Goal: Transaction & Acquisition: Purchase product/service

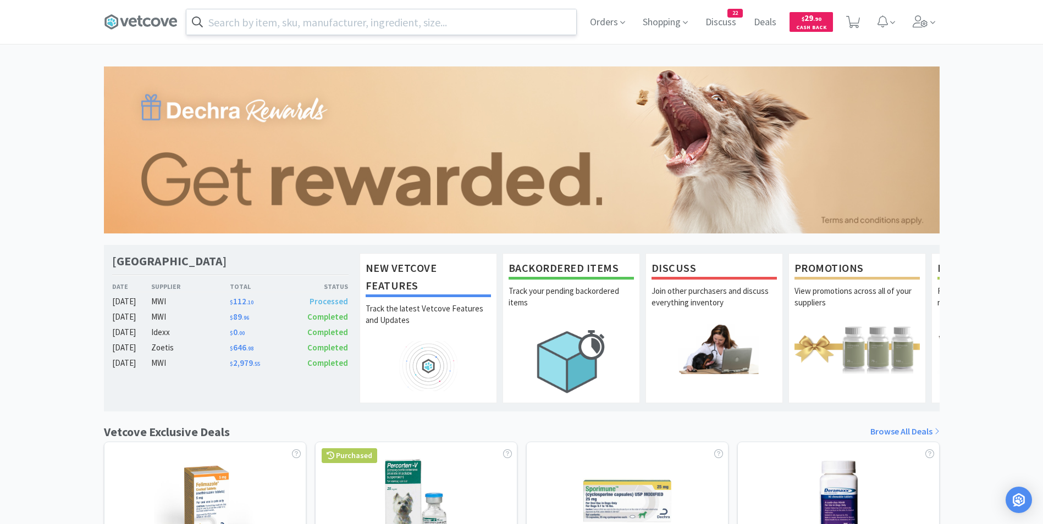
click at [391, 21] on input "text" at bounding box center [381, 21] width 390 height 25
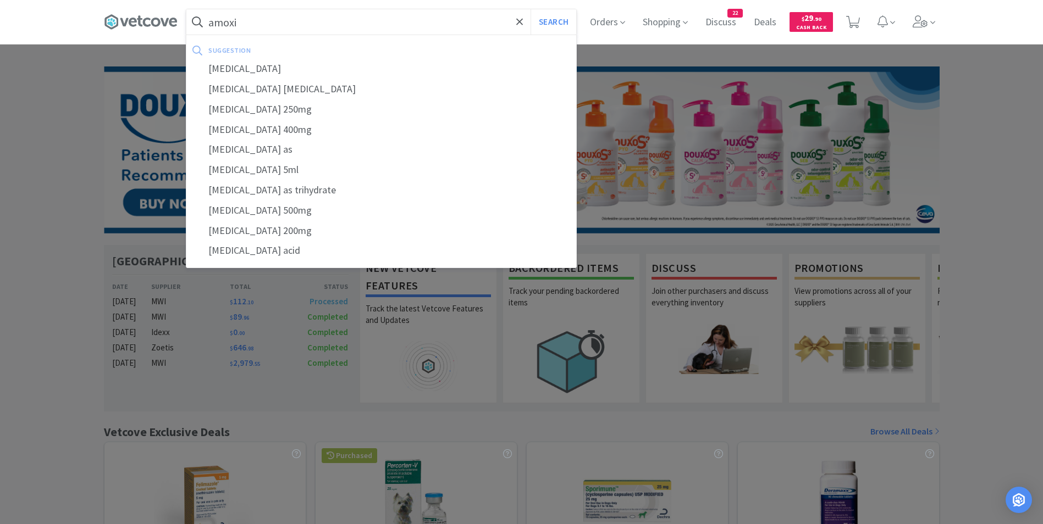
click at [531, 9] on button "Search" at bounding box center [554, 21] width 46 height 25
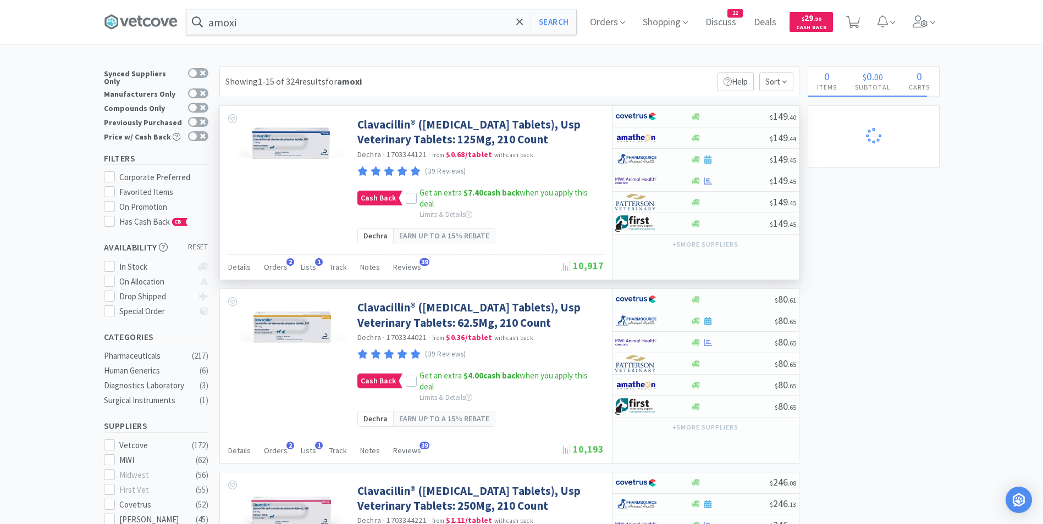
scroll to position [10, 0]
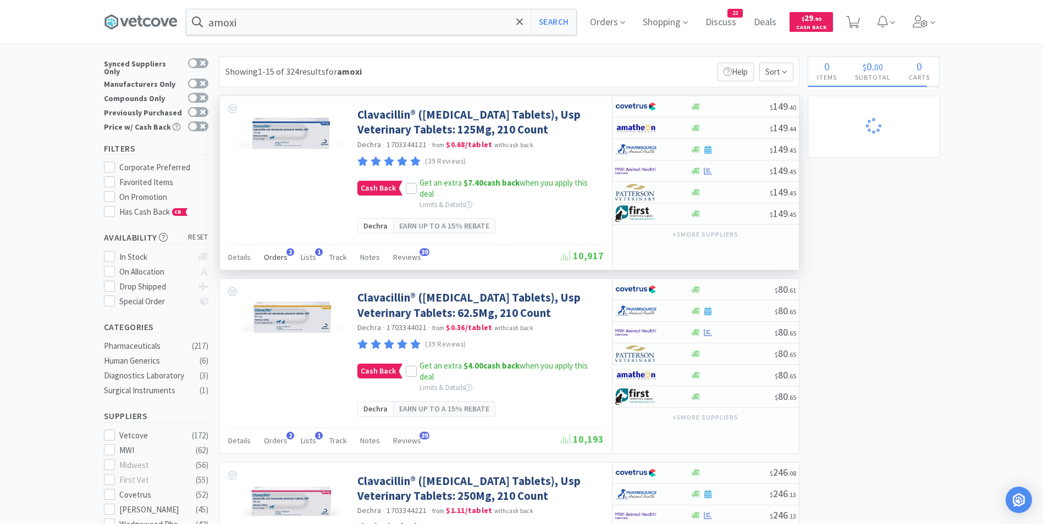
click at [279, 262] on span "Orders" at bounding box center [276, 257] width 24 height 10
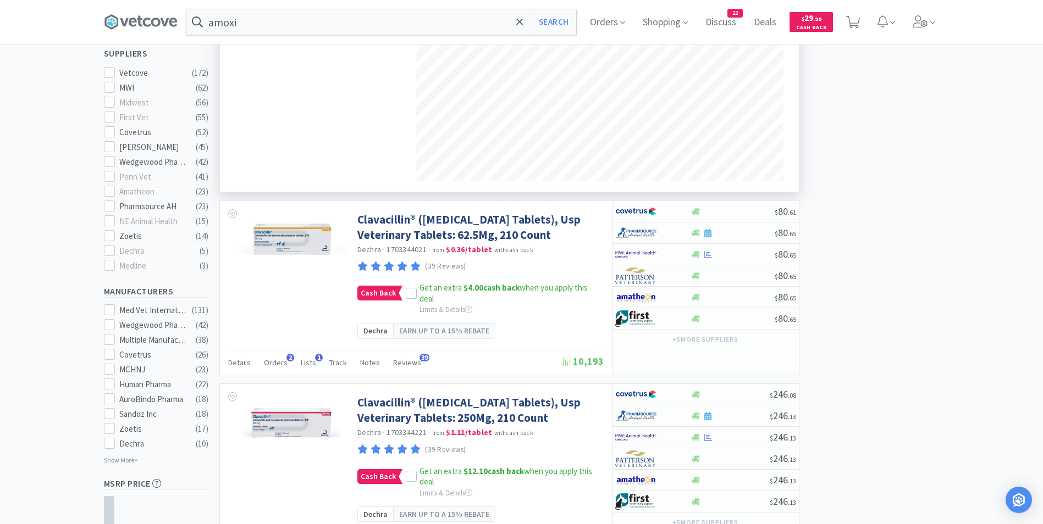
scroll to position [373, 0]
click at [277, 367] on span "Orders" at bounding box center [276, 362] width 24 height 10
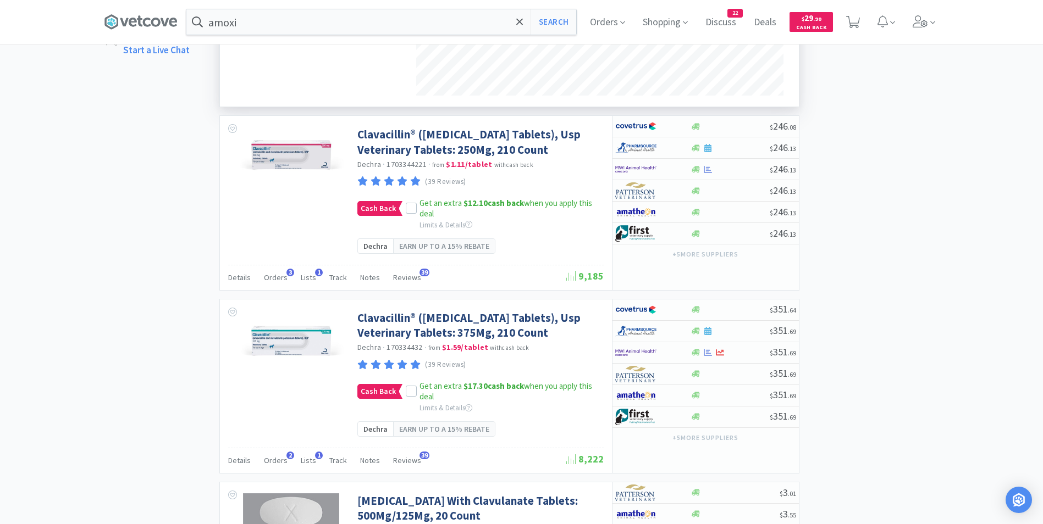
scroll to position [926, 0]
click at [275, 282] on span "Orders" at bounding box center [276, 277] width 24 height 10
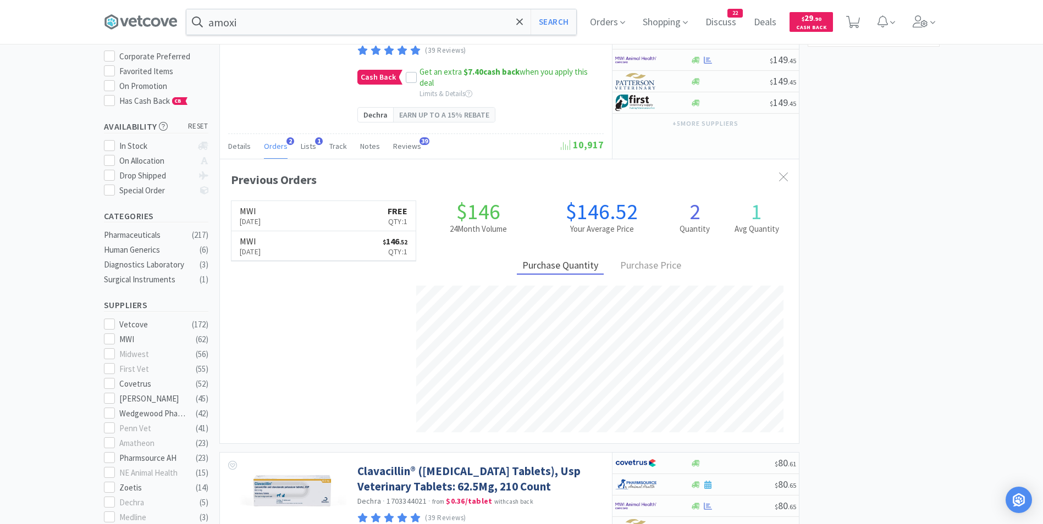
scroll to position [0, 0]
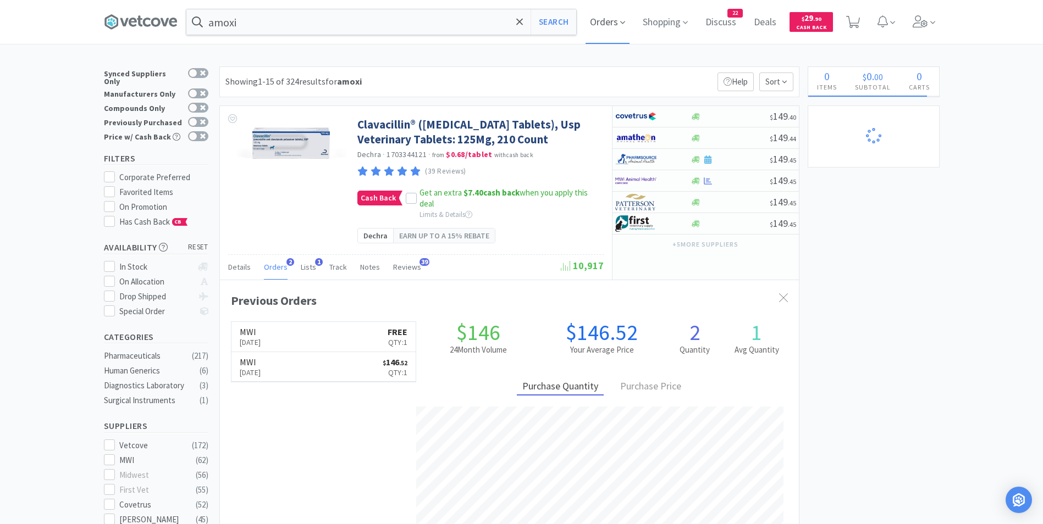
click at [611, 22] on span "Orders" at bounding box center [607, 22] width 44 height 44
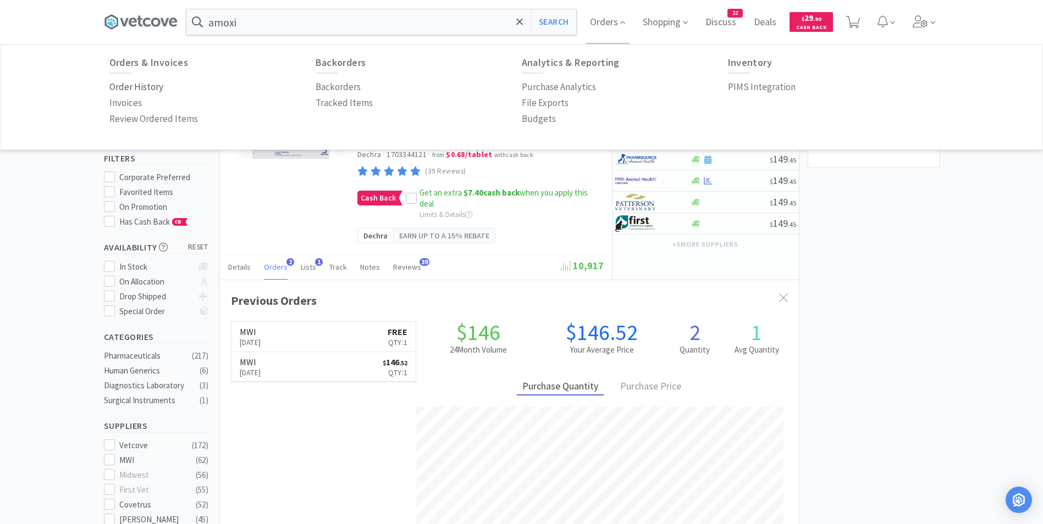
click at [140, 89] on p "Order History" at bounding box center [136, 87] width 54 height 15
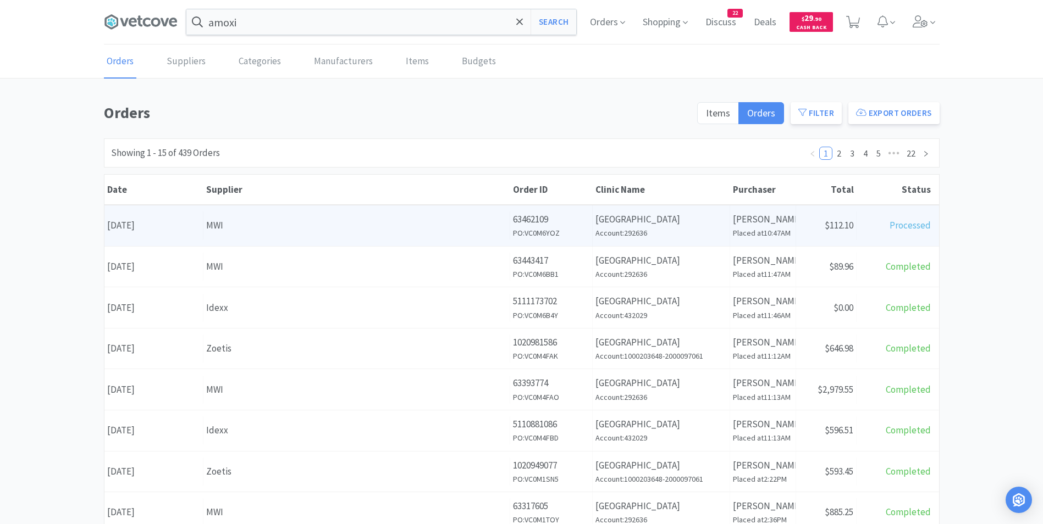
click at [163, 226] on div "Date [DATE]" at bounding box center [153, 226] width 99 height 28
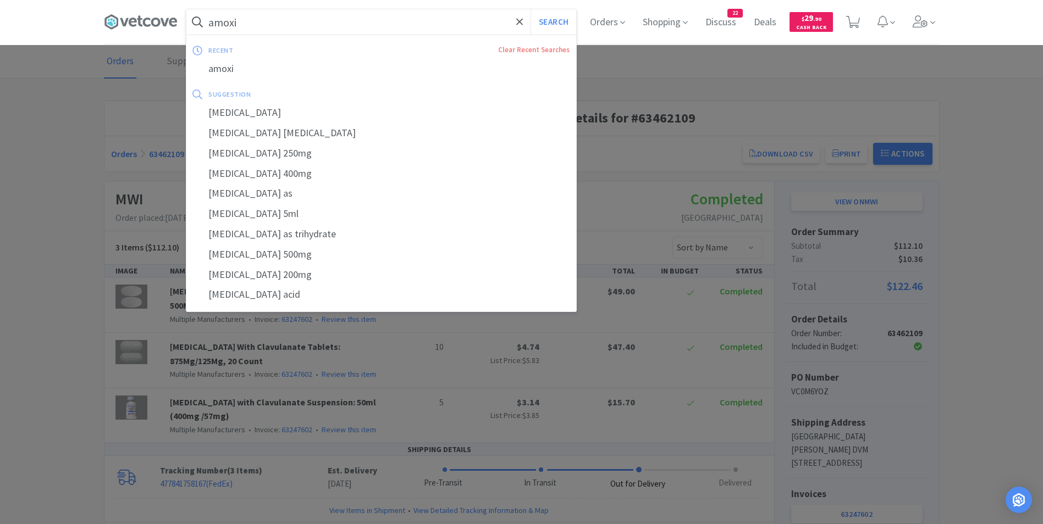
click at [240, 24] on input "amoxi" at bounding box center [381, 21] width 390 height 25
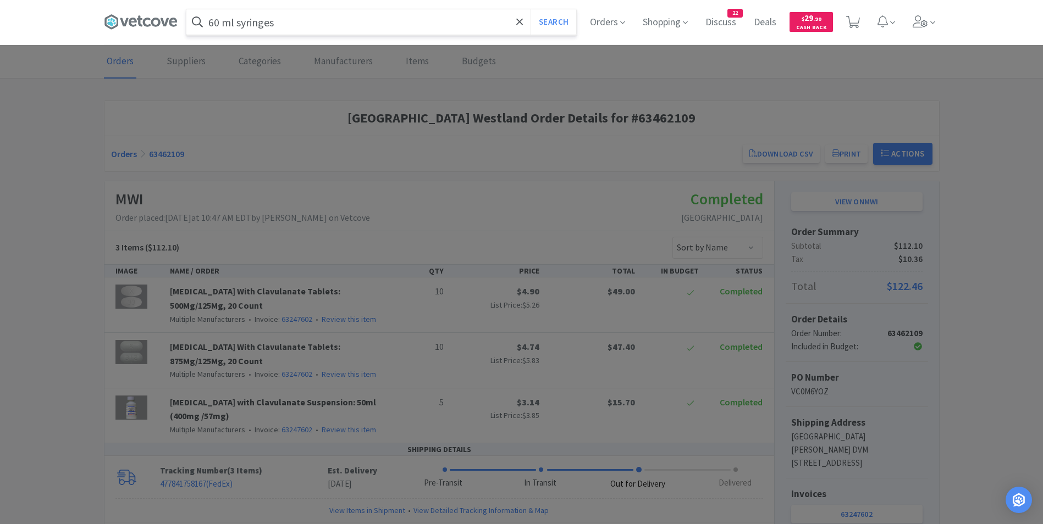
type input "60 ml syringes"
click at [531, 9] on button "Search" at bounding box center [554, 21] width 46 height 25
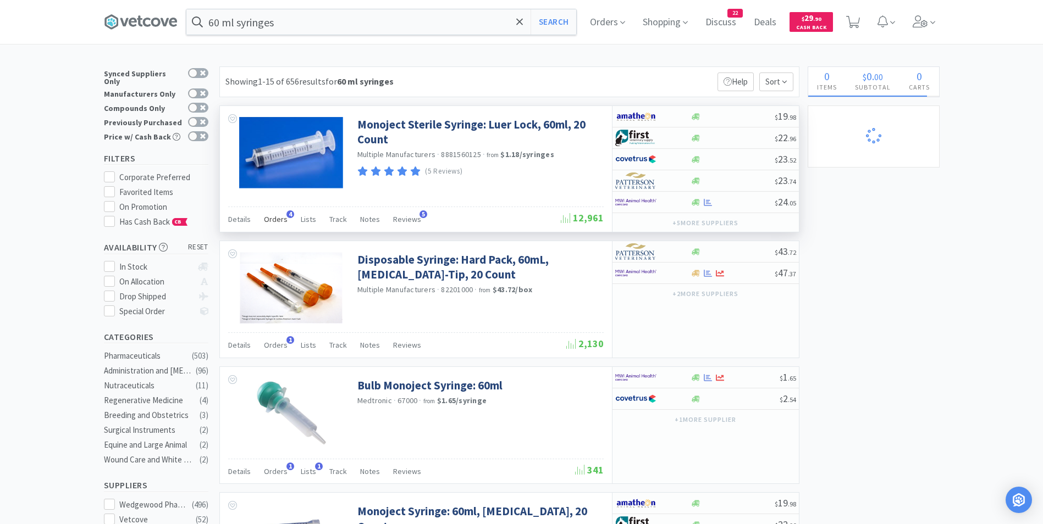
click at [274, 218] on span "Orders" at bounding box center [276, 219] width 24 height 10
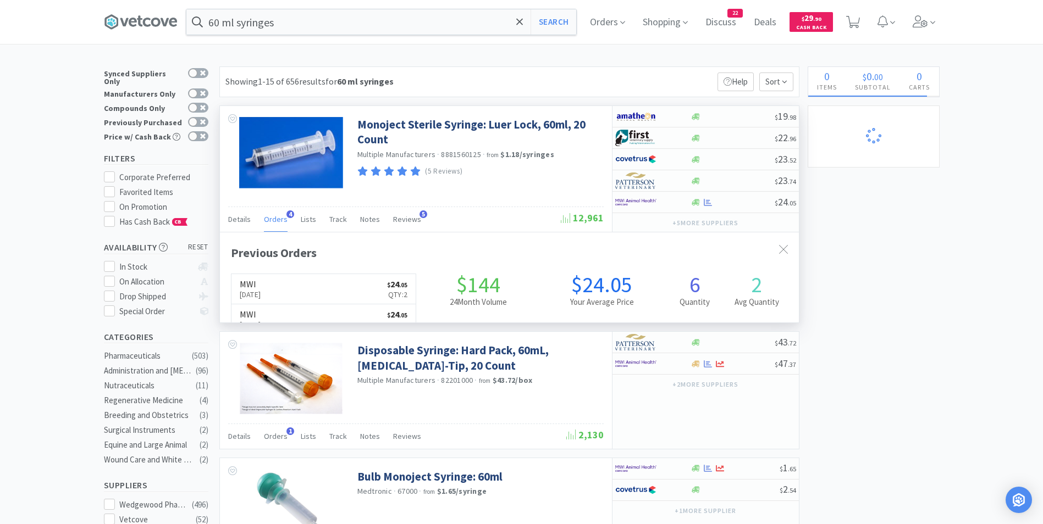
scroll to position [285, 579]
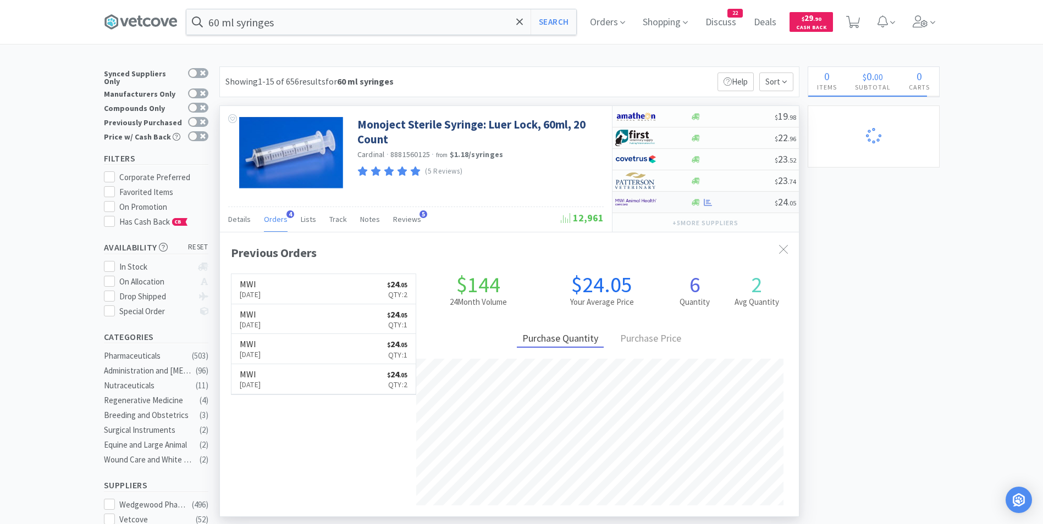
click at [626, 200] on img at bounding box center [635, 202] width 41 height 16
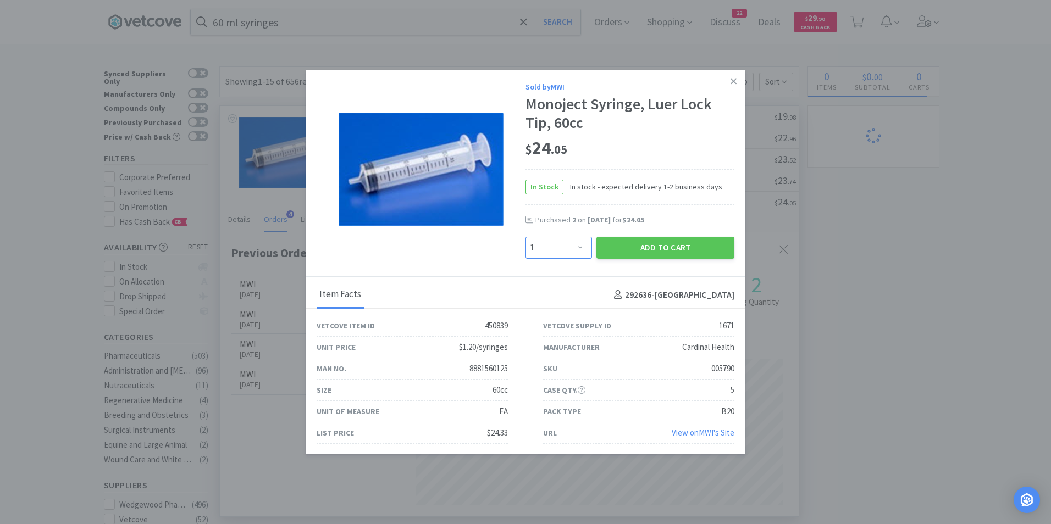
click at [574, 250] on select "Enter Quantity 1 2 3 4 5 6 7 8 9 10 11 12 13 14 15 16 17 18 19 20 Enter Quantity" at bounding box center [559, 248] width 67 height 22
select select "2"
click at [526, 237] on select "Enter Quantity 1 2 3 4 5 6 7 8 9 10 11 12 13 14 15 16 17 18 19 20 Enter Quantity" at bounding box center [559, 248] width 67 height 22
click at [633, 246] on button "Add to Cart" at bounding box center [665, 248] width 138 height 22
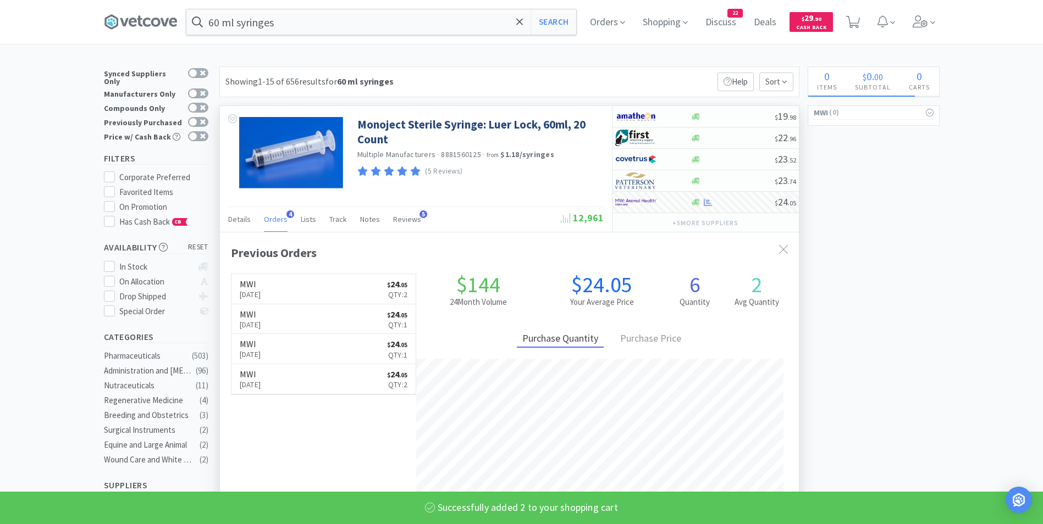
select select "2"
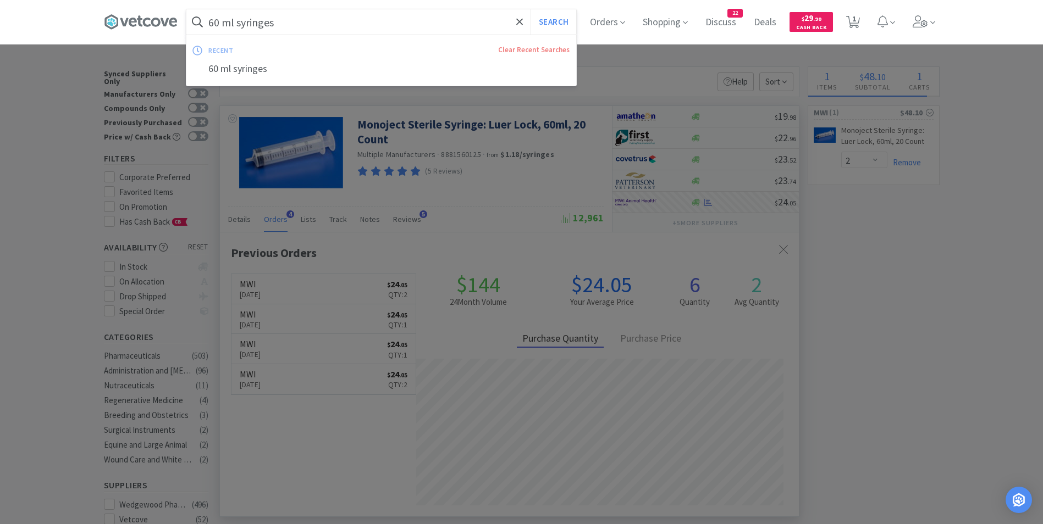
click at [294, 23] on input "60 ml syringes" at bounding box center [381, 21] width 390 height 25
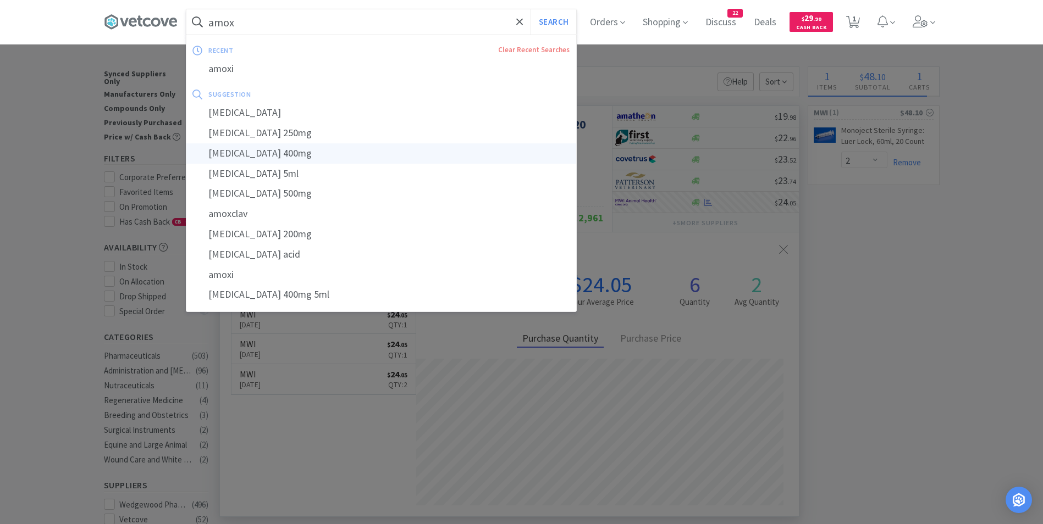
click at [312, 150] on div "[MEDICAL_DATA] 400mg" at bounding box center [381, 153] width 390 height 20
type input "[MEDICAL_DATA] 400mg"
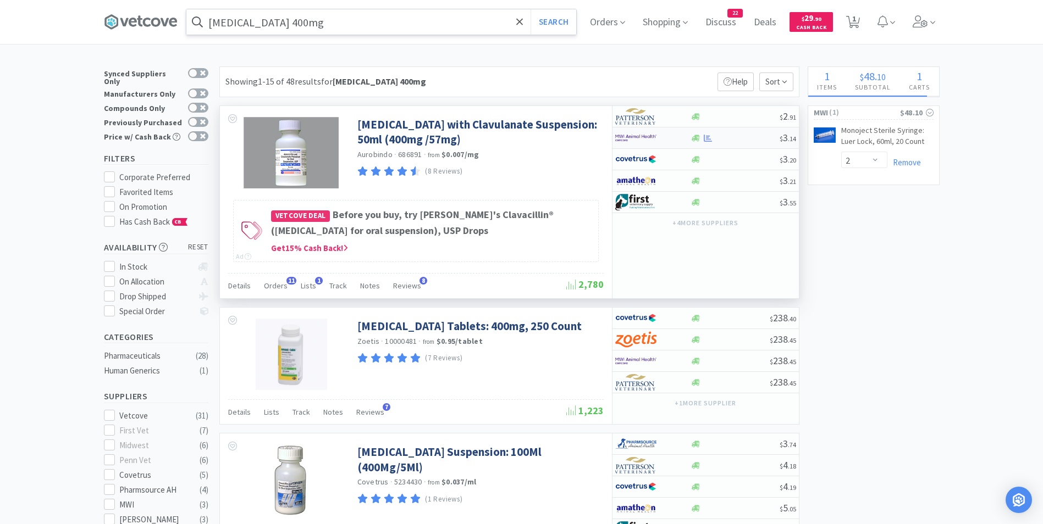
click at [630, 137] on img at bounding box center [635, 138] width 41 height 16
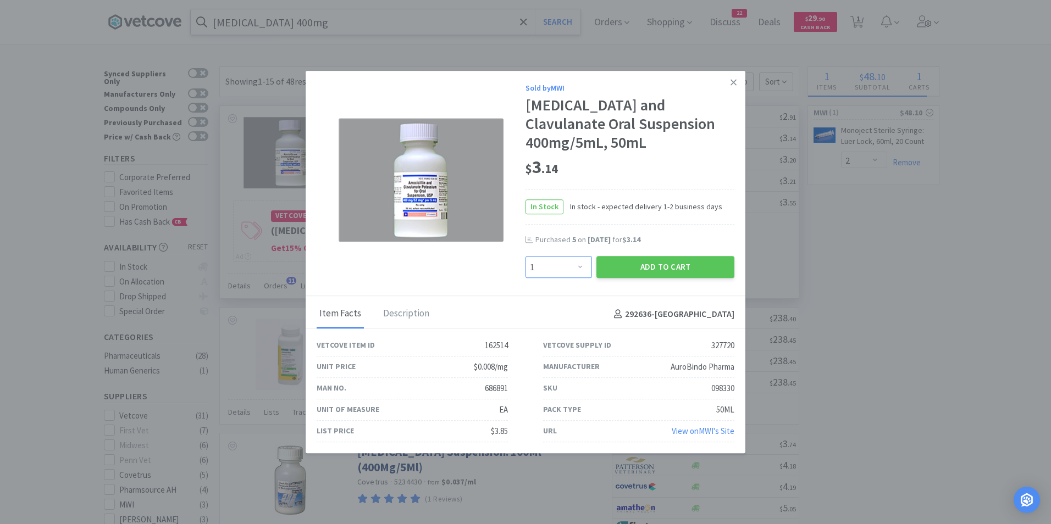
click at [582, 269] on select "Enter Quantity 1 2 3 4 5 6 7 8 9 10 11 12 13 14 15 16 17 18 19 20 Enter Quantity" at bounding box center [559, 268] width 67 height 22
select select "5"
click at [526, 257] on select "Enter Quantity 1 2 3 4 5 6 7 8 9 10 11 12 13 14 15 16 17 18 19 20 Enter Quantity" at bounding box center [559, 268] width 67 height 22
click at [675, 267] on button "Add to Cart" at bounding box center [665, 268] width 138 height 22
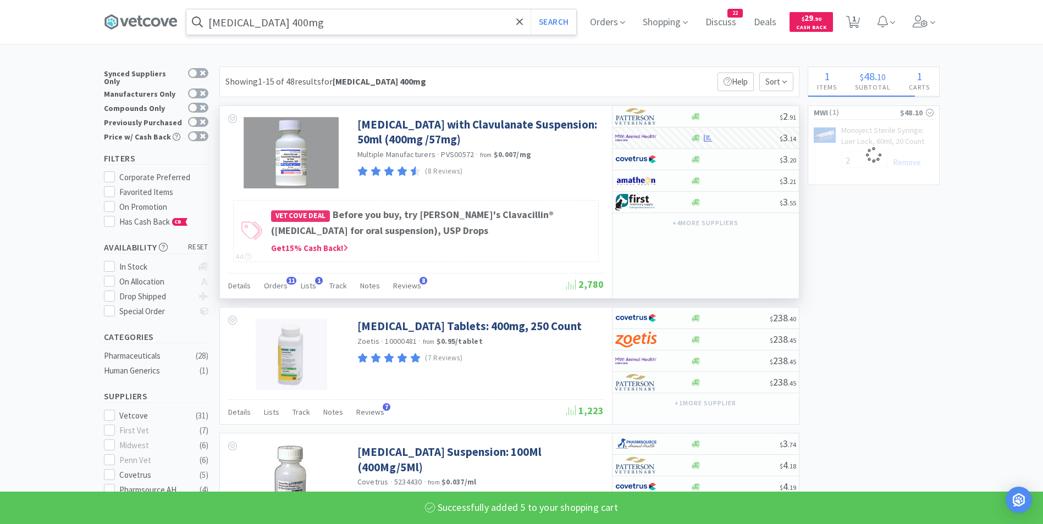
select select "5"
select select "2"
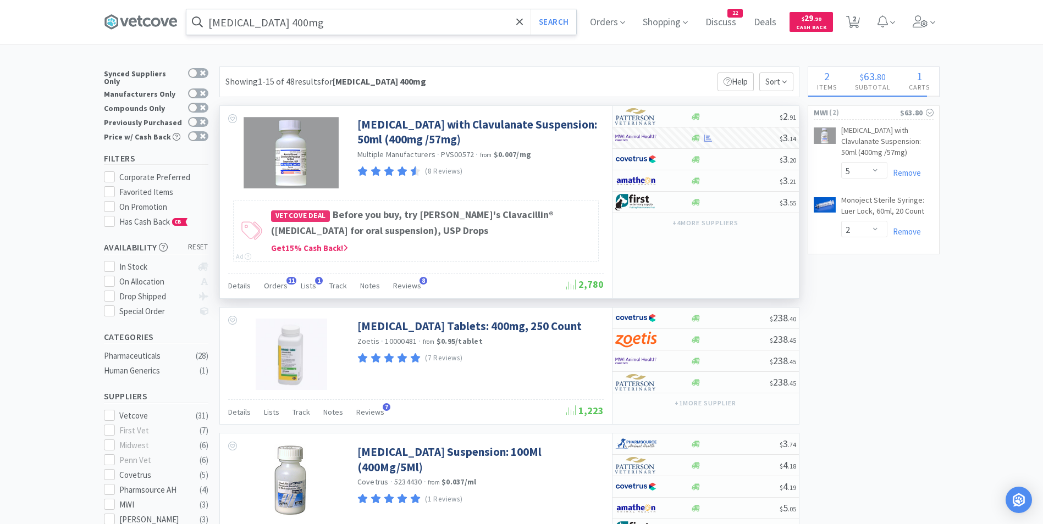
click at [313, 29] on input "[MEDICAL_DATA] 400mg" at bounding box center [381, 21] width 390 height 25
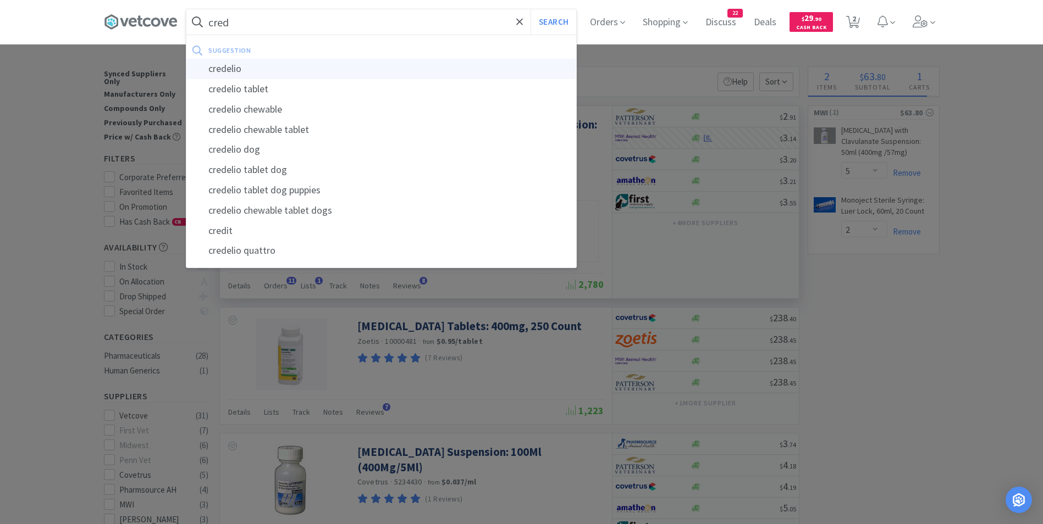
click at [305, 64] on div "credelio" at bounding box center [381, 69] width 390 height 20
type input "credelio"
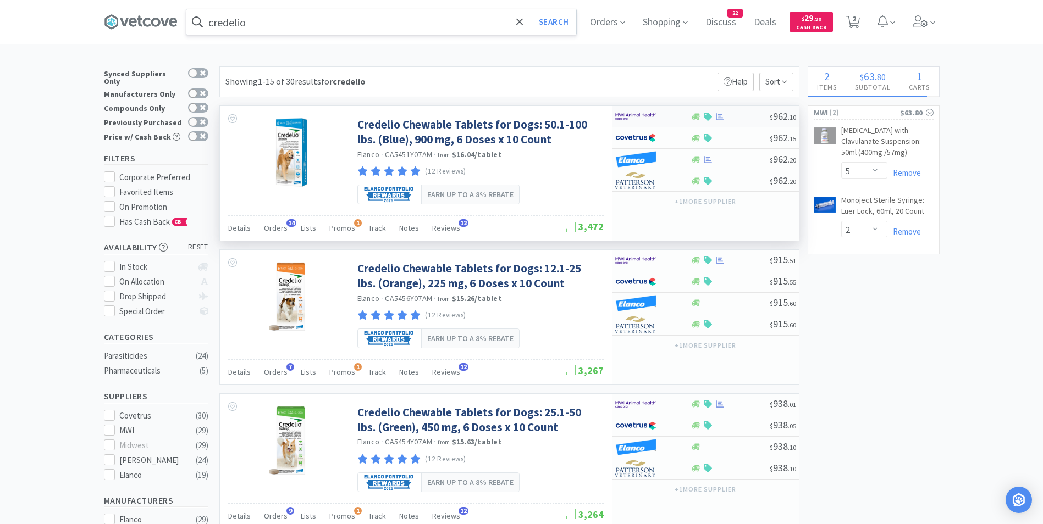
click at [632, 119] on img at bounding box center [635, 116] width 41 height 16
select select "1"
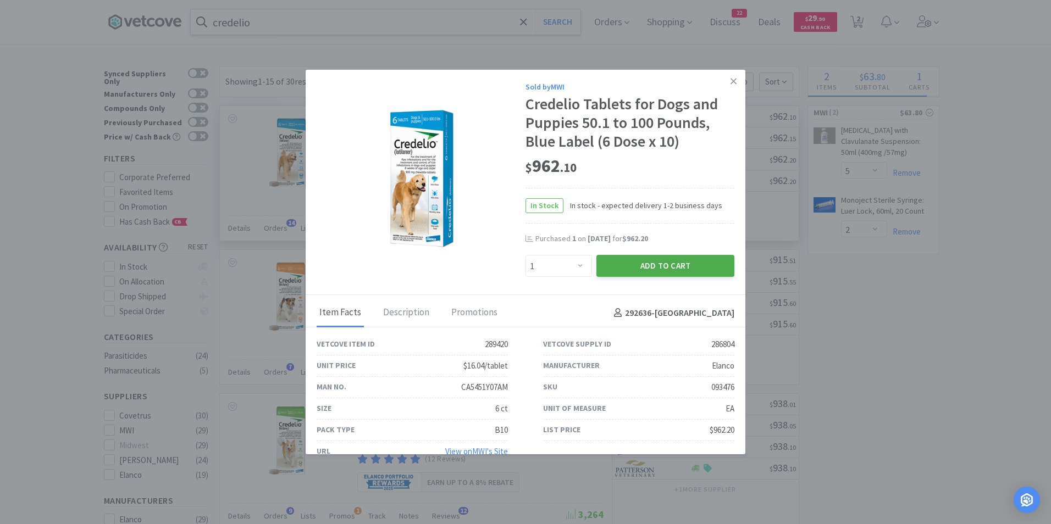
click at [641, 262] on button "Add to Cart" at bounding box center [665, 266] width 138 height 22
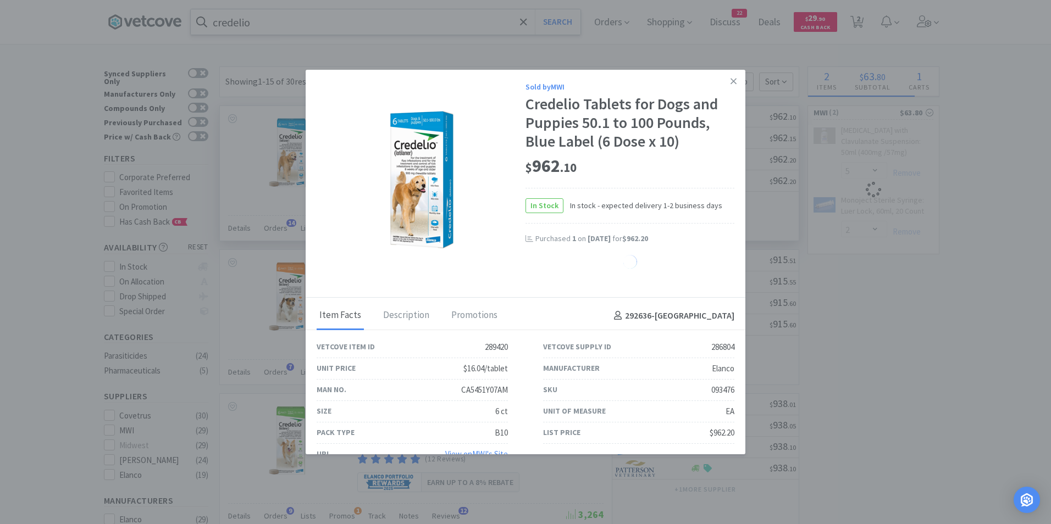
select select "1"
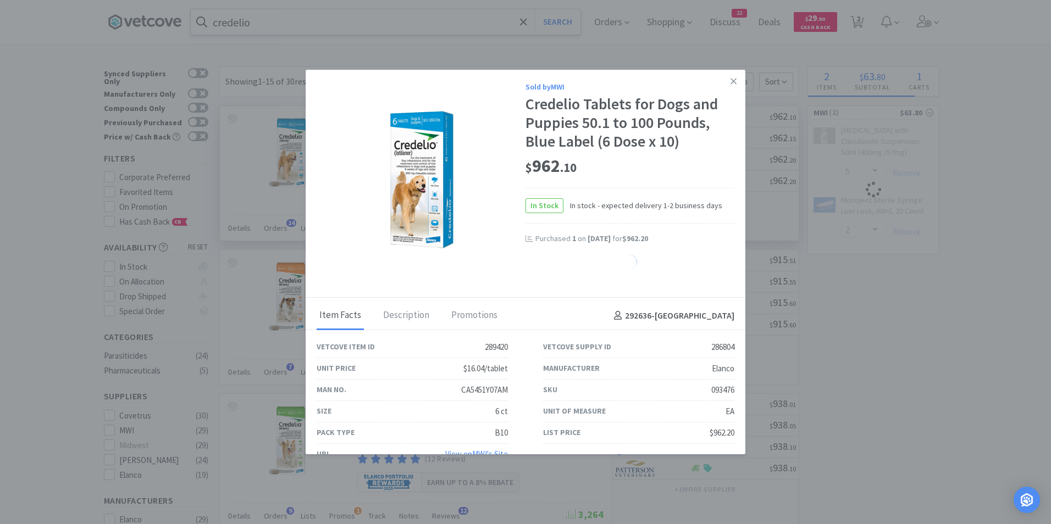
select select "1"
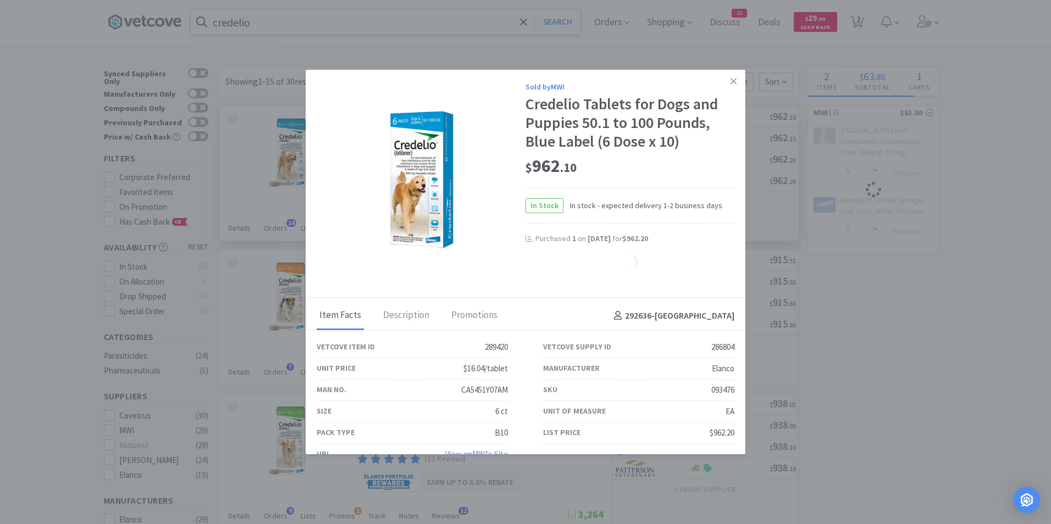
select select "1"
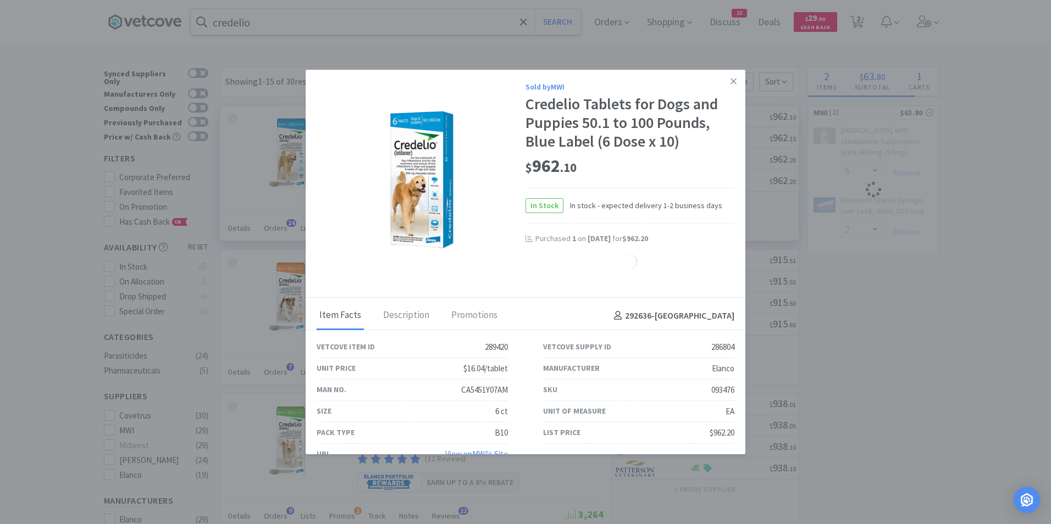
select select "1"
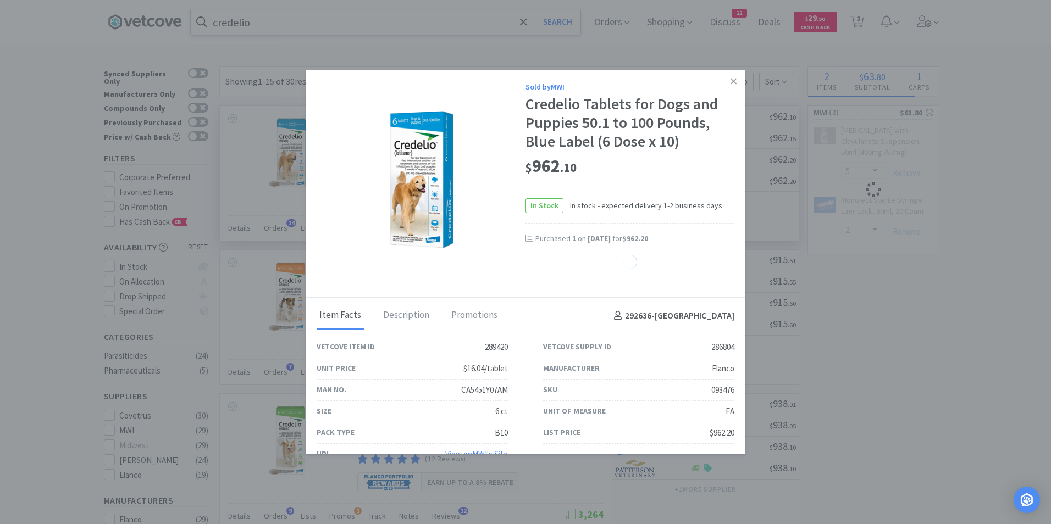
select select "1"
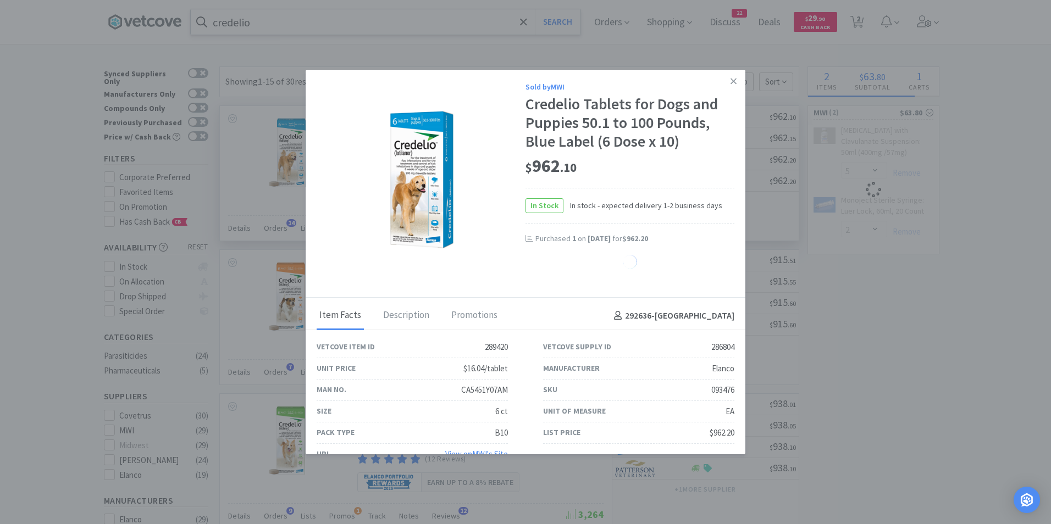
select select "1"
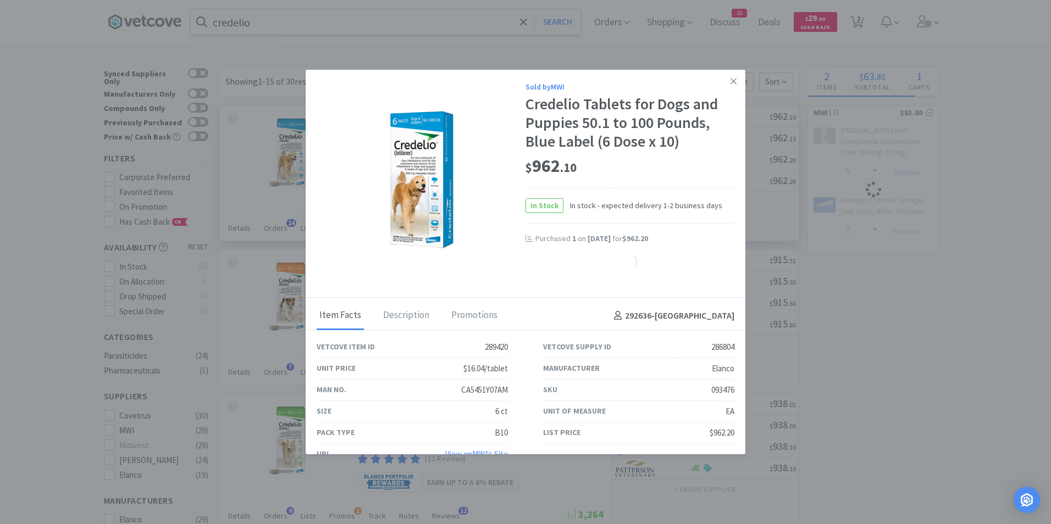
select select "1"
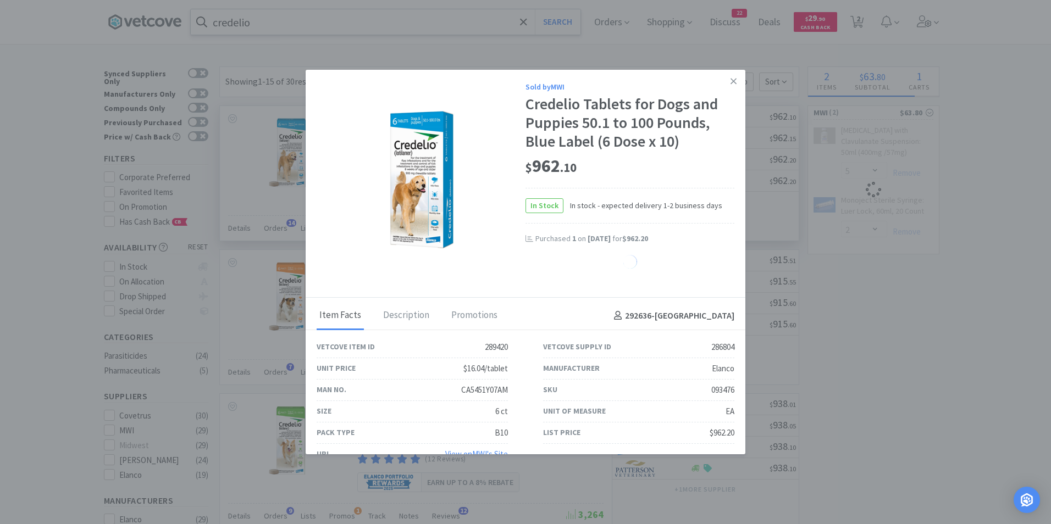
select select "1"
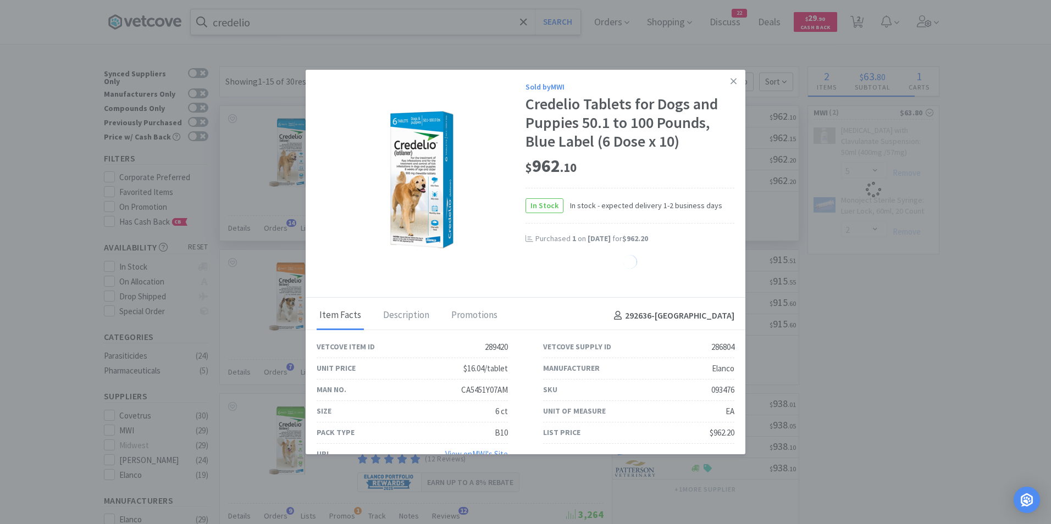
select select "1"
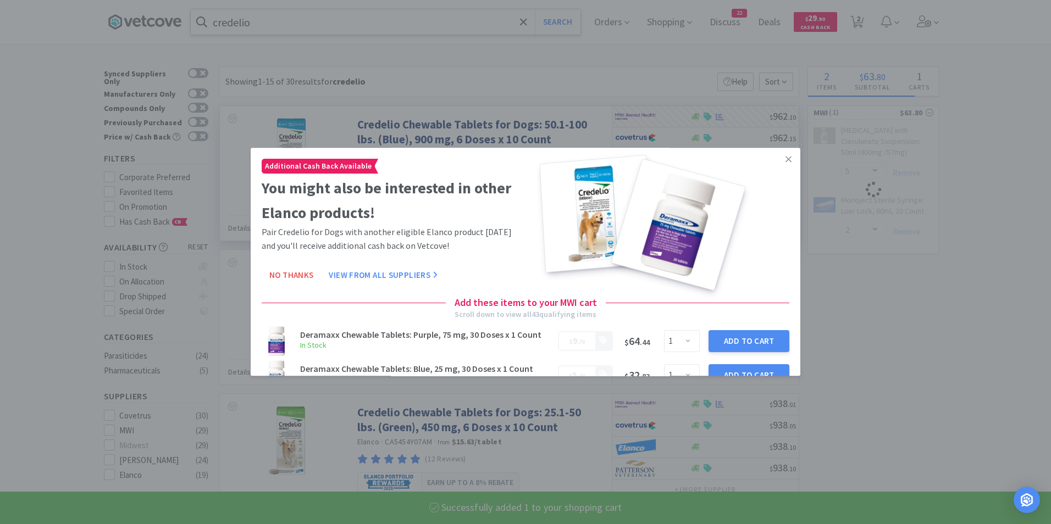
select select "1"
select select "2"
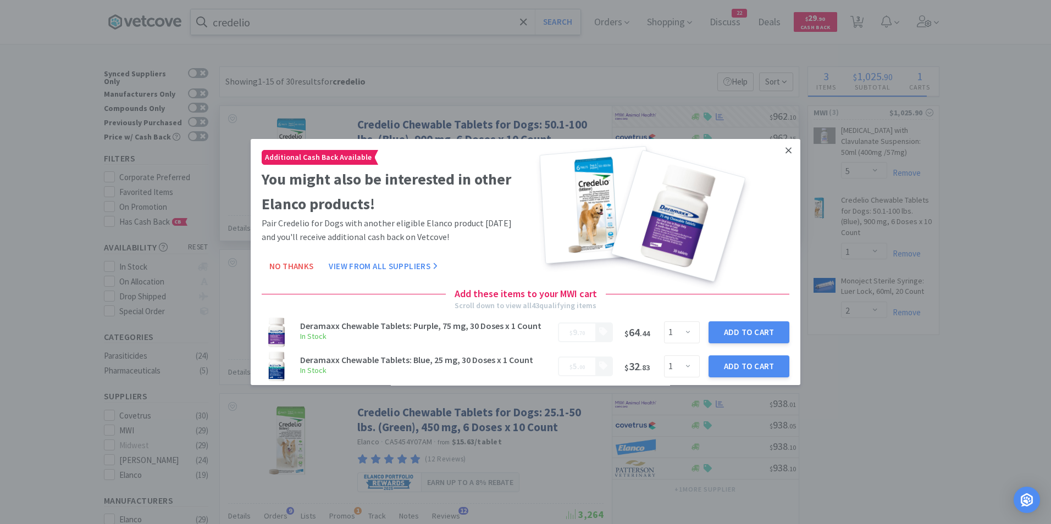
click at [786, 151] on icon at bounding box center [789, 151] width 6 height 10
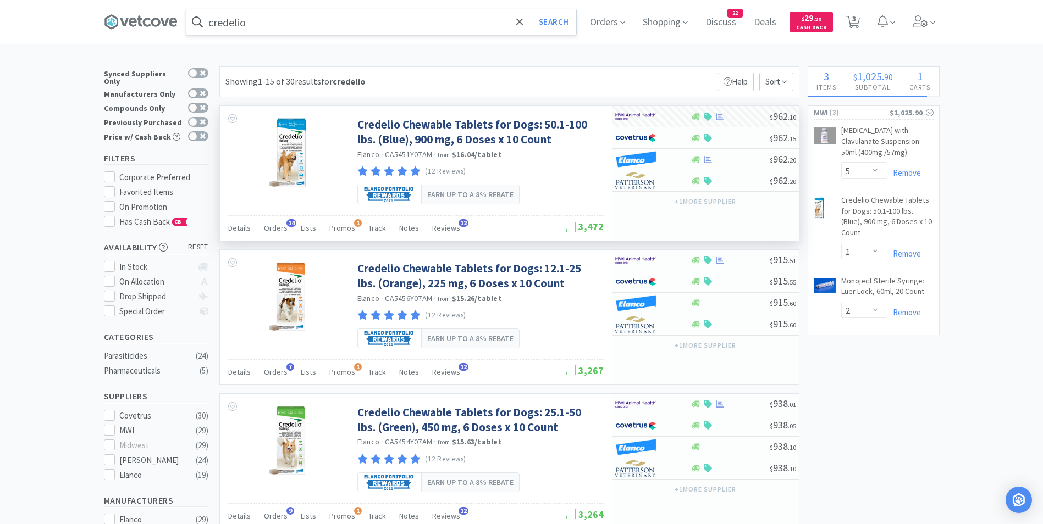
click at [305, 20] on input "credelio" at bounding box center [381, 21] width 390 height 25
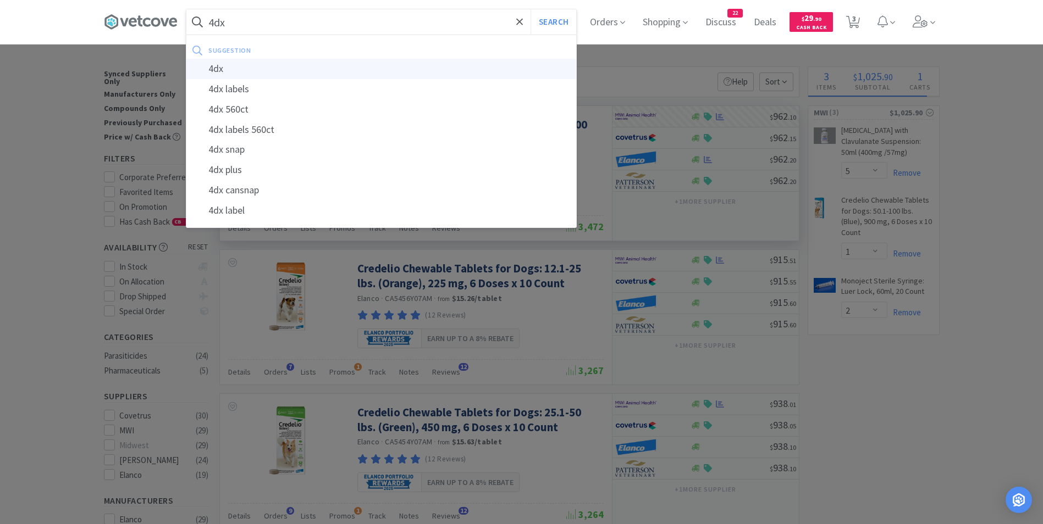
type input "4dx"
click at [279, 71] on div "4dx" at bounding box center [381, 69] width 390 height 20
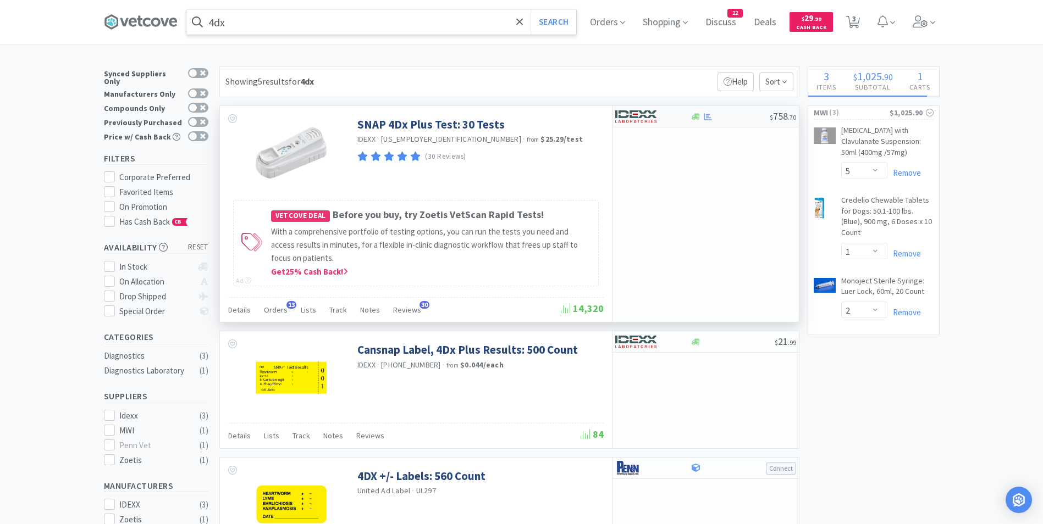
click at [648, 112] on img at bounding box center [635, 116] width 41 height 16
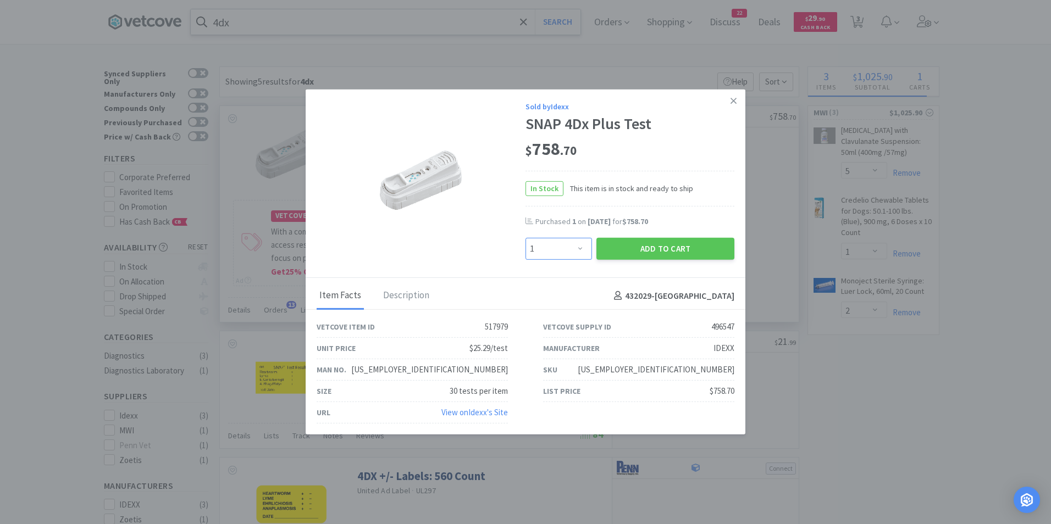
click at [576, 248] on select "Enter Quantity 1 2 3 4 5 6 7 8 9 10 11 12 13 14 15 16 17 18 19 20 Enter Quantity" at bounding box center [559, 249] width 67 height 22
select select "2"
click at [526, 238] on select "Enter Quantity 1 2 3 4 5 6 7 8 9 10 11 12 13 14 15 16 17 18 19 20 Enter Quantity" at bounding box center [559, 249] width 67 height 22
click at [678, 248] on button "Add to Cart" at bounding box center [665, 249] width 138 height 22
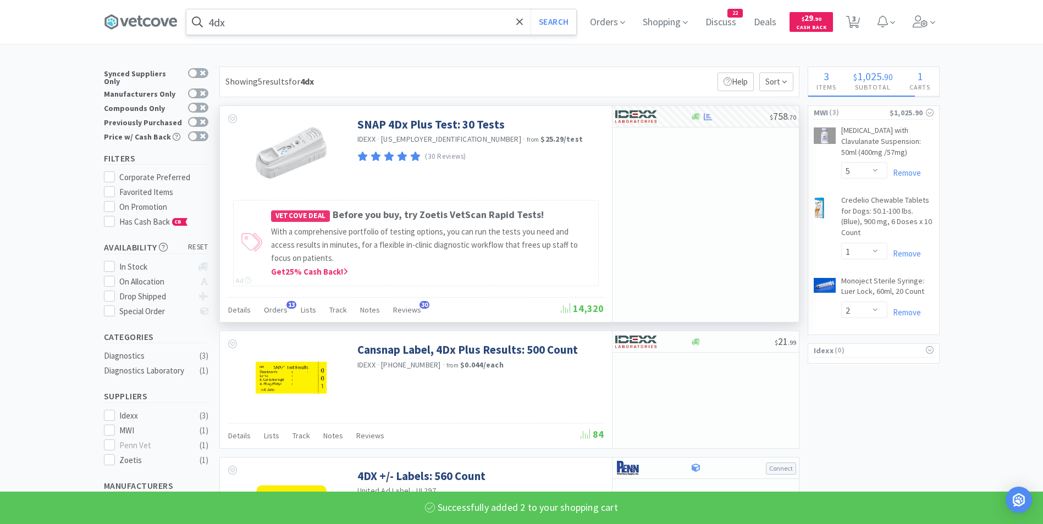
select select "2"
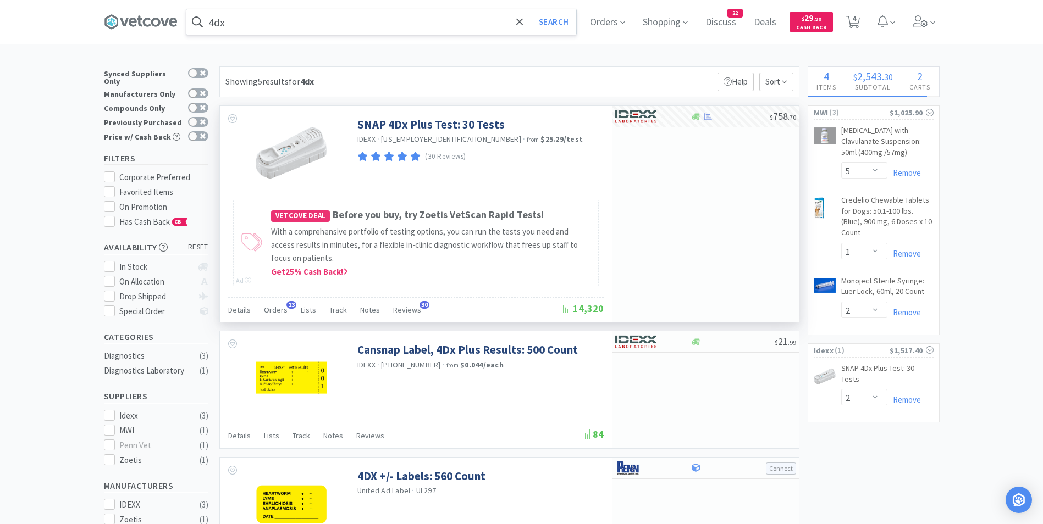
click at [243, 26] on input "4dx" at bounding box center [381, 21] width 390 height 25
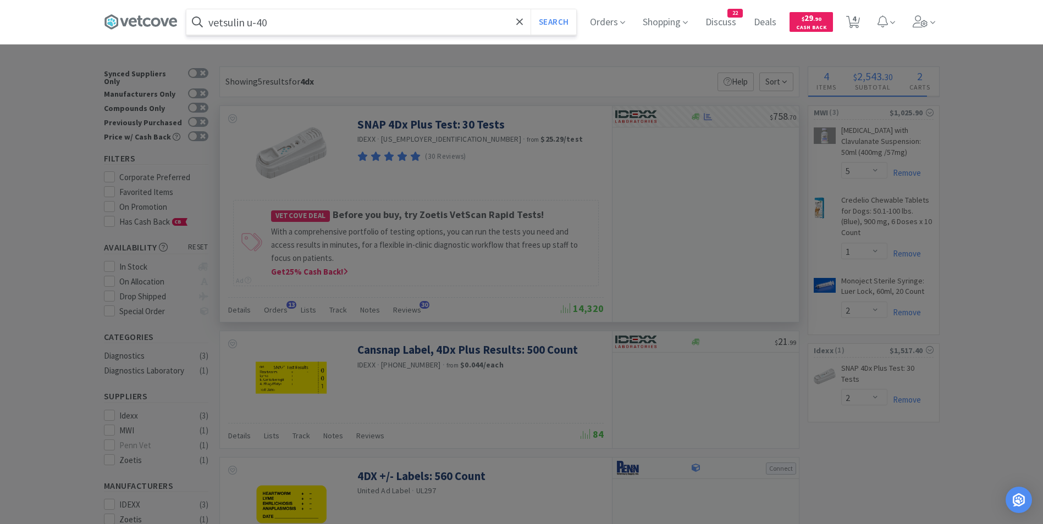
type input "vetsulin u-40"
click at [531, 9] on button "Search" at bounding box center [554, 21] width 46 height 25
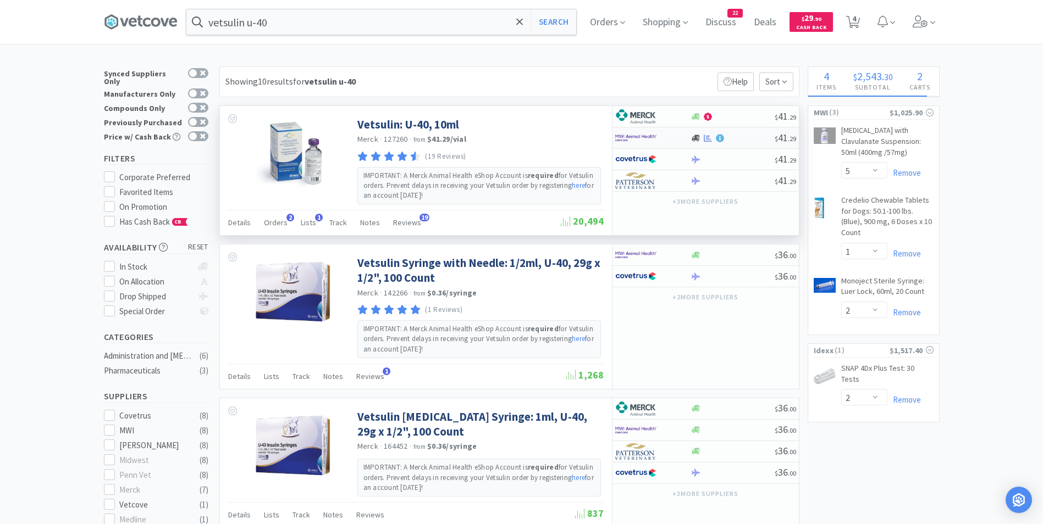
click at [631, 139] on img at bounding box center [635, 138] width 41 height 16
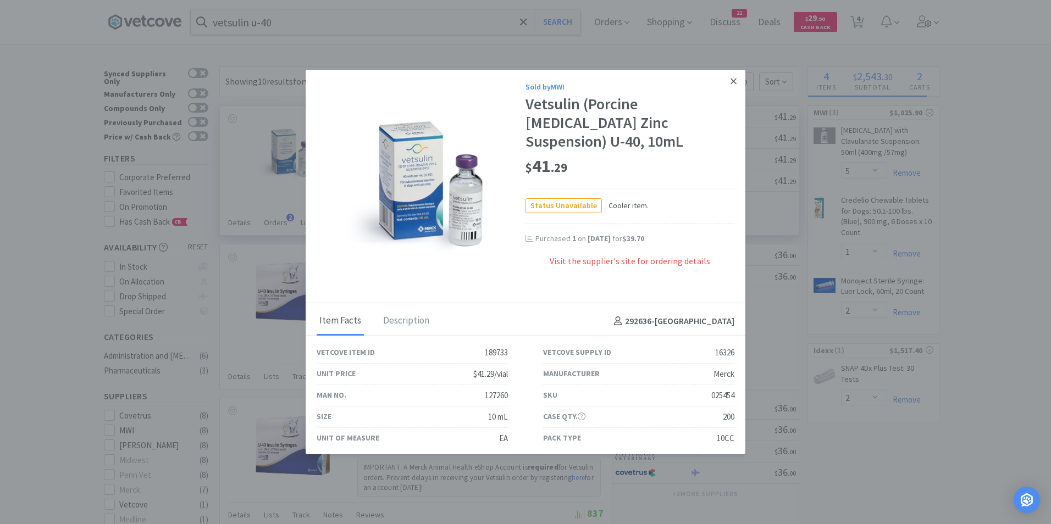
click at [730, 75] on link at bounding box center [733, 82] width 19 height 24
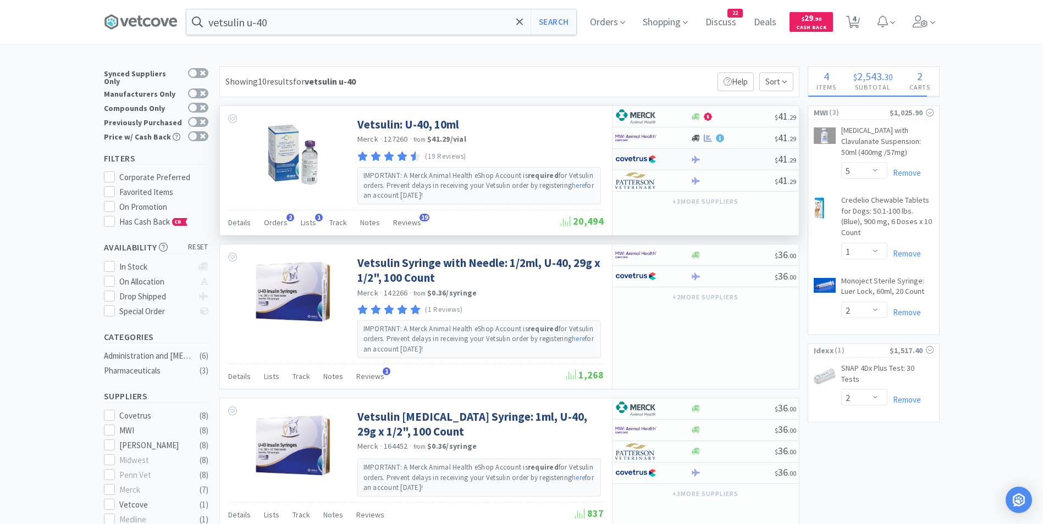
click at [634, 159] on img at bounding box center [635, 159] width 41 height 16
select select "2"
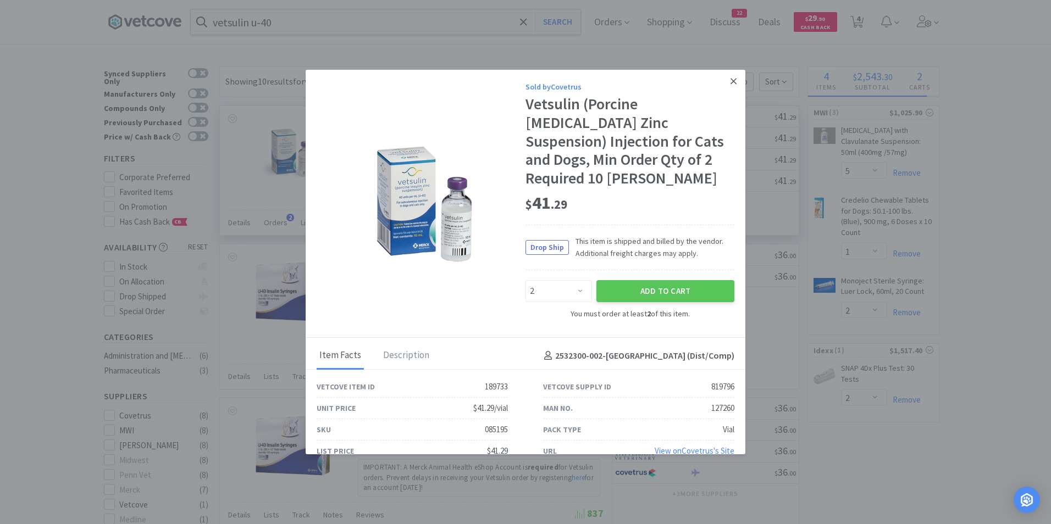
click at [731, 82] on icon at bounding box center [734, 81] width 6 height 6
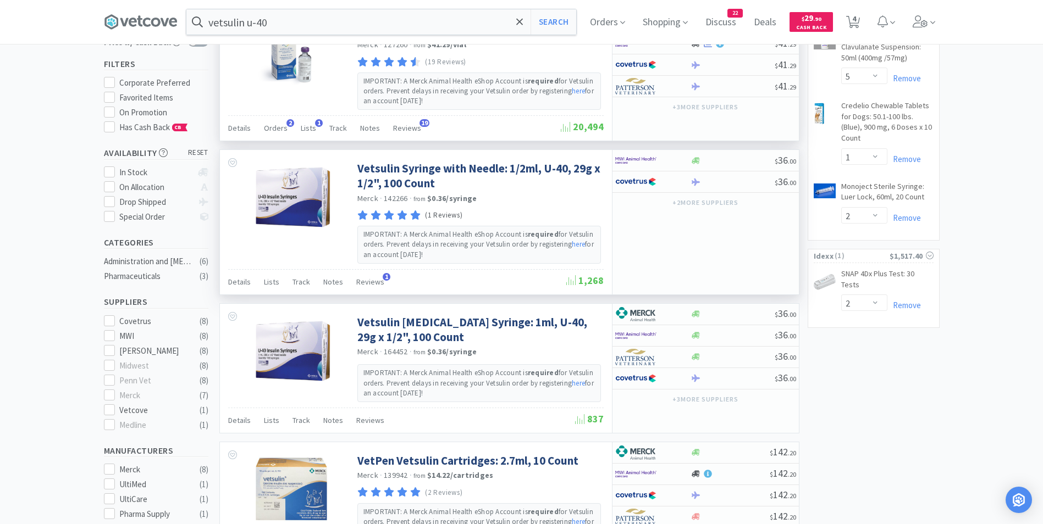
scroll to position [94, 0]
click at [289, 25] on input "vetsulin u-40" at bounding box center [381, 21] width 390 height 25
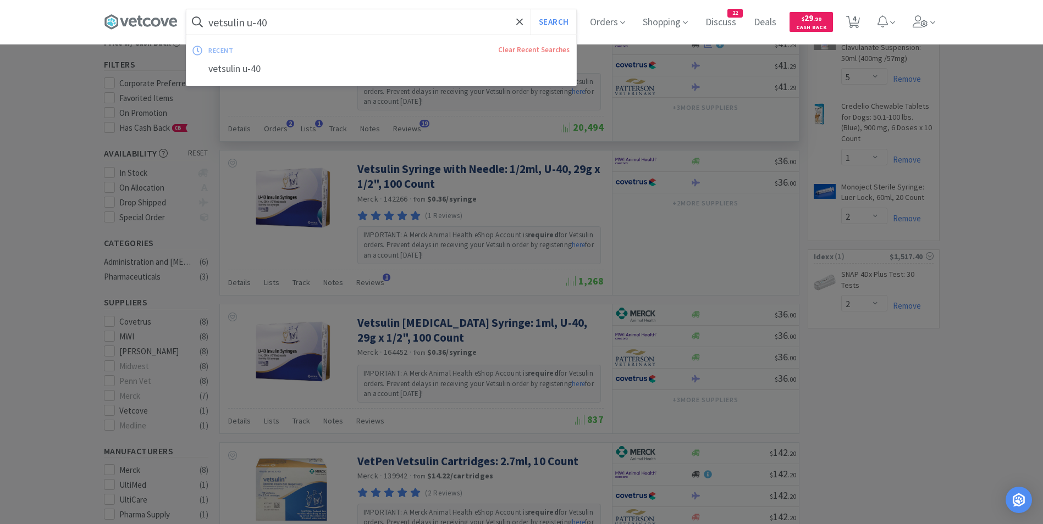
click at [289, 25] on input "vetsulin u-40" at bounding box center [381, 21] width 390 height 25
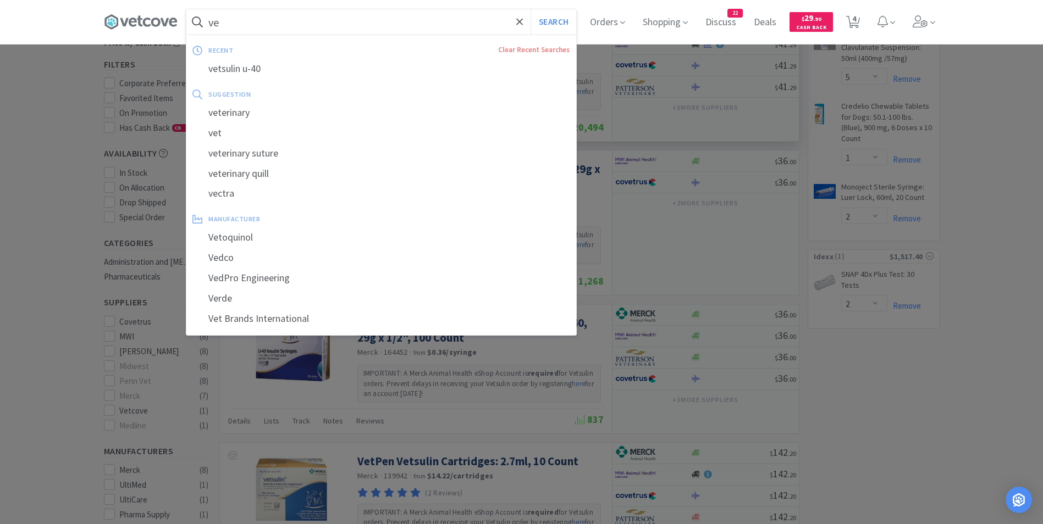
type input "v"
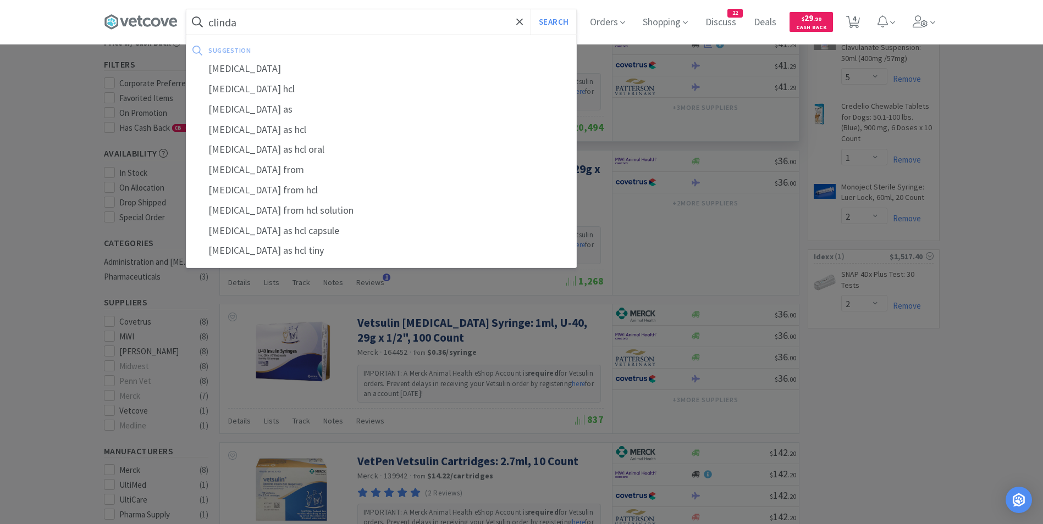
type input "clinda"
click at [531, 9] on button "Search" at bounding box center [554, 21] width 46 height 25
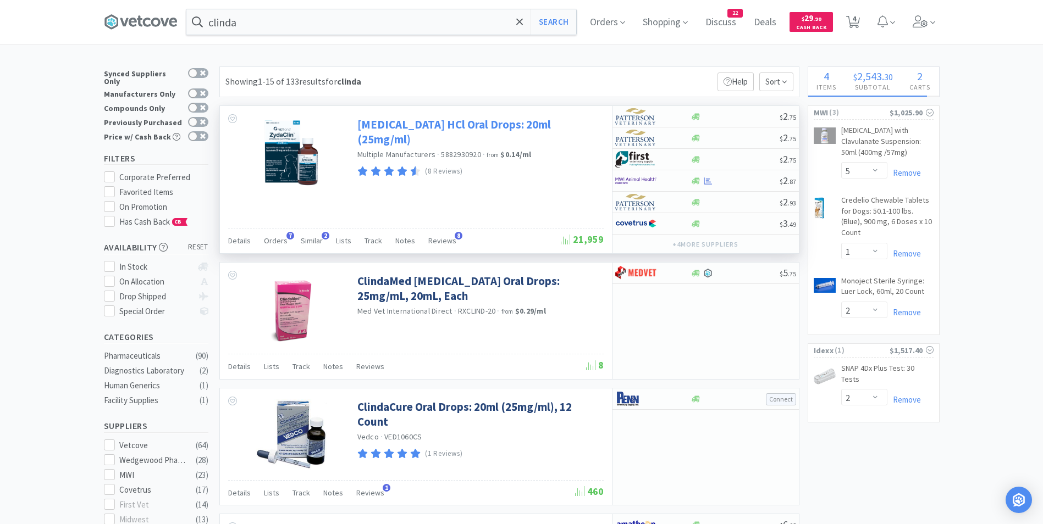
click at [405, 124] on link "[MEDICAL_DATA] HCl Oral Drops: 20ml (25mg/ml)" at bounding box center [479, 132] width 244 height 30
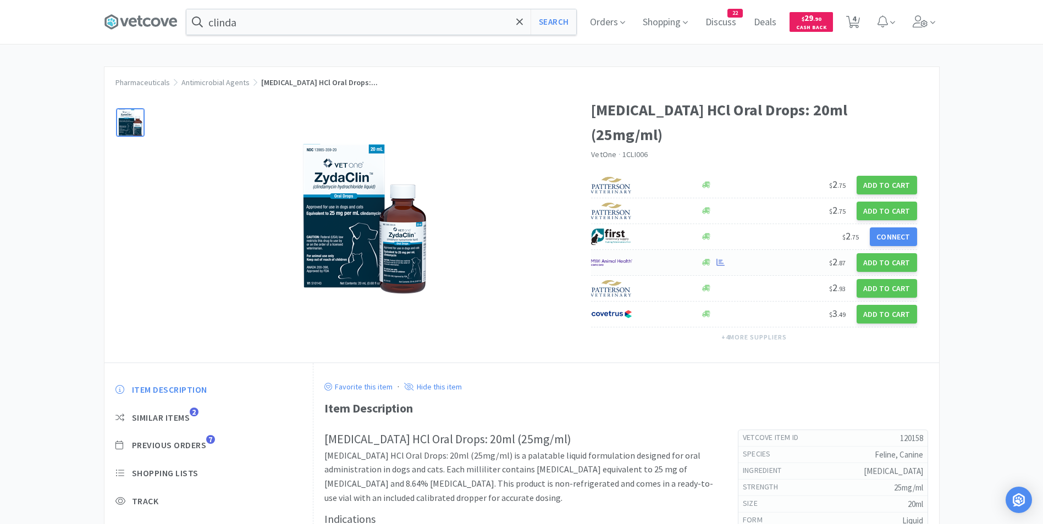
click at [620, 255] on img at bounding box center [611, 263] width 41 height 16
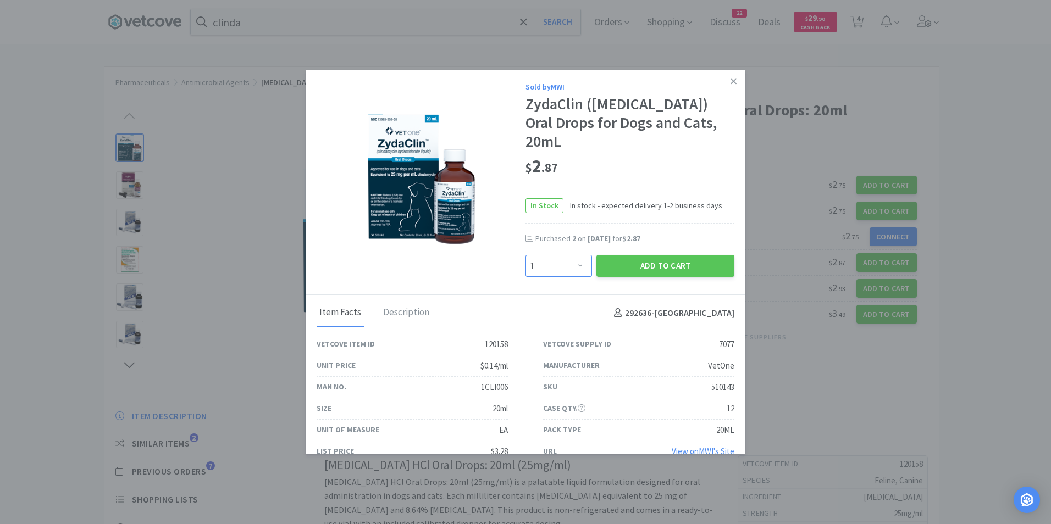
click at [576, 255] on select "Enter Quantity 1 2 3 4 5 6 7 8 9 10 11 12 13 14 15 16 17 18 19 20 Enter Quantity" at bounding box center [559, 266] width 67 height 22
select select "3"
click at [526, 255] on select "Enter Quantity 1 2 3 4 5 6 7 8 9 10 11 12 13 14 15 16 17 18 19 20 Enter Quantity" at bounding box center [559, 266] width 67 height 22
click at [659, 255] on button "Add to Cart" at bounding box center [665, 266] width 138 height 22
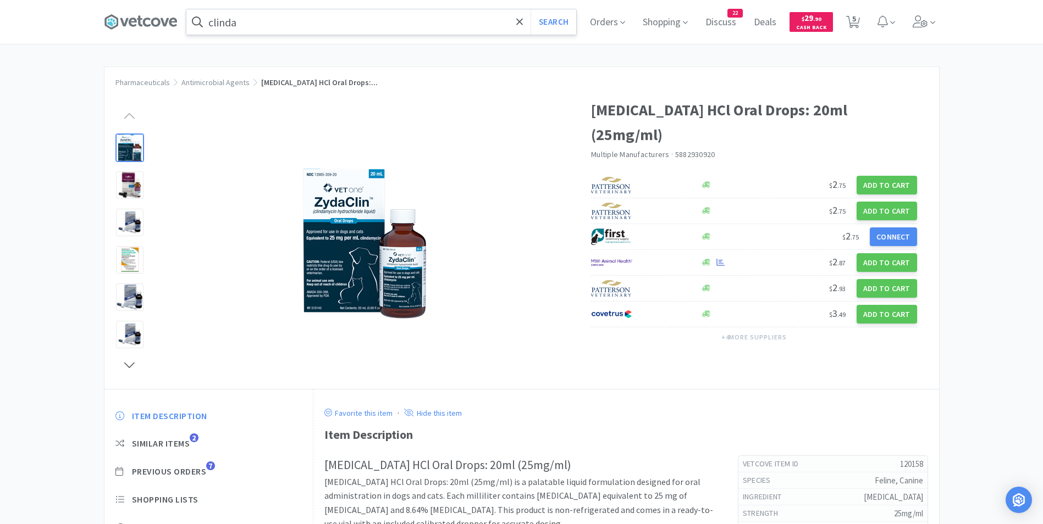
click at [286, 21] on input "clinda" at bounding box center [381, 21] width 390 height 25
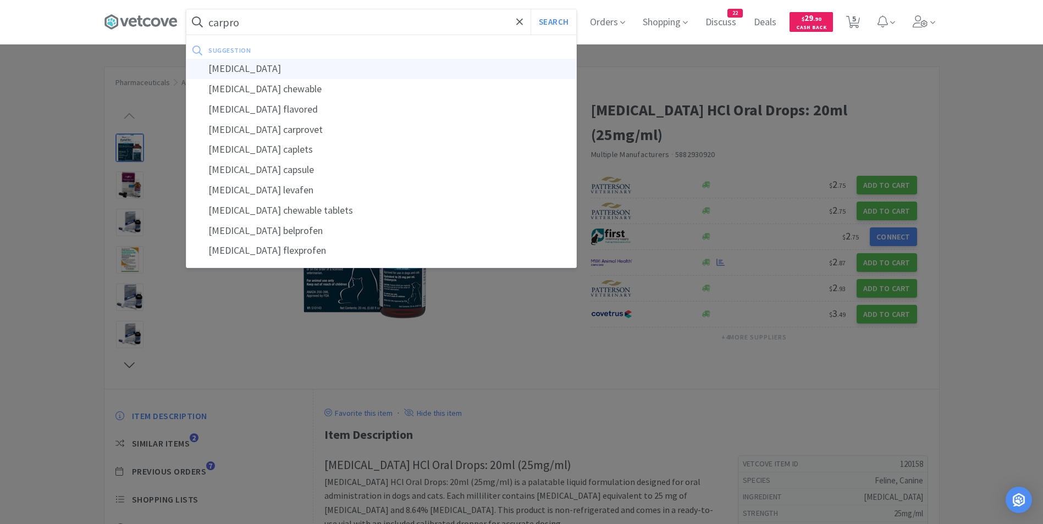
click at [290, 70] on div "[MEDICAL_DATA]" at bounding box center [381, 69] width 390 height 20
type input "[MEDICAL_DATA]"
select select "5"
select select "3"
select select "1"
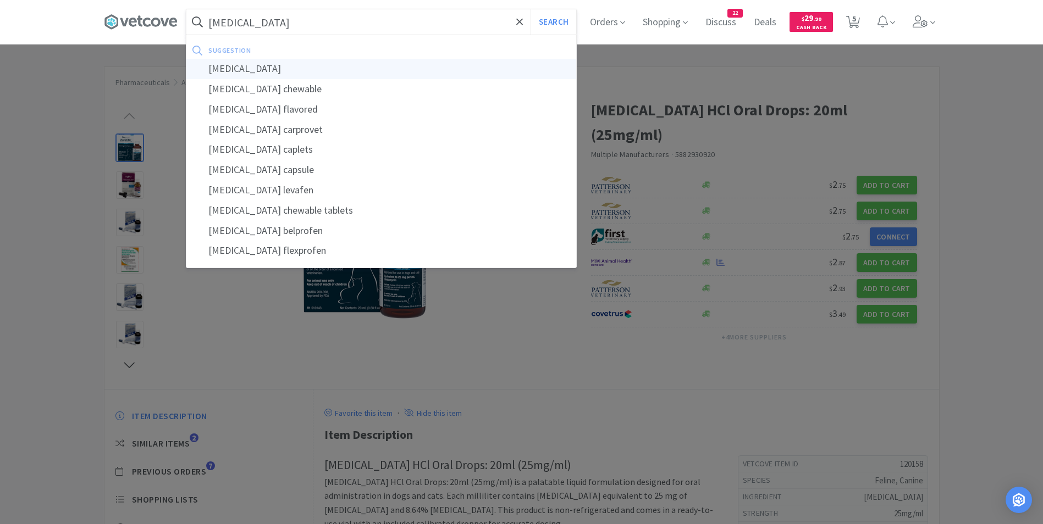
select select "2"
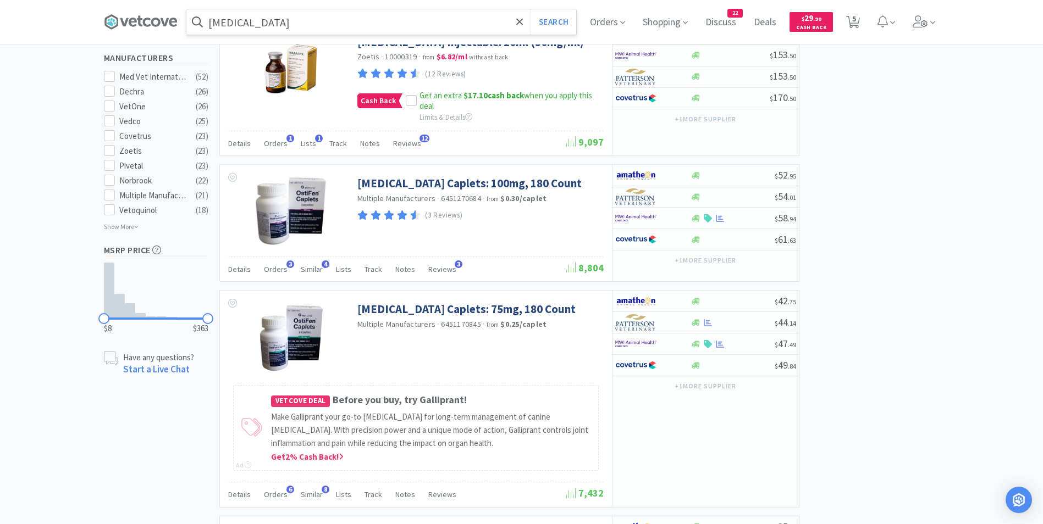
scroll to position [595, 0]
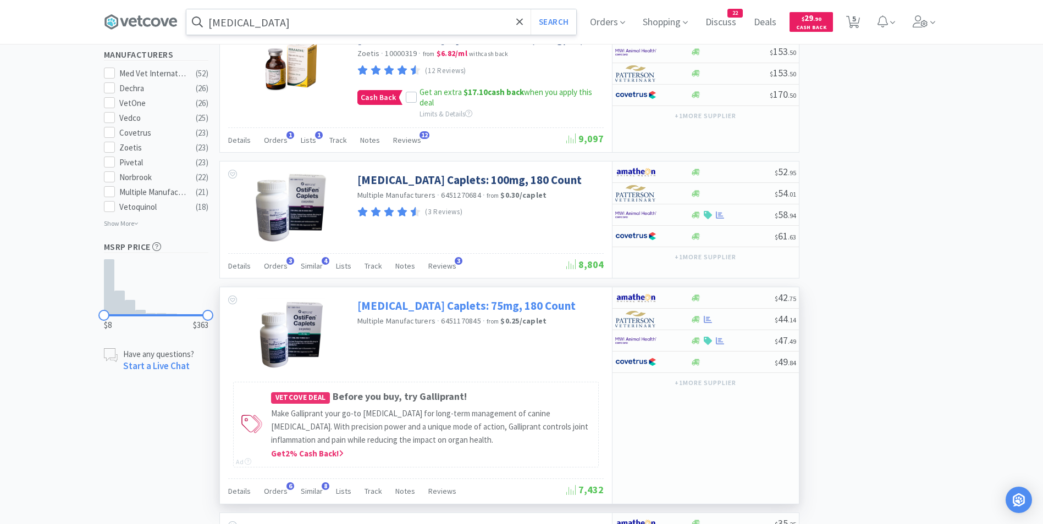
click at [405, 303] on link "[MEDICAL_DATA] Caplets: 75mg, 180 Count" at bounding box center [466, 306] width 218 height 15
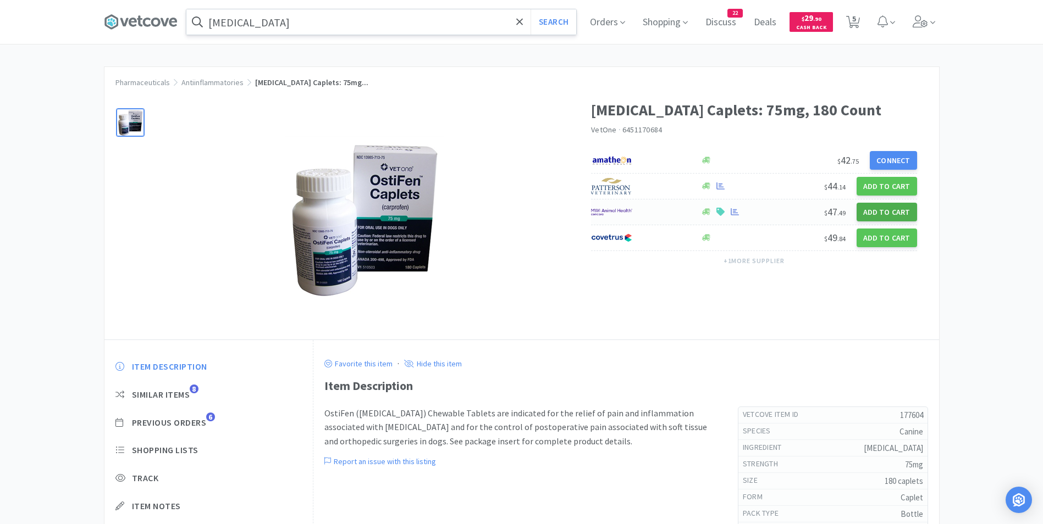
click at [874, 213] on button "Add to Cart" at bounding box center [887, 212] width 60 height 19
select select "1"
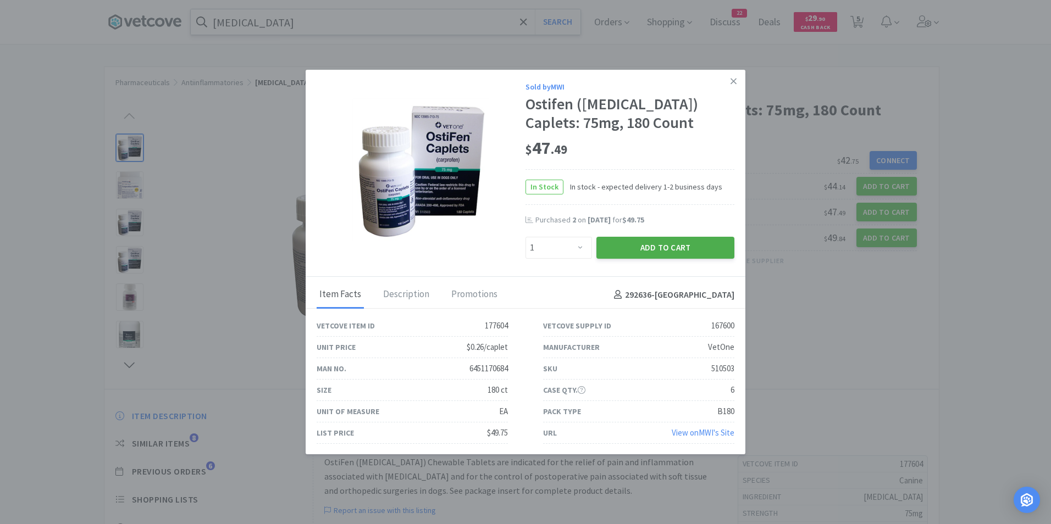
click at [666, 245] on button "Add to Cart" at bounding box center [665, 248] width 138 height 22
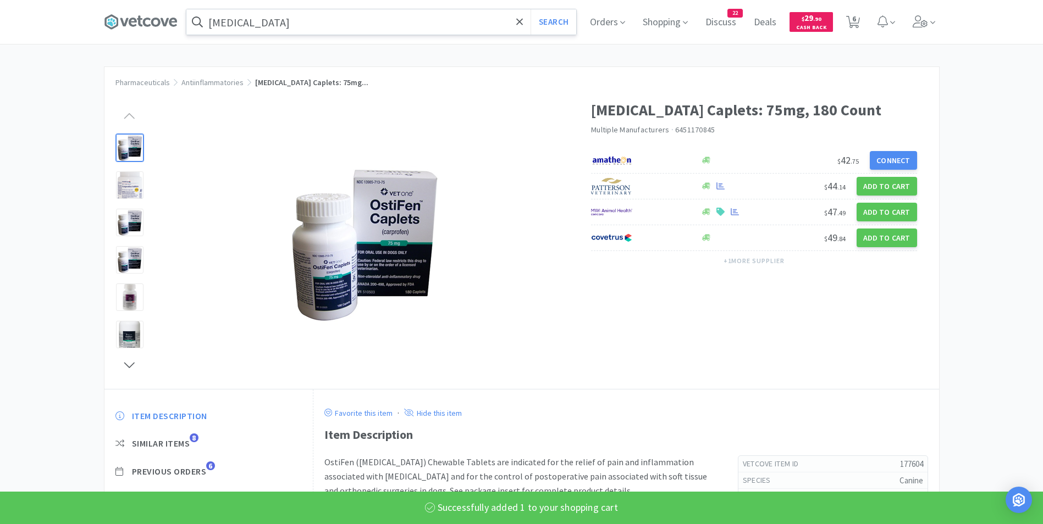
click at [325, 21] on input "[MEDICAL_DATA]" at bounding box center [381, 21] width 390 height 25
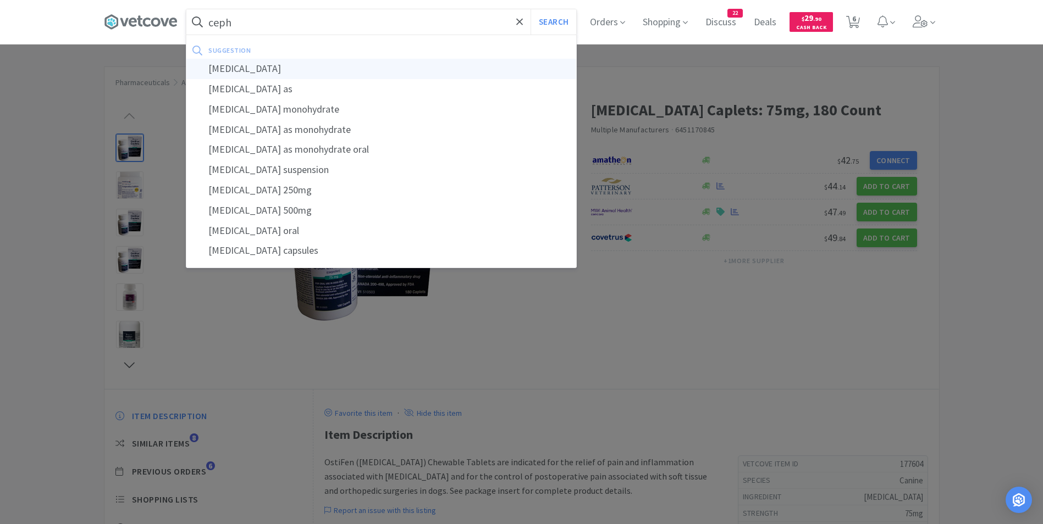
click at [292, 73] on div "[MEDICAL_DATA]" at bounding box center [381, 69] width 390 height 20
type input "[MEDICAL_DATA]"
select select "5"
select select "3"
select select "1"
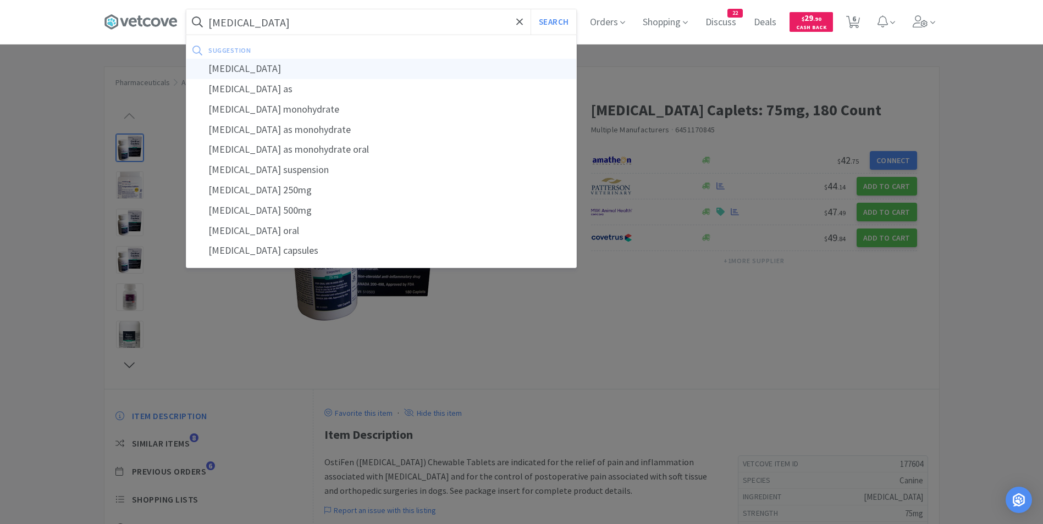
select select "2"
select select "1"
select select "2"
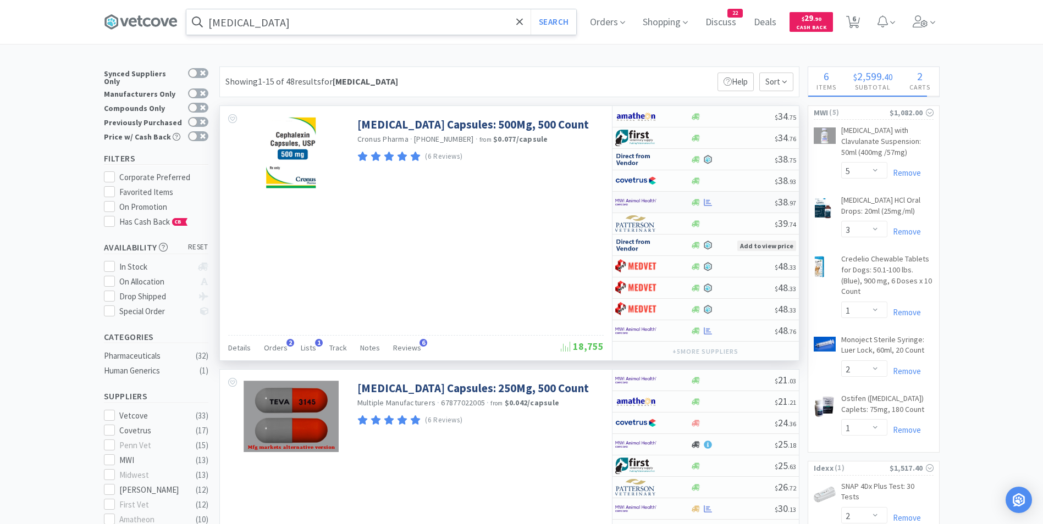
click at [621, 201] on img at bounding box center [635, 202] width 41 height 16
select select "1"
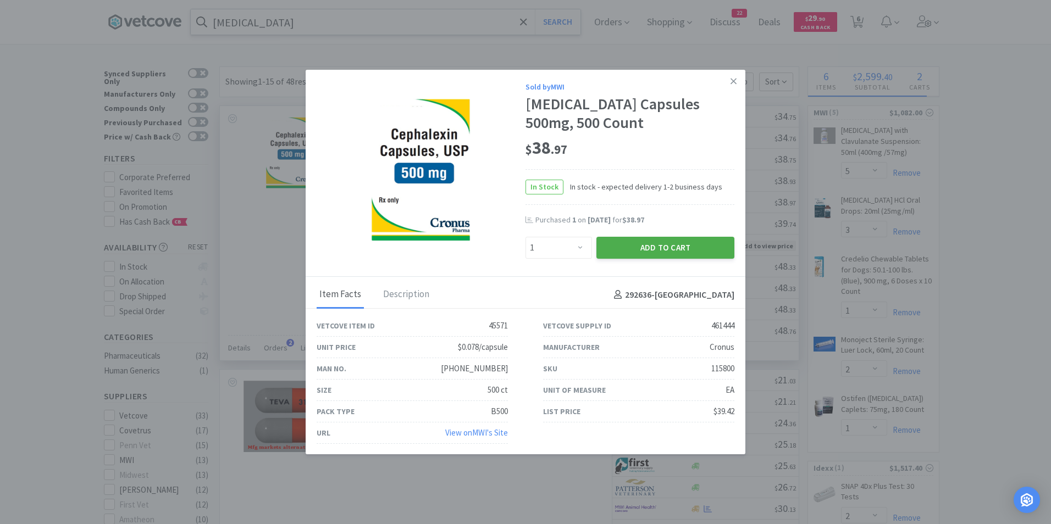
click at [664, 244] on button "Add to Cart" at bounding box center [665, 248] width 138 height 22
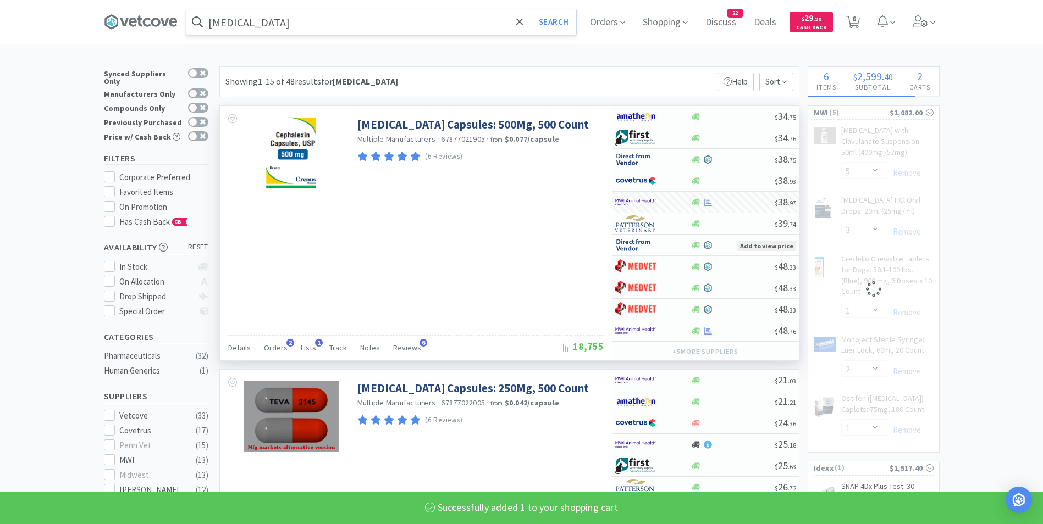
select select "1"
select select "3"
select select "1"
select select "2"
select select "1"
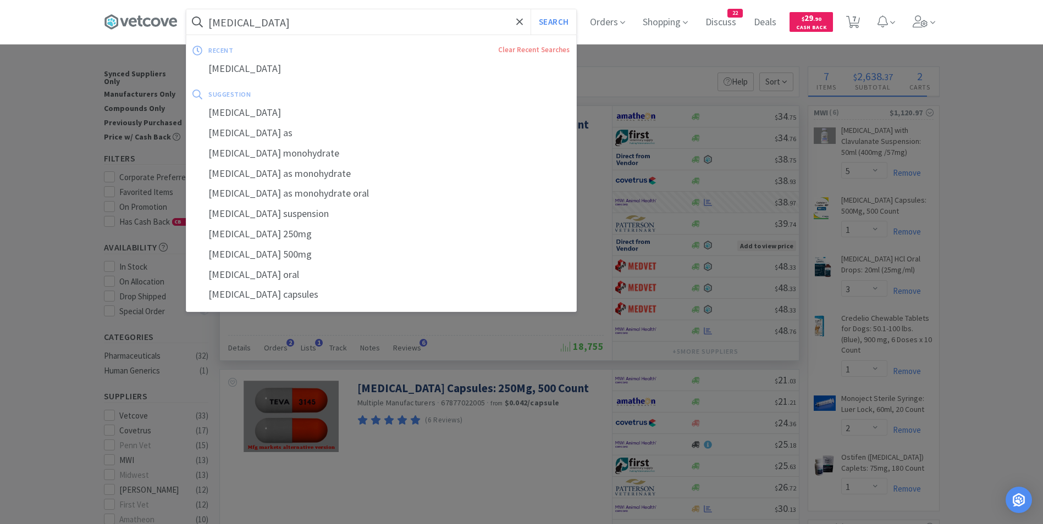
click at [353, 20] on input "[MEDICAL_DATA]" at bounding box center [381, 21] width 390 height 25
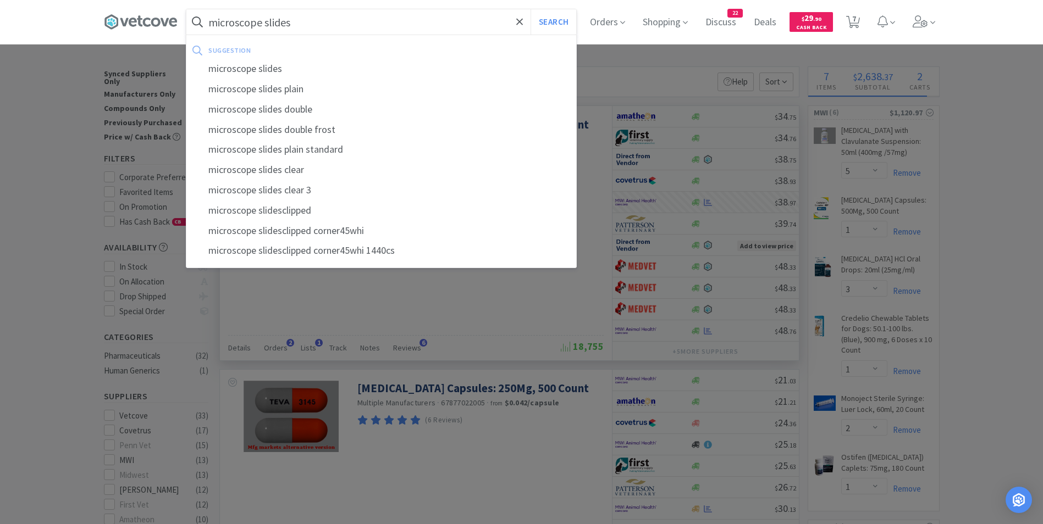
type input "microscope slides"
click at [531, 9] on button "Search" at bounding box center [554, 21] width 46 height 25
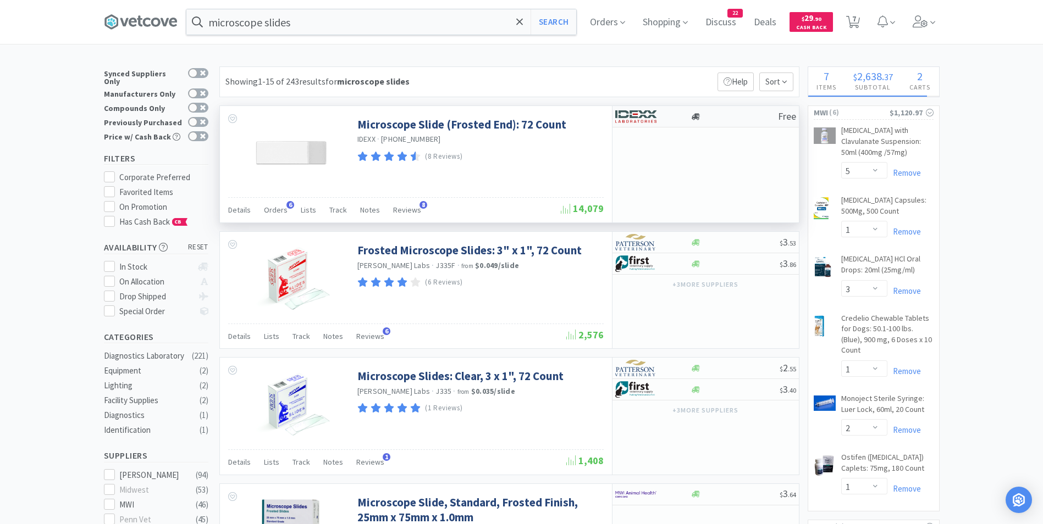
click at [640, 120] on img at bounding box center [635, 116] width 41 height 16
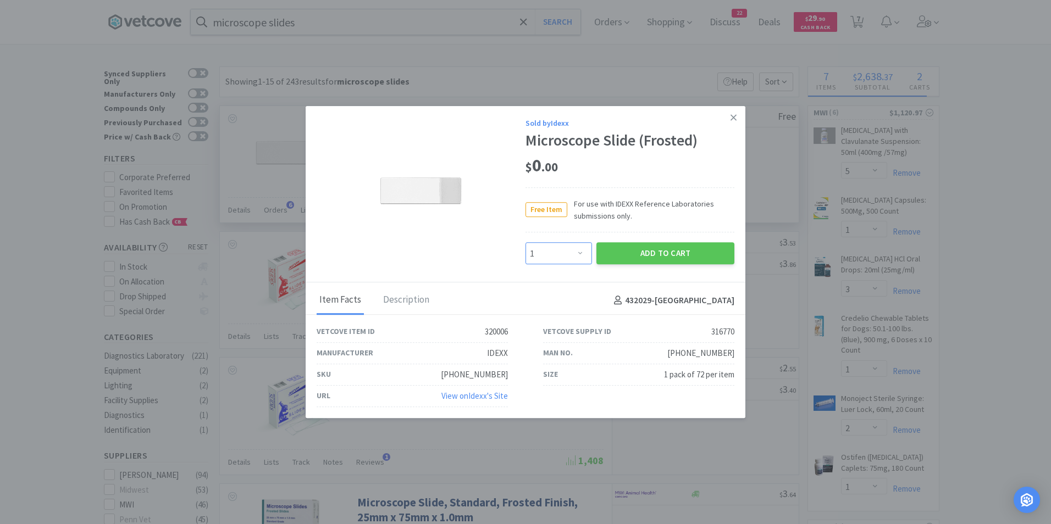
click at [582, 253] on select "Enter Quantity 1 2 3 4 5 6 7 8 9 10 11 12 13 14 15 16 17 18 19 20 Enter Quantity" at bounding box center [559, 254] width 67 height 22
select select "4"
click at [526, 243] on select "Enter Quantity 1 2 3 4 5 6 7 8 9 10 11 12 13 14 15 16 17 18 19 20 Enter Quantity" at bounding box center [559, 254] width 67 height 22
click at [687, 252] on button "Add to Cart" at bounding box center [665, 254] width 138 height 22
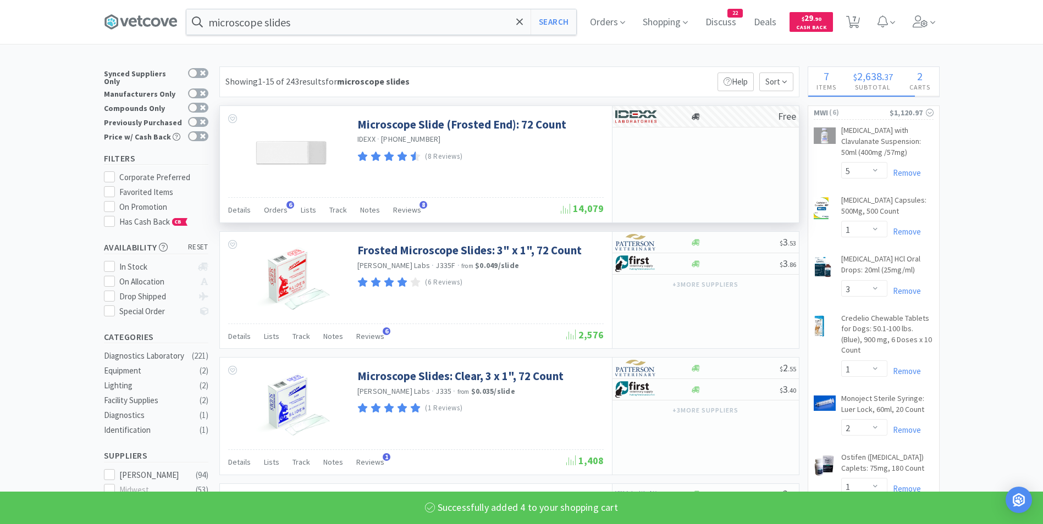
select select "4"
select select "2"
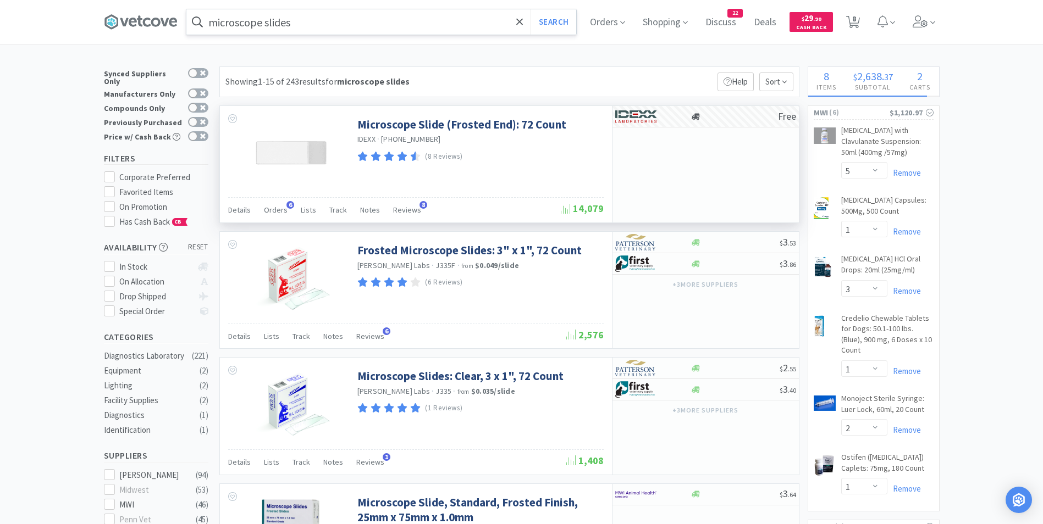
click at [328, 26] on input "microscope slides" at bounding box center [381, 21] width 390 height 25
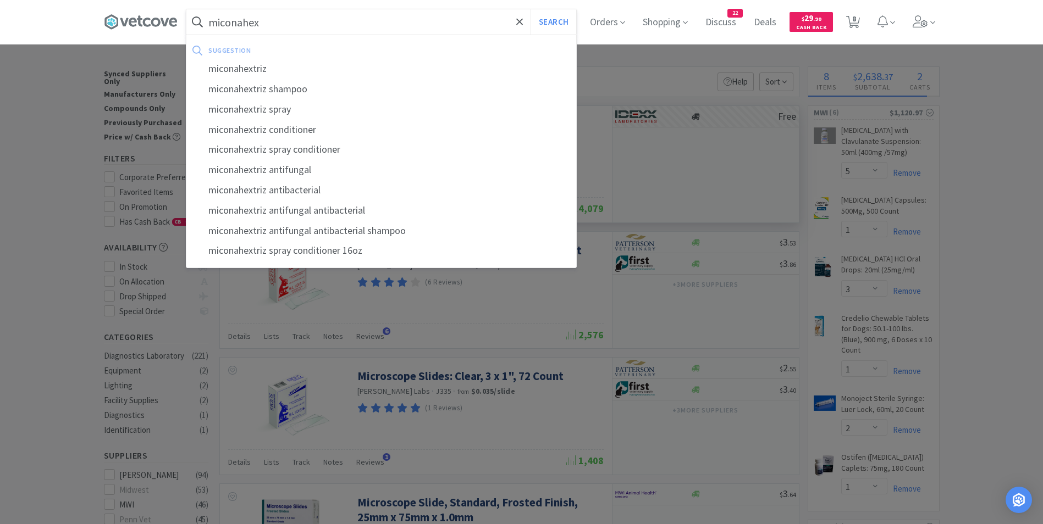
click at [531, 9] on button "Search" at bounding box center [554, 21] width 46 height 25
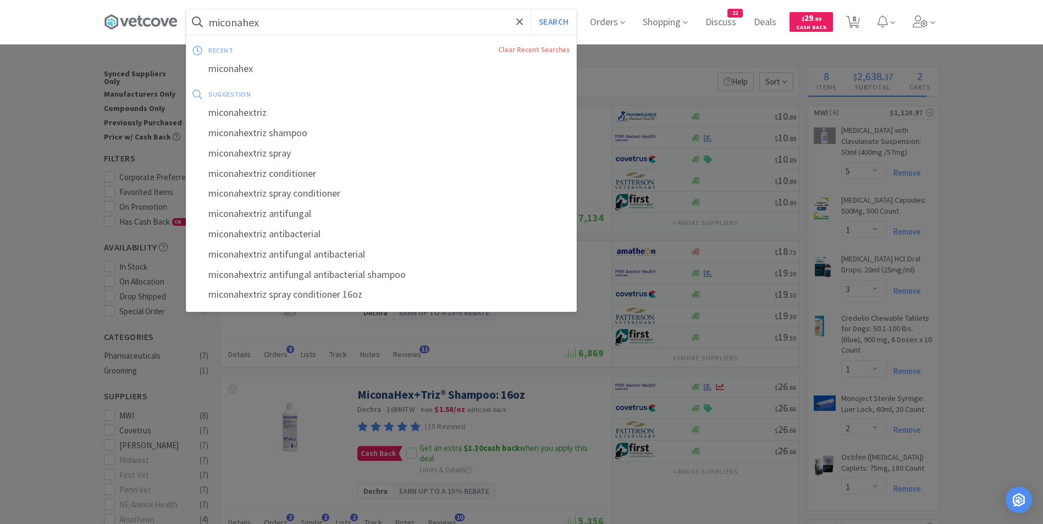
click at [302, 23] on input "miconahex" at bounding box center [381, 21] width 390 height 25
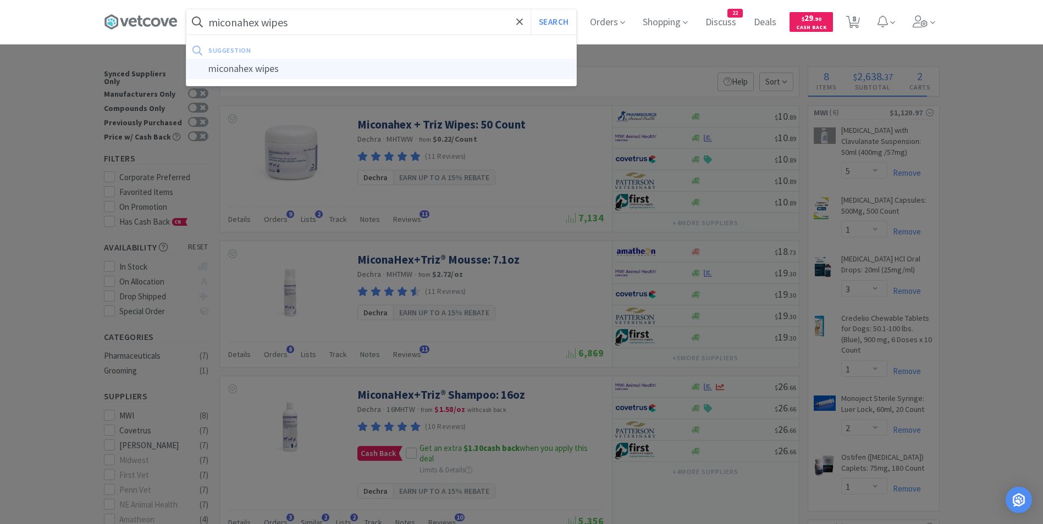
type input "miconahex wipes"
click at [274, 73] on div "miconahex wipes" at bounding box center [381, 69] width 390 height 20
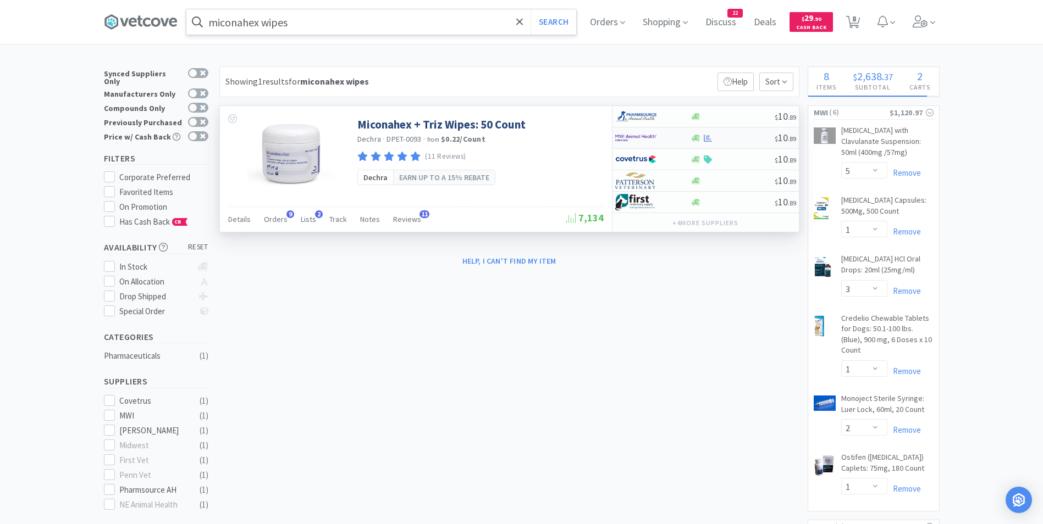
click at [623, 137] on img at bounding box center [635, 138] width 41 height 16
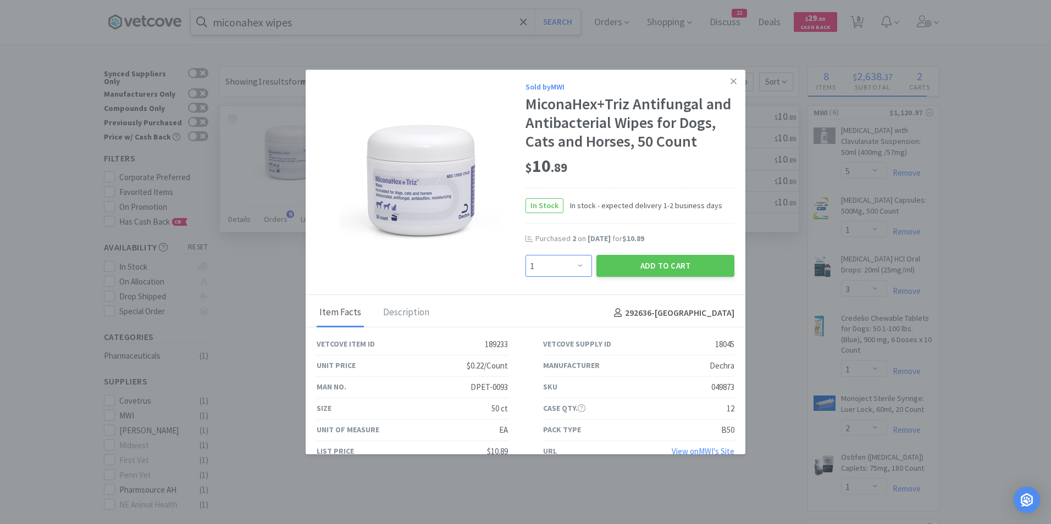
click at [575, 277] on select "Enter Quantity 1 2 3 4 5 6 7 8 9 10 11 12 13 14 15 16 17 18 19 20 Enter Quantity" at bounding box center [559, 266] width 67 height 22
select select "2"
click at [526, 273] on select "Enter Quantity 1 2 3 4 5 6 7 8 9 10 11 12 13 14 15 16 17 18 19 20 Enter Quantity" at bounding box center [559, 266] width 67 height 22
click at [648, 277] on button "Add to Cart" at bounding box center [665, 266] width 138 height 22
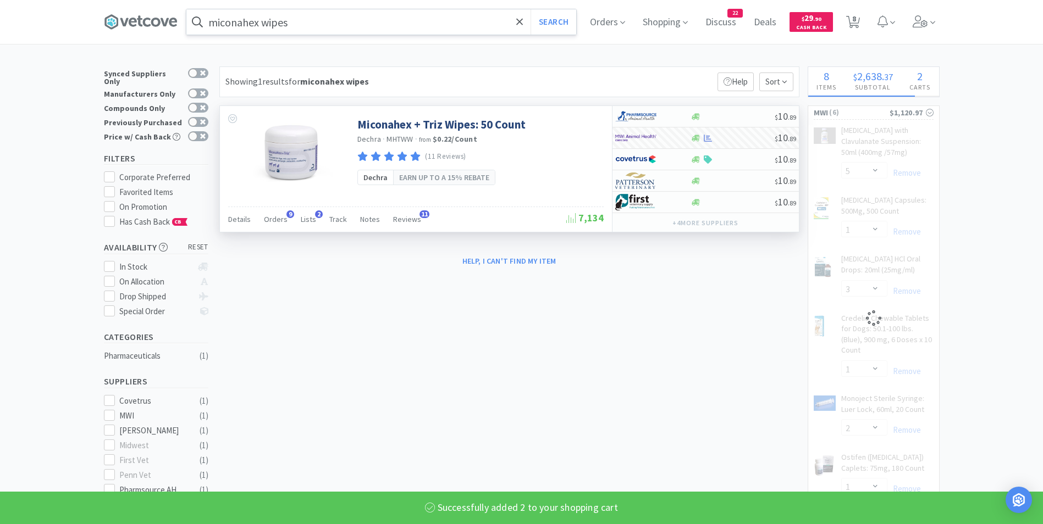
select select "2"
select select "1"
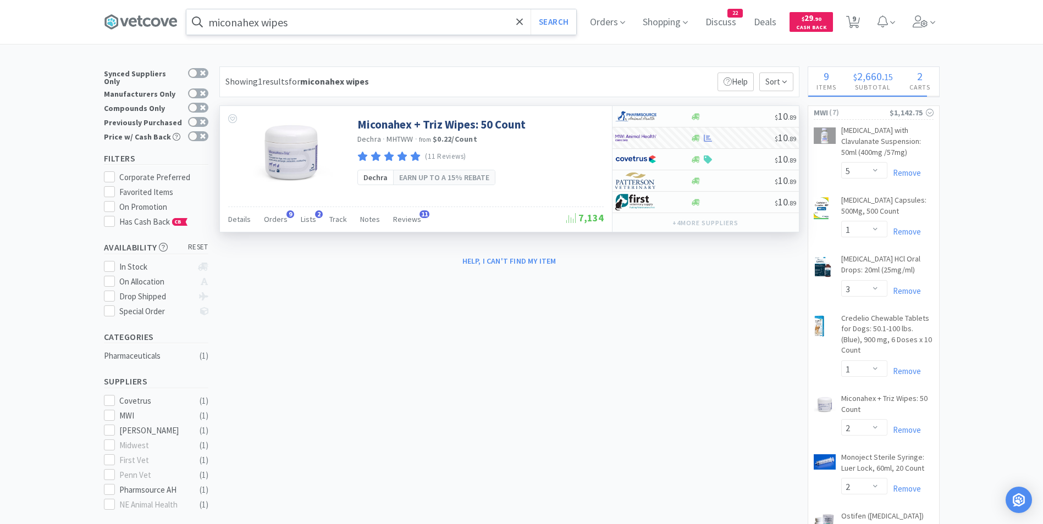
click at [326, 22] on input "miconahex wipes" at bounding box center [381, 21] width 390 height 25
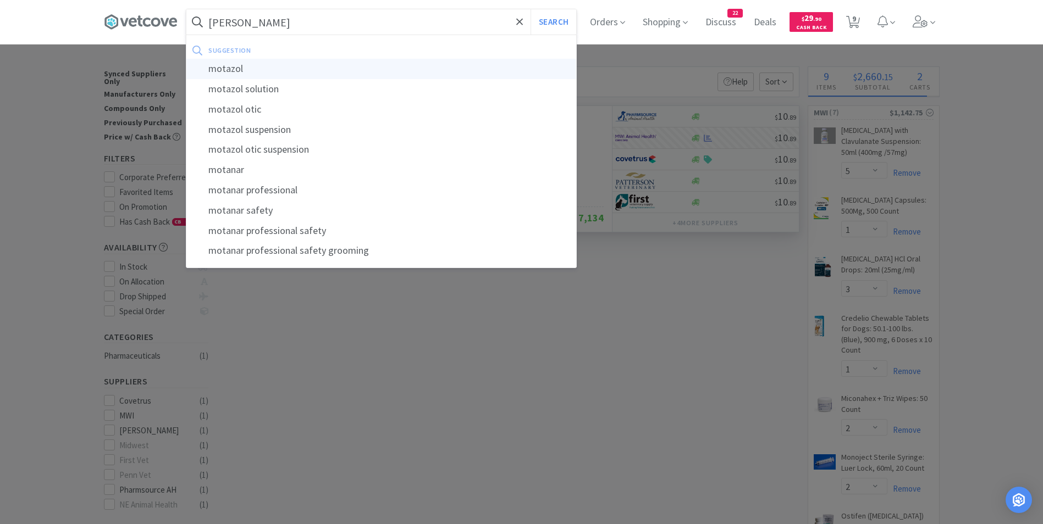
click at [296, 68] on div "motazol" at bounding box center [381, 69] width 390 height 20
type input "motazol"
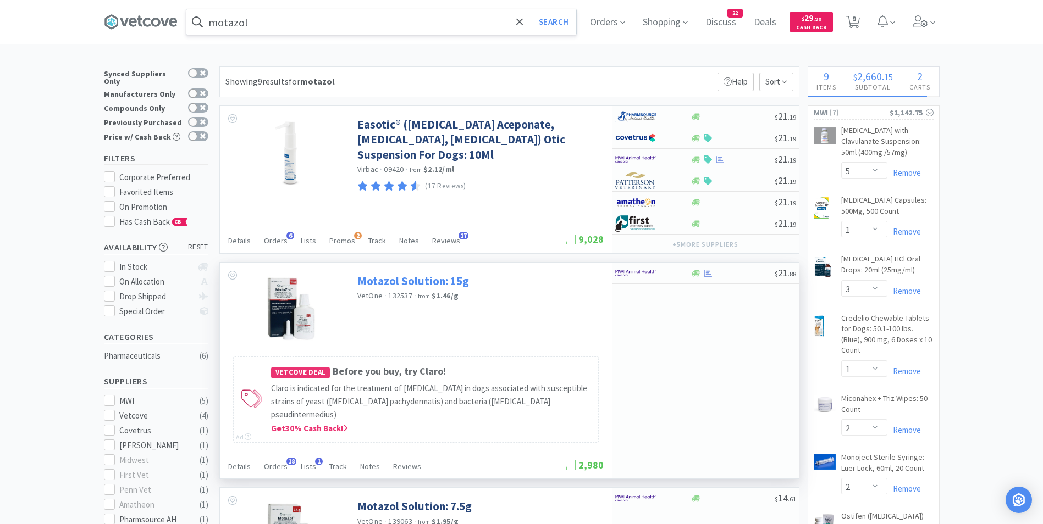
click at [422, 282] on link "Motazol Solution: 15g" at bounding box center [413, 281] width 112 height 15
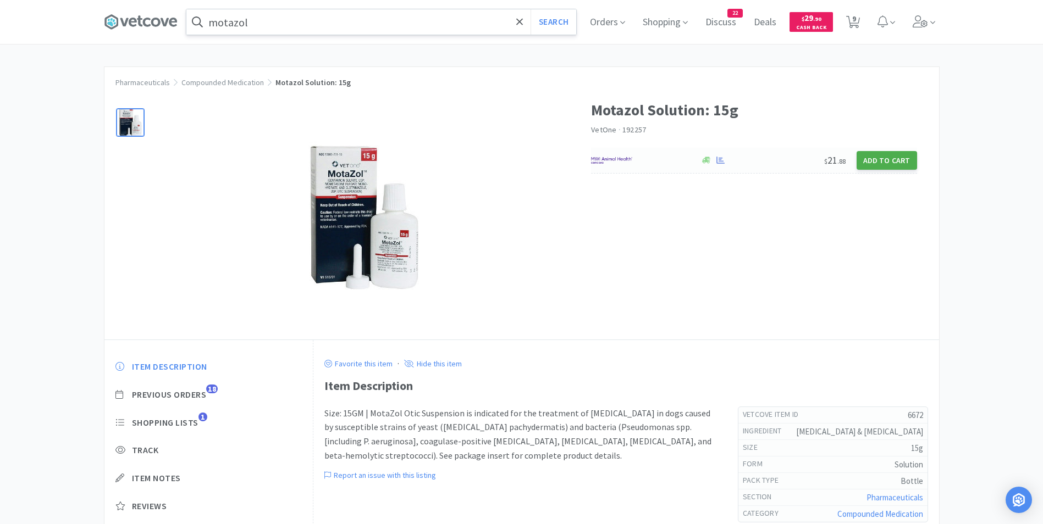
click at [874, 159] on button "Add to Cart" at bounding box center [887, 160] width 60 height 19
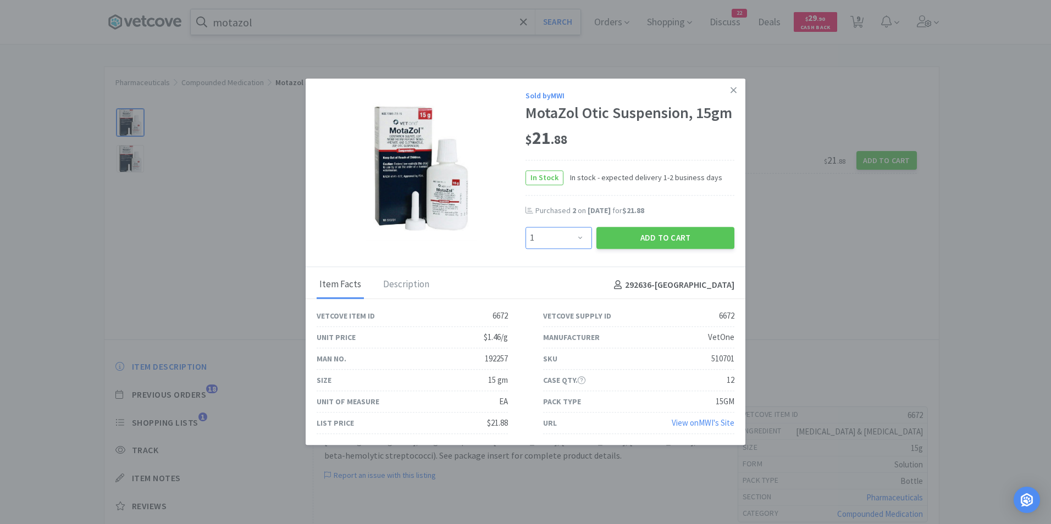
click at [577, 237] on select "Enter Quantity 1 2 3 4 5 6 7 8 9 10 11 12 13 14 15 16 17 18 19 20 Enter Quantity" at bounding box center [559, 238] width 67 height 22
select select "4"
click at [526, 227] on select "Enter Quantity 1 2 3 4 5 6 7 8 9 10 11 12 13 14 15 16 17 18 19 20 Enter Quantity" at bounding box center [559, 238] width 67 height 22
click at [672, 231] on button "Add to Cart" at bounding box center [665, 238] width 138 height 22
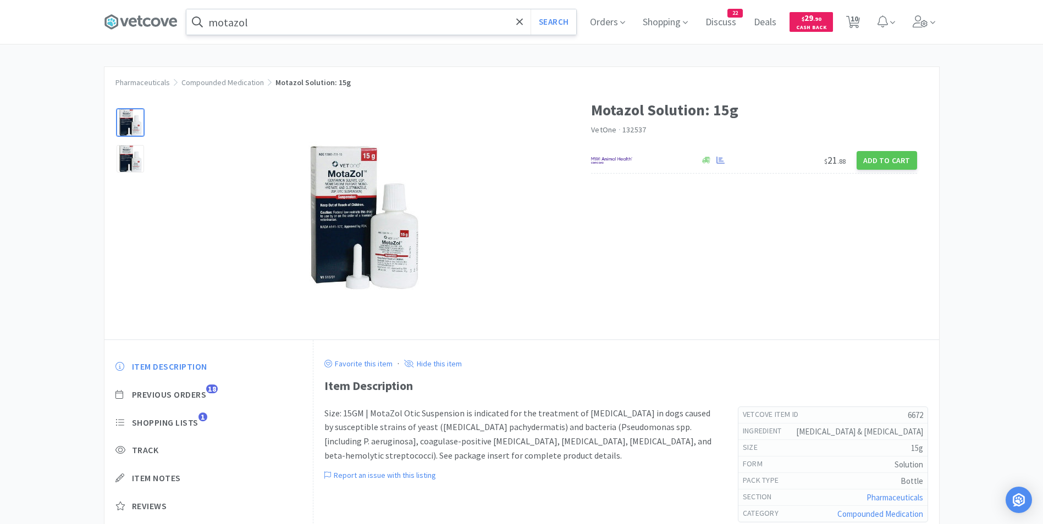
click at [312, 25] on input "motazol" at bounding box center [381, 21] width 390 height 25
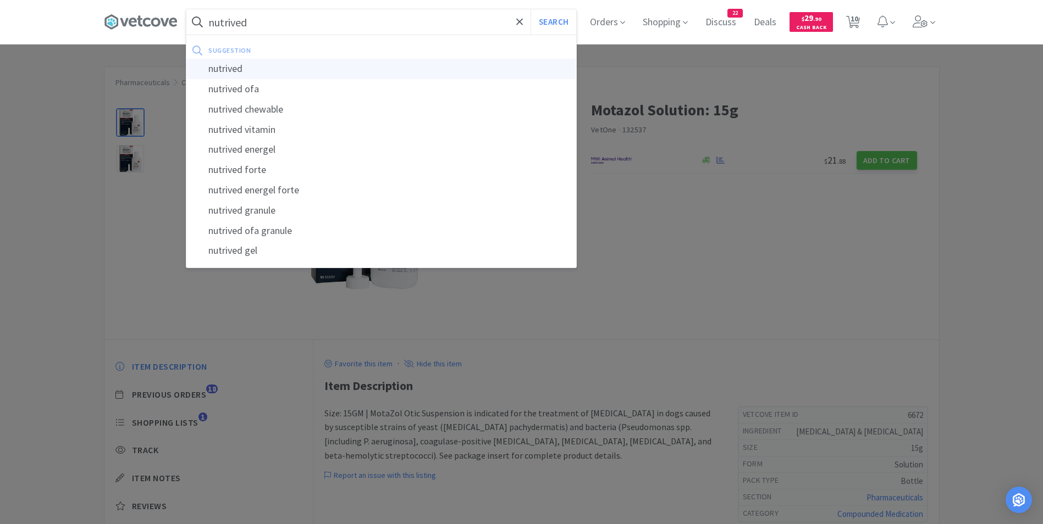
type input "nutrived"
click at [289, 71] on div "nutrived" at bounding box center [381, 69] width 390 height 20
select select "5"
select select "1"
select select "3"
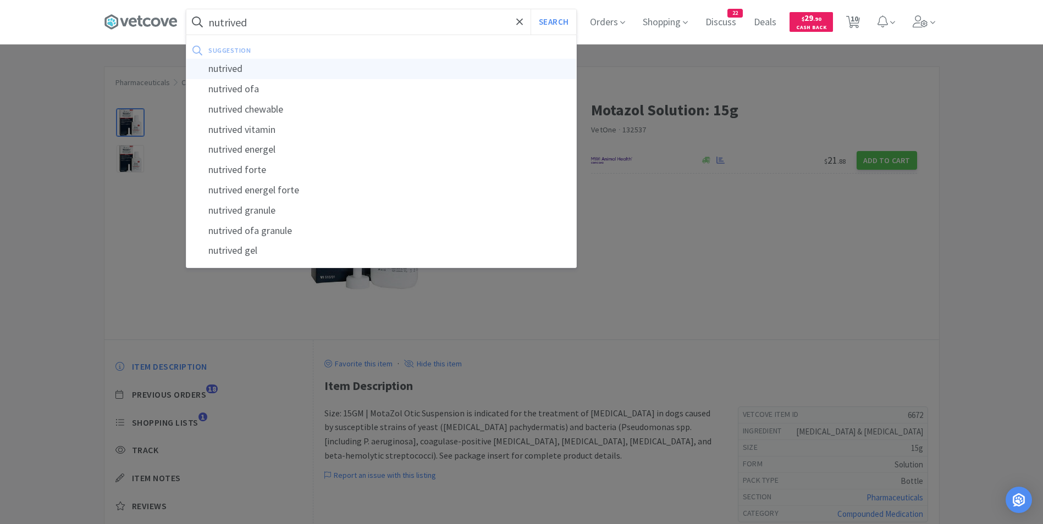
select select "1"
select select "2"
select select "4"
select select "1"
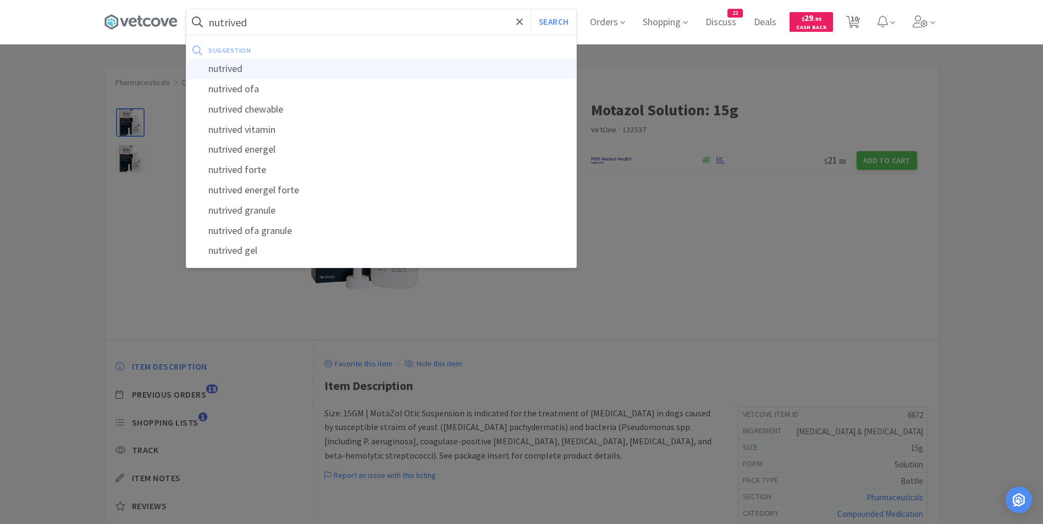
select select "4"
select select "2"
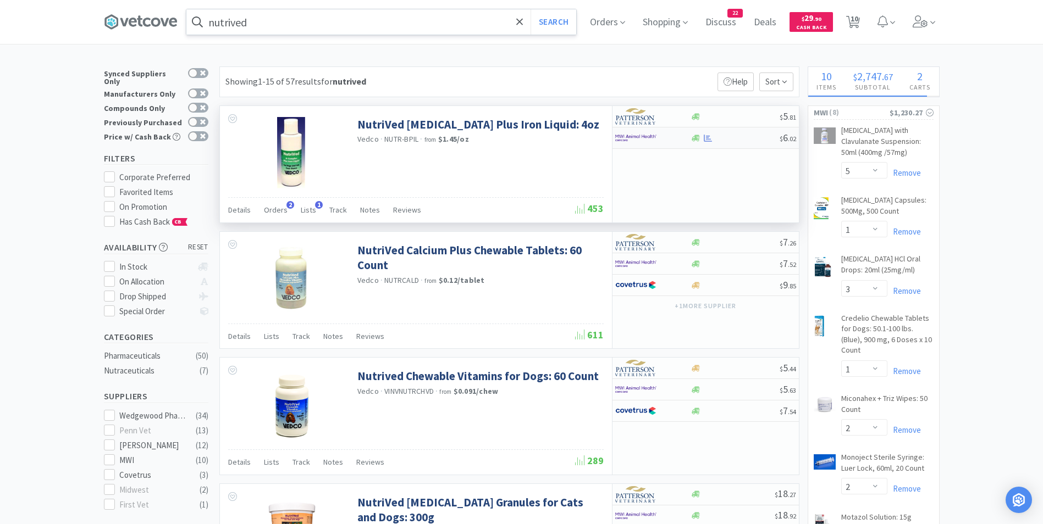
click at [634, 139] on img at bounding box center [635, 138] width 41 height 16
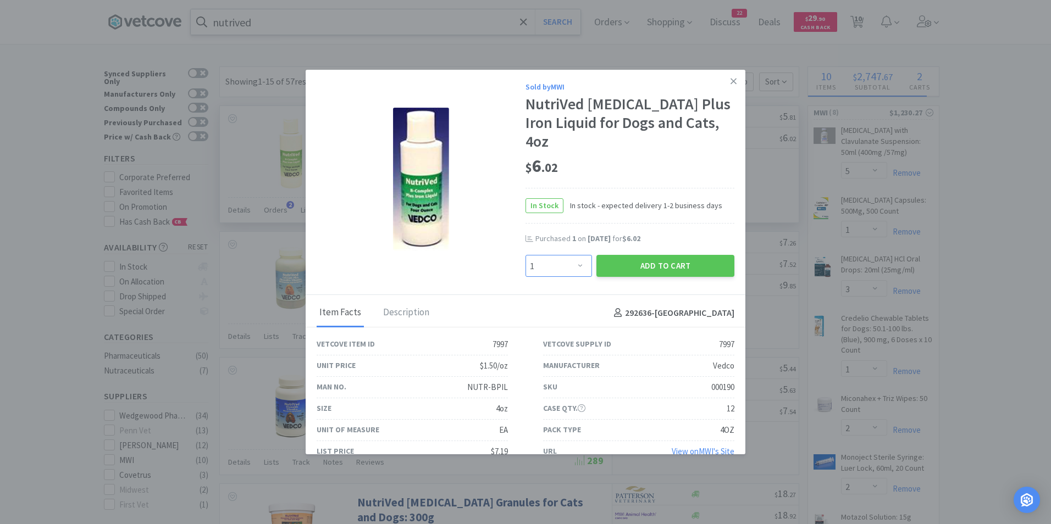
click at [572, 255] on select "Enter Quantity 1 2 3 4 5 6 7 8 9 10 11 12 13 14 15 16 17 18 19 20 Enter Quantity" at bounding box center [559, 266] width 67 height 22
select select "2"
click at [526, 255] on select "Enter Quantity 1 2 3 4 5 6 7 8 9 10 11 12 13 14 15 16 17 18 19 20 Enter Quantity" at bounding box center [559, 266] width 67 height 22
click at [644, 255] on button "Add to Cart" at bounding box center [665, 266] width 138 height 22
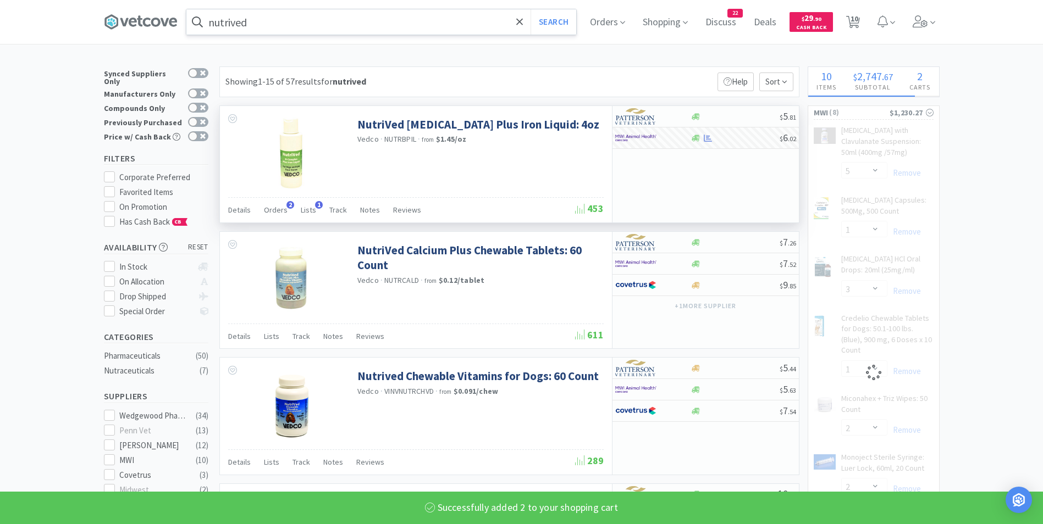
select select "2"
select select "1"
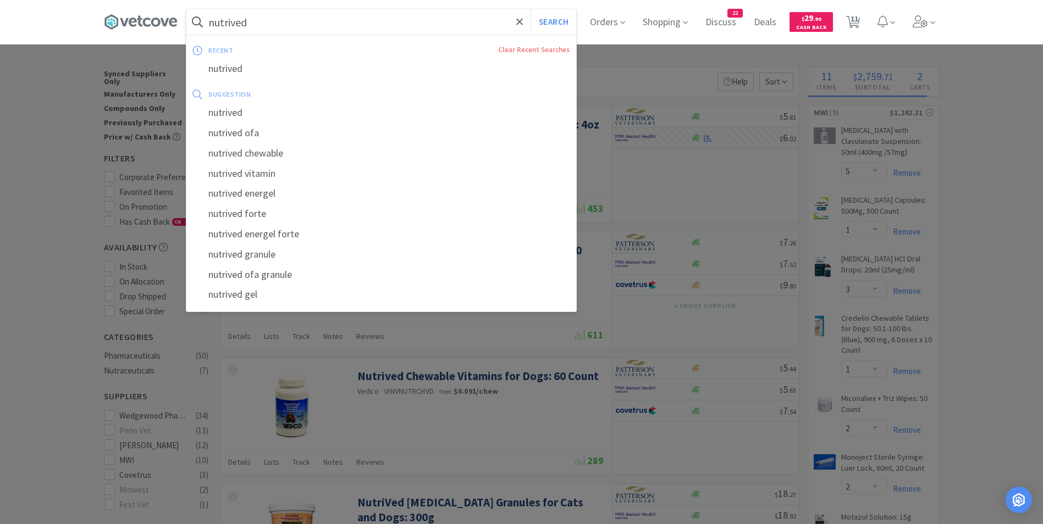
click at [301, 23] on input "nutrived" at bounding box center [381, 21] width 390 height 25
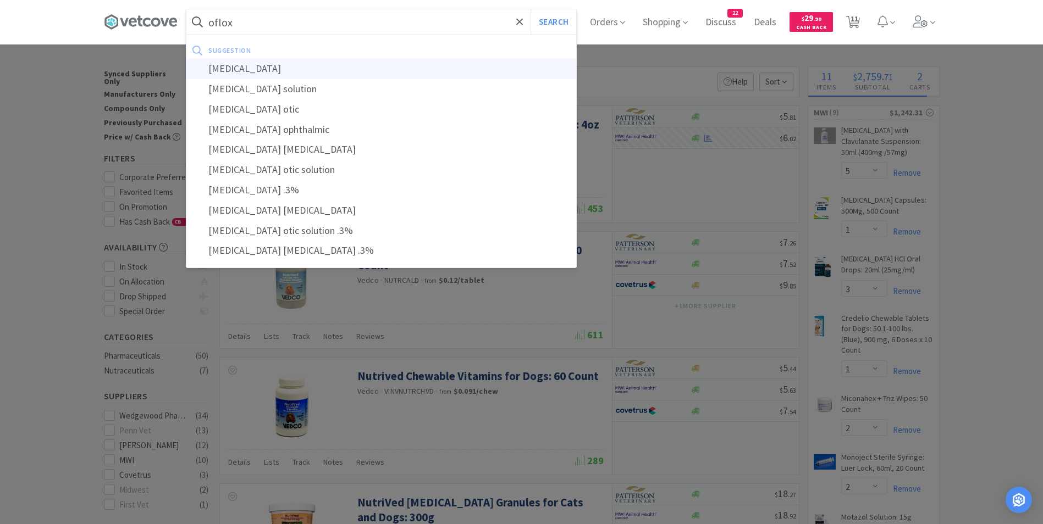
click at [270, 67] on div "[MEDICAL_DATA]" at bounding box center [381, 69] width 390 height 20
type input "[MEDICAL_DATA]"
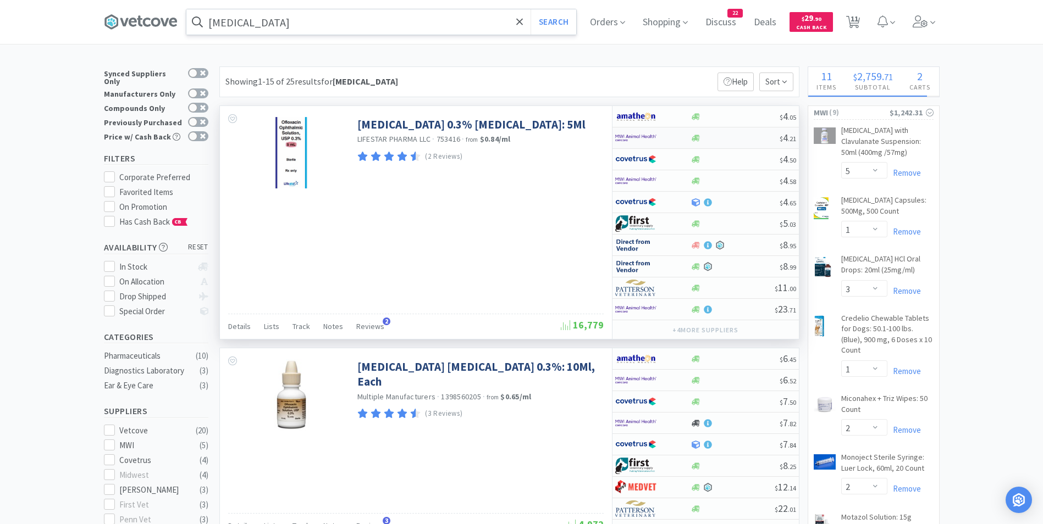
click at [644, 139] on img at bounding box center [635, 138] width 41 height 16
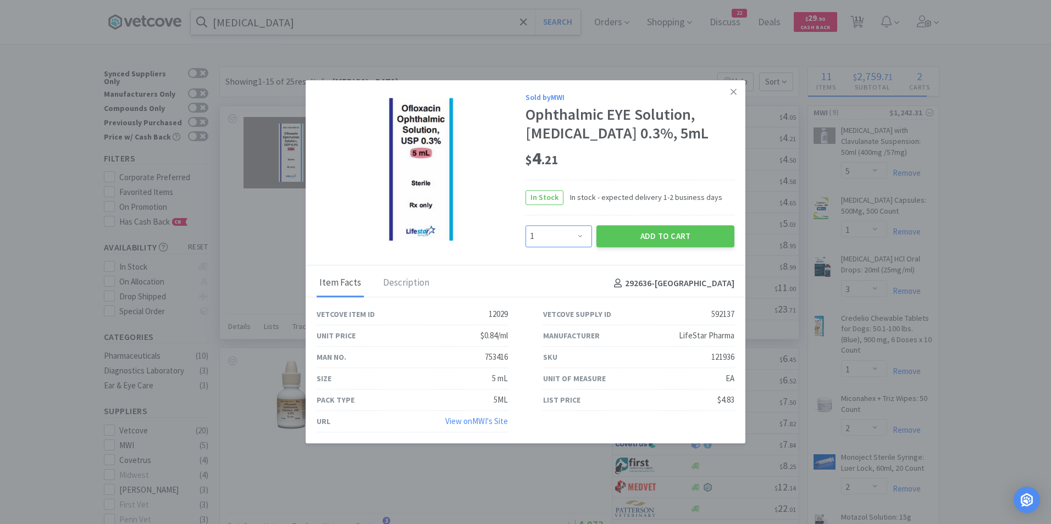
click at [581, 237] on select "Enter Quantity 1 2 3 4 5 6 7 8 9 10 11 12 13 14 15 16 17 18 19 20 Enter Quantity" at bounding box center [559, 236] width 67 height 22
select select "4"
click at [526, 225] on select "Enter Quantity 1 2 3 4 5 6 7 8 9 10 11 12 13 14 15 16 17 18 19 20 Enter Quantity" at bounding box center [559, 236] width 67 height 22
click at [648, 234] on button "Add to Cart" at bounding box center [665, 236] width 138 height 22
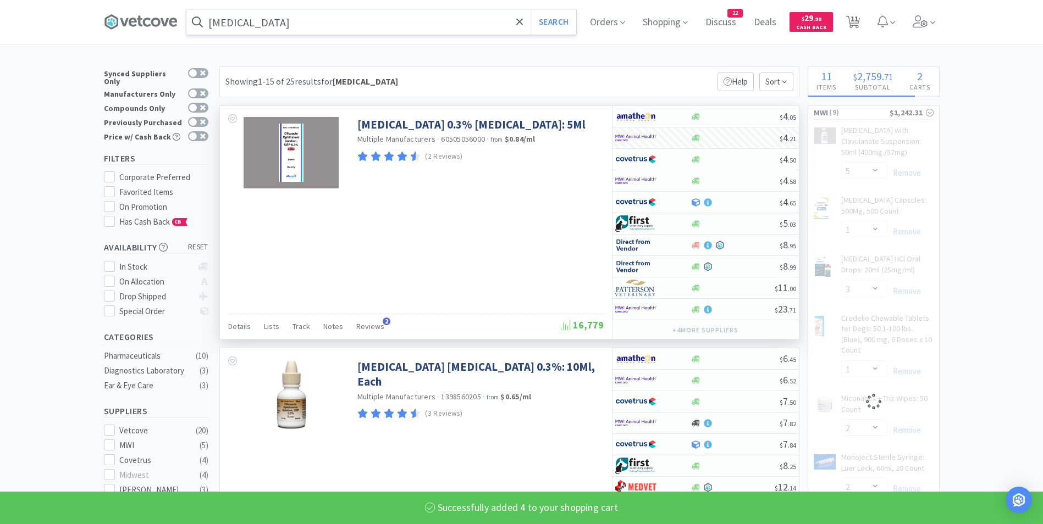
select select "4"
select select "1"
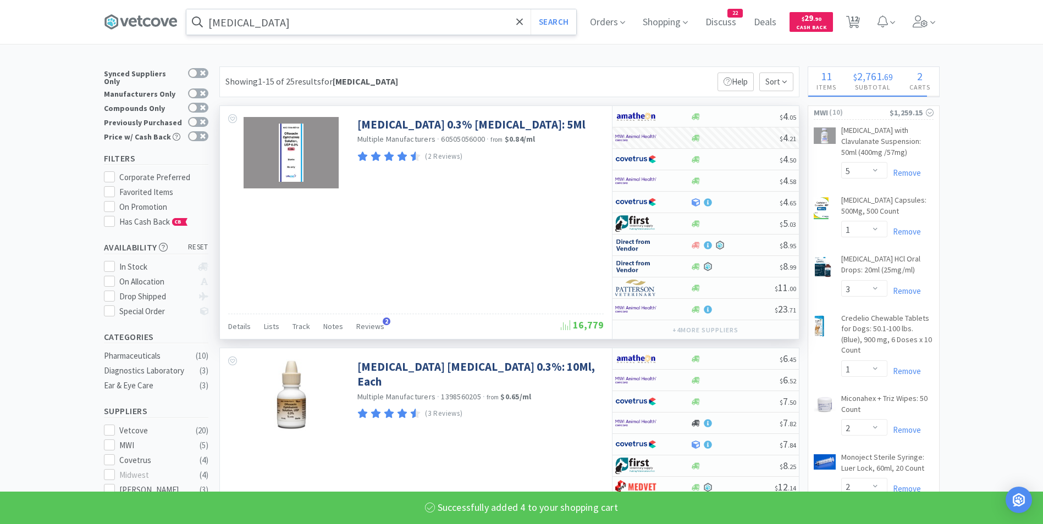
click at [335, 21] on input "[MEDICAL_DATA]" at bounding box center [381, 21] width 390 height 25
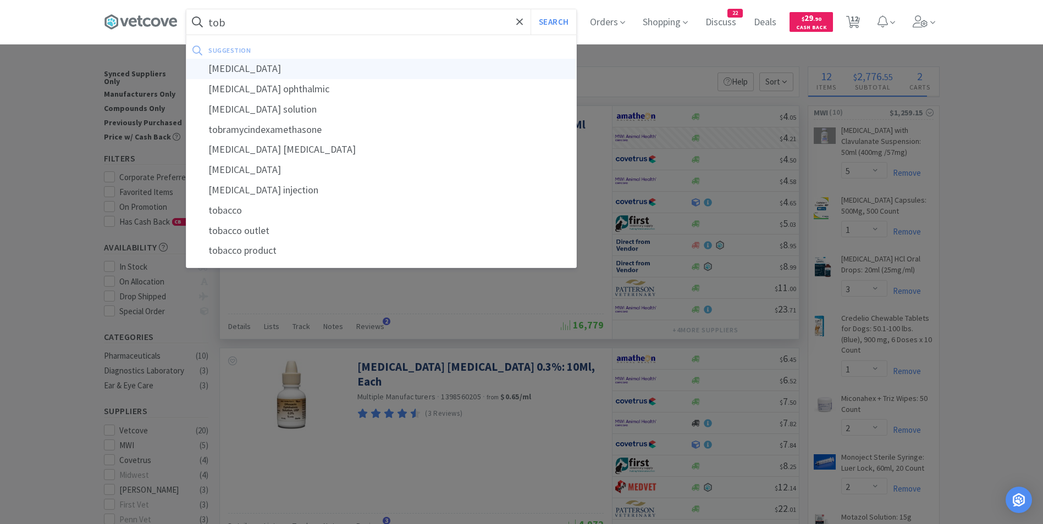
click at [305, 68] on div "[MEDICAL_DATA]" at bounding box center [381, 69] width 390 height 20
type input "[MEDICAL_DATA]"
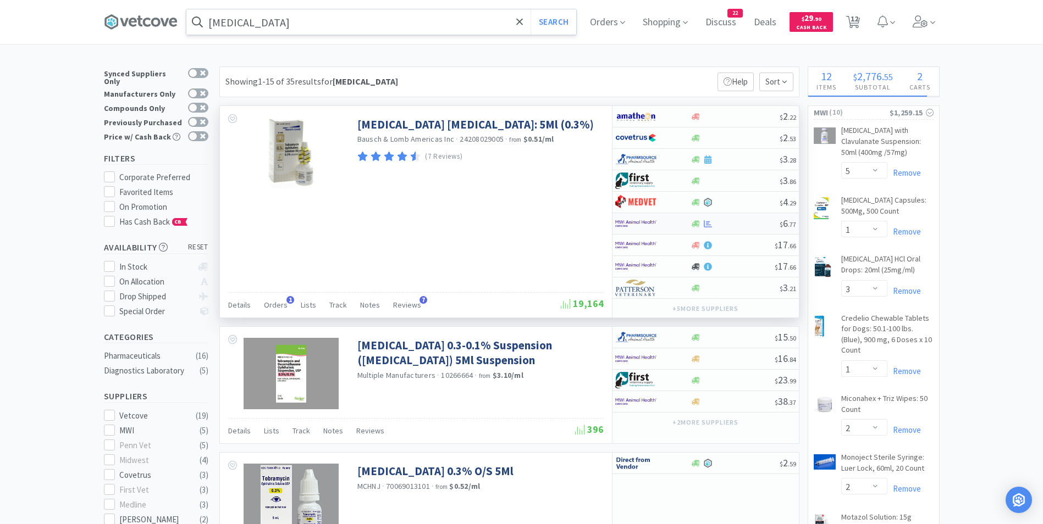
click at [640, 225] on img at bounding box center [635, 224] width 41 height 16
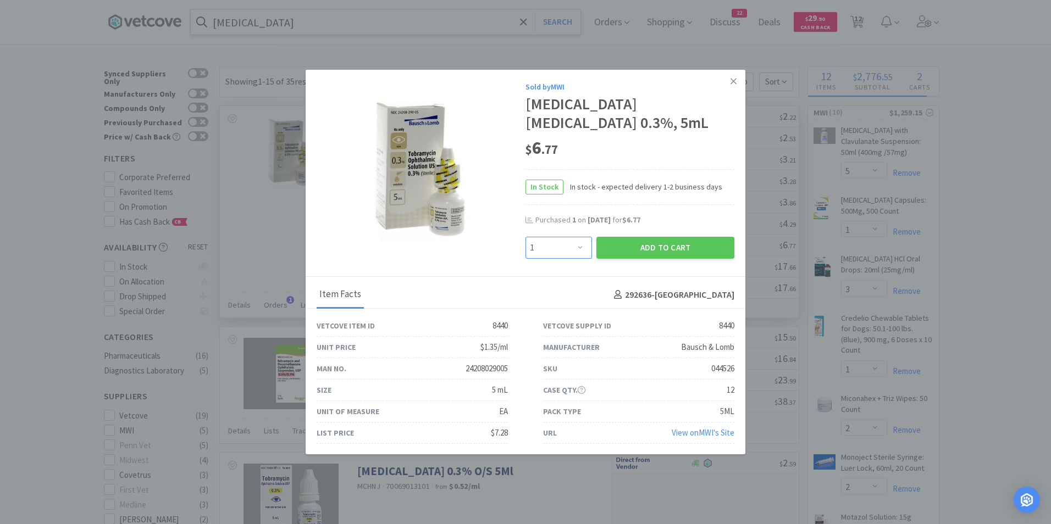
click at [577, 247] on select "Enter Quantity 1 2 3 4 5 6 7 8 9 10 11 12 13 14 15 16 17 18 19 20 Enter Quantity" at bounding box center [559, 248] width 67 height 22
select select "4"
click at [526, 237] on select "Enter Quantity 1 2 3 4 5 6 7 8 9 10 11 12 13 14 15 16 17 18 19 20 Enter Quantity" at bounding box center [559, 248] width 67 height 22
click at [671, 244] on button "Add to Cart" at bounding box center [665, 248] width 138 height 22
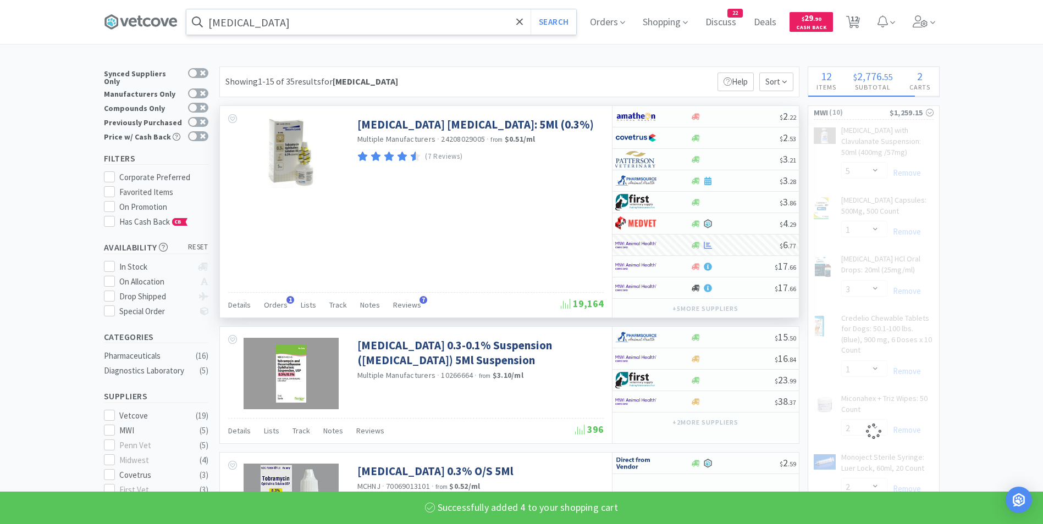
select select "4"
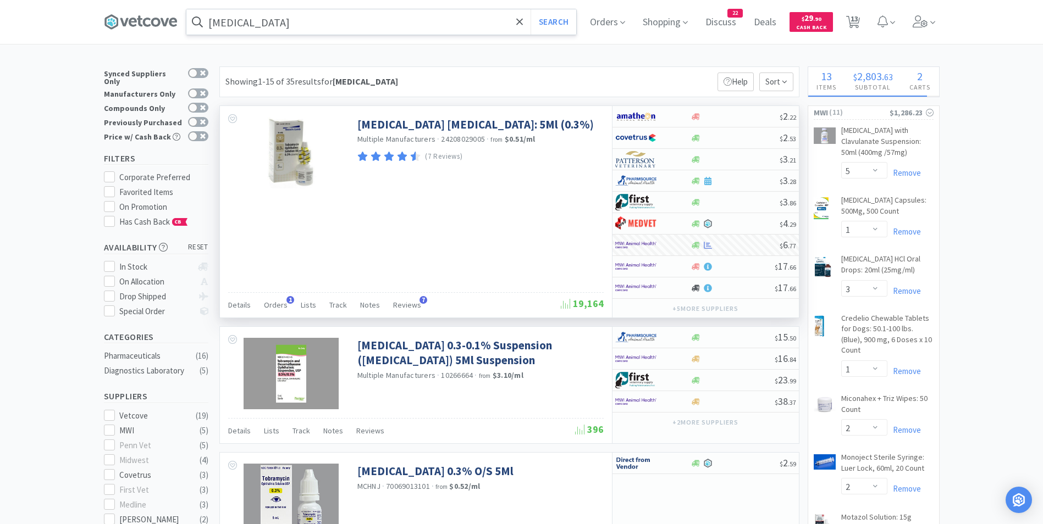
click at [465, 28] on input "[MEDICAL_DATA]" at bounding box center [381, 21] width 390 height 25
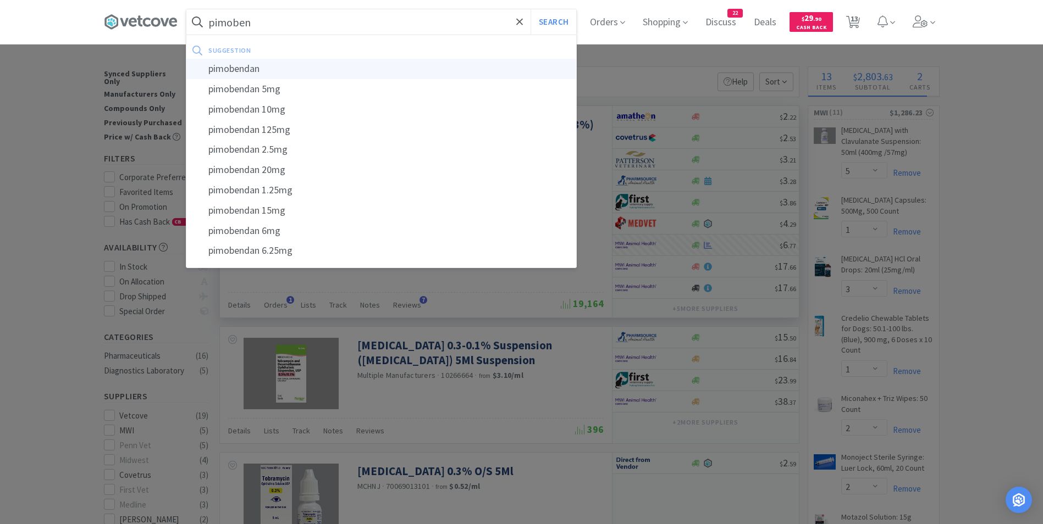
click at [391, 73] on div "pimobendan" at bounding box center [381, 69] width 390 height 20
type input "pimobendan"
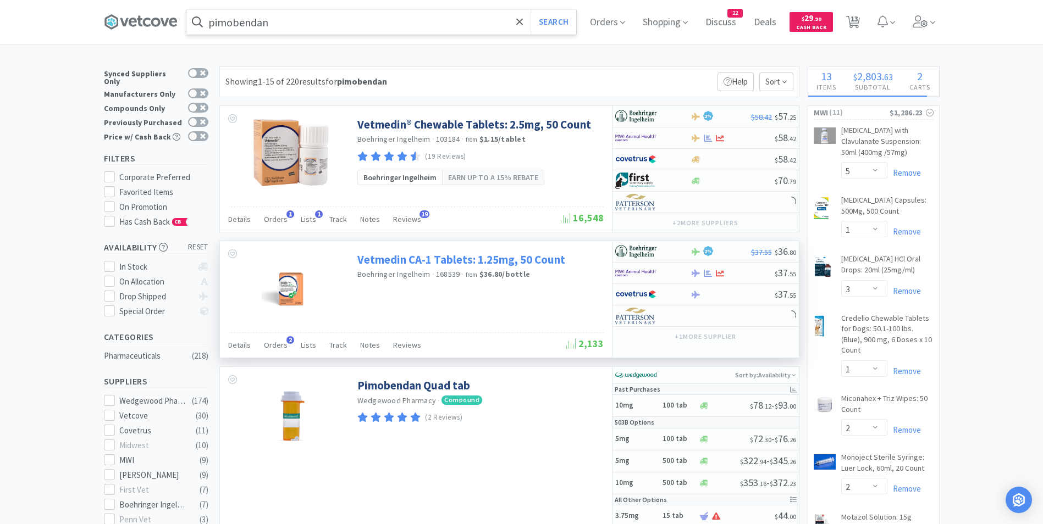
click at [452, 257] on link "Vetmedin CA-1 Tablets: 1.25mg, 50 Count" at bounding box center [461, 259] width 208 height 15
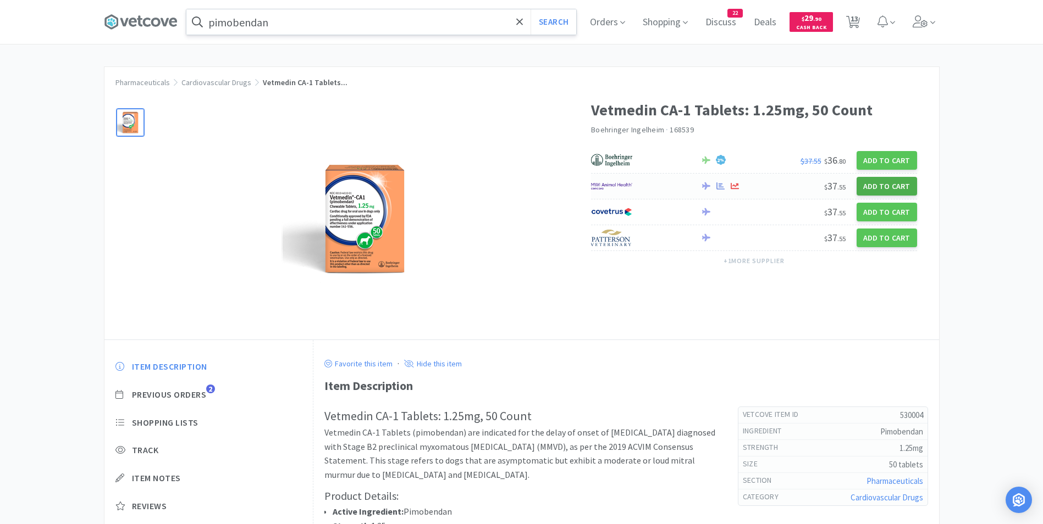
click at [894, 183] on button "Add to Cart" at bounding box center [887, 186] width 60 height 19
select select "1"
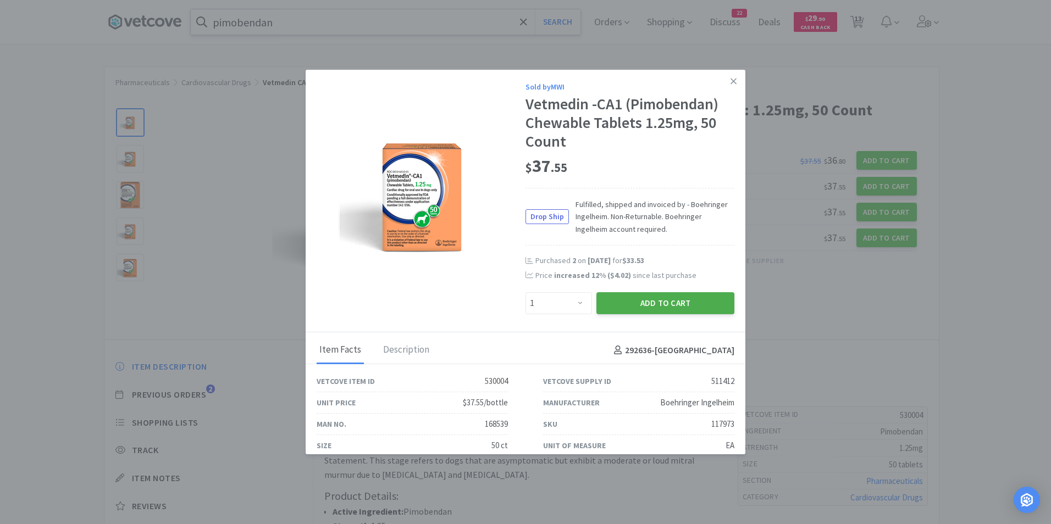
click at [656, 301] on button "Add to Cart" at bounding box center [665, 303] width 138 height 22
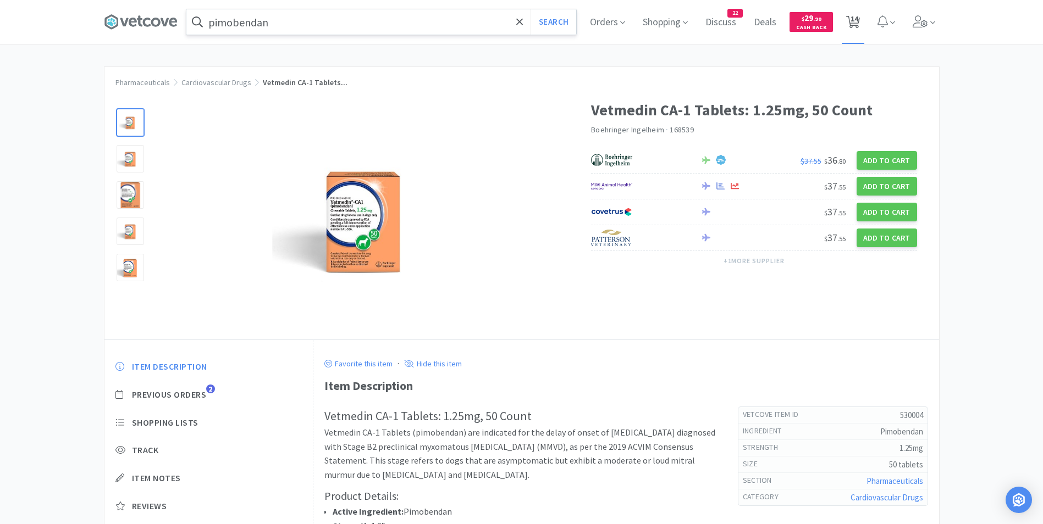
click at [858, 20] on span "14" at bounding box center [854, 19] width 8 height 44
select select "4"
select select "2"
select select "5"
select select "1"
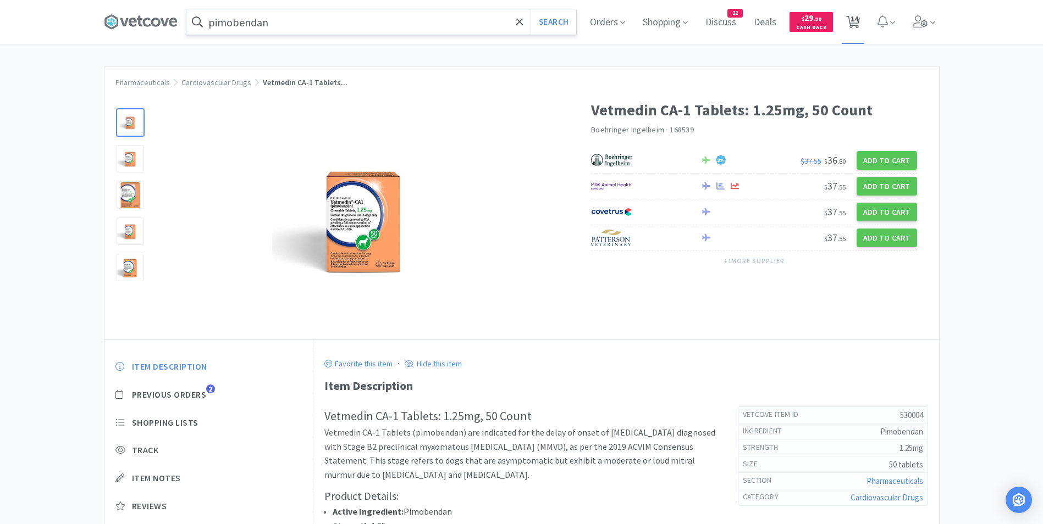
select select "3"
select select "1"
select select "2"
select select "4"
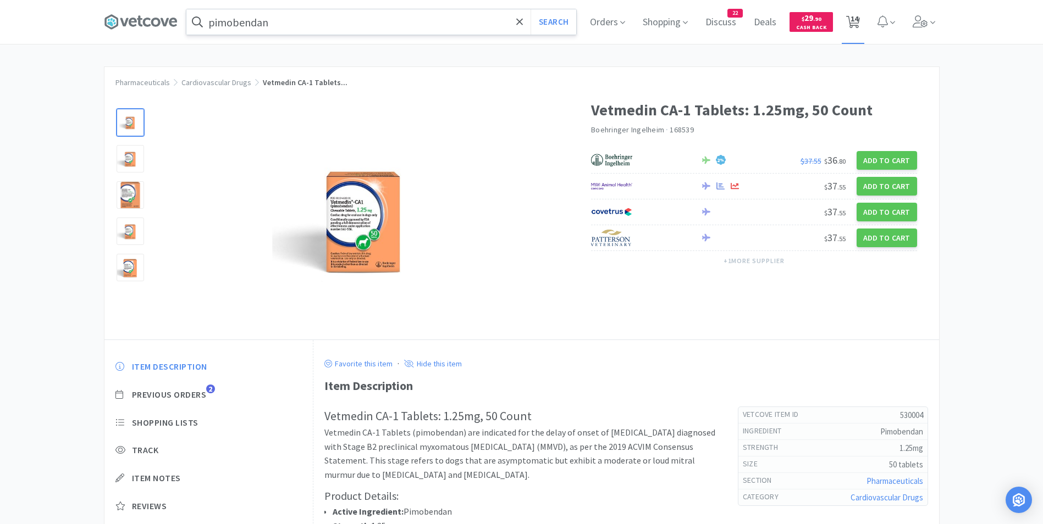
select select "2"
select select "4"
select select "1"
select select "4"
select select "1"
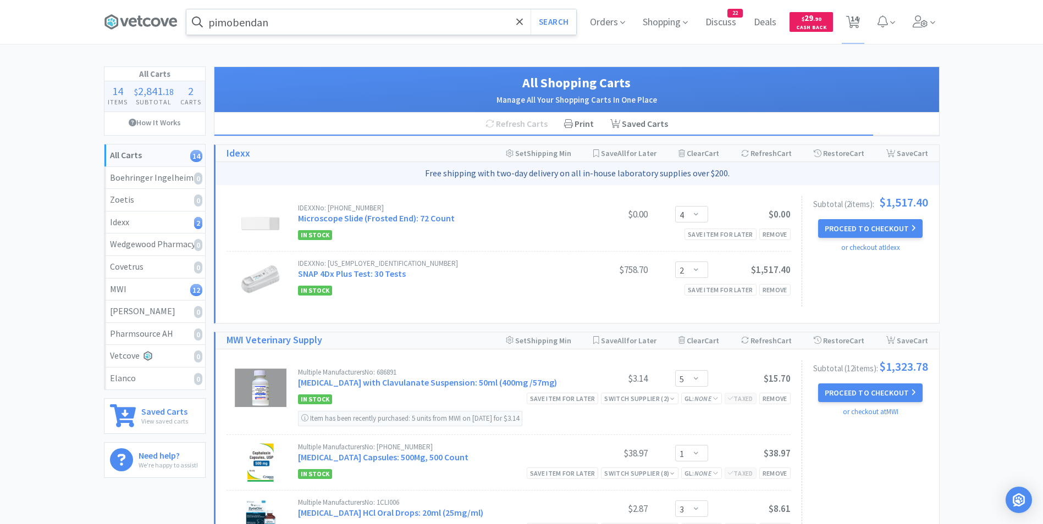
click at [301, 23] on input "pimobendan" at bounding box center [381, 21] width 390 height 25
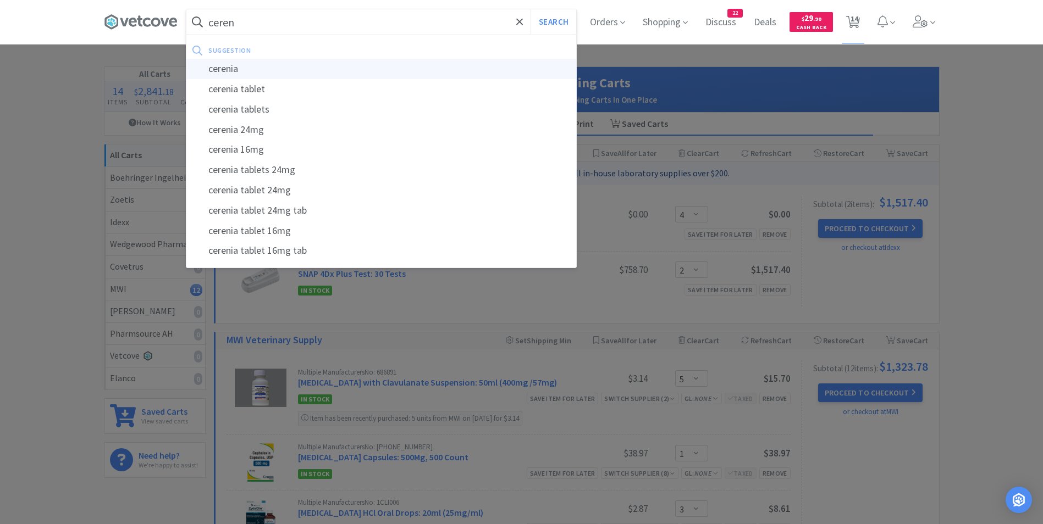
click at [262, 74] on div "cerenia" at bounding box center [381, 69] width 390 height 20
type input "cerenia"
select select "5"
select select "1"
select select "3"
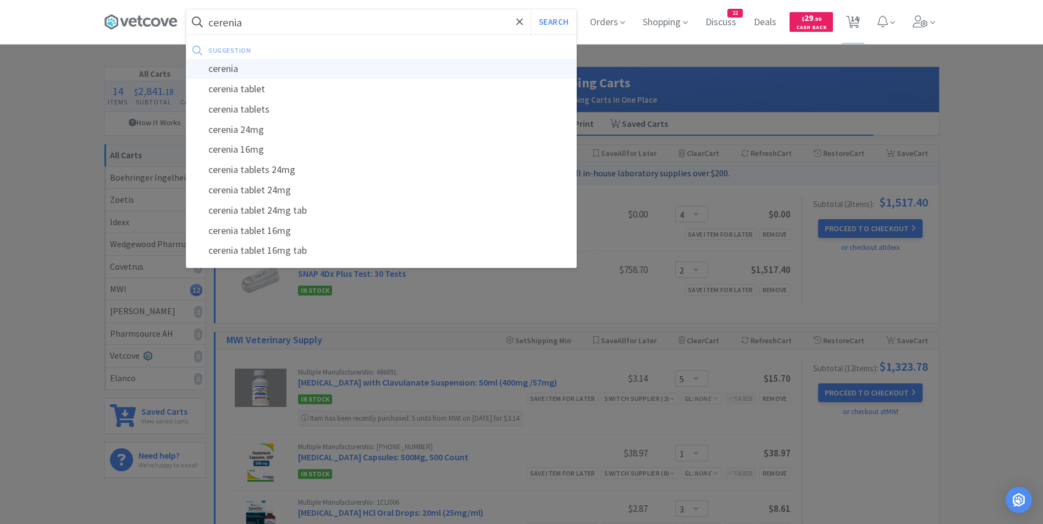
select select "1"
select select "2"
select select "4"
select select "2"
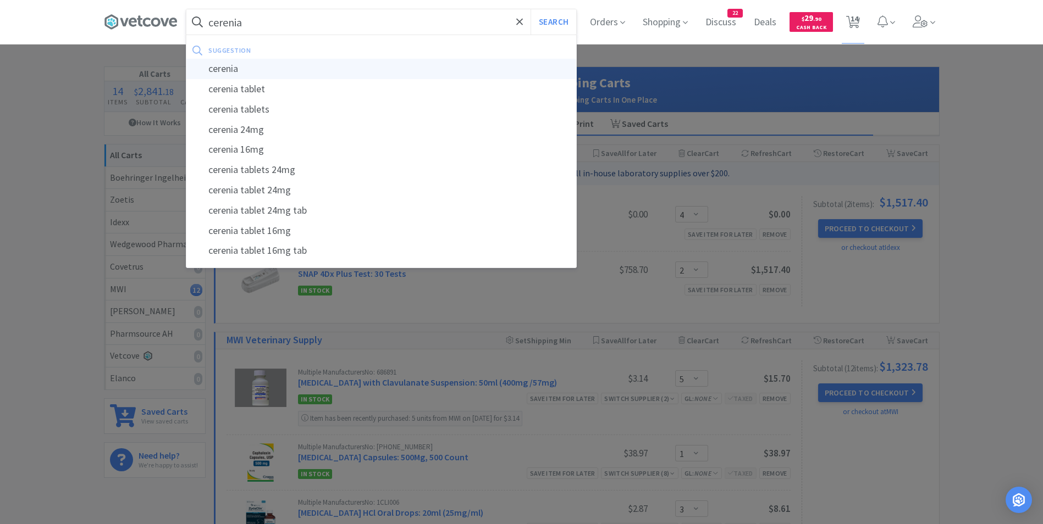
select select "4"
select select "1"
select select "4"
select select "1"
select select "4"
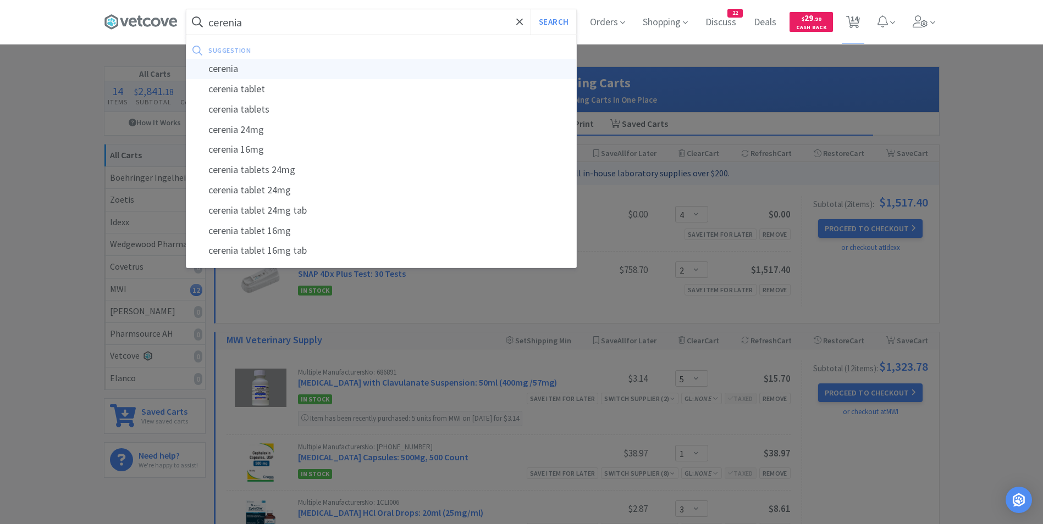
select select "2"
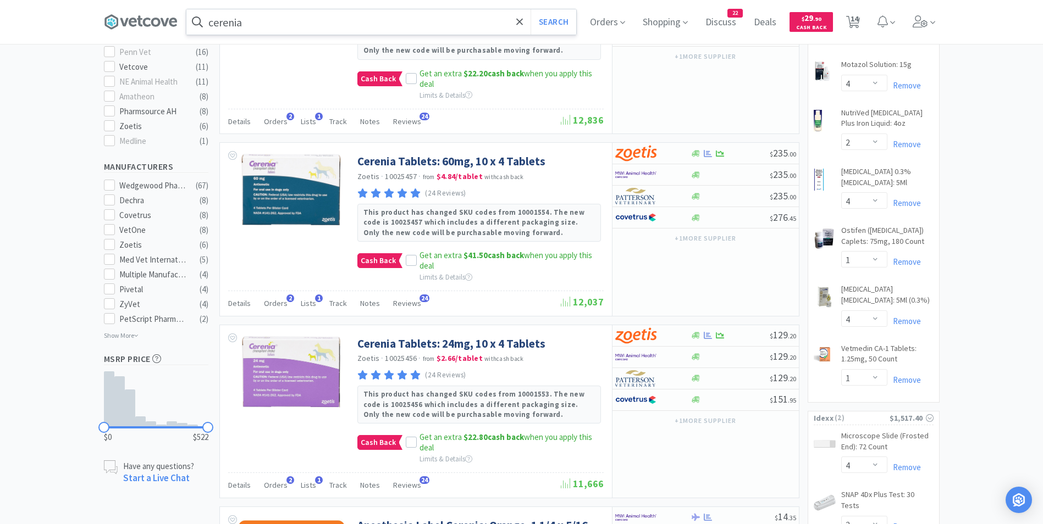
scroll to position [454, 0]
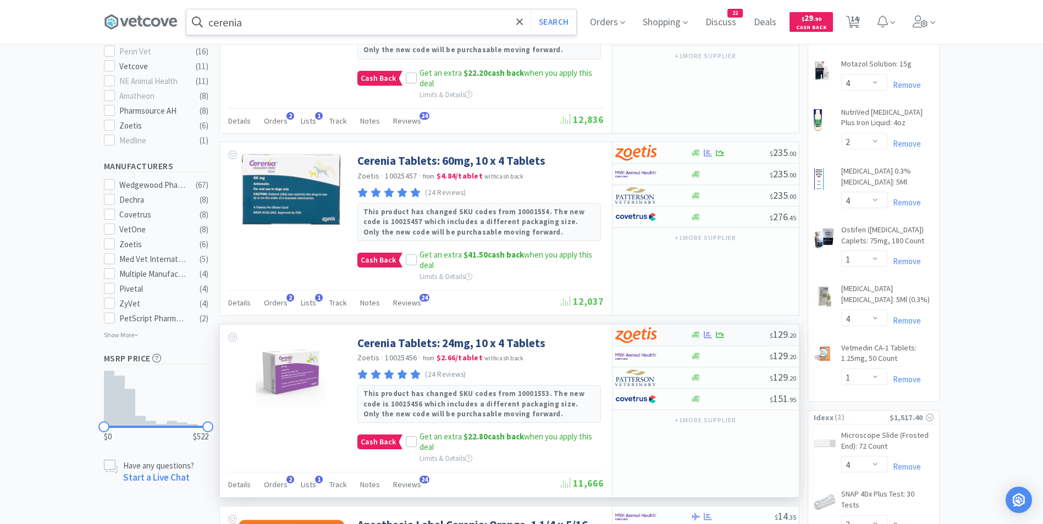
click at [638, 336] on img at bounding box center [635, 335] width 41 height 16
select select "10"
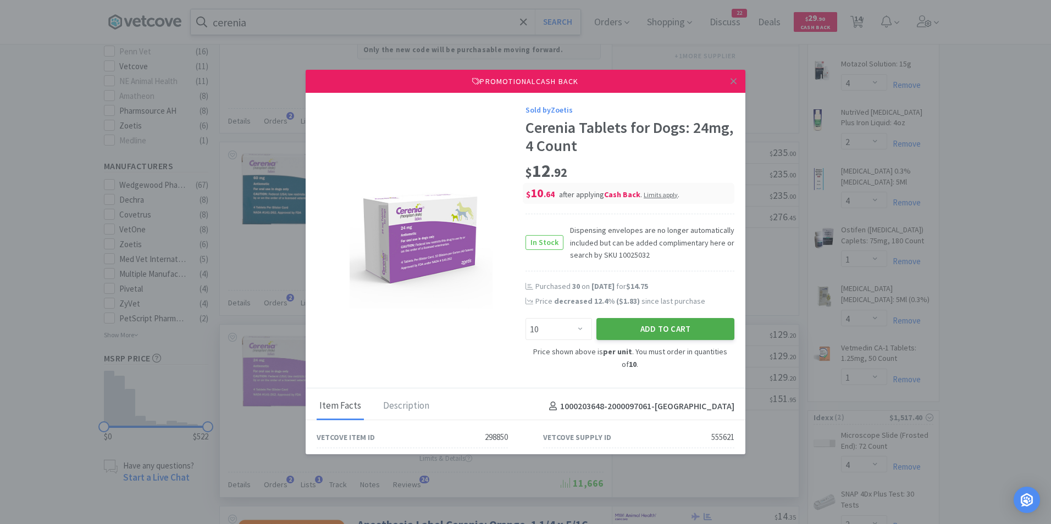
click at [639, 328] on button "Add to Cart" at bounding box center [665, 329] width 138 height 22
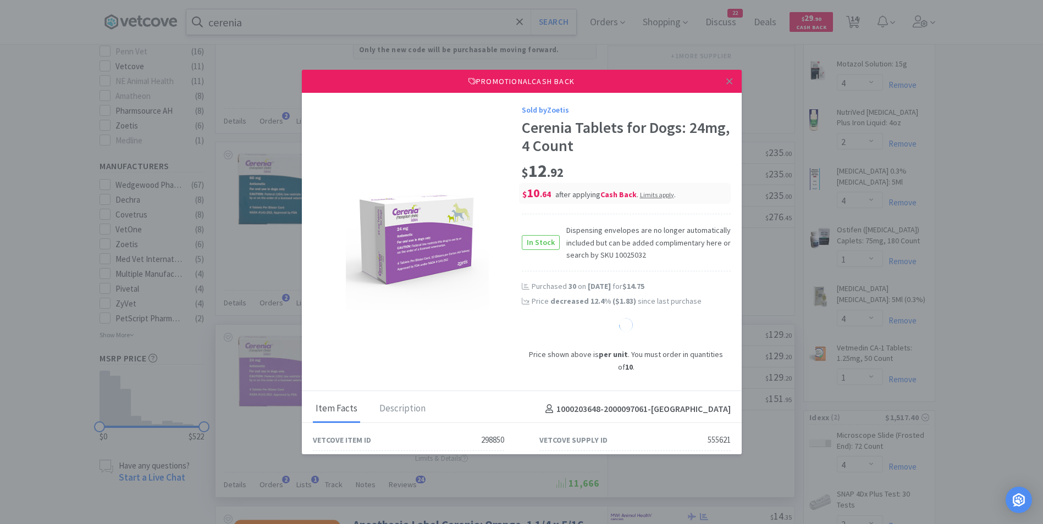
select select "10"
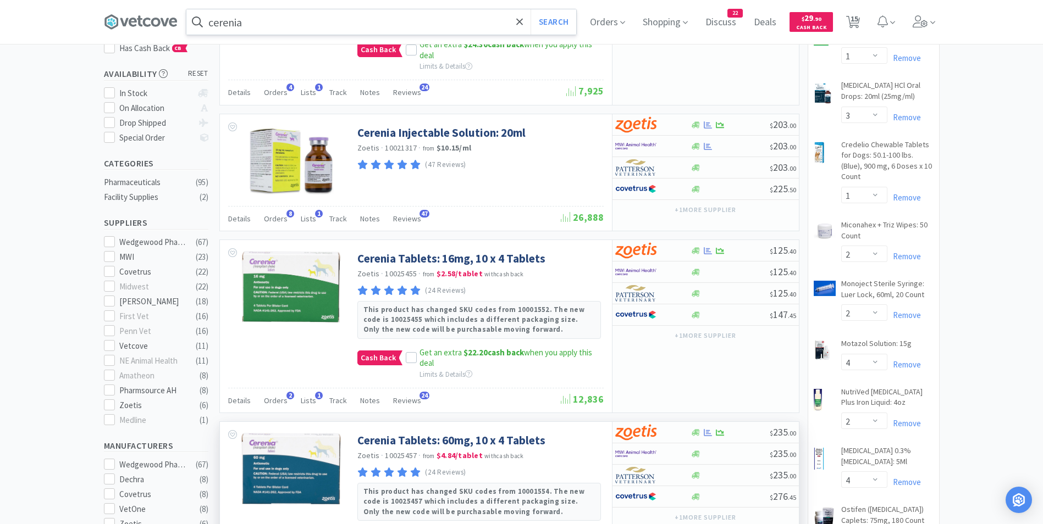
scroll to position [168, 0]
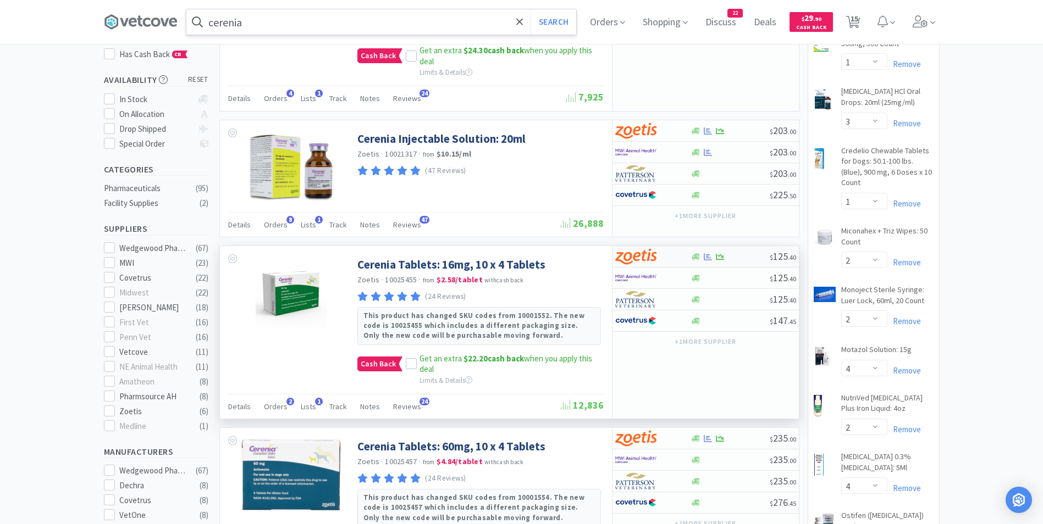
click at [649, 263] on img at bounding box center [635, 256] width 41 height 16
select select "10"
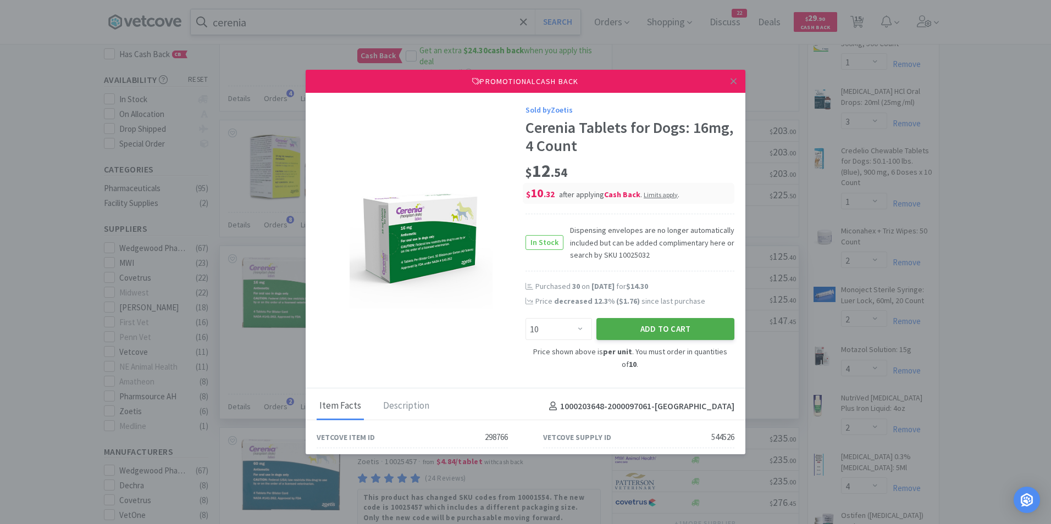
click at [629, 329] on button "Add to Cart" at bounding box center [665, 329] width 138 height 22
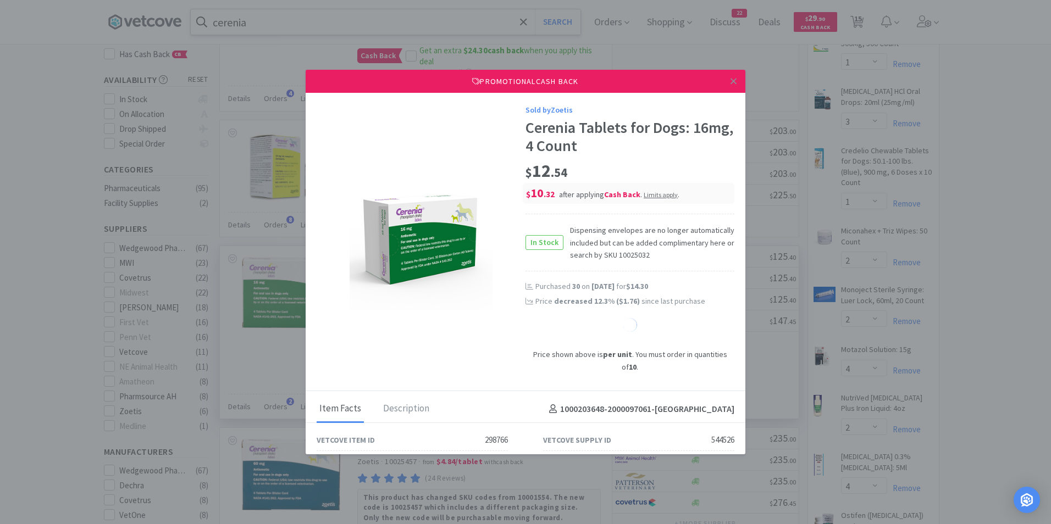
select select "10"
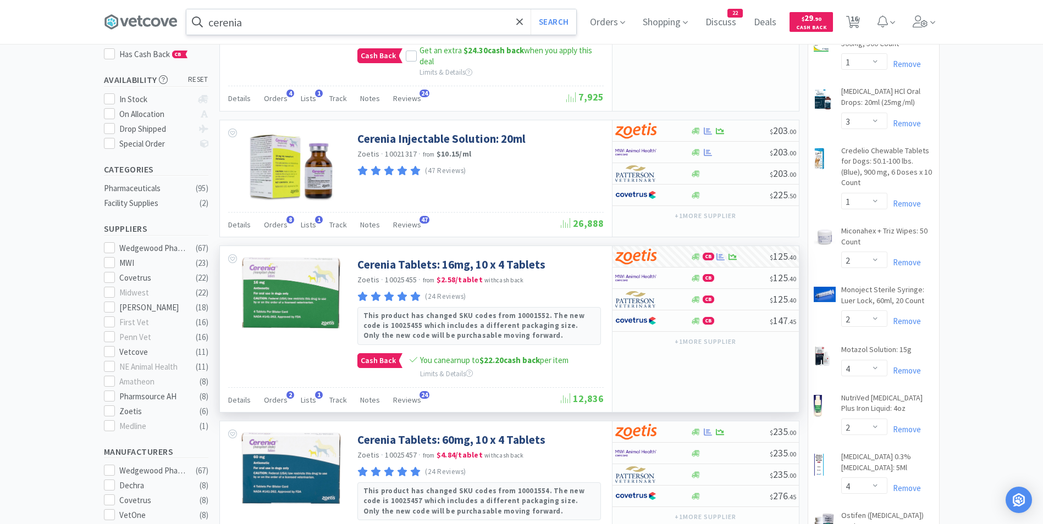
click at [361, 22] on input "cerenia" at bounding box center [381, 21] width 390 height 25
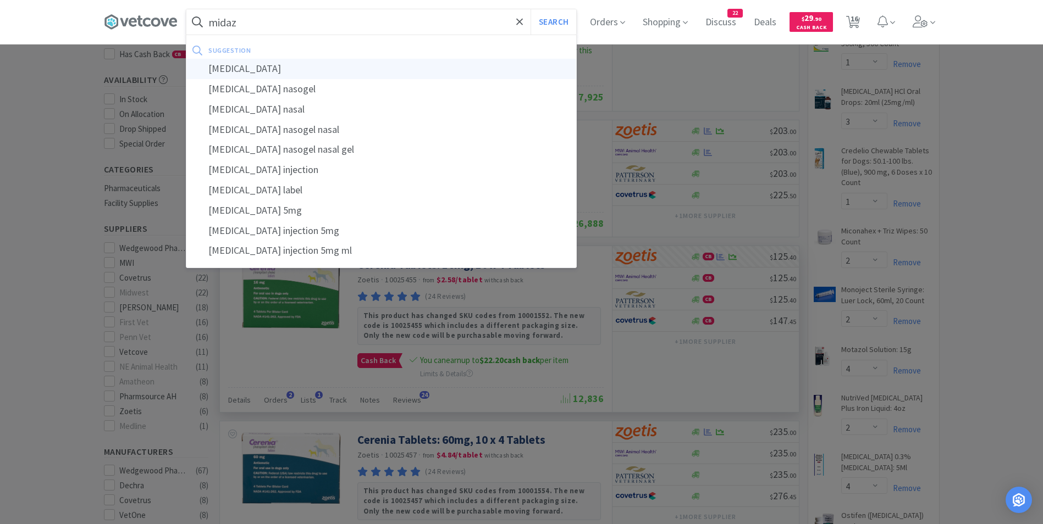
click at [286, 63] on div "[MEDICAL_DATA]" at bounding box center [381, 69] width 390 height 20
type input "[MEDICAL_DATA]"
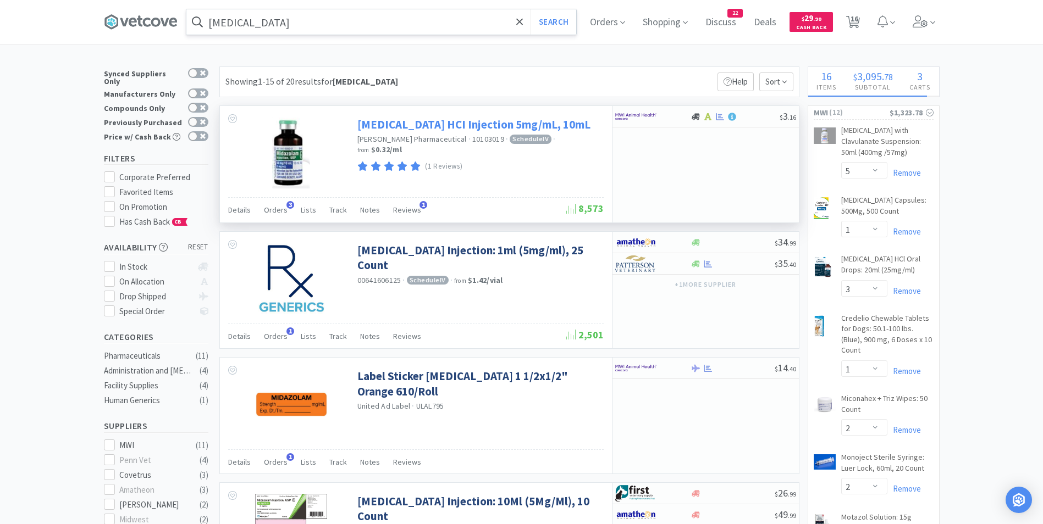
click at [418, 130] on link "[MEDICAL_DATA] HCI Injection 5mg/mL, 10mL" at bounding box center [473, 124] width 233 height 15
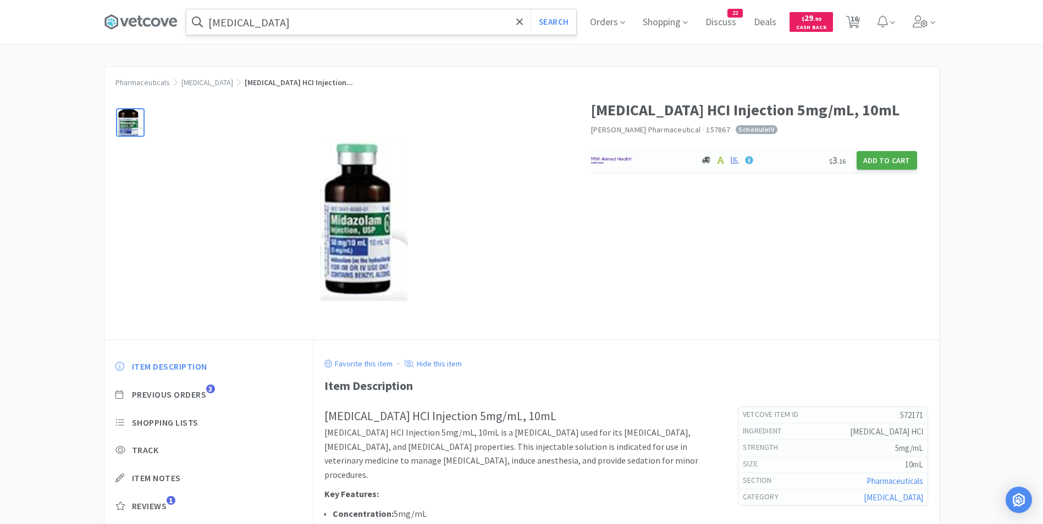
click at [883, 159] on button "Add to Cart" at bounding box center [887, 160] width 60 height 19
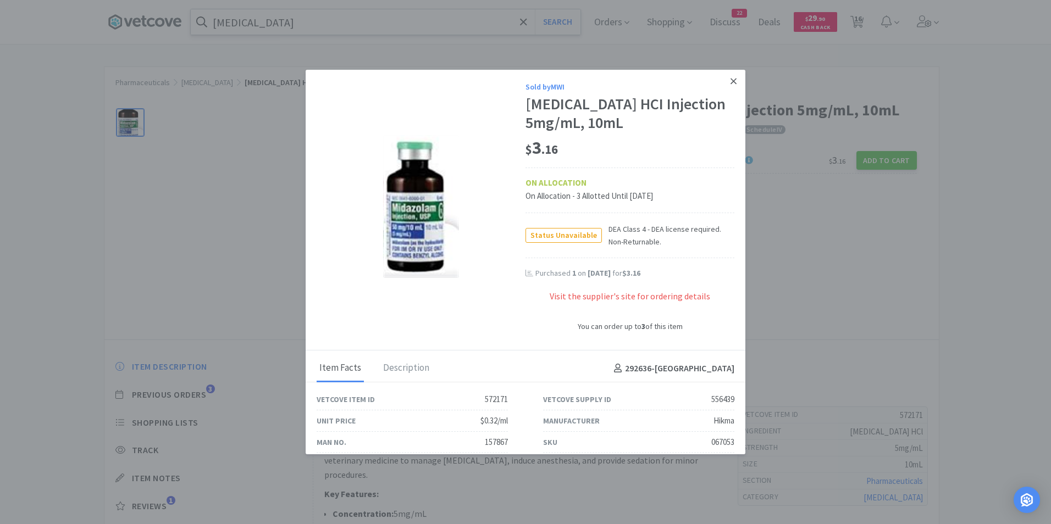
click at [731, 79] on icon at bounding box center [734, 81] width 6 height 10
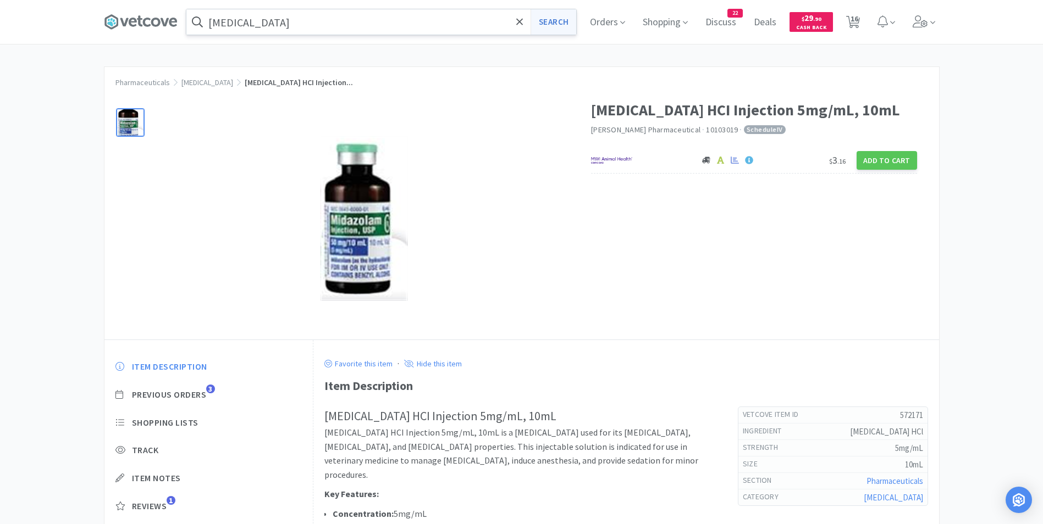
click at [555, 26] on button "Search" at bounding box center [554, 21] width 46 height 25
select select "5"
select select "1"
select select "3"
select select "1"
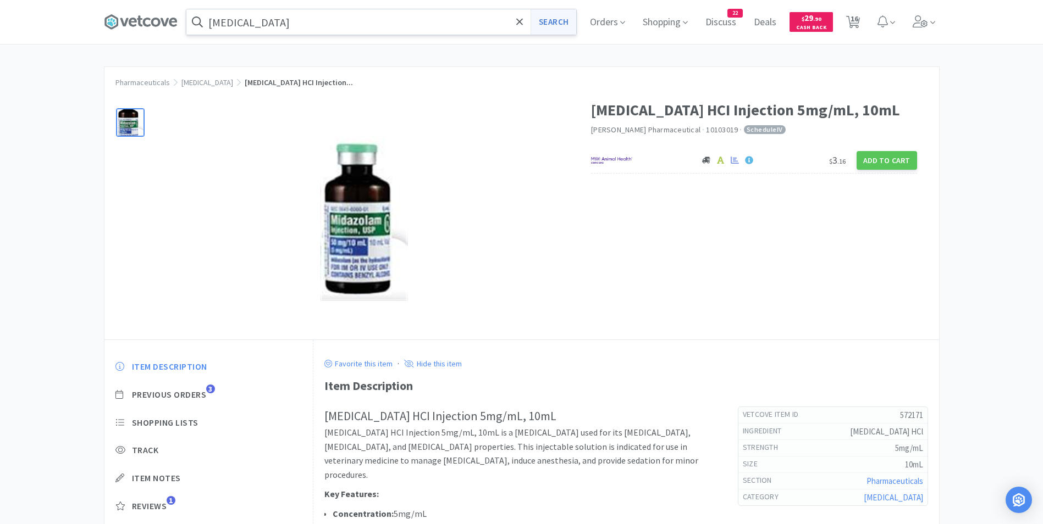
select select "2"
select select "4"
select select "2"
select select "4"
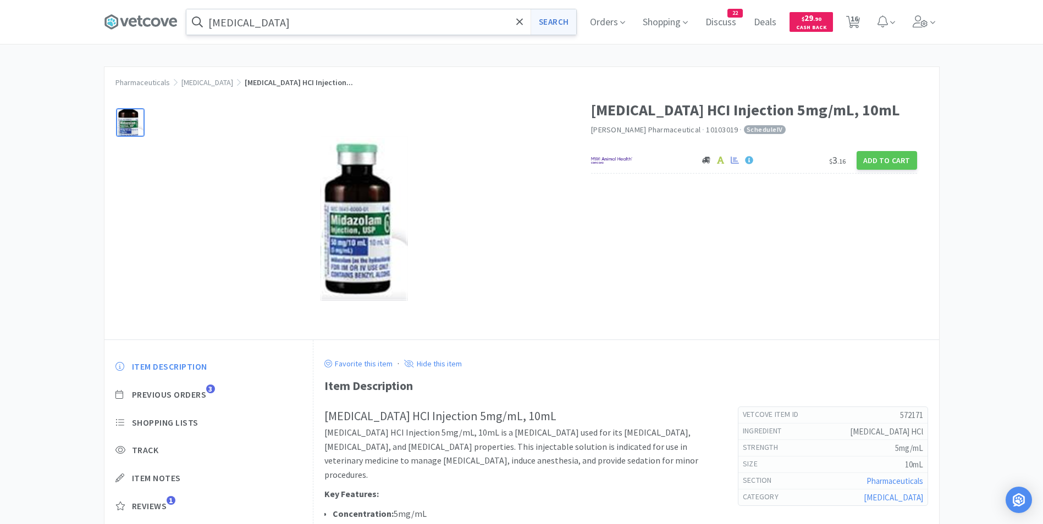
select select "1"
select select "4"
select select "1"
select select "4"
select select "2"
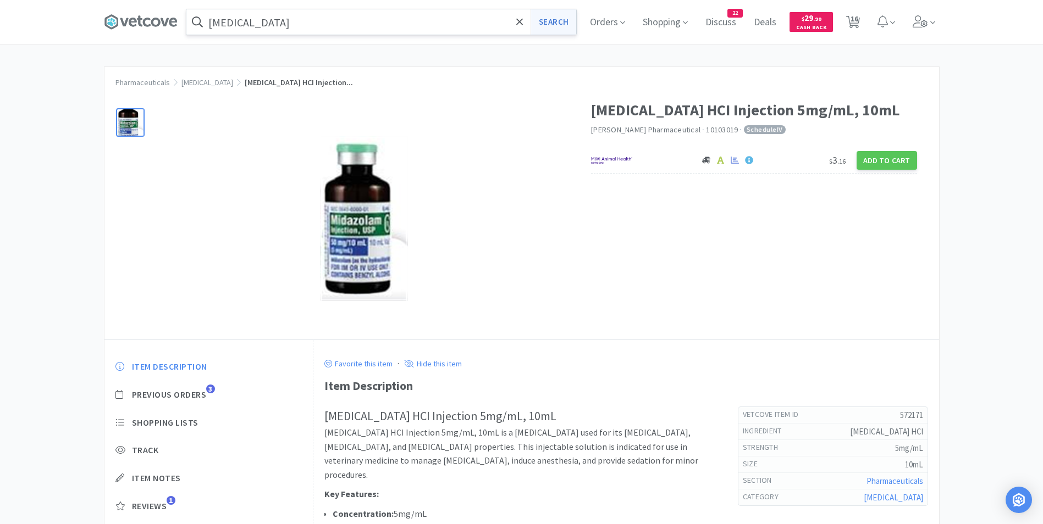
select select "10"
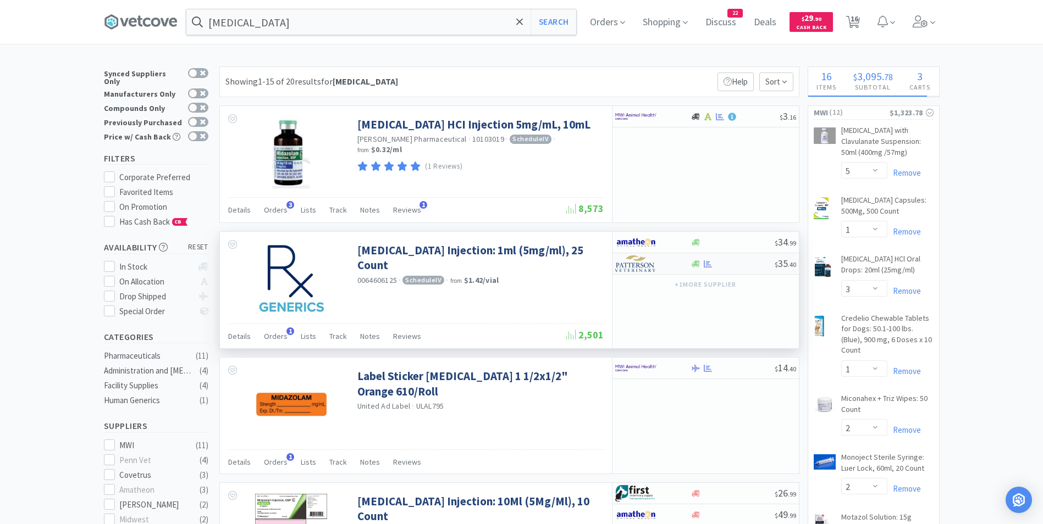
click at [627, 267] on img at bounding box center [635, 264] width 41 height 16
select select "1"
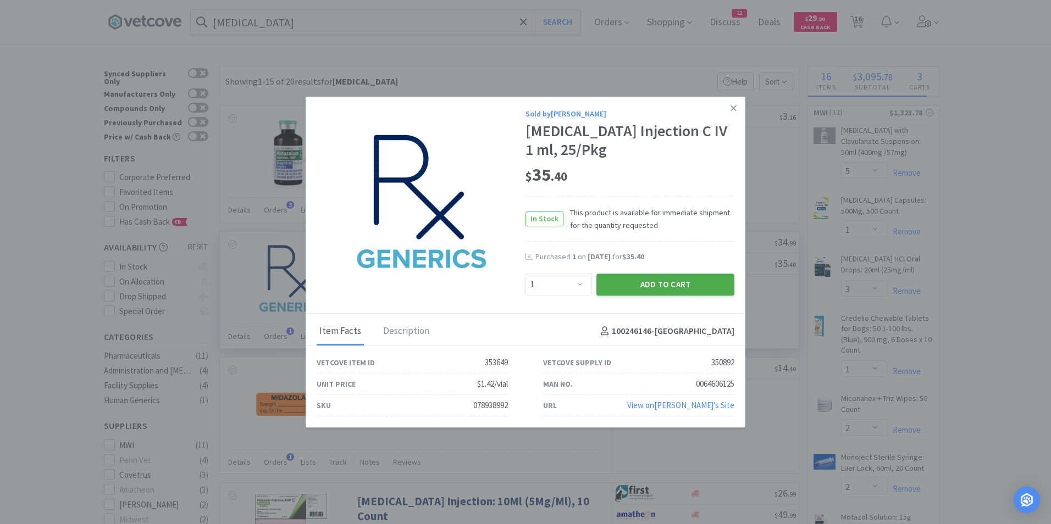
click at [615, 288] on button "Add to Cart" at bounding box center [665, 285] width 138 height 22
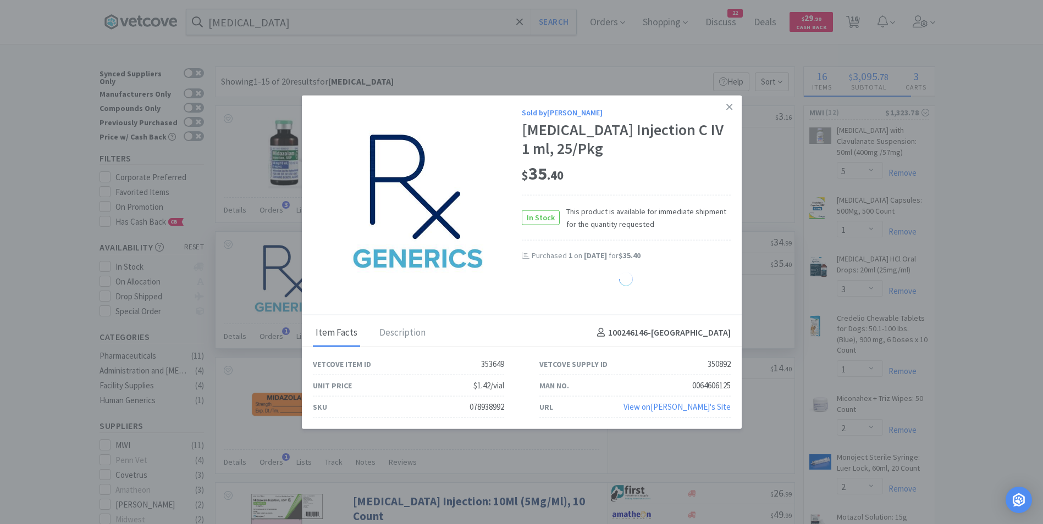
select select "1"
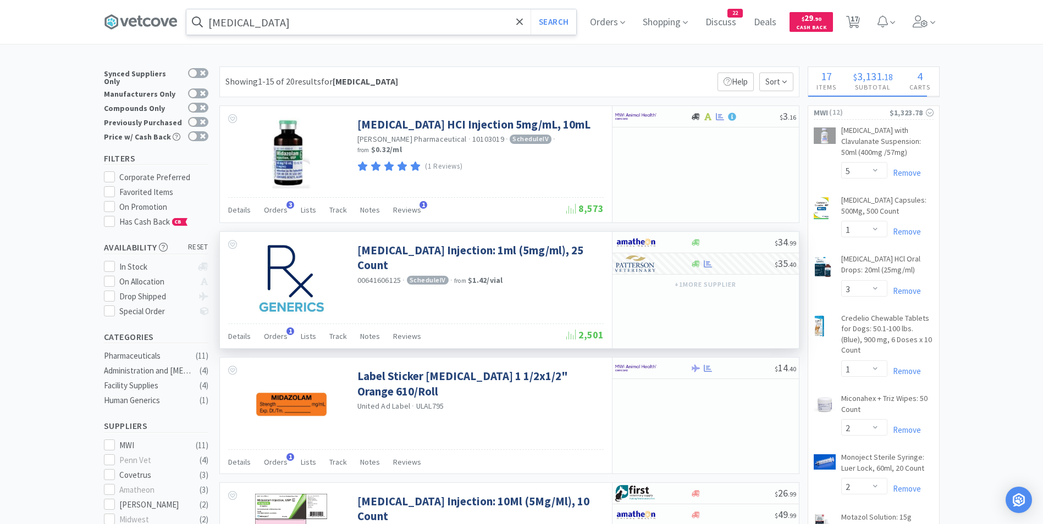
click at [373, 27] on input "[MEDICAL_DATA]" at bounding box center [381, 21] width 390 height 25
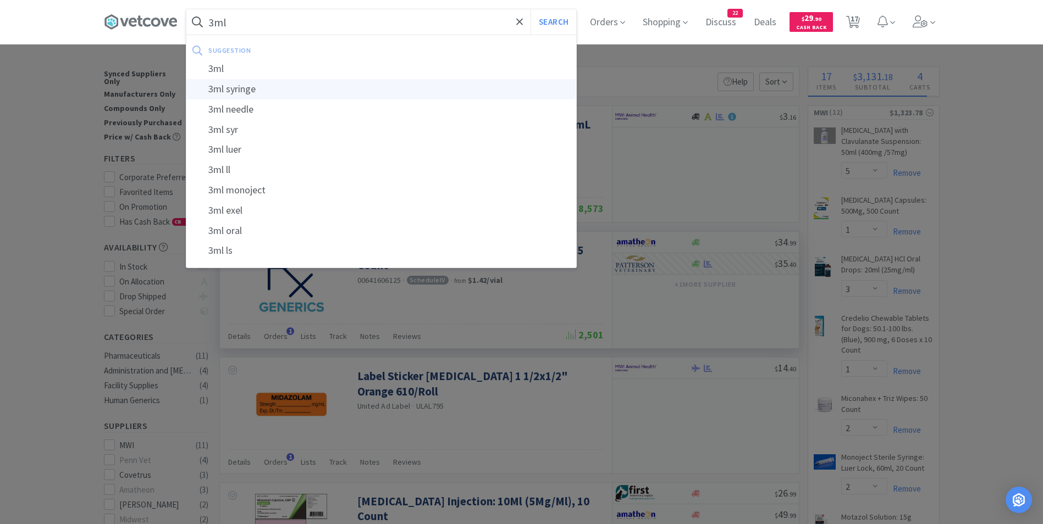
click at [345, 88] on div "3ml syringe" at bounding box center [381, 89] width 390 height 20
type input "3ml syringe"
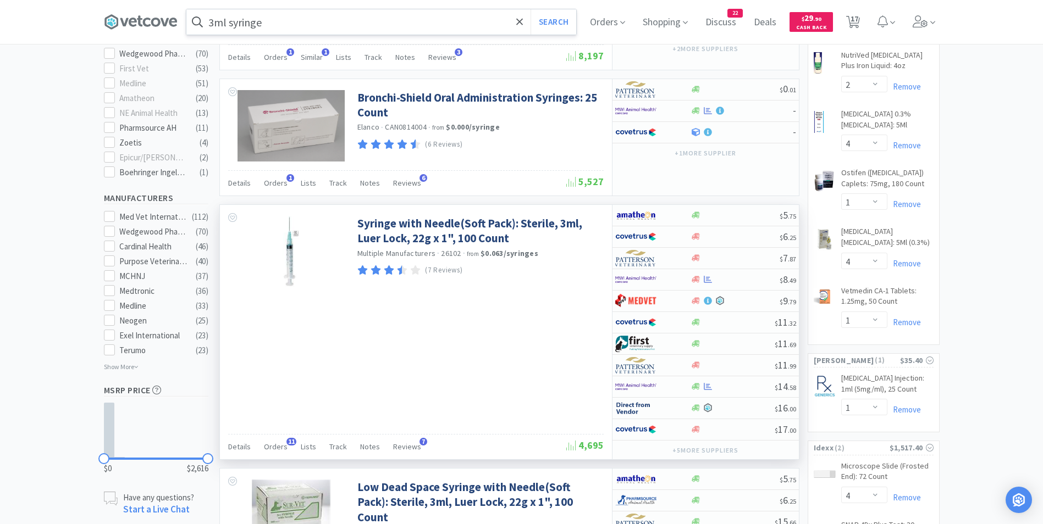
scroll to position [511, 0]
click at [637, 385] on img at bounding box center [635, 386] width 41 height 16
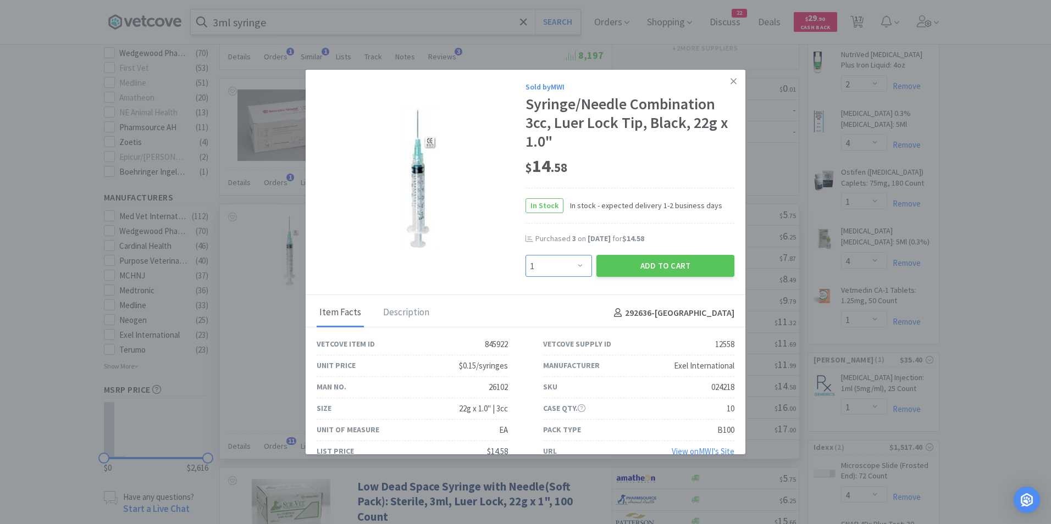
click at [576, 265] on select "Enter Quantity 1 2 3 4 5 6 7 8 9 10 11 12 13 14 15 16 17 18 19 20 Enter Quantity" at bounding box center [559, 266] width 67 height 22
select select "4"
click at [526, 255] on select "Enter Quantity 1 2 3 4 5 6 7 8 9 10 11 12 13 14 15 16 17 18 19 20 Enter Quantity" at bounding box center [559, 266] width 67 height 22
click at [644, 264] on button "Add to Cart" at bounding box center [665, 266] width 138 height 22
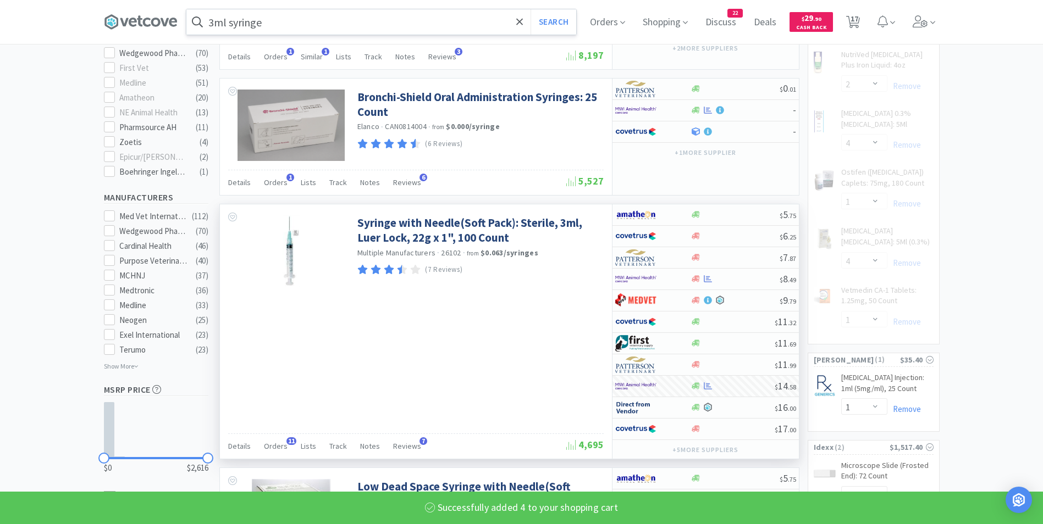
select select "4"
select select "1"
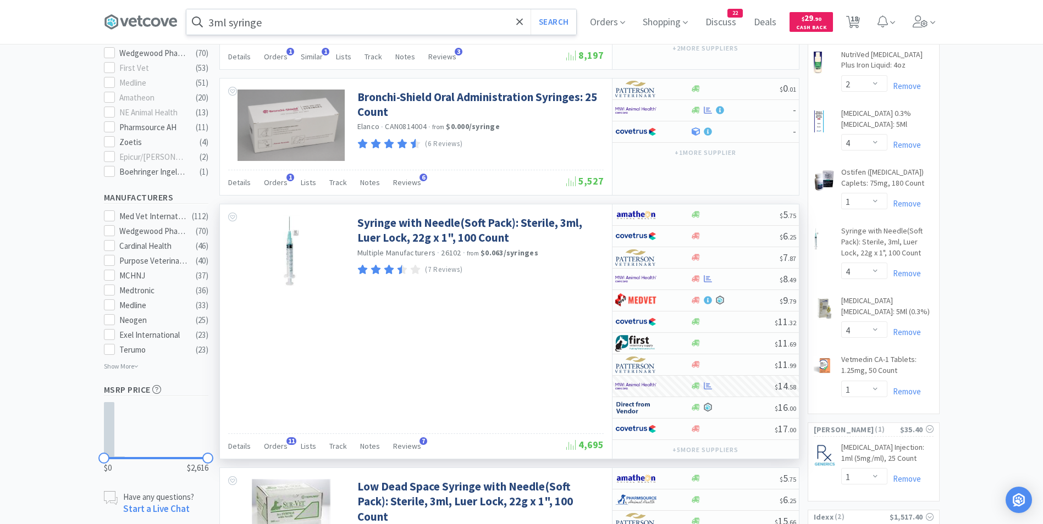
click at [416, 22] on input "3ml syringe" at bounding box center [381, 21] width 390 height 25
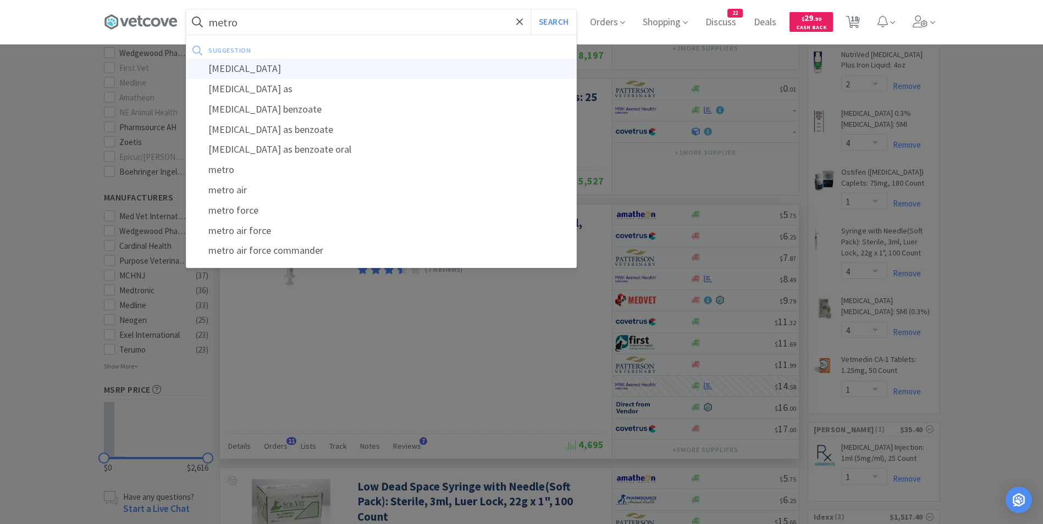
click at [371, 69] on div "[MEDICAL_DATA]" at bounding box center [381, 69] width 390 height 20
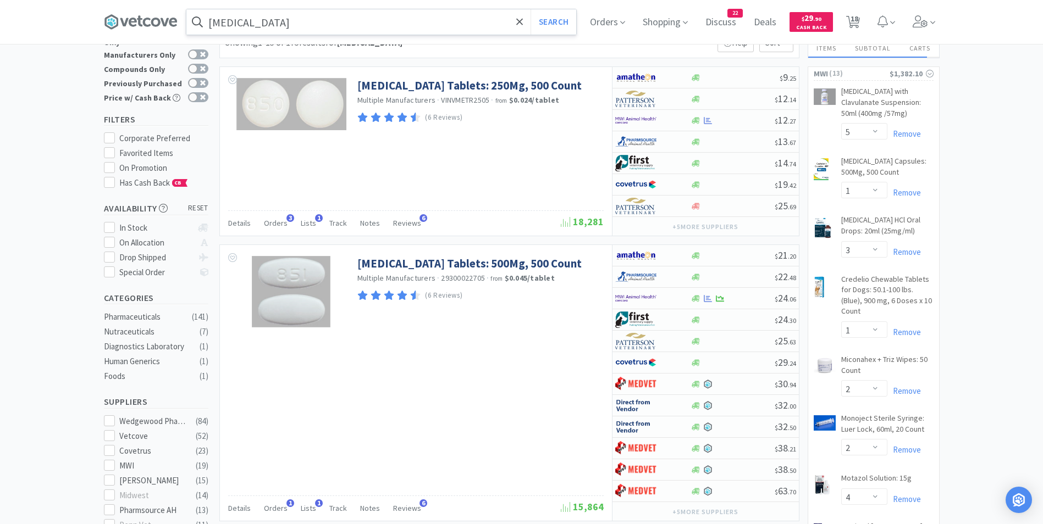
scroll to position [32, 0]
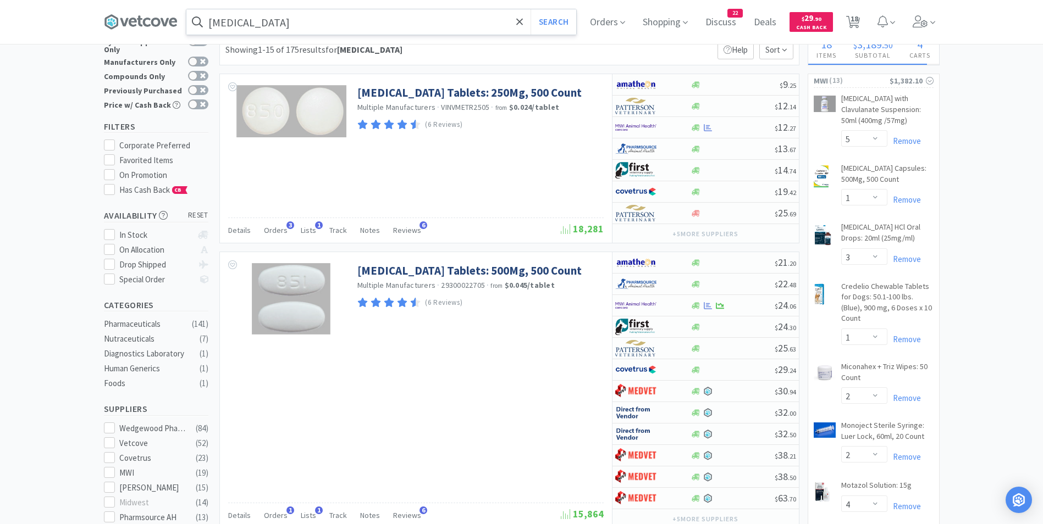
click at [308, 31] on input "[MEDICAL_DATA]" at bounding box center [381, 21] width 390 height 25
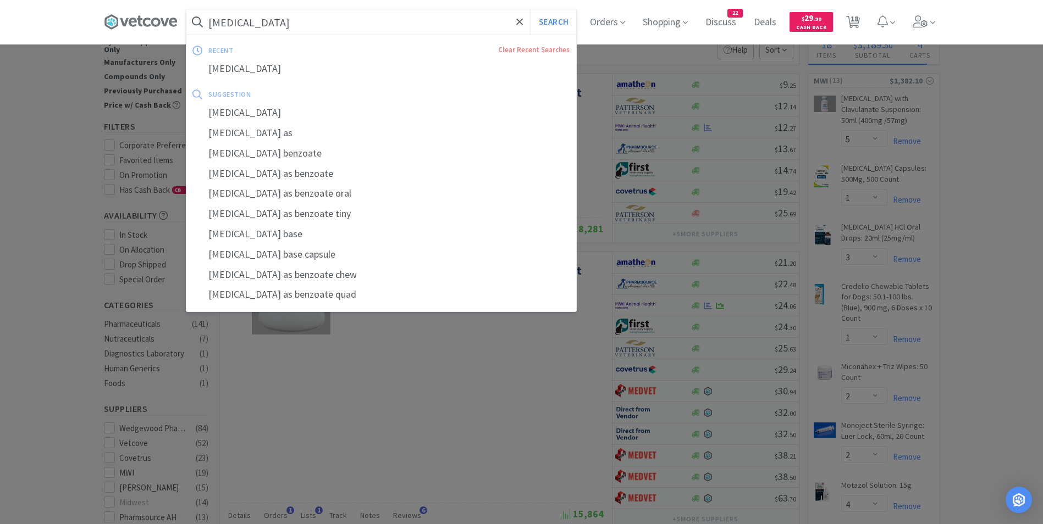
click at [311, 22] on input "[MEDICAL_DATA]" at bounding box center [381, 21] width 390 height 25
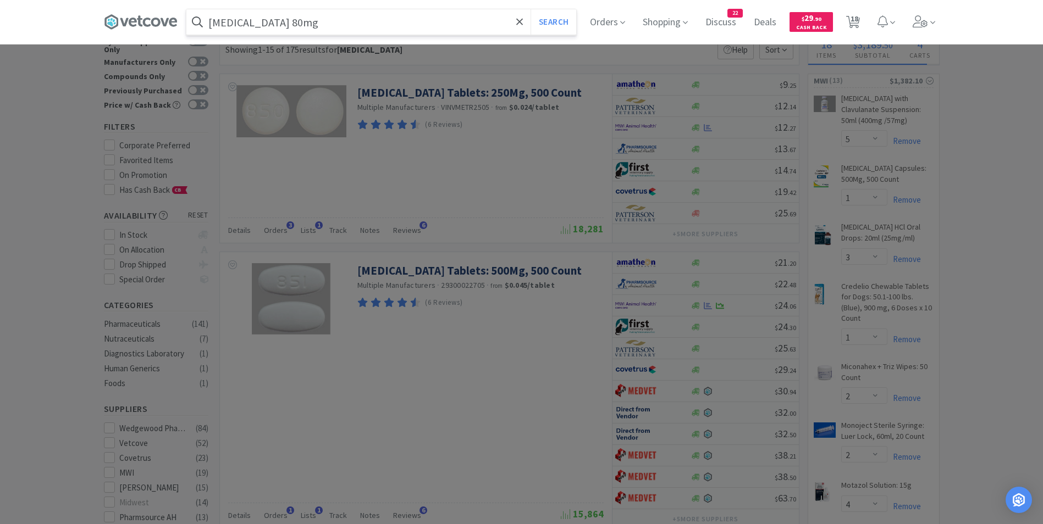
type input "[MEDICAL_DATA] 80mg"
click at [531, 9] on button "Search" at bounding box center [554, 21] width 46 height 25
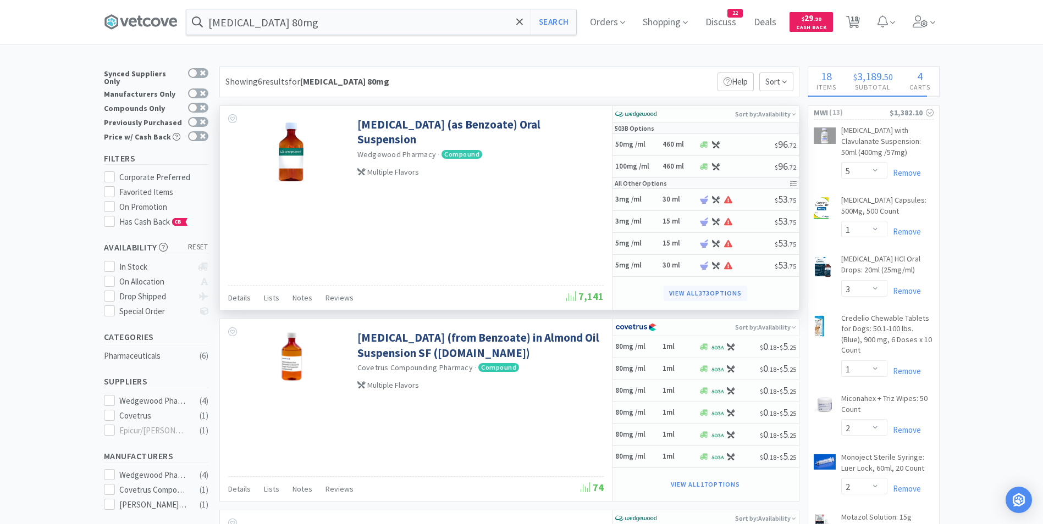
click at [674, 294] on button "View all 373 Options" at bounding box center [706, 293] width 84 height 15
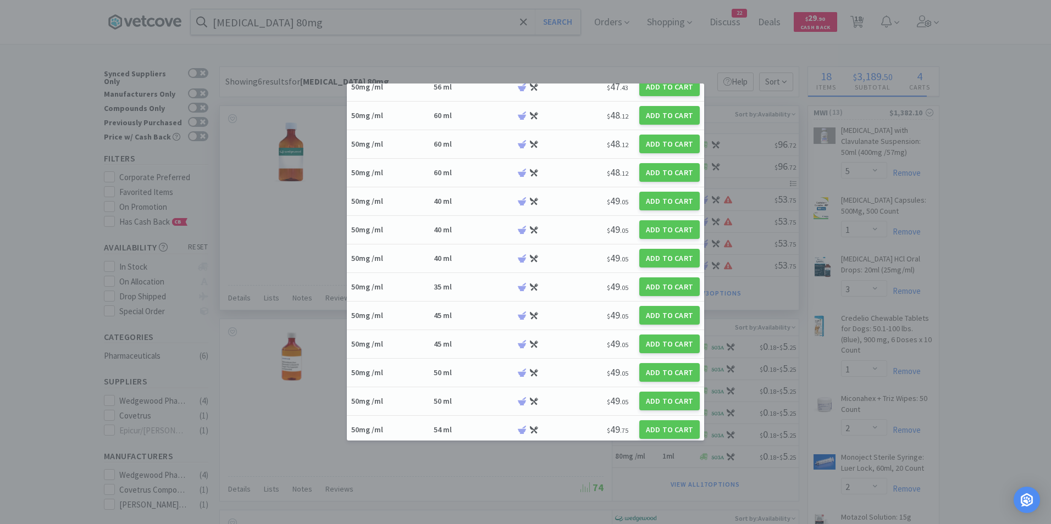
scroll to position [2827, 0]
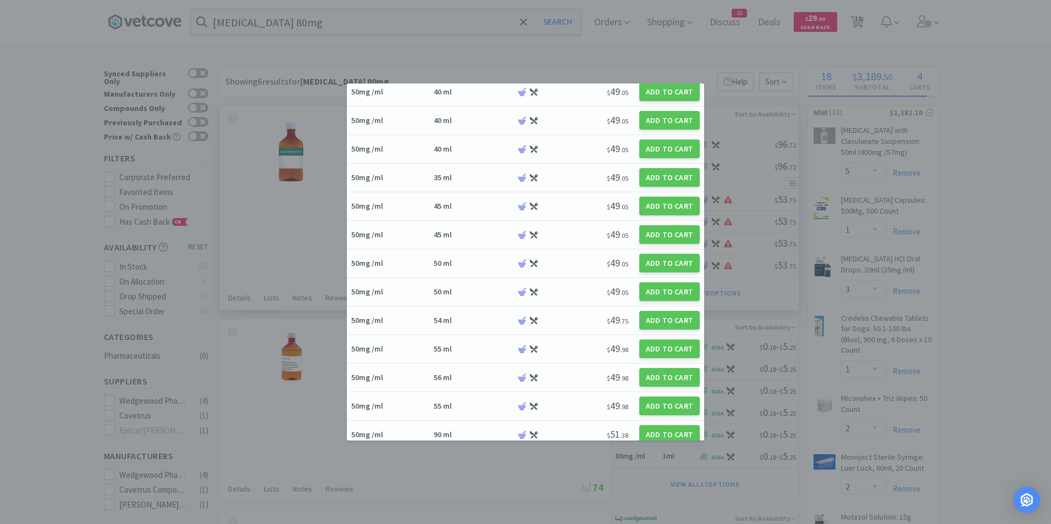
click at [468, 329] on div "50mg /ml 54 ml $ 49 . 75 Add to Cart" at bounding box center [525, 321] width 357 height 29
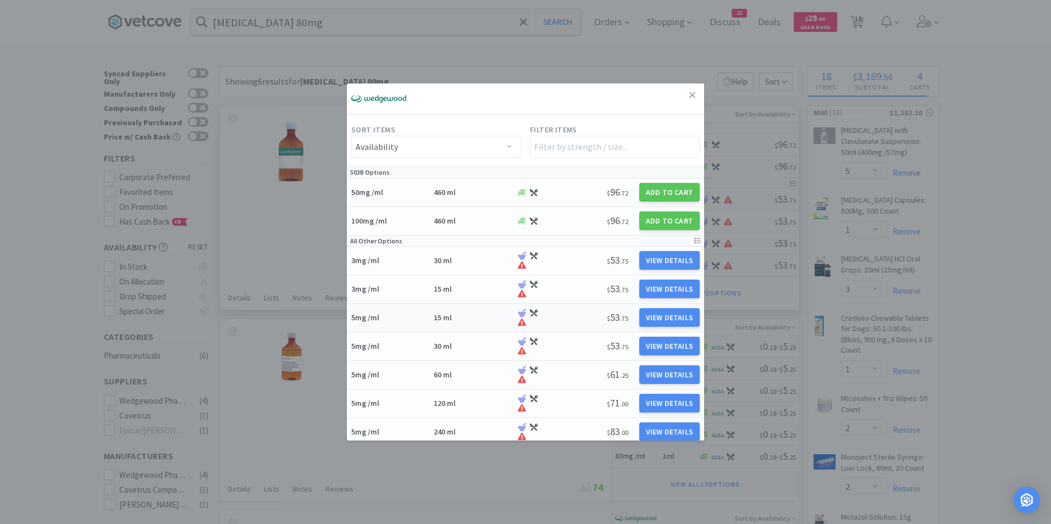
select select "15"
select select "1"
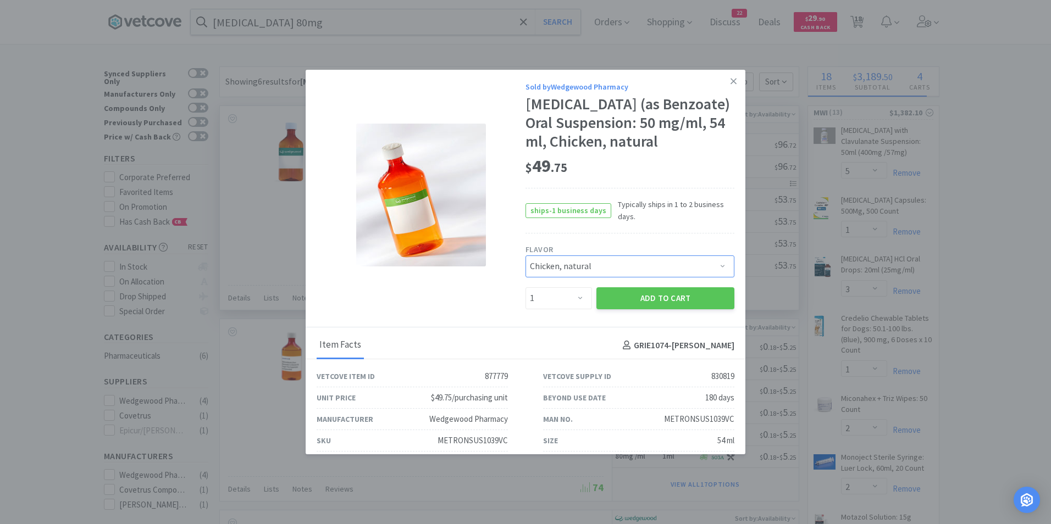
click at [682, 266] on select "Pick a Flavor Chicken, natural" at bounding box center [630, 267] width 209 height 22
select select
click at [526, 256] on select "Pick a Flavor Chicken, natural" at bounding box center [630, 267] width 209 height 22
click at [731, 79] on icon at bounding box center [734, 81] width 6 height 10
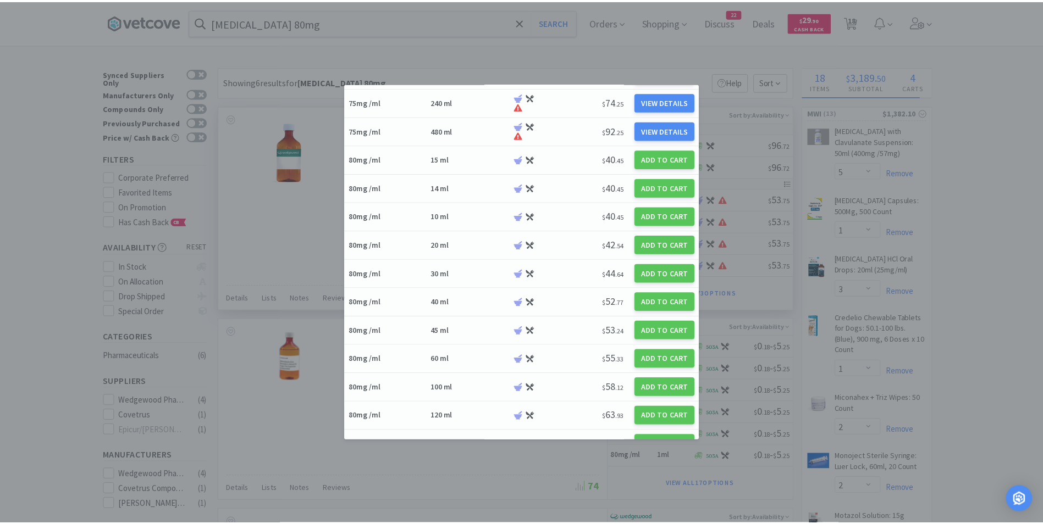
scroll to position [5445, 0]
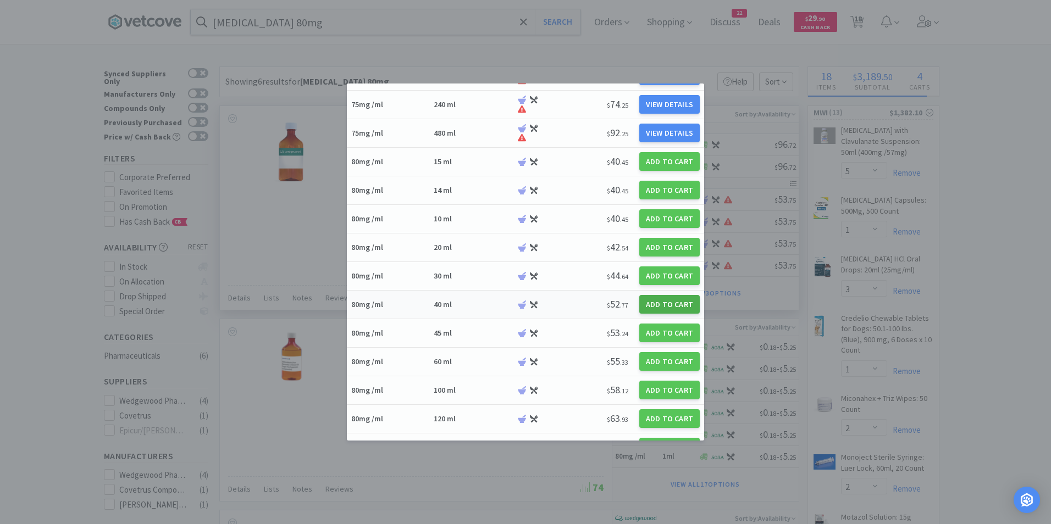
click at [657, 307] on button "Add to Cart" at bounding box center [669, 304] width 60 height 19
select select "1"
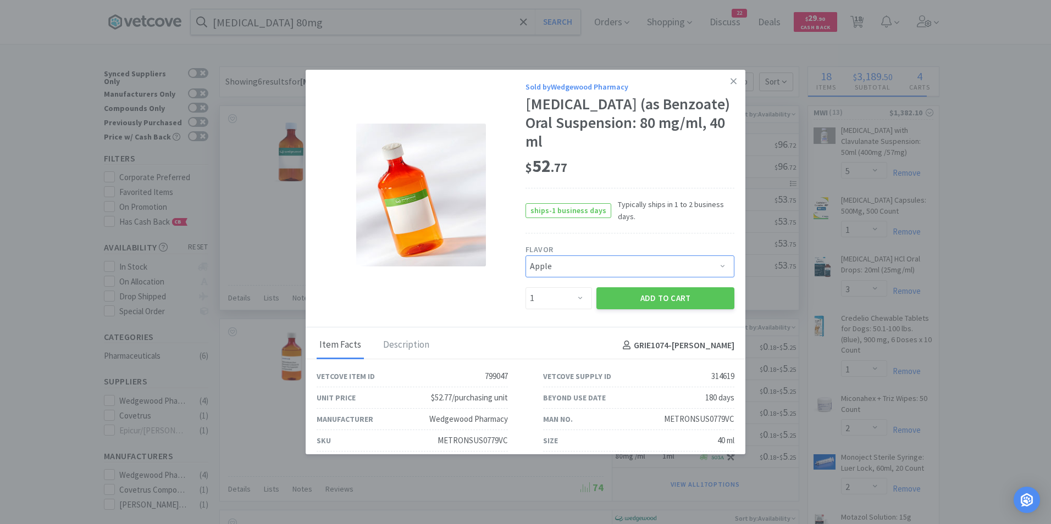
click at [712, 266] on select "Pick a Flavor Apple Apple-Molasses Apple/Marshmallow Banana Banana/Marshmallow …" at bounding box center [630, 267] width 209 height 22
select select "22"
click at [526, 256] on select "Pick a Flavor Apple Apple-Molasses Apple/Marshmallow Banana Banana/Marshmallow …" at bounding box center [630, 267] width 209 height 22
click at [671, 300] on button "Add to Cart" at bounding box center [665, 299] width 138 height 22
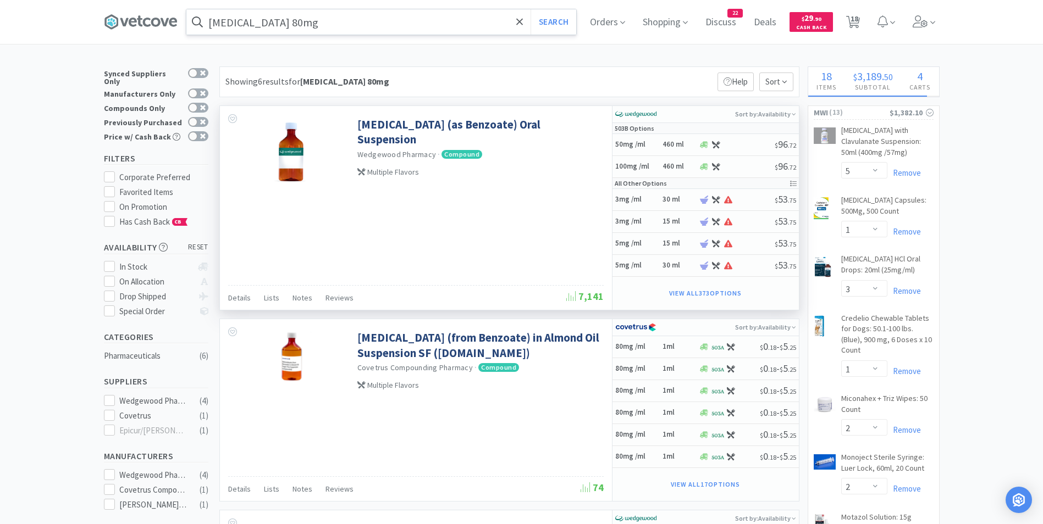
click at [374, 11] on input "[MEDICAL_DATA] 80mg" at bounding box center [381, 21] width 390 height 25
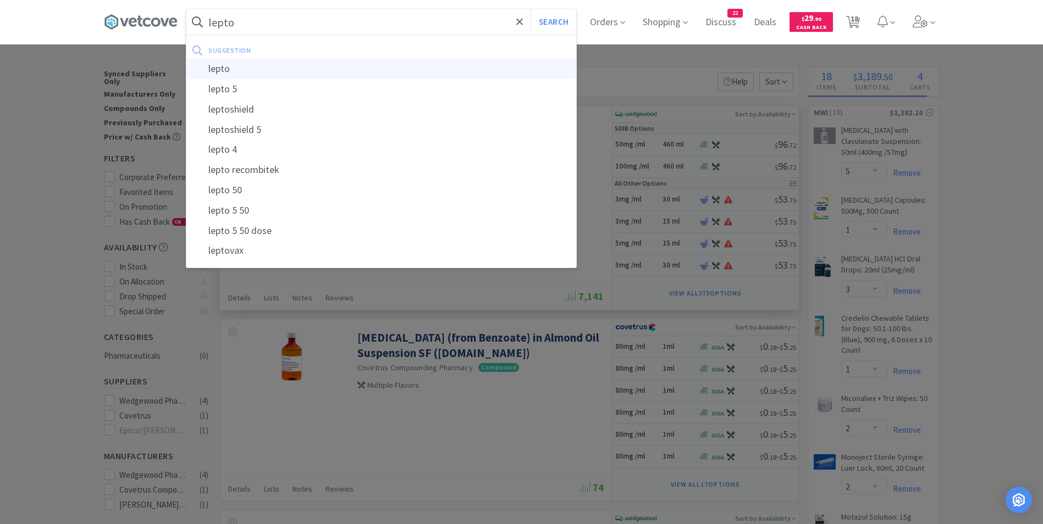
type input "lepto"
click at [301, 73] on div "lepto" at bounding box center [381, 69] width 390 height 20
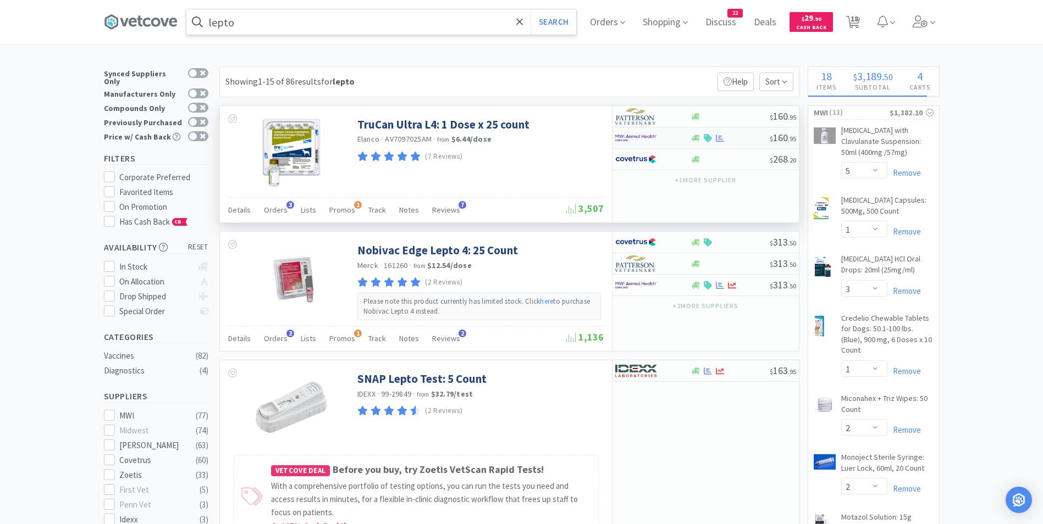
click at [639, 139] on img at bounding box center [635, 138] width 41 height 16
select select "1"
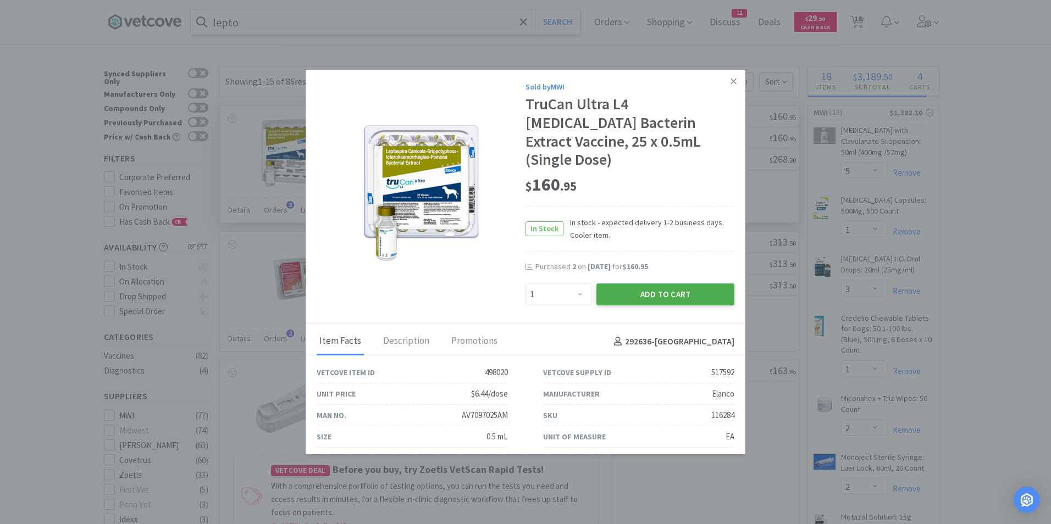
click at [633, 284] on button "Add to Cart" at bounding box center [665, 295] width 138 height 22
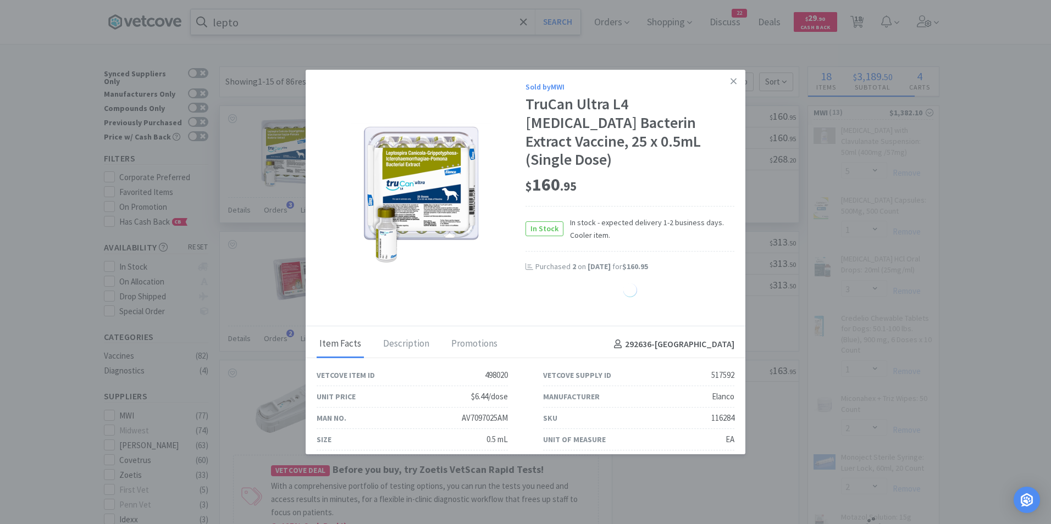
select select "1"
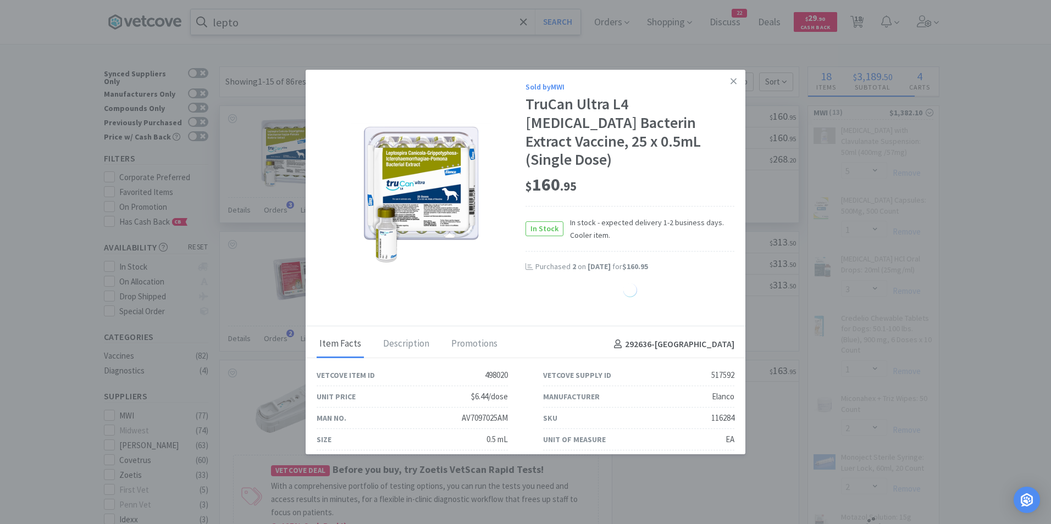
select select "1"
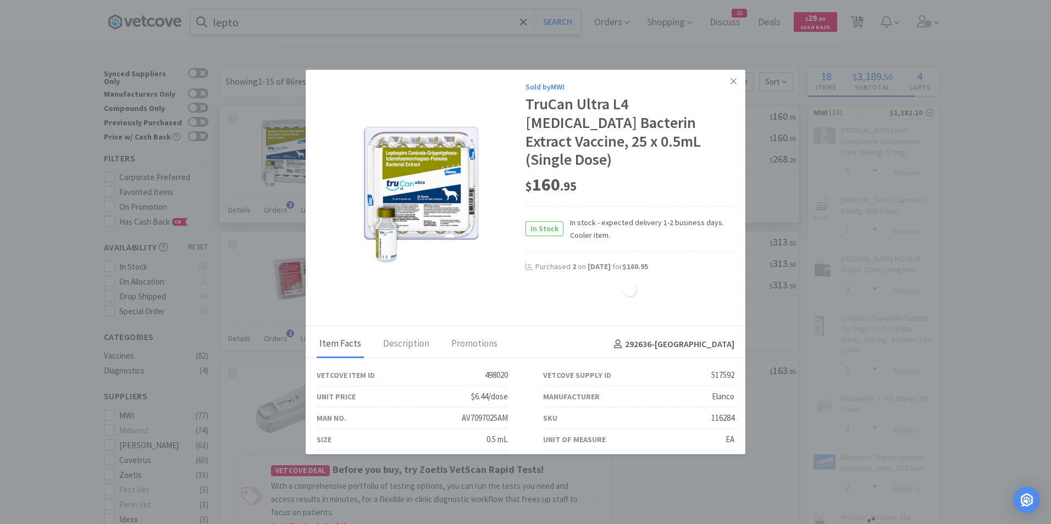
select select "1"
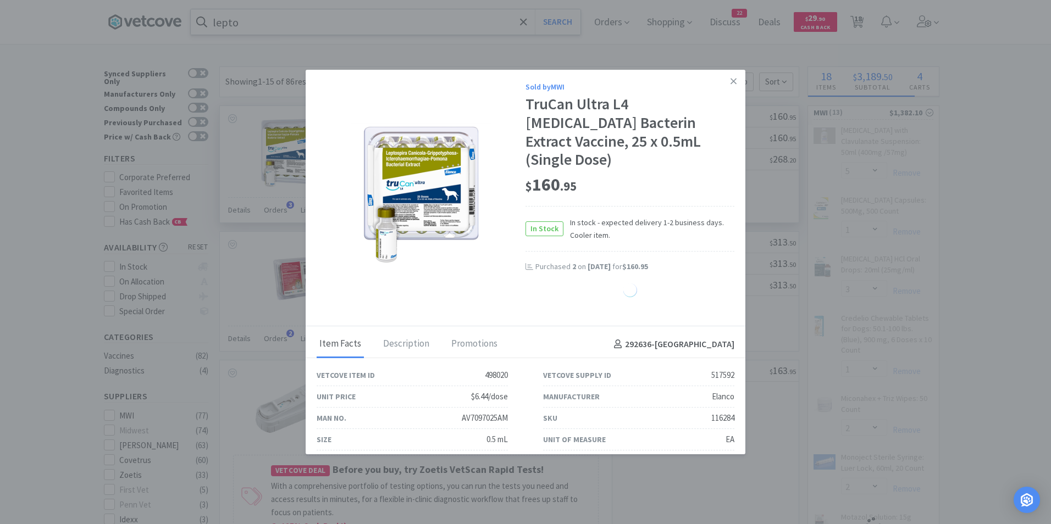
select select "1"
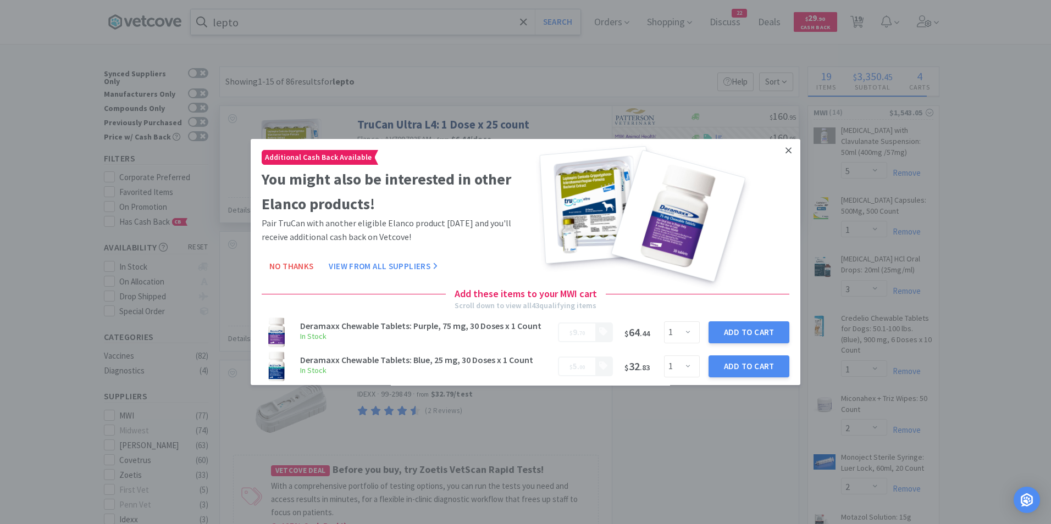
click at [786, 148] on icon at bounding box center [789, 151] width 6 height 6
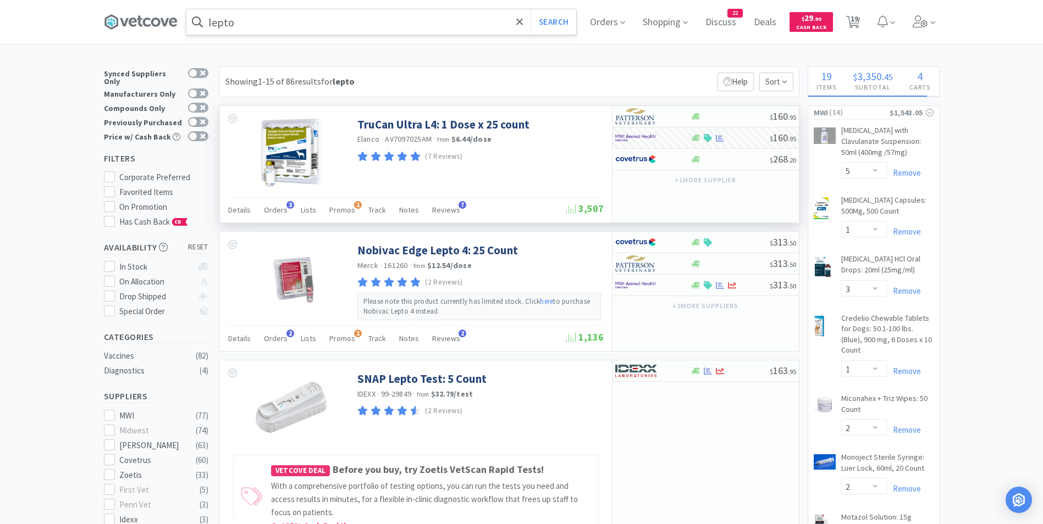
click at [323, 18] on input "lepto" at bounding box center [381, 21] width 390 height 25
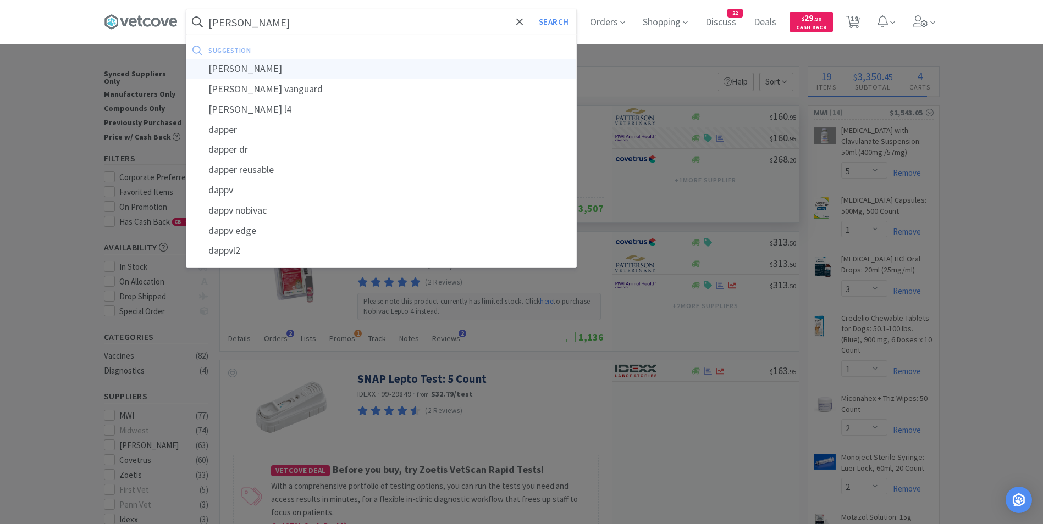
click at [298, 65] on div "[PERSON_NAME]" at bounding box center [381, 69] width 390 height 20
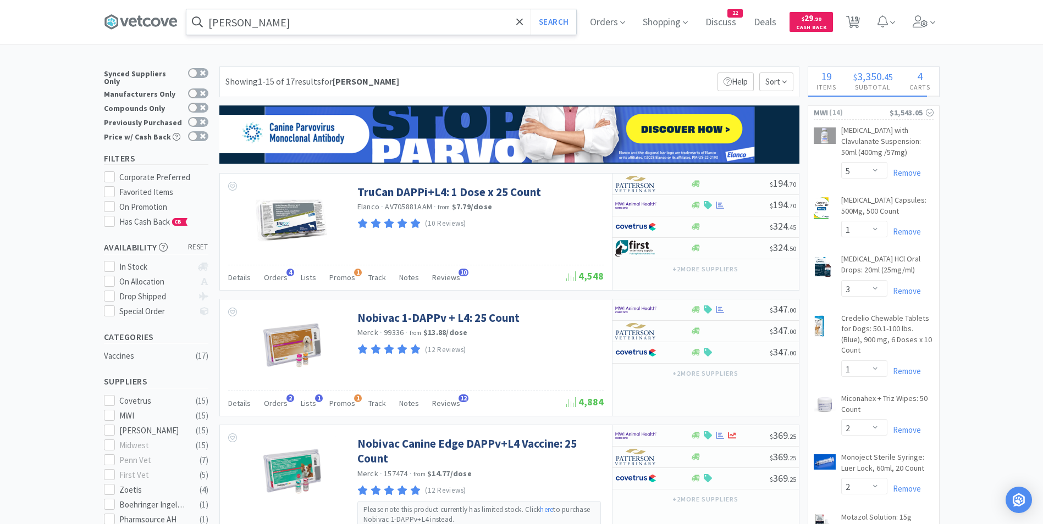
click at [265, 18] on input "[PERSON_NAME]" at bounding box center [381, 21] width 390 height 25
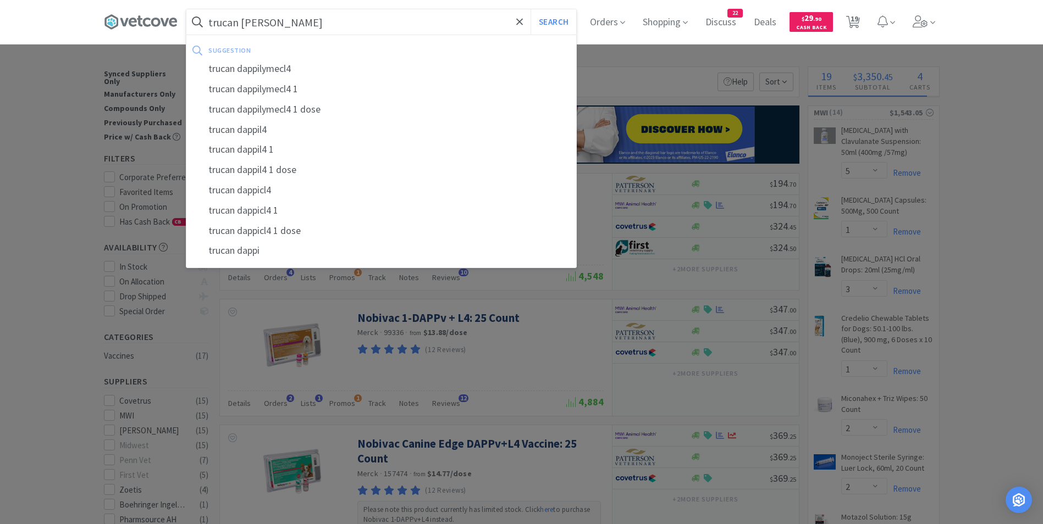
click at [531, 9] on button "Search" at bounding box center [554, 21] width 46 height 25
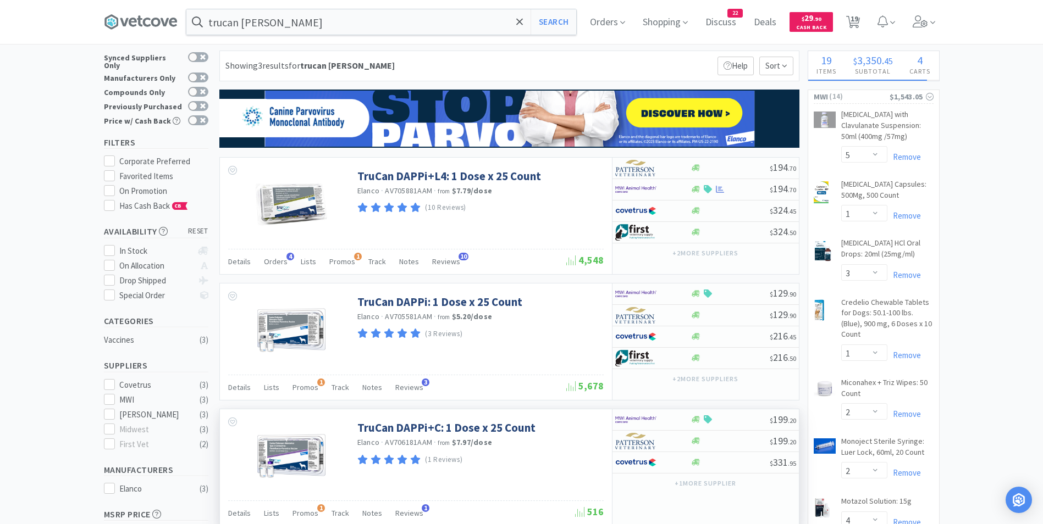
scroll to position [16, 0]
click at [655, 291] on img at bounding box center [635, 293] width 41 height 16
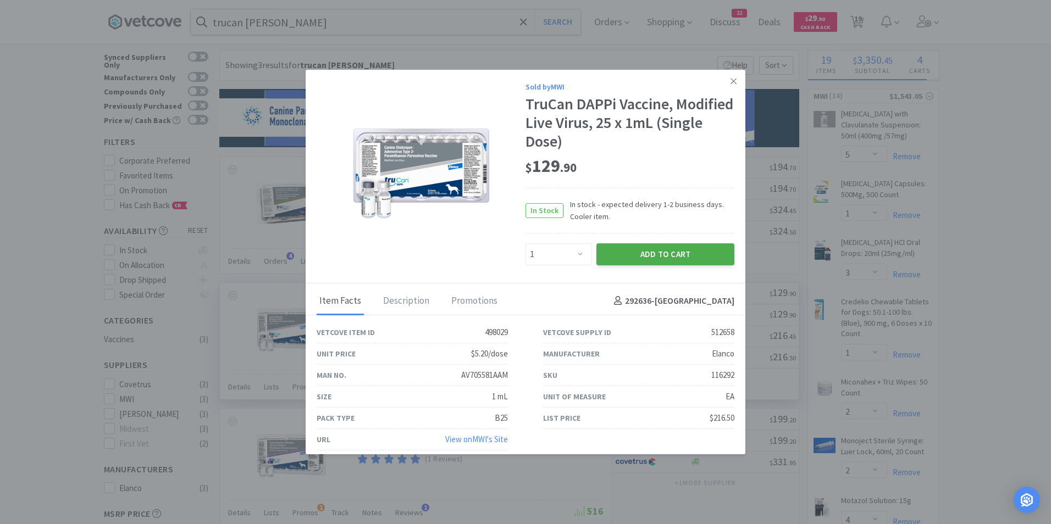
click at [650, 258] on button "Add to Cart" at bounding box center [665, 255] width 138 height 22
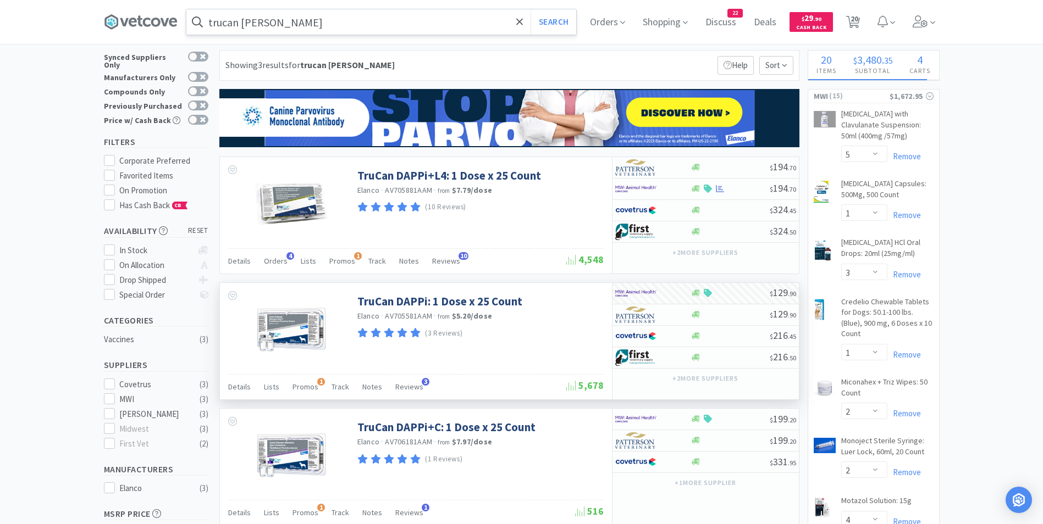
click at [364, 26] on input "trucan [PERSON_NAME]" at bounding box center [381, 21] width 390 height 25
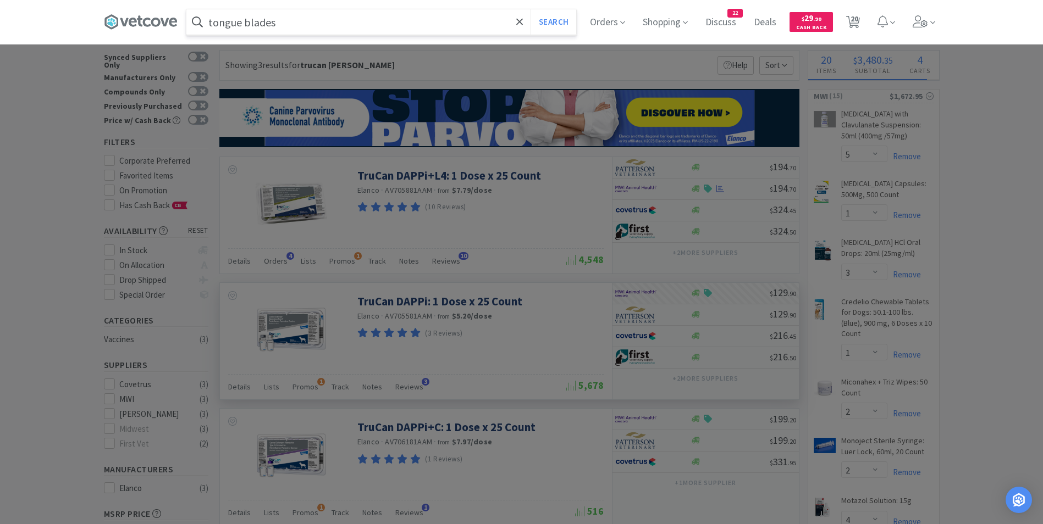
click at [531, 9] on button "Search" at bounding box center [554, 21] width 46 height 25
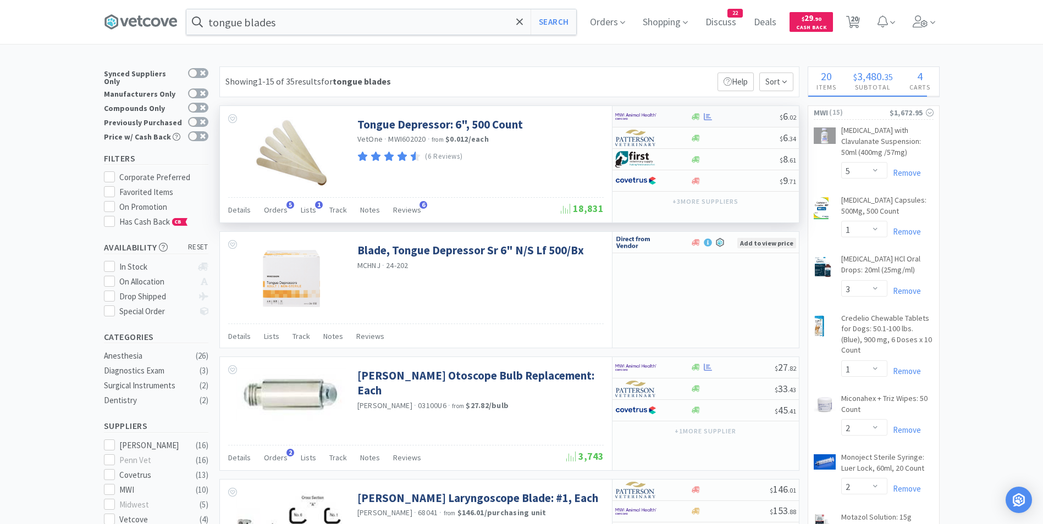
click at [639, 115] on img at bounding box center [635, 116] width 41 height 16
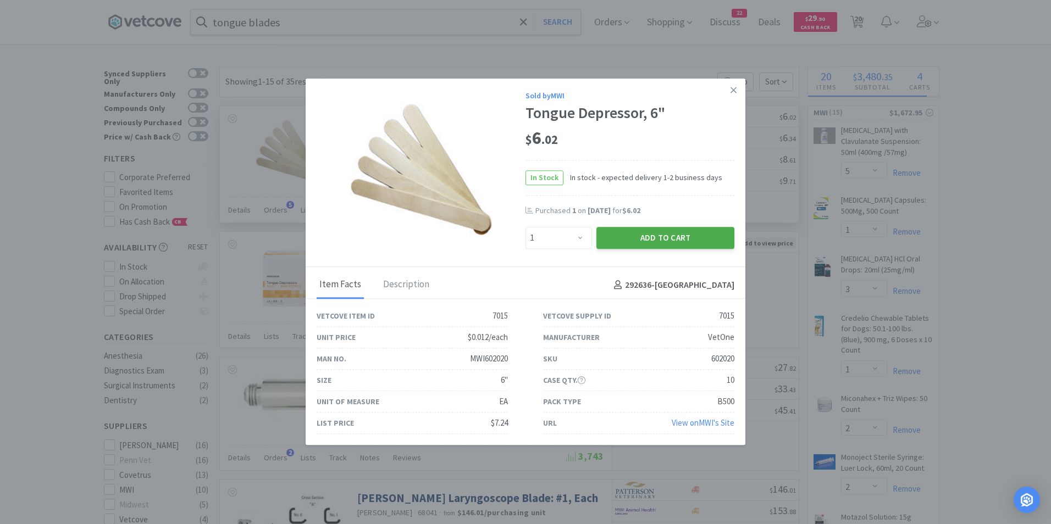
click at [629, 236] on button "Add to Cart" at bounding box center [665, 238] width 138 height 22
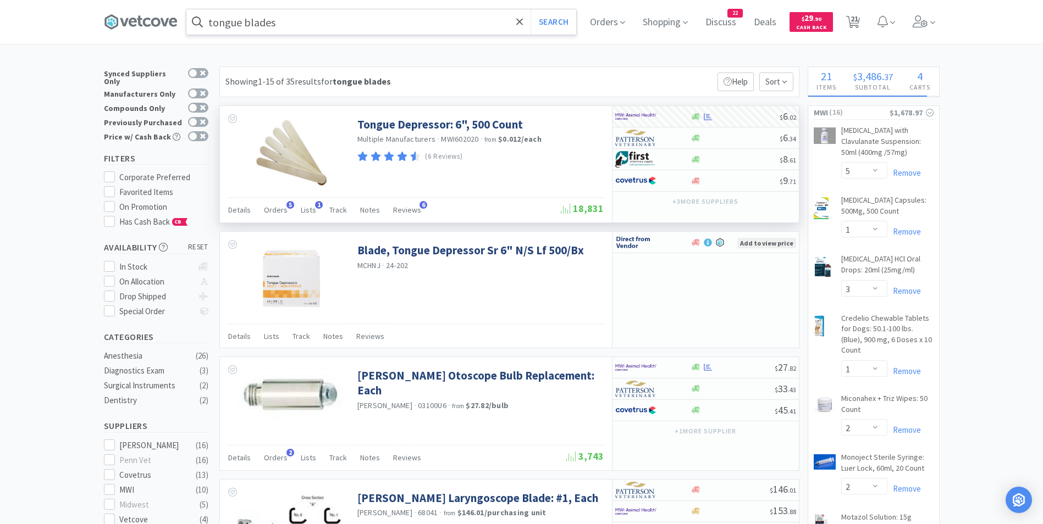
click at [337, 26] on input "tongue blades" at bounding box center [381, 21] width 390 height 25
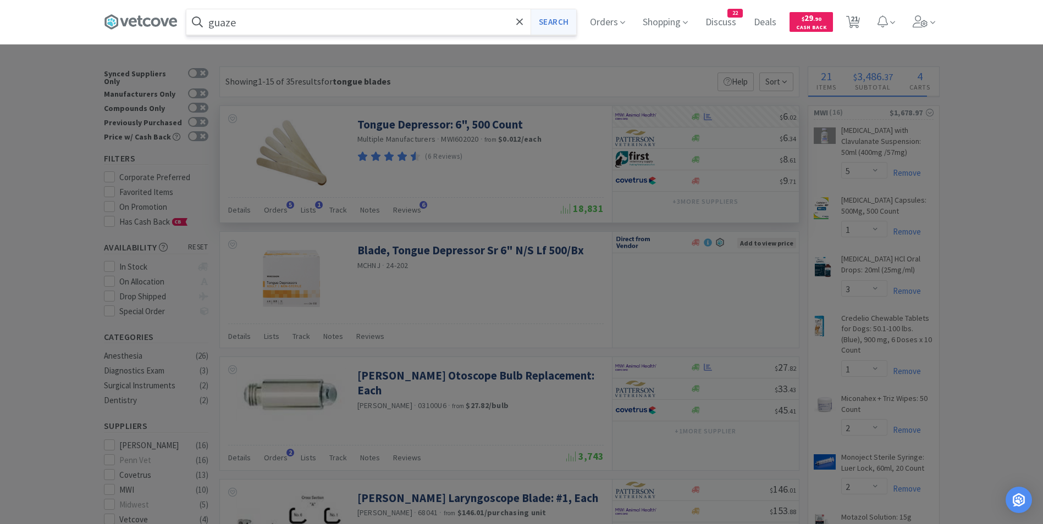
click at [560, 18] on button "Search" at bounding box center [554, 21] width 46 height 25
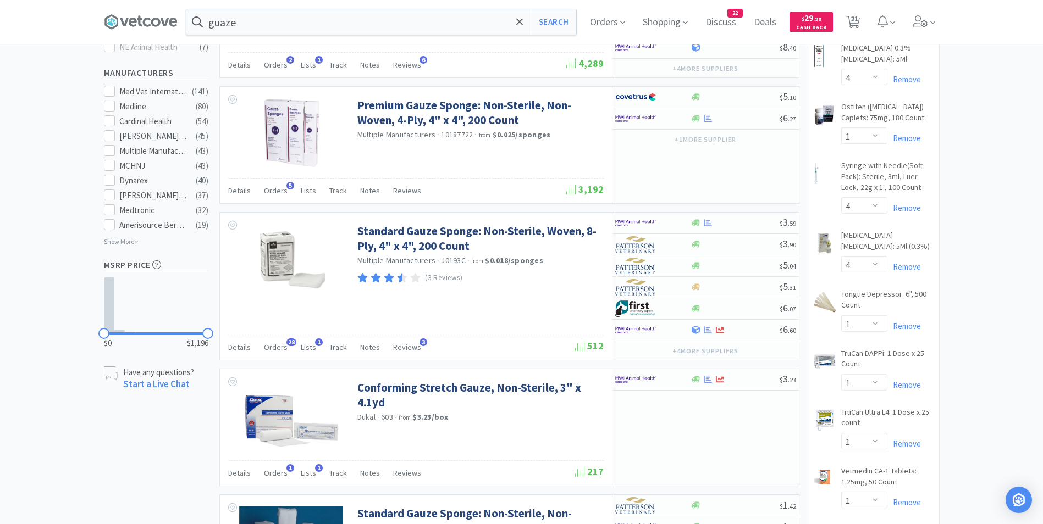
scroll to position [578, 0]
click at [647, 221] on img at bounding box center [635, 222] width 41 height 16
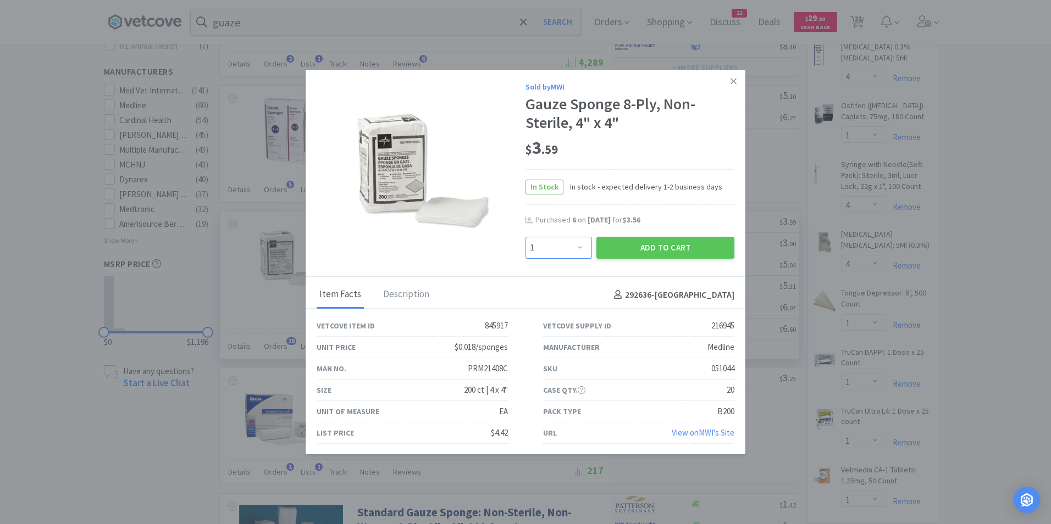
click at [578, 250] on select "Enter Quantity 1 2 3 4 5 6 7 8 9 10 11 12 13 14 15 16 17 18 19 20 Enter Quantity" at bounding box center [559, 248] width 67 height 22
click at [526, 237] on select "Enter Quantity 1 2 3 4 5 6 7 8 9 10 11 12 13 14 15 16 17 18 19 20 Enter Quantity" at bounding box center [559, 248] width 67 height 22
click at [640, 242] on button "Add to Cart" at bounding box center [665, 248] width 138 height 22
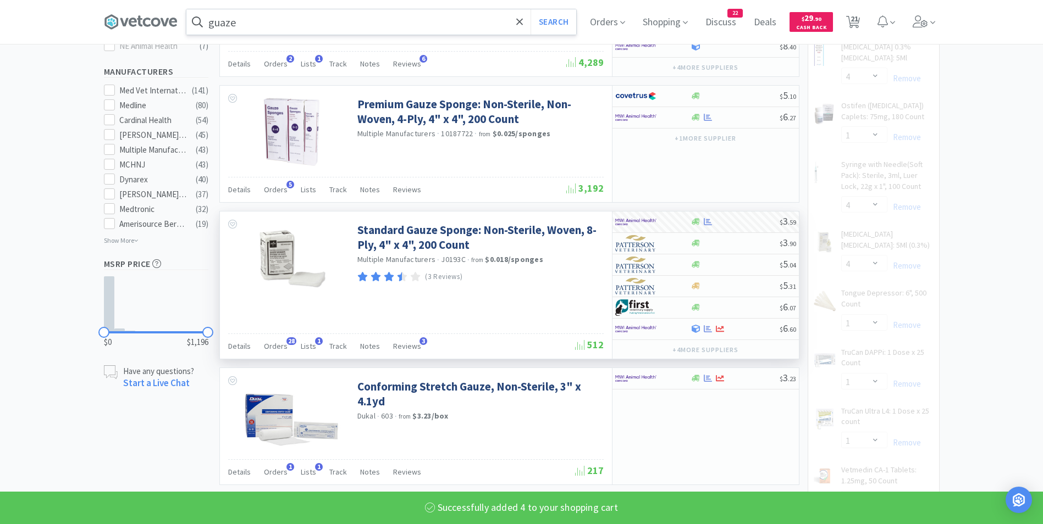
click at [339, 27] on input "guaze" at bounding box center [381, 21] width 390 height 25
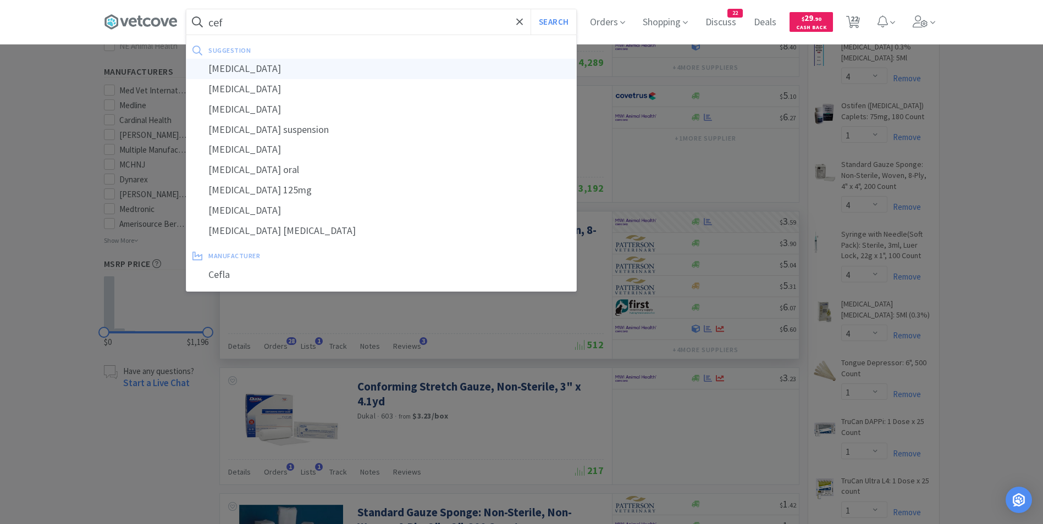
drag, startPoint x: 294, startPoint y: 65, endPoint x: 271, endPoint y: 68, distance: 22.8
click at [271, 68] on div "[MEDICAL_DATA]" at bounding box center [381, 69] width 390 height 20
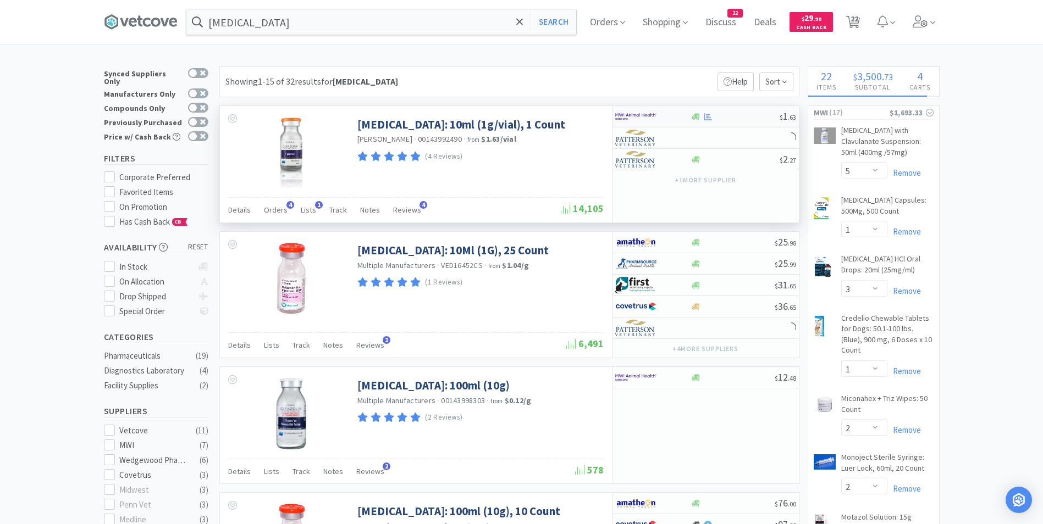
click at [626, 118] on img at bounding box center [635, 116] width 41 height 16
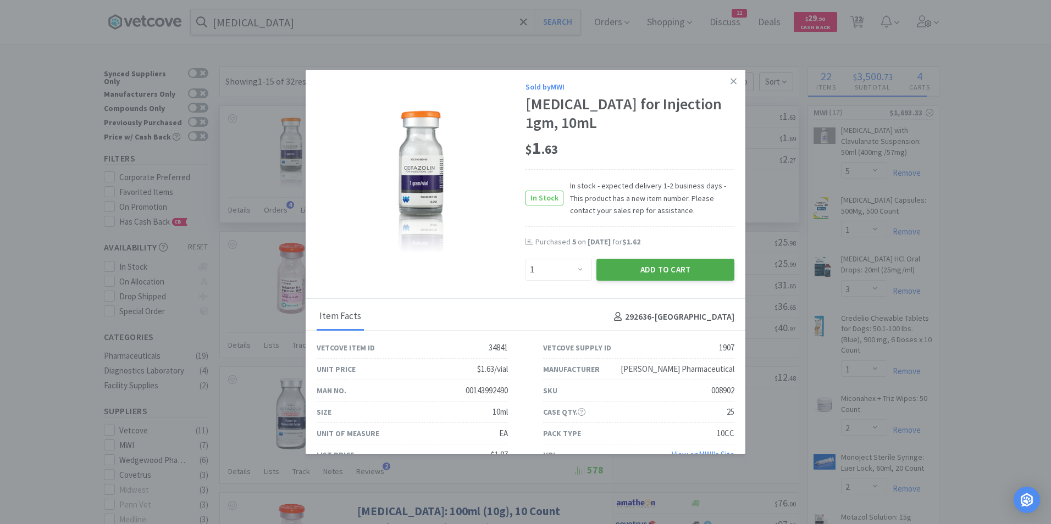
click at [650, 266] on button "Add to Cart" at bounding box center [665, 270] width 138 height 22
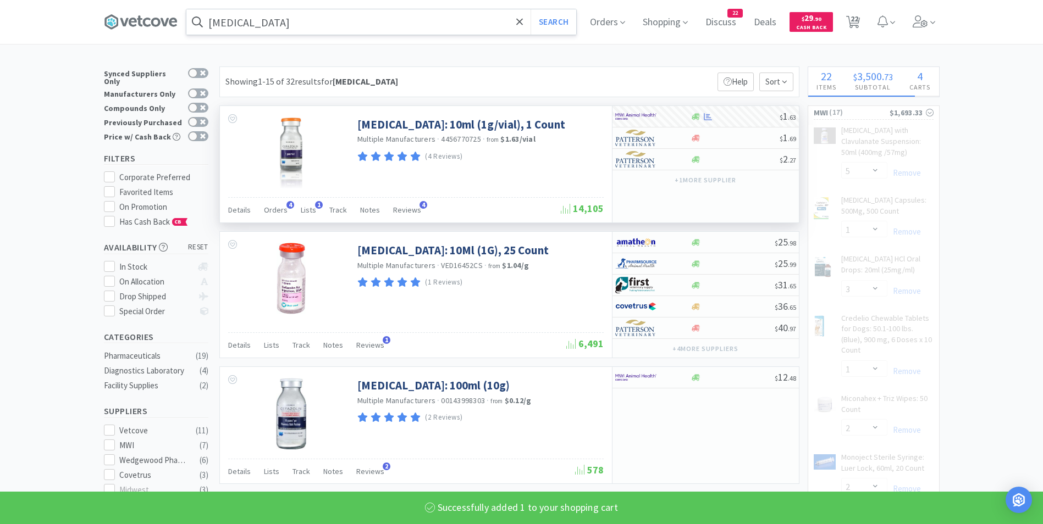
click at [367, 15] on input "[MEDICAL_DATA]" at bounding box center [381, 21] width 390 height 25
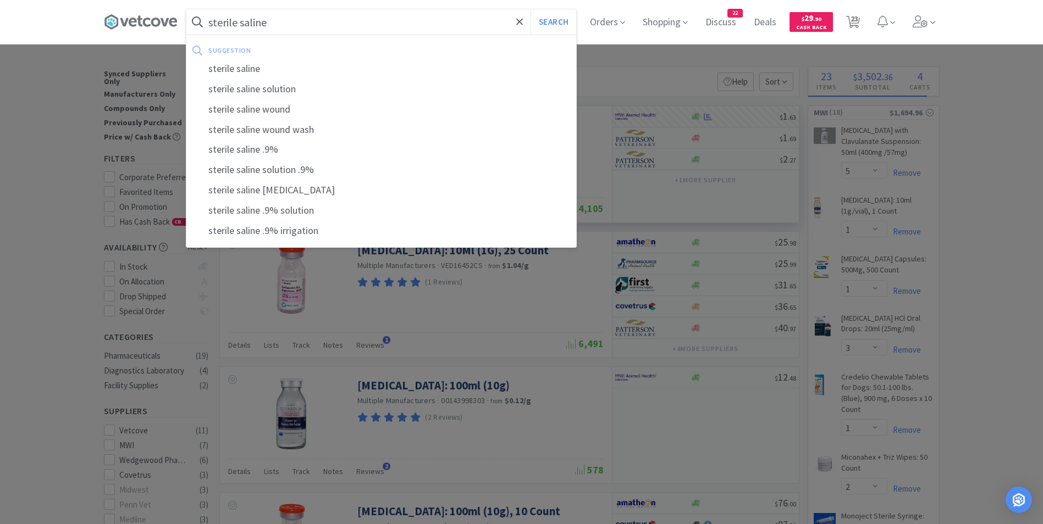
drag, startPoint x: 331, startPoint y: 67, endPoint x: 300, endPoint y: 69, distance: 31.4
click at [300, 69] on div "sterile saline" at bounding box center [381, 69] width 390 height 20
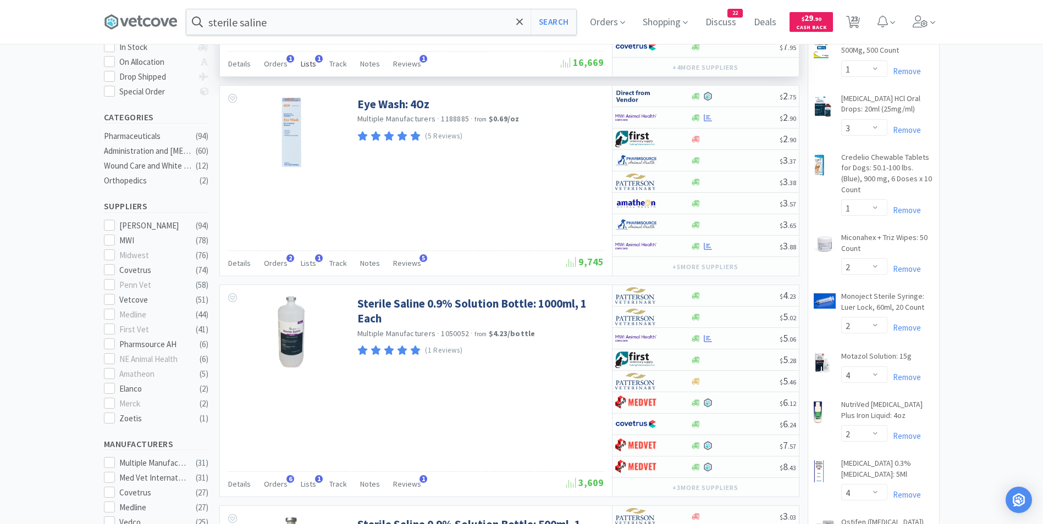
scroll to position [269, 0]
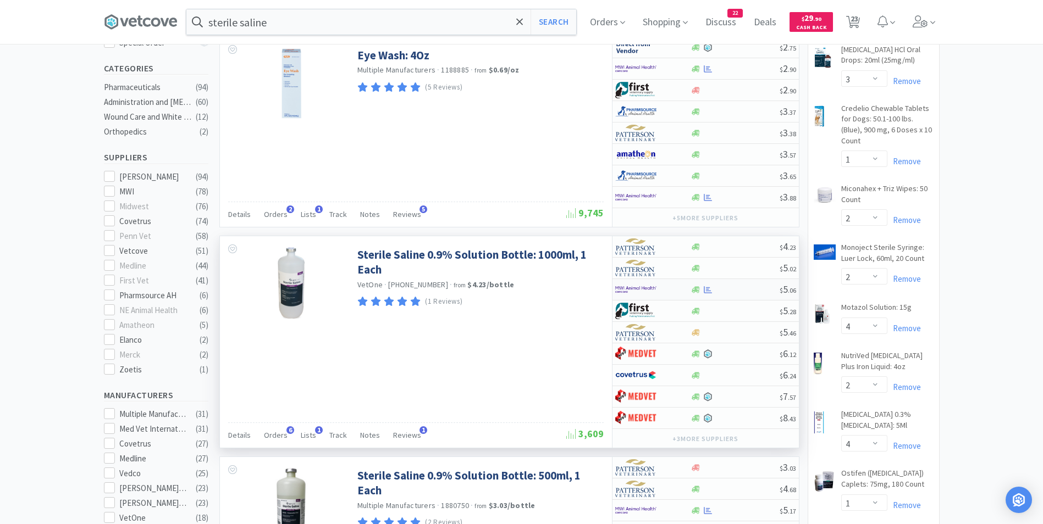
click at [623, 290] on img at bounding box center [635, 289] width 41 height 16
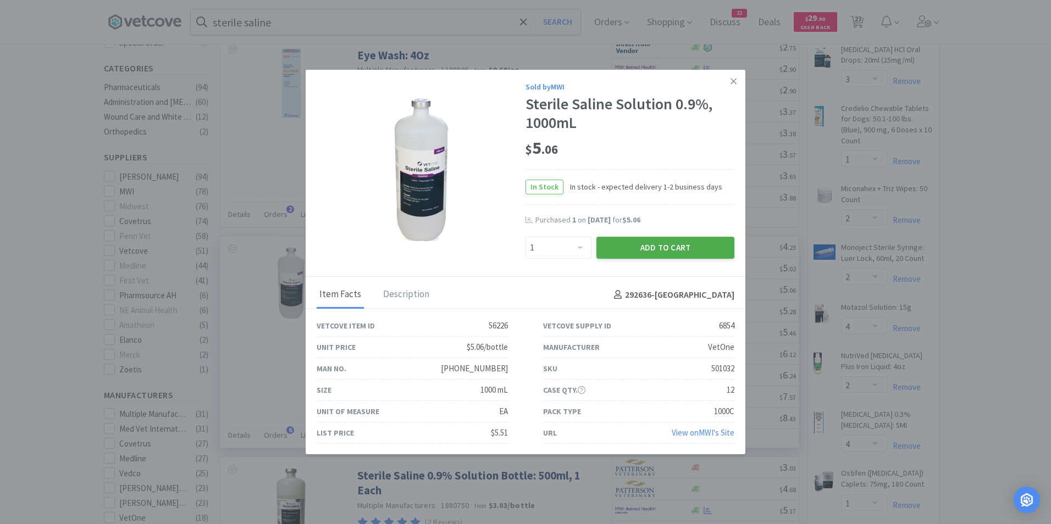
click at [633, 242] on button "Add to Cart" at bounding box center [665, 248] width 138 height 22
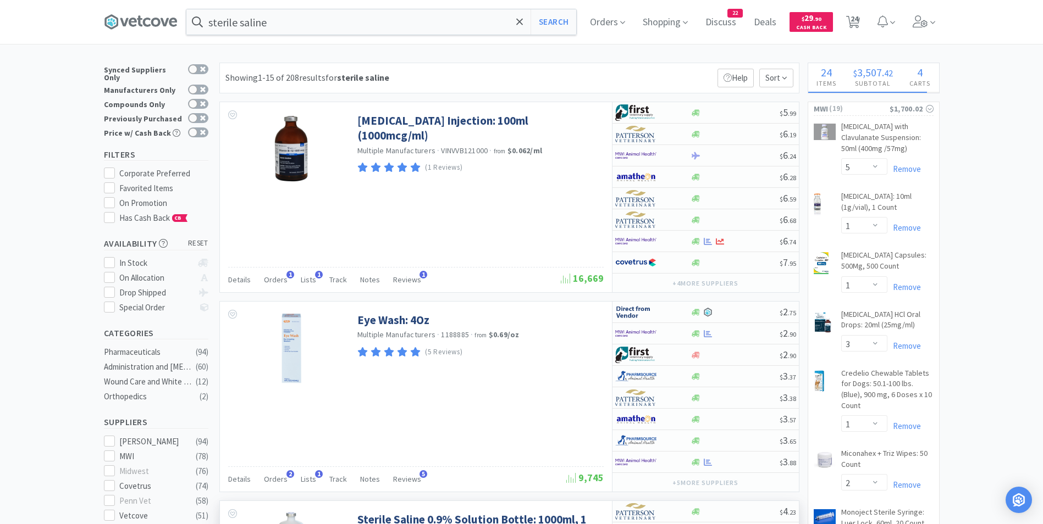
scroll to position [0, 0]
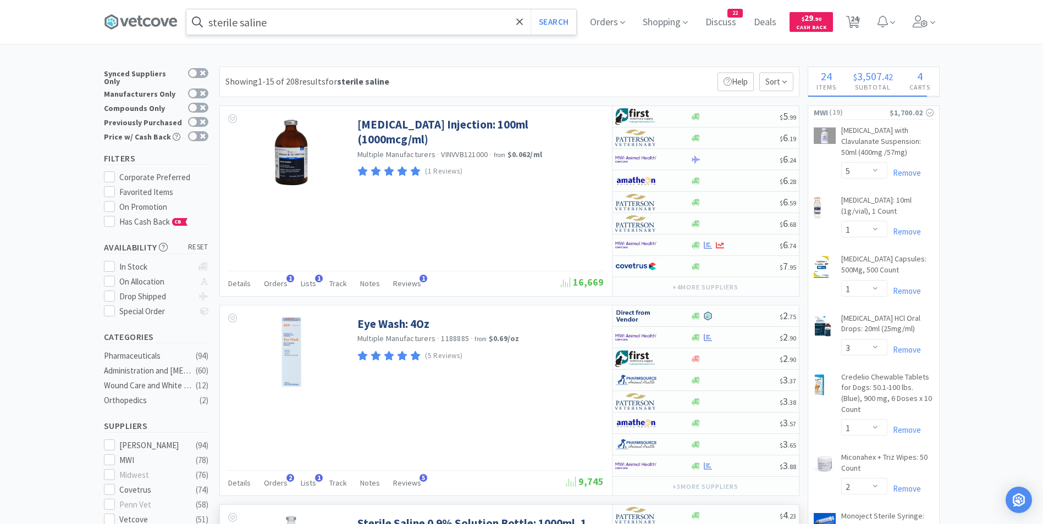
click at [322, 15] on input "sterile saline" at bounding box center [381, 21] width 390 height 25
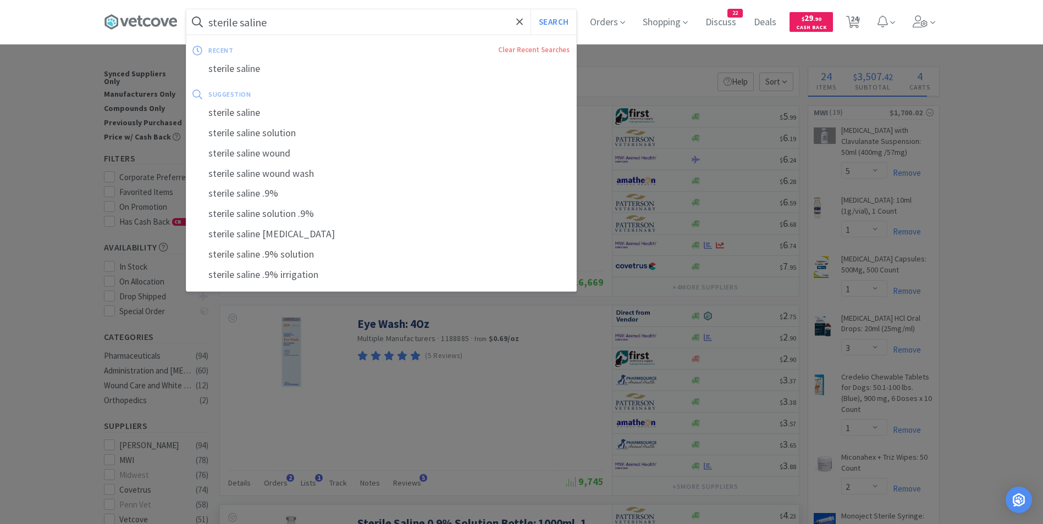
click at [321, 19] on input "sterile saline" at bounding box center [381, 21] width 390 height 25
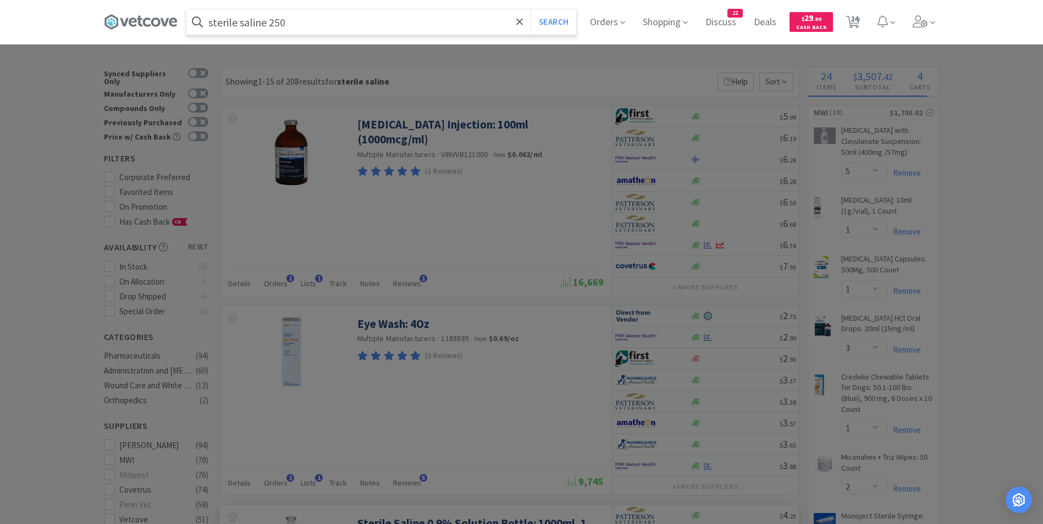
click at [531, 9] on button "Search" at bounding box center [554, 21] width 46 height 25
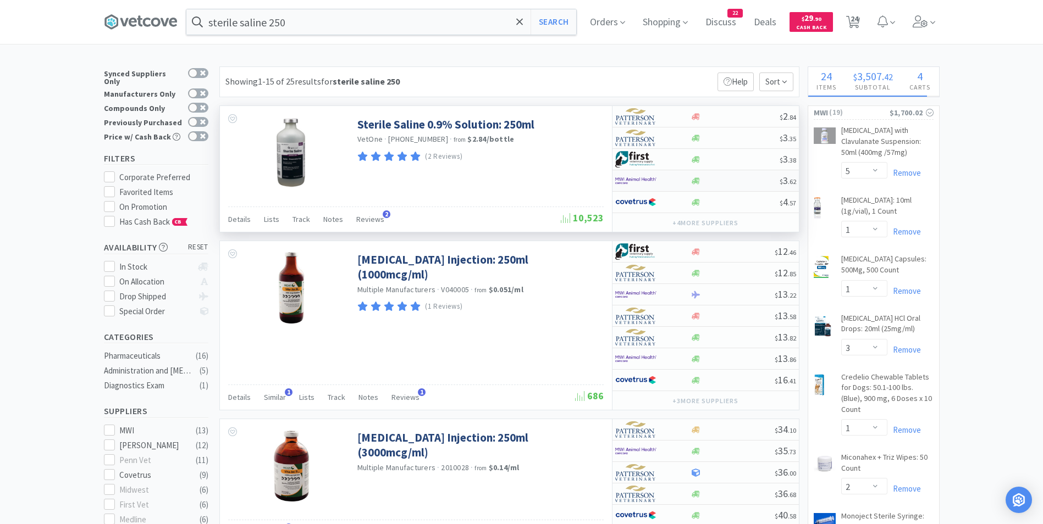
click at [629, 181] on img at bounding box center [635, 181] width 41 height 16
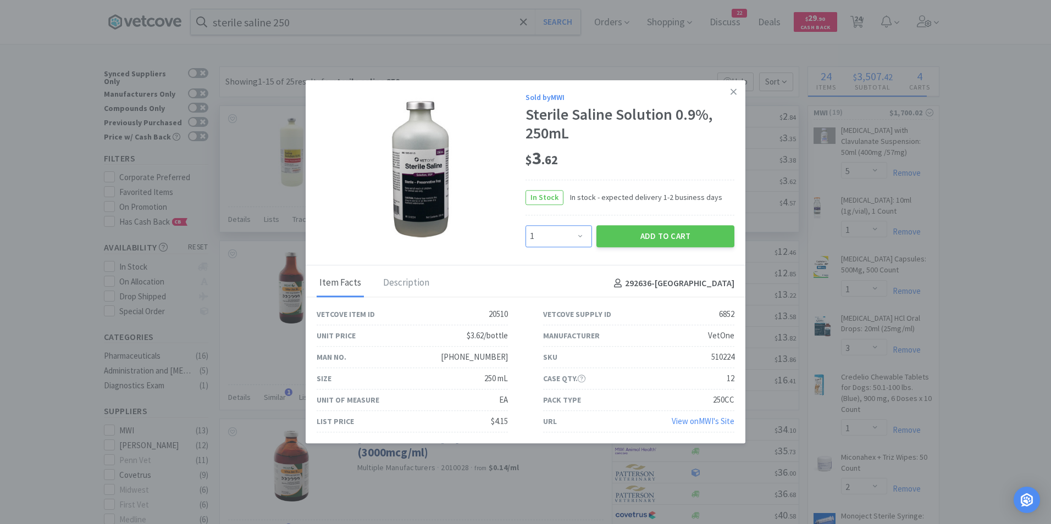
click at [581, 236] on select "Enter Quantity 1 2 3 4 5 6 7 8 9 10 11 12 13 14 15 16 17 18 19 20 Enter Quantity" at bounding box center [559, 236] width 67 height 22
click at [526, 225] on select "Enter Quantity 1 2 3 4 5 6 7 8 9 10 11 12 13 14 15 16 17 18 19 20 Enter Quantity" at bounding box center [559, 236] width 67 height 22
click at [636, 233] on button "Add to Cart" at bounding box center [665, 236] width 138 height 22
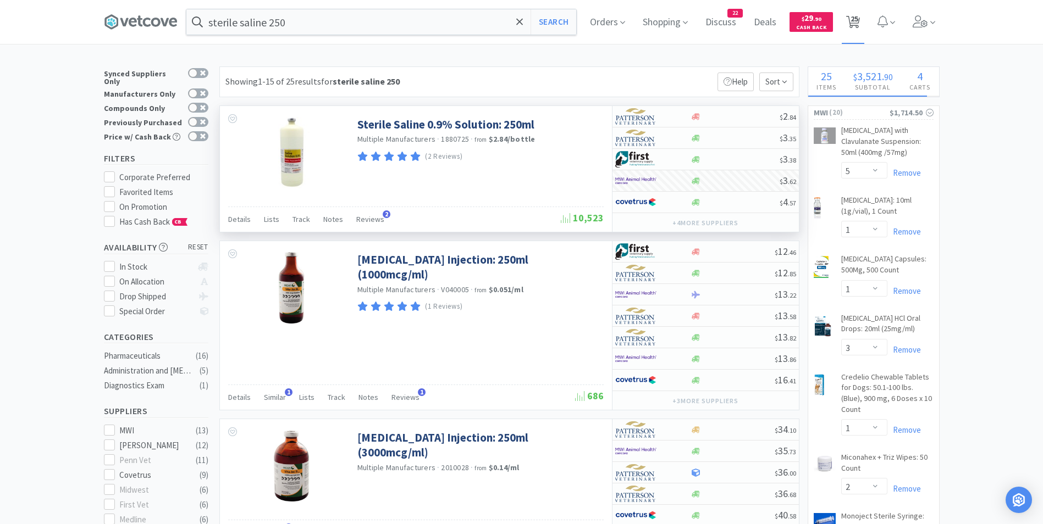
click at [857, 18] on span "25" at bounding box center [854, 19] width 8 height 44
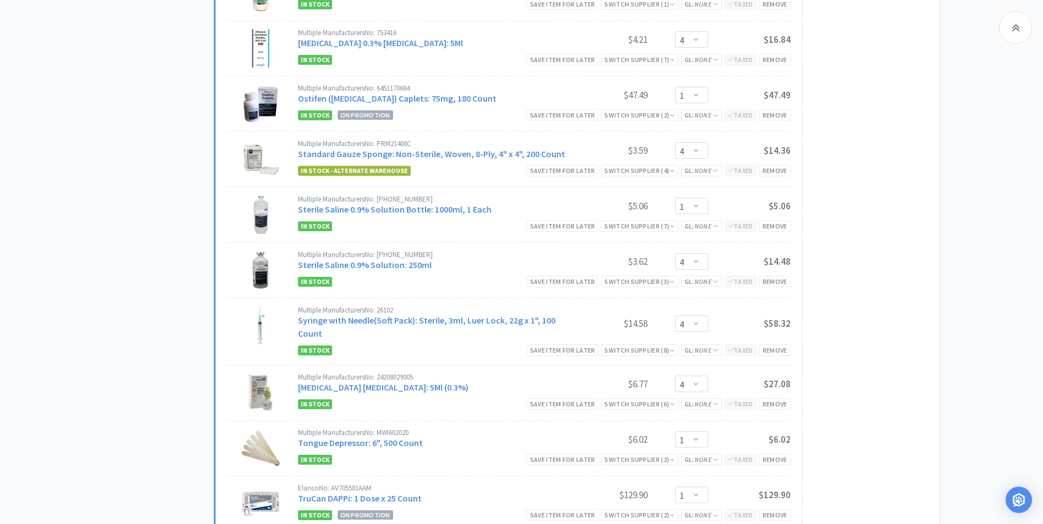
scroll to position [1128, 0]
click at [695, 207] on select "Enter Quantity 1 2 3 4 5 6 7 8 9 10 11 12 13 14 15 16 17 18 19 20 Enter Quantity" at bounding box center [691, 206] width 33 height 16
click at [675, 198] on select "Enter Quantity 1 2 3 4 5 6 7 8 9 10 11 12 13 14 15 16 17 18 19 20 Enter Quantity" at bounding box center [691, 206] width 33 height 16
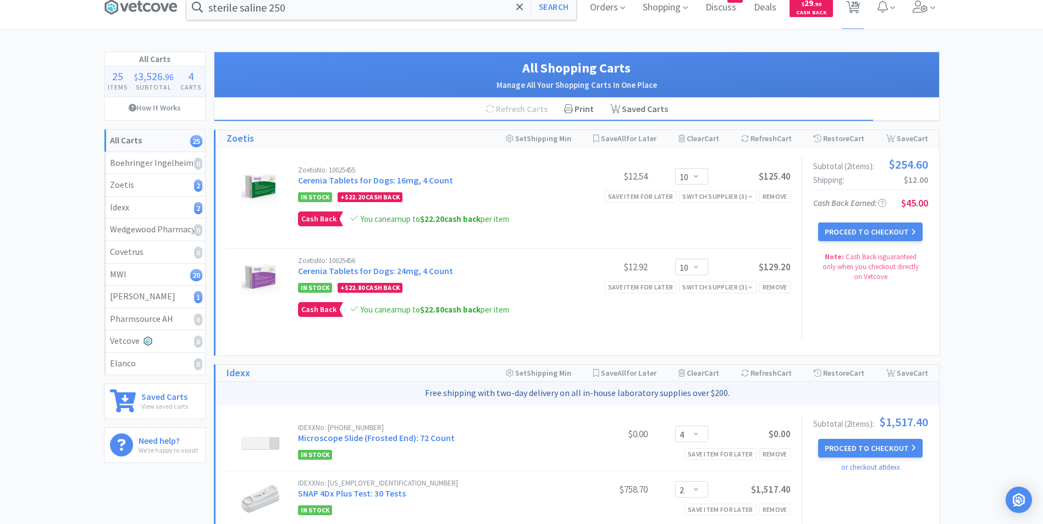
scroll to position [0, 0]
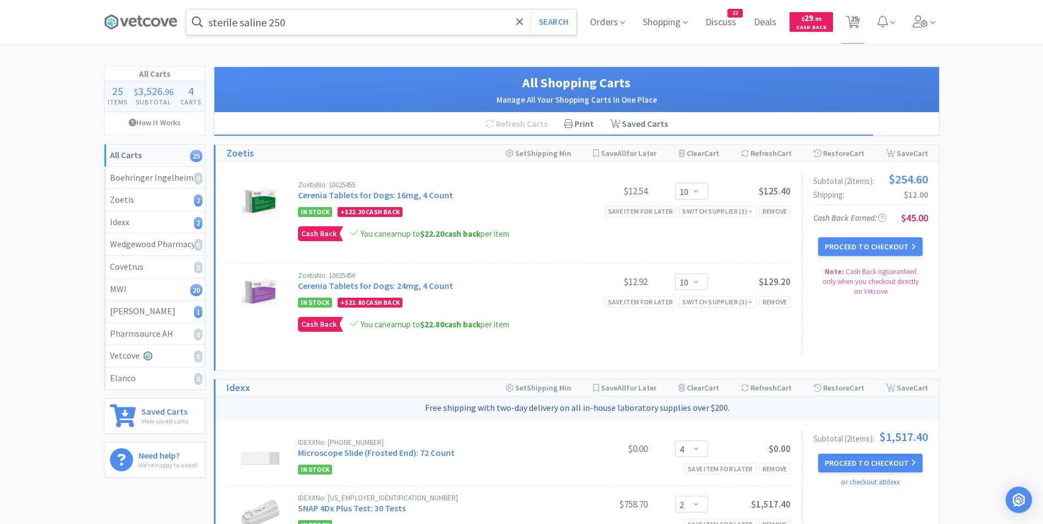
click at [305, 21] on input "sterile saline 250" at bounding box center [381, 21] width 390 height 25
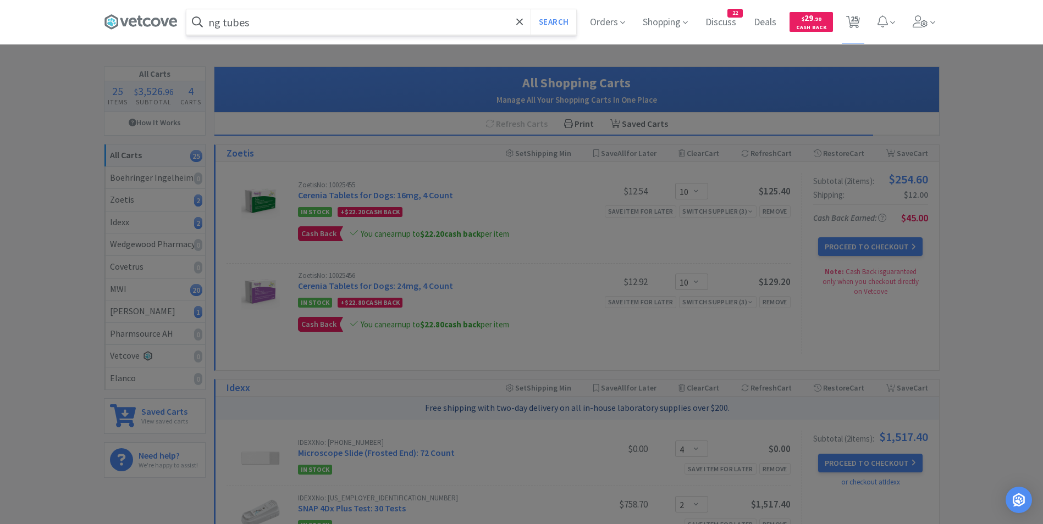
click at [531, 9] on button "Search" at bounding box center [554, 21] width 46 height 25
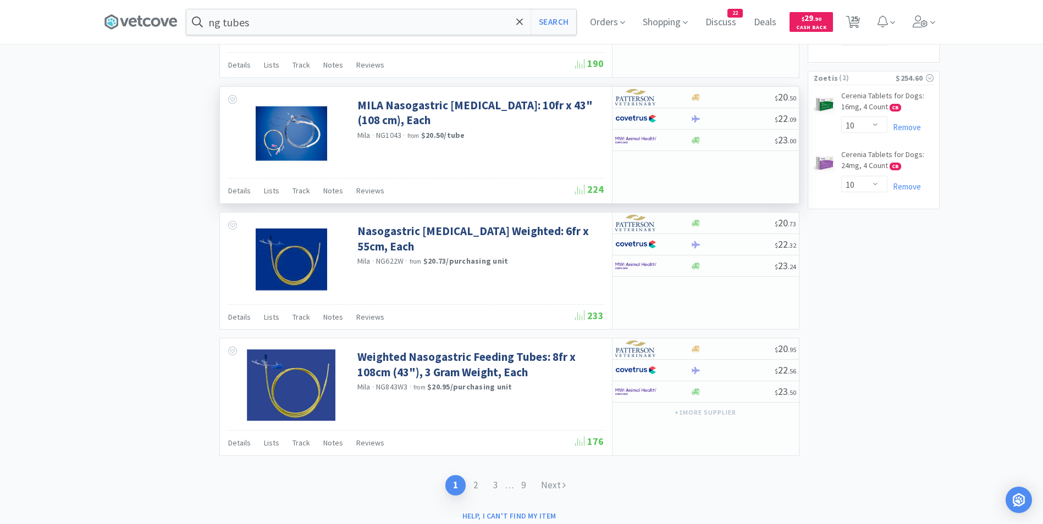
scroll to position [1555, 0]
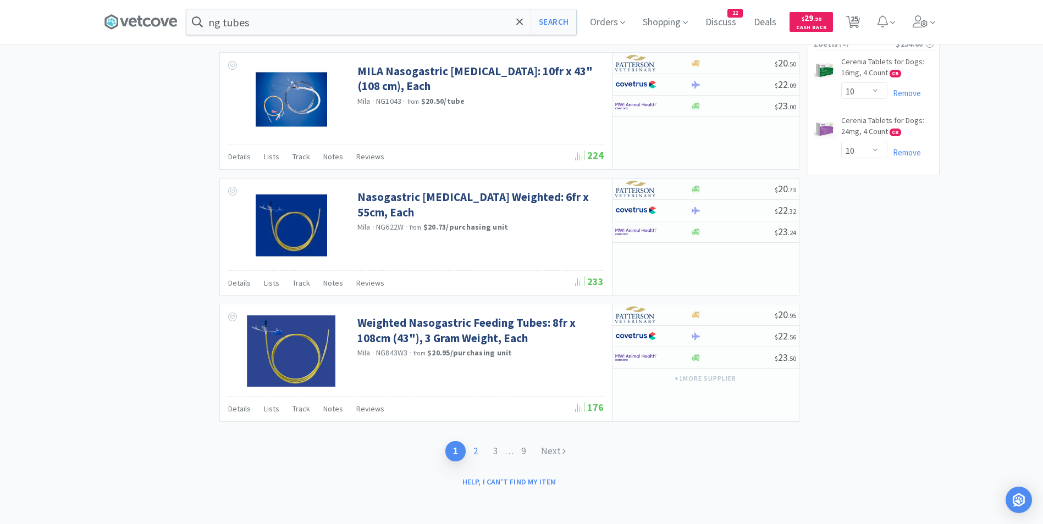
click at [476, 450] on link "2" at bounding box center [476, 451] width 20 height 20
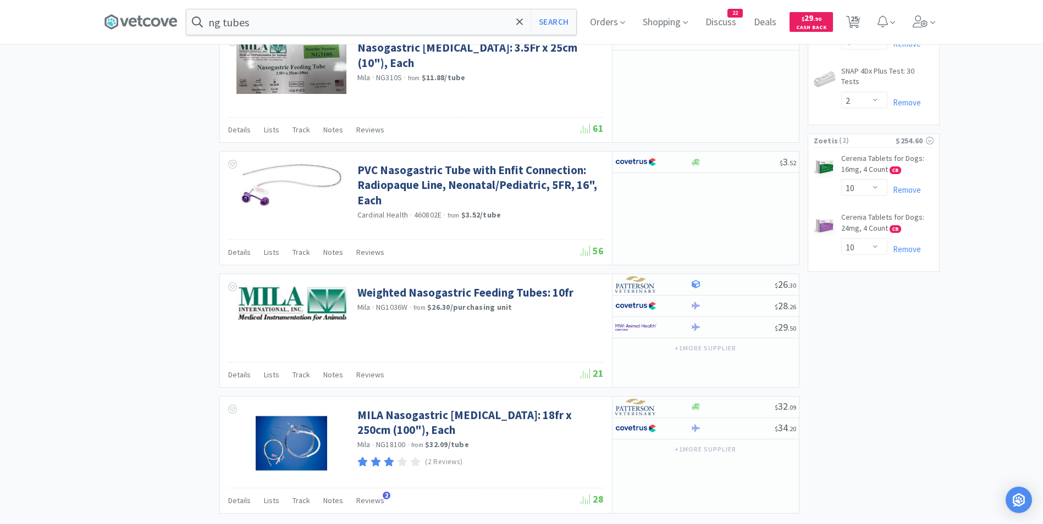
scroll to position [1550, 0]
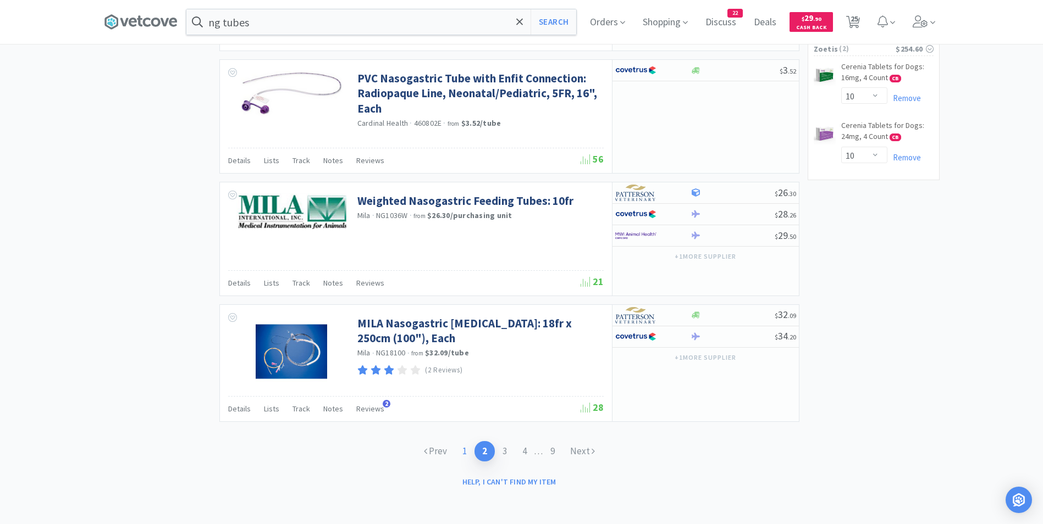
click at [465, 452] on link "1" at bounding box center [465, 451] width 20 height 20
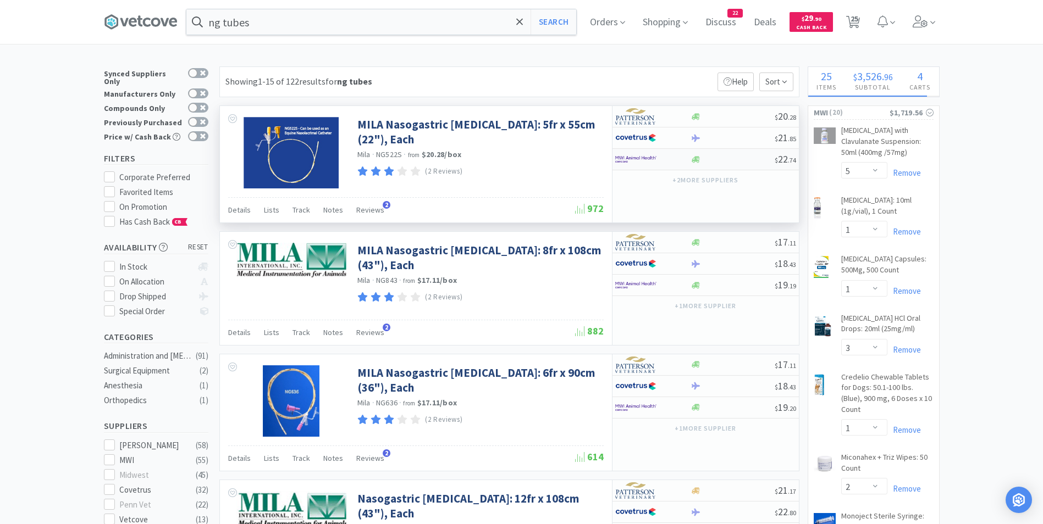
click at [682, 160] on div at bounding box center [652, 159] width 75 height 19
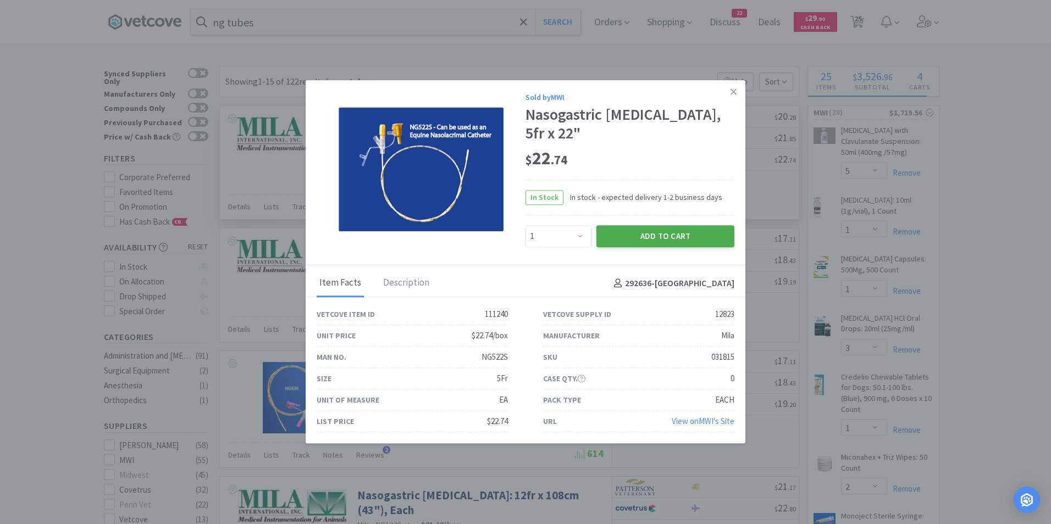
click at [649, 235] on button "Add to Cart" at bounding box center [665, 236] width 138 height 22
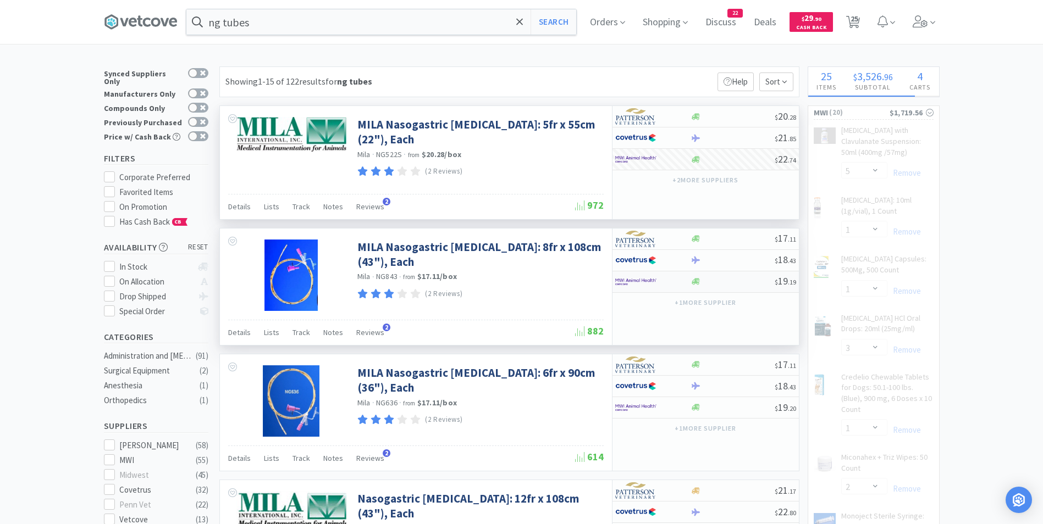
click at [684, 283] on div at bounding box center [652, 282] width 75 height 19
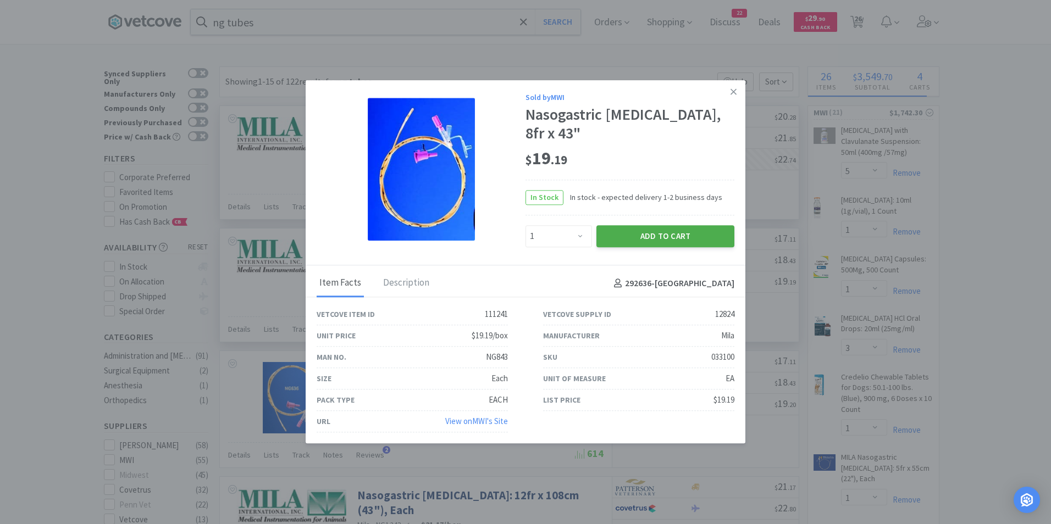
click at [640, 233] on button "Add to Cart" at bounding box center [665, 236] width 138 height 22
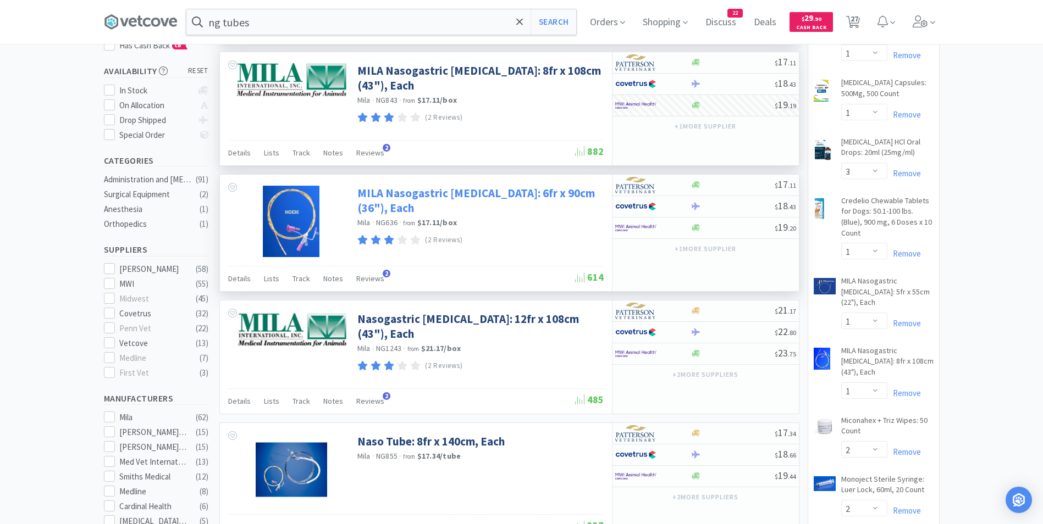
scroll to position [172, 0]
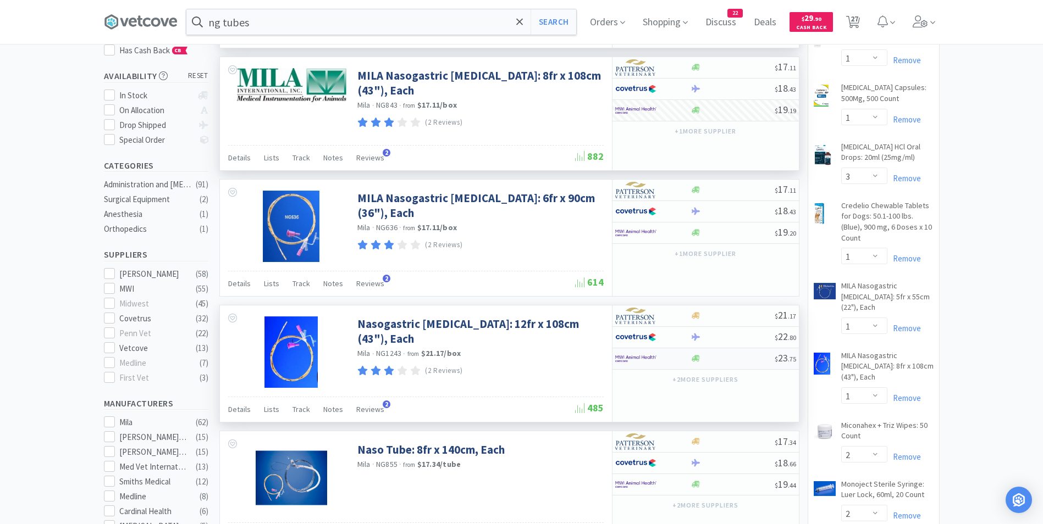
click at [632, 361] on img at bounding box center [635, 359] width 41 height 16
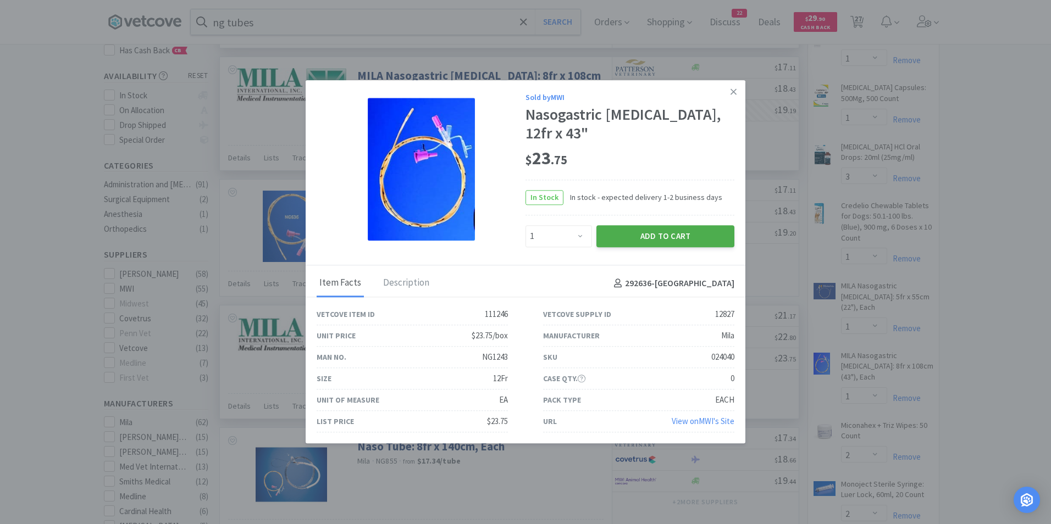
click at [645, 234] on button "Add to Cart" at bounding box center [665, 236] width 138 height 22
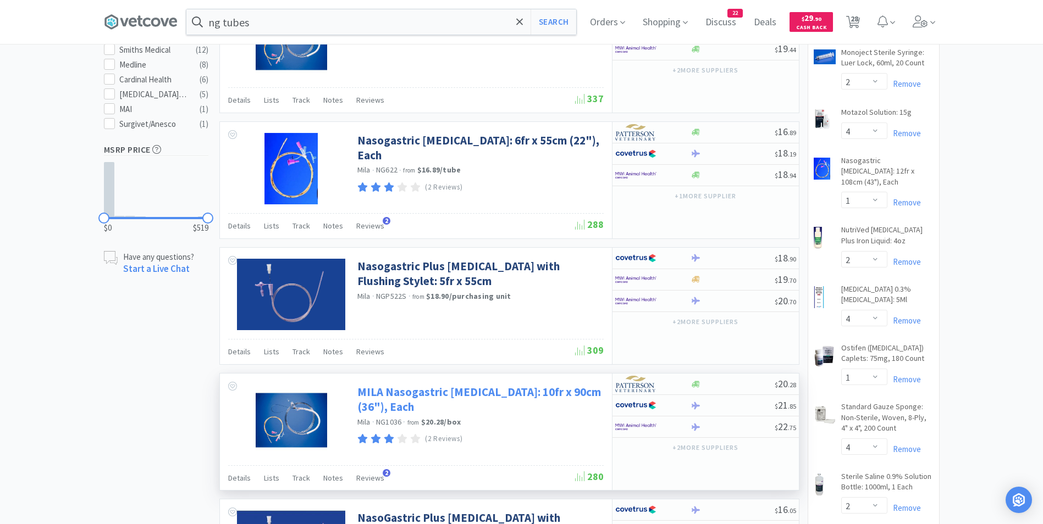
scroll to position [605, 0]
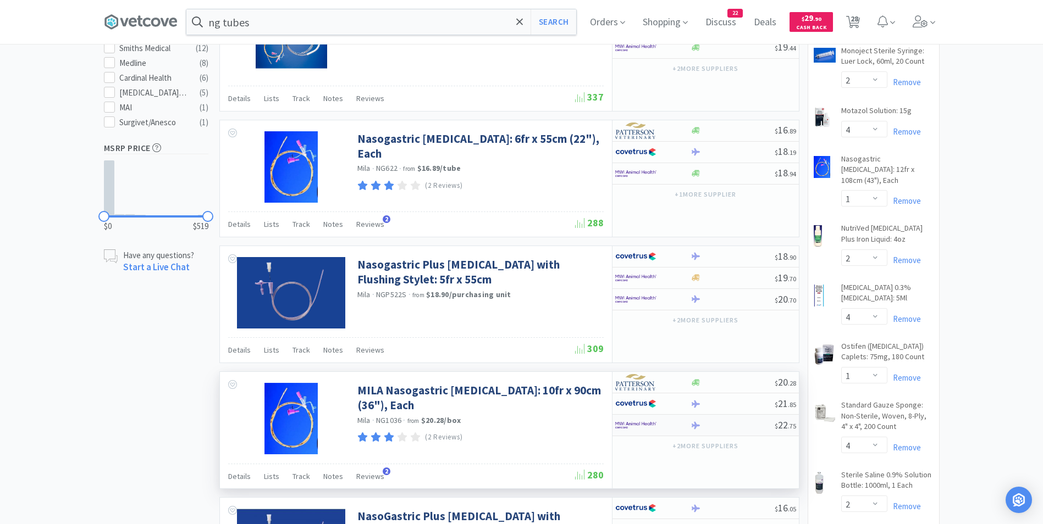
click at [628, 421] on img at bounding box center [635, 425] width 41 height 16
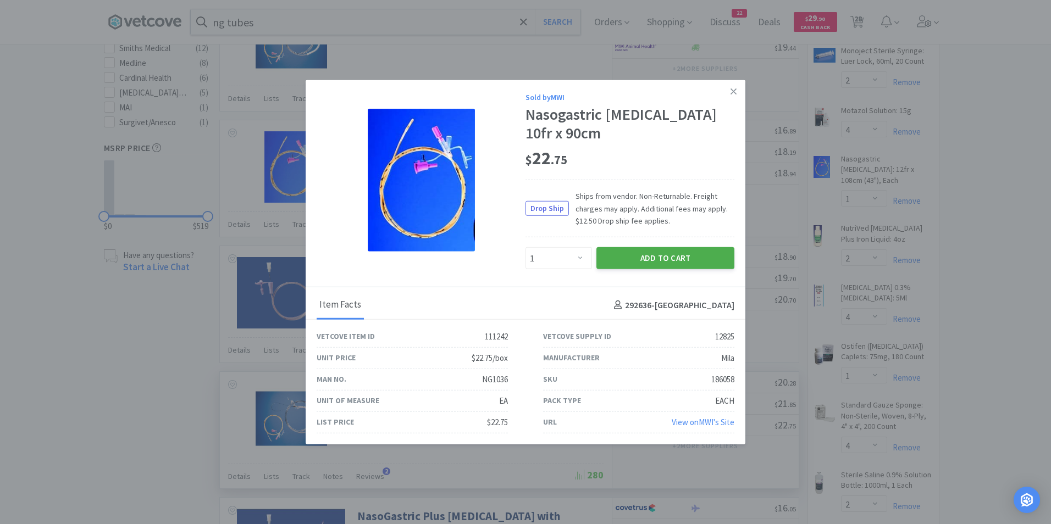
click at [655, 259] on button "Add to Cart" at bounding box center [665, 258] width 138 height 22
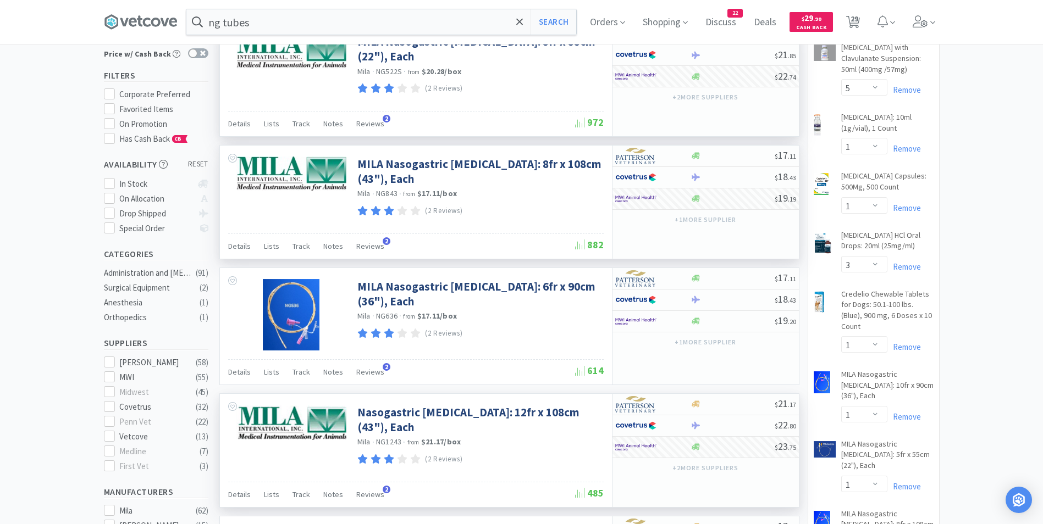
scroll to position [0, 0]
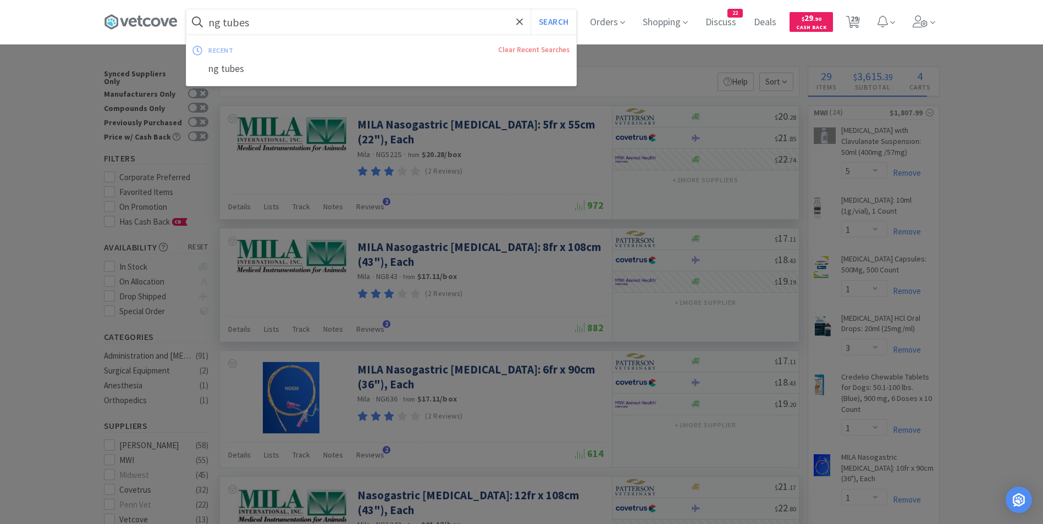
click at [284, 23] on input "ng tubes" at bounding box center [381, 21] width 390 height 25
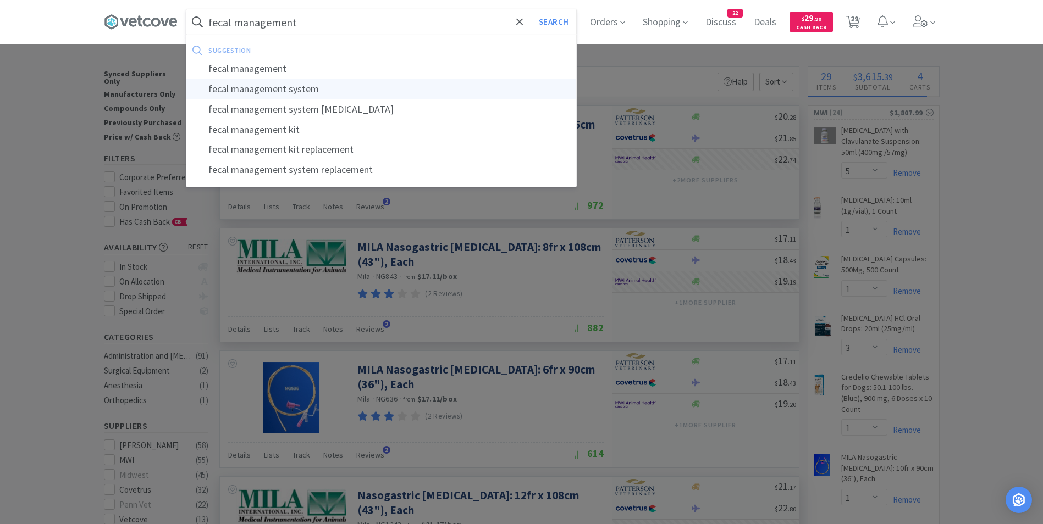
click at [294, 92] on div "fecal management system" at bounding box center [381, 89] width 390 height 20
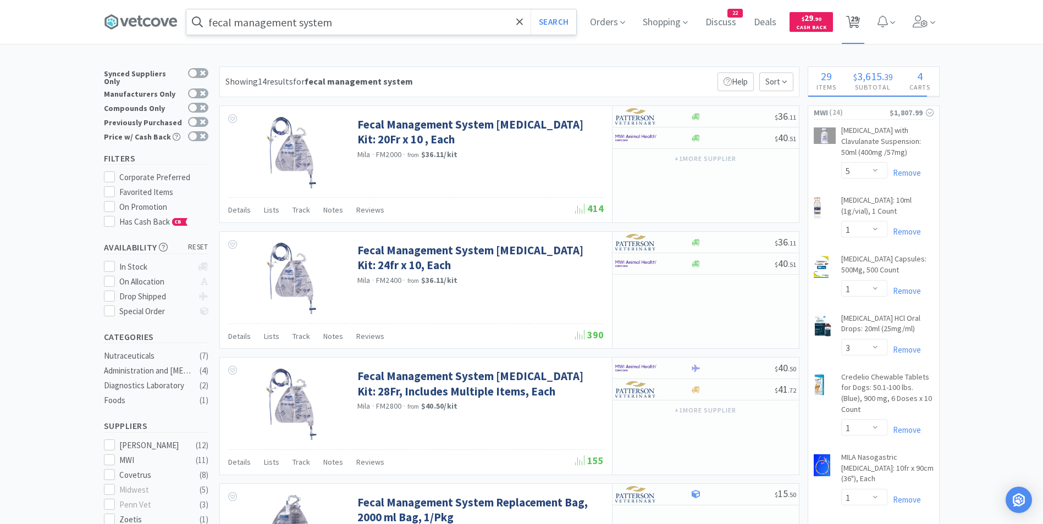
click at [856, 20] on span "29" at bounding box center [854, 19] width 8 height 44
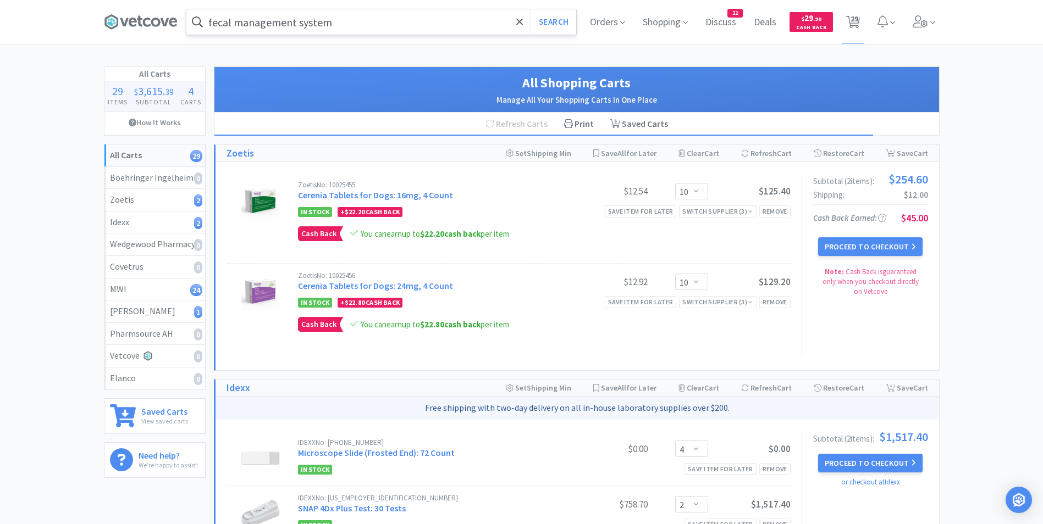
drag, startPoint x: 535, startPoint y: 363, endPoint x: 583, endPoint y: 308, distance: 73.2
click at [583, 308] on div "Zoetis No: 10025455 Cerenia Tablets for Dogs: 16mg, 4 Count $12.54 Enter Quanti…" at bounding box center [577, 266] width 723 height 208
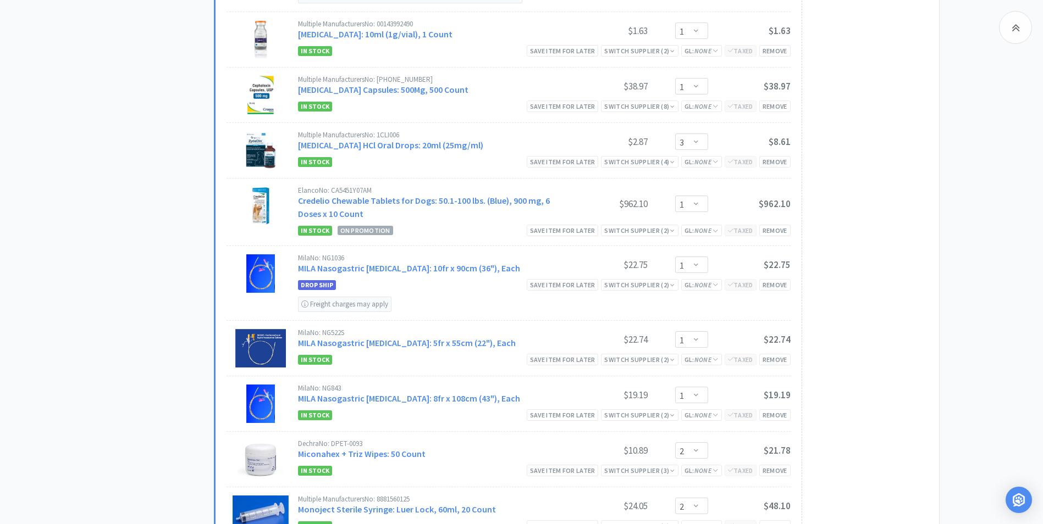
scroll to position [680, 0]
click at [698, 31] on select "Enter Quantity 1 2 3 4 5 6 7 8 9 10 11 12 13 14 15 16 17 18 19 20 Enter Quantity" at bounding box center [691, 31] width 33 height 16
click at [675, 23] on select "Enter Quantity 1 2 3 4 5 6 7 8 9 10 11 12 13 14 15 16 17 18 19 20 Enter Quantity" at bounding box center [691, 31] width 33 height 16
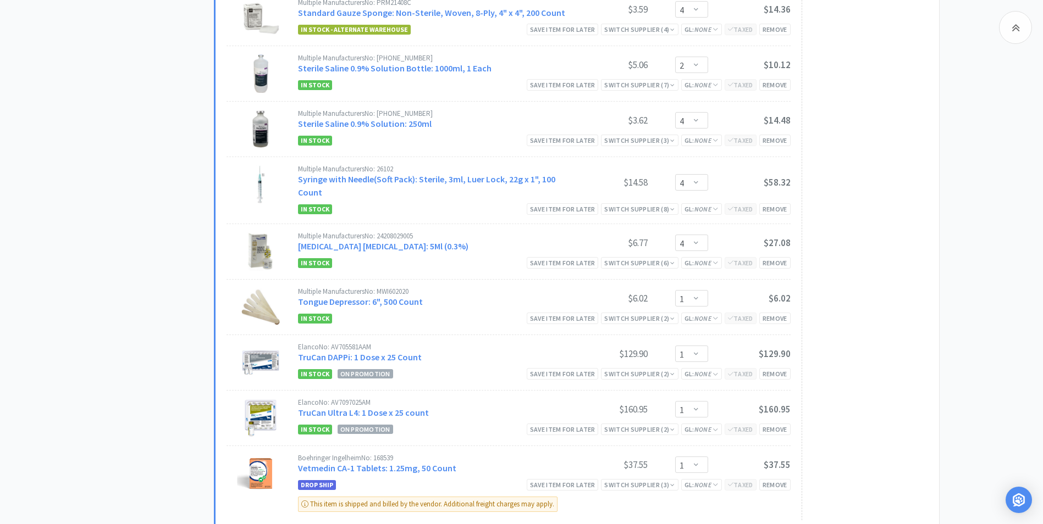
scroll to position [1511, 0]
click at [698, 242] on select "Enter Quantity 1 2 3 4 5 6 7 8 9 10 11 12 13 14 15 16 17 18 19 20 Enter Quantity" at bounding box center [691, 242] width 33 height 16
click at [675, 234] on select "Enter Quantity 1 2 3 4 5 6 7 8 9 10 11 12 13 14 15 16 17 18 19 20 Enter Quantity" at bounding box center [691, 242] width 33 height 16
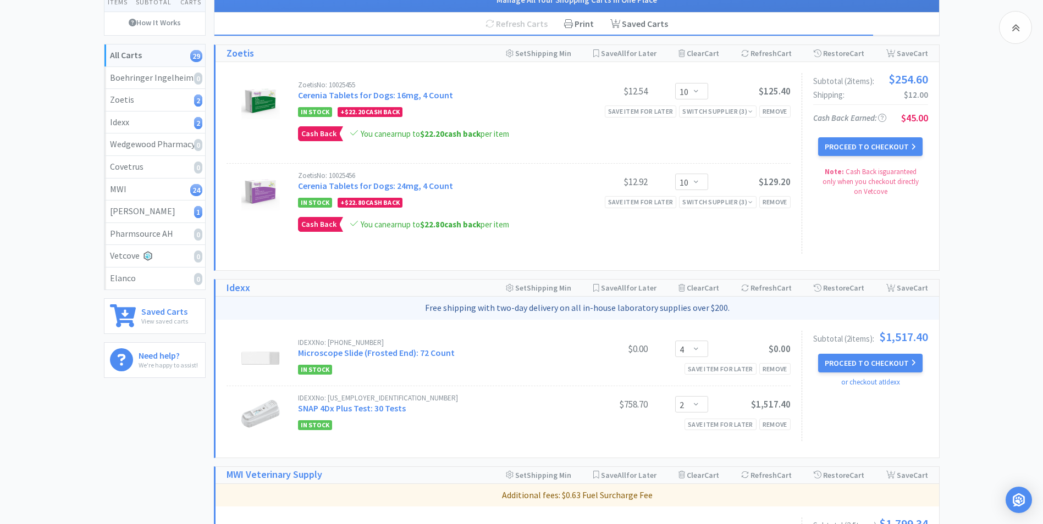
scroll to position [0, 0]
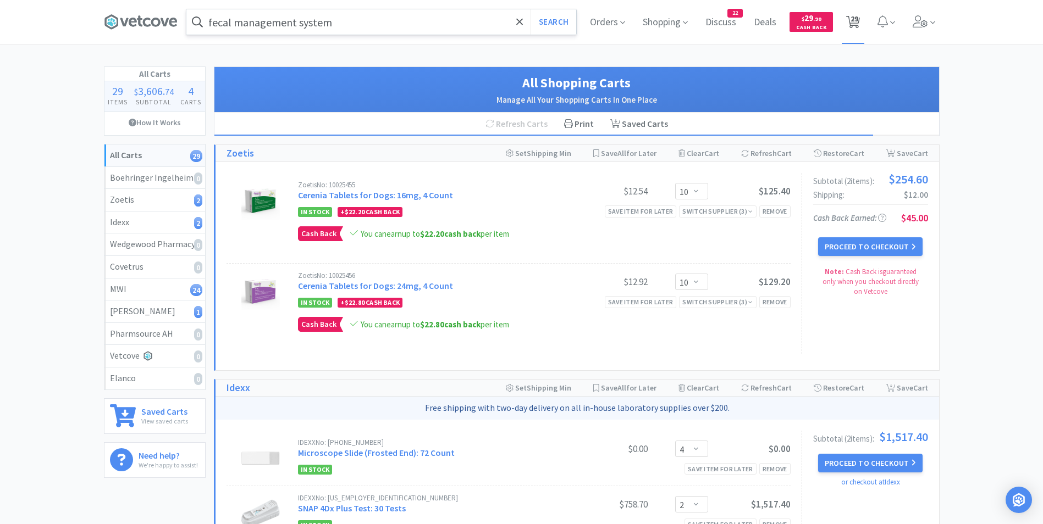
click at [854, 22] on span "29" at bounding box center [854, 19] width 8 height 44
drag, startPoint x: 849, startPoint y: 20, endPoint x: 802, endPoint y: 46, distance: 54.1
click at [848, 22] on icon at bounding box center [853, 22] width 14 height 12
drag, startPoint x: 852, startPoint y: 19, endPoint x: 843, endPoint y: 19, distance: 8.8
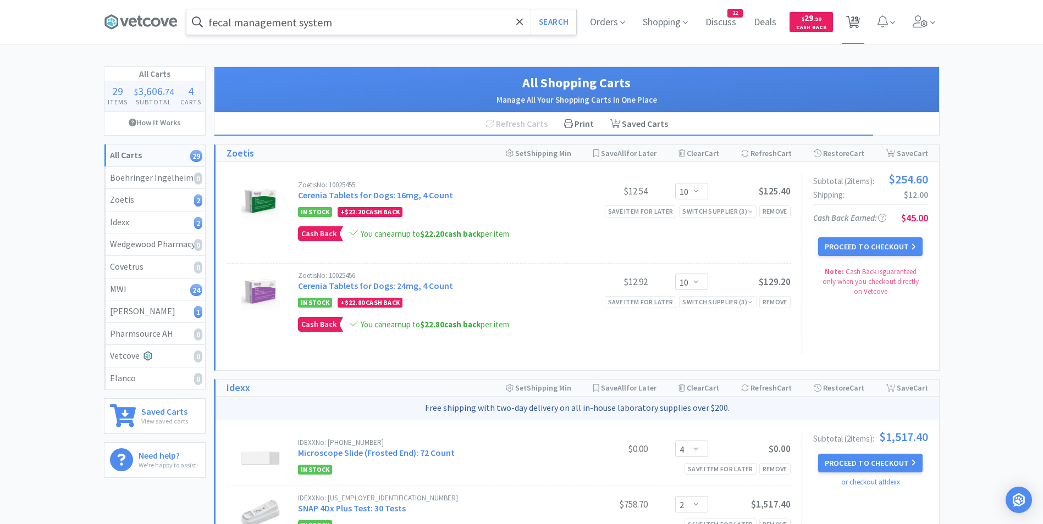
click at [843, 19] on span "29" at bounding box center [853, 22] width 23 height 44
click at [851, 19] on span "29" at bounding box center [854, 19] width 8 height 44
click at [839, 244] on button "Proceed to Checkout" at bounding box center [870, 246] width 104 height 19
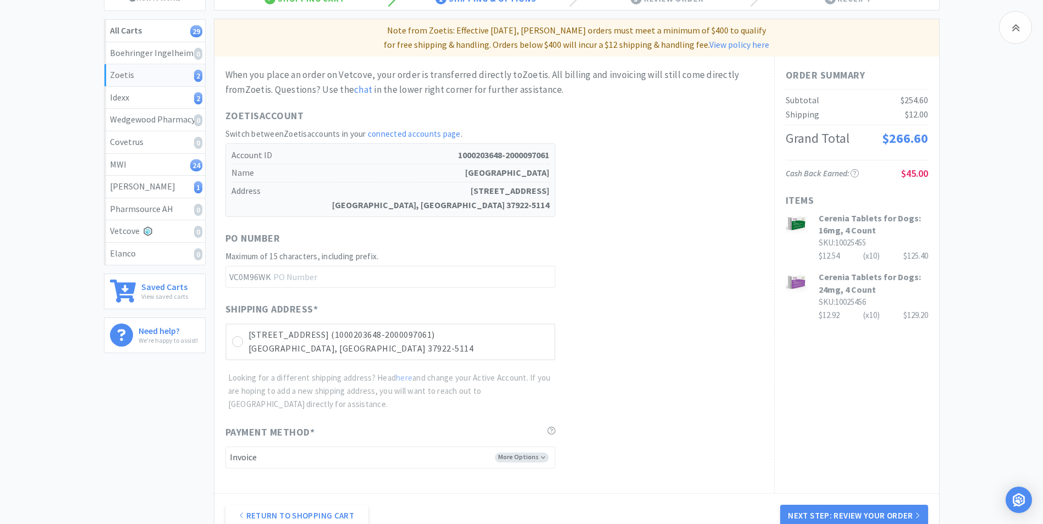
scroll to position [252, 0]
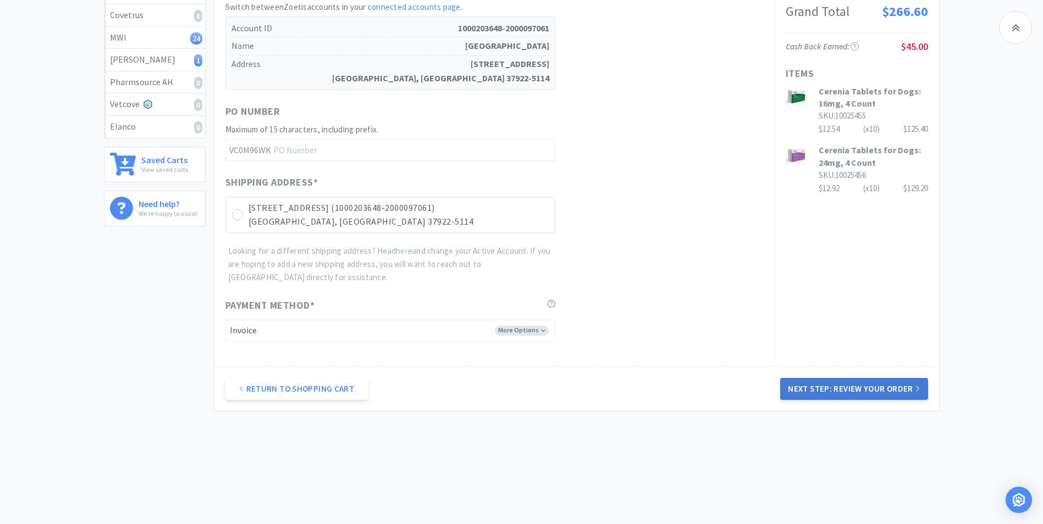
click at [836, 390] on button "Next Step: Review Your Order" at bounding box center [853, 389] width 147 height 22
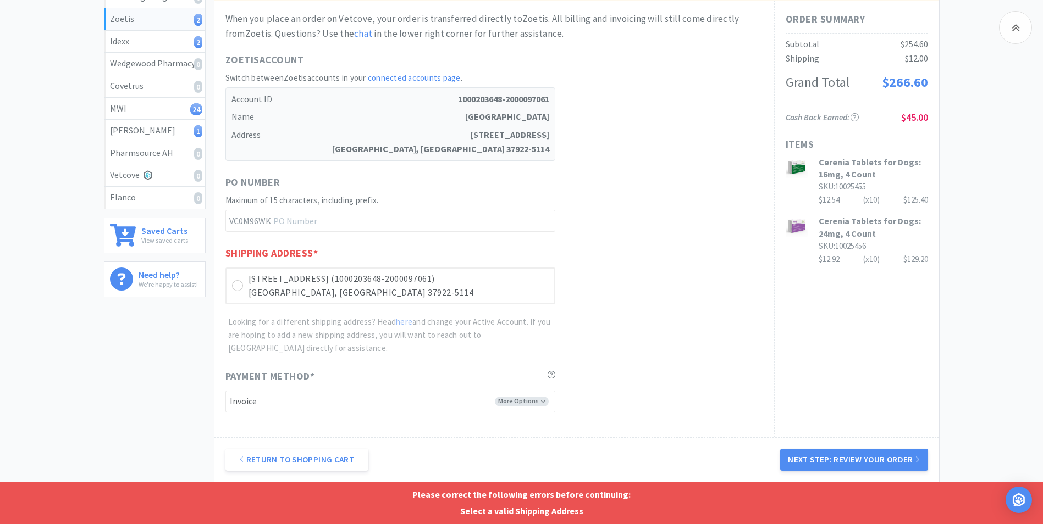
scroll to position [168, 0]
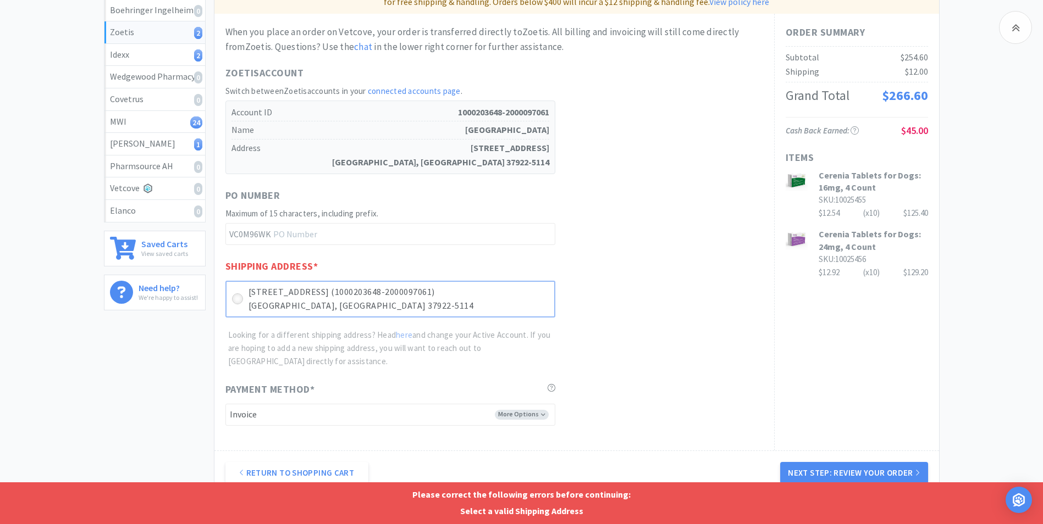
click at [234, 300] on icon at bounding box center [237, 299] width 8 height 8
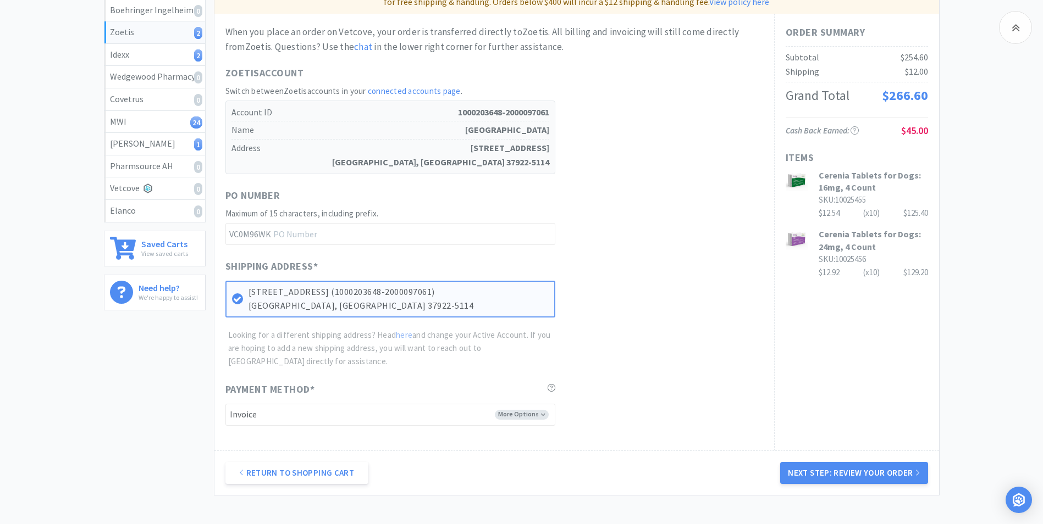
scroll to position [252, 0]
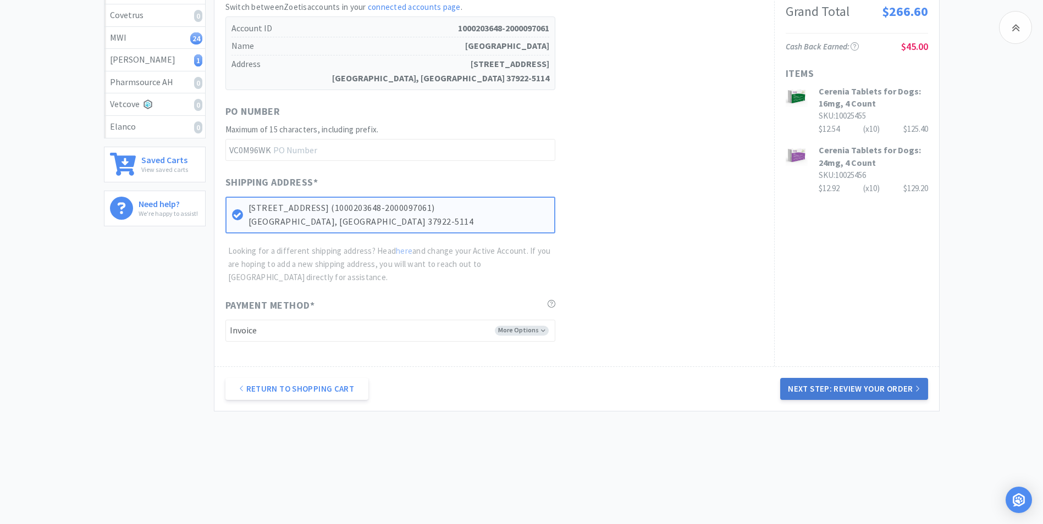
click at [838, 386] on button "Next Step: Review Your Order" at bounding box center [853, 389] width 147 height 22
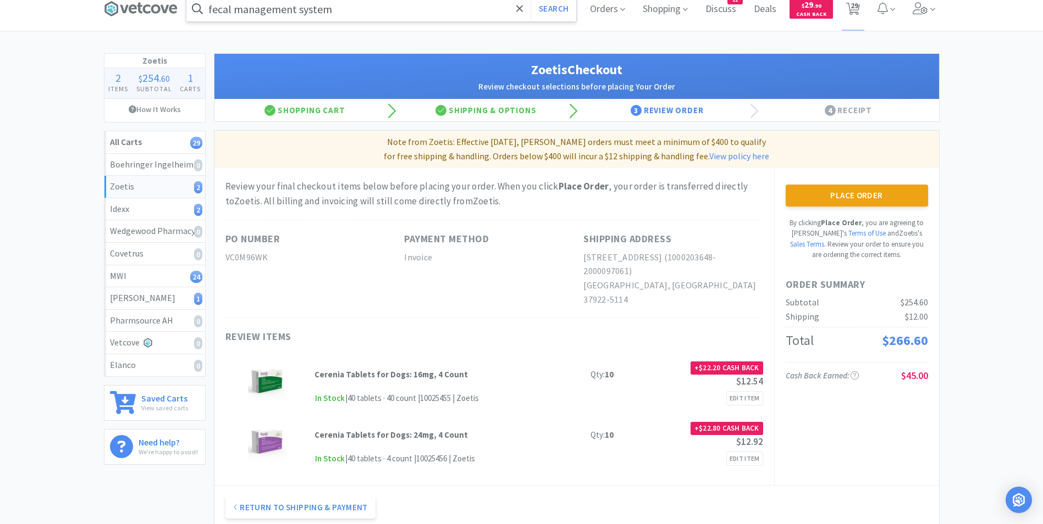
scroll to position [13, 0]
click at [833, 197] on button "Place Order" at bounding box center [857, 196] width 142 height 22
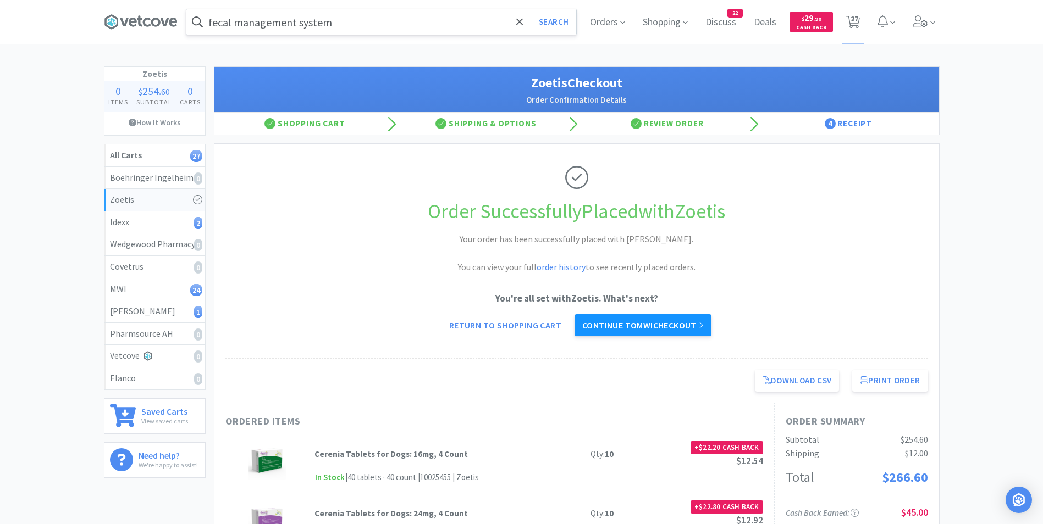
click at [649, 326] on link "Continue to MWI checkout" at bounding box center [642, 325] width 137 height 22
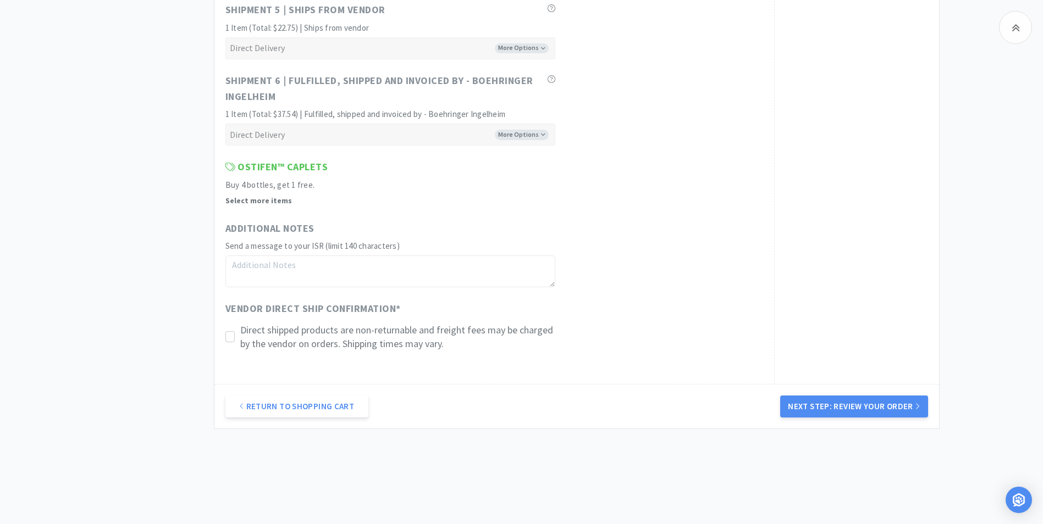
scroll to position [1024, 0]
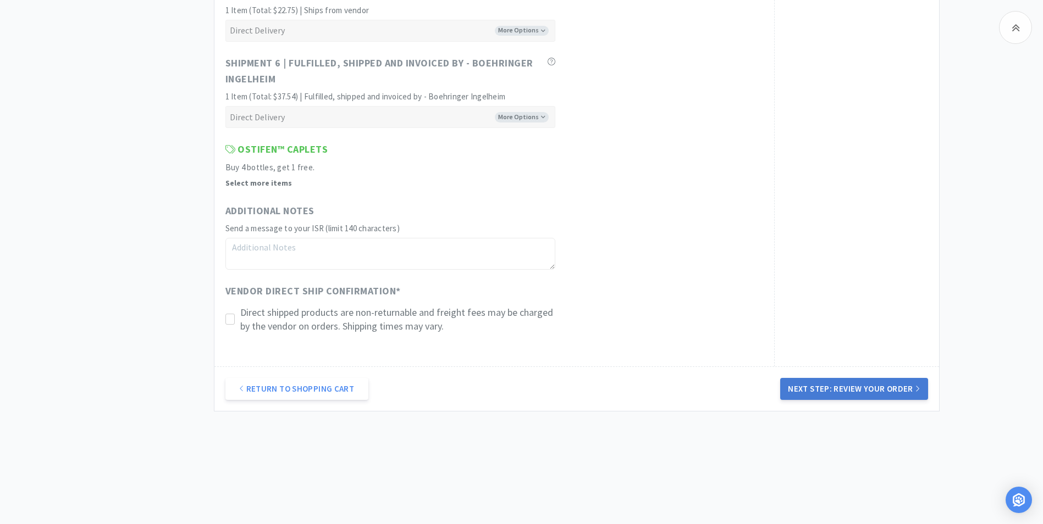
click at [814, 385] on button "Next Step: Review Your Order" at bounding box center [853, 389] width 147 height 22
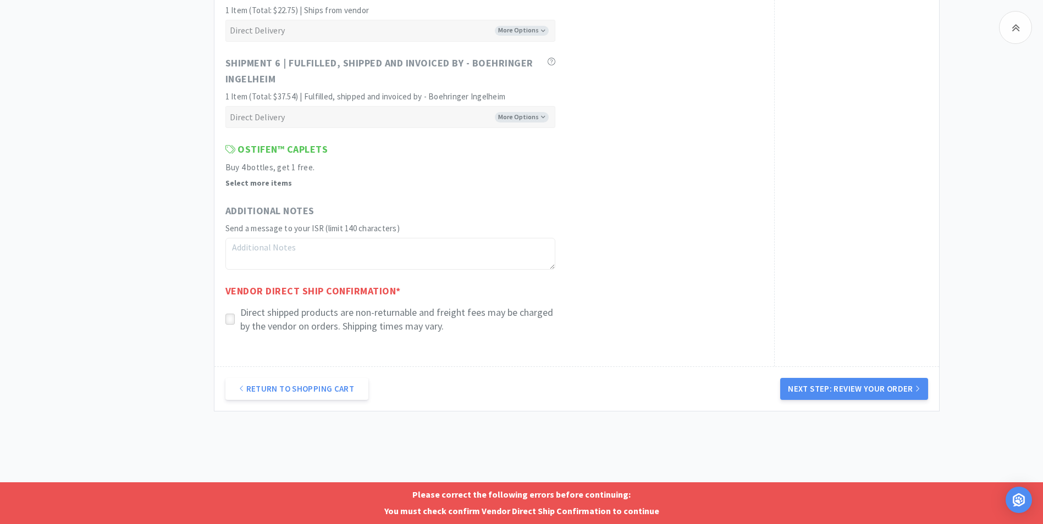
click at [229, 320] on icon at bounding box center [230, 320] width 8 height 8
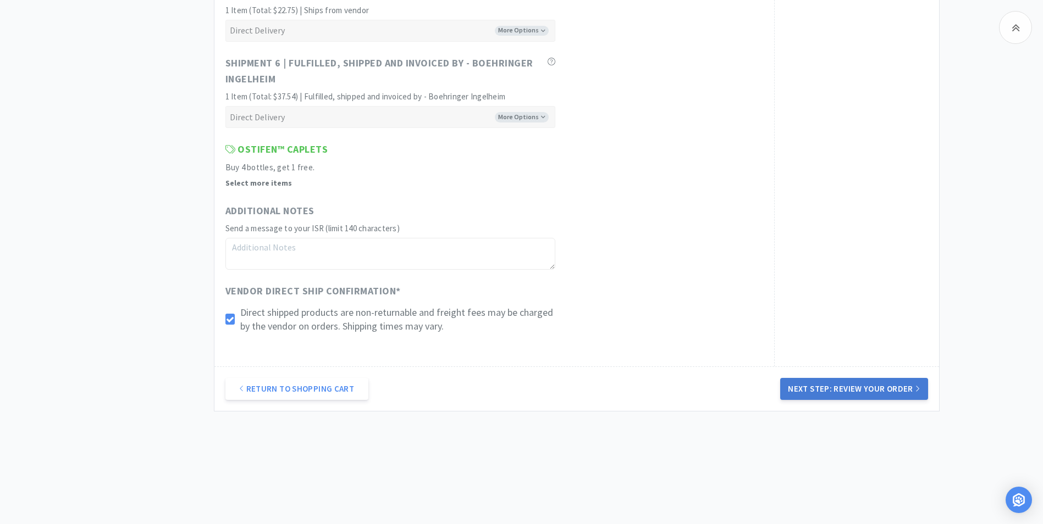
click at [810, 389] on button "Next Step: Review Your Order" at bounding box center [853, 389] width 147 height 22
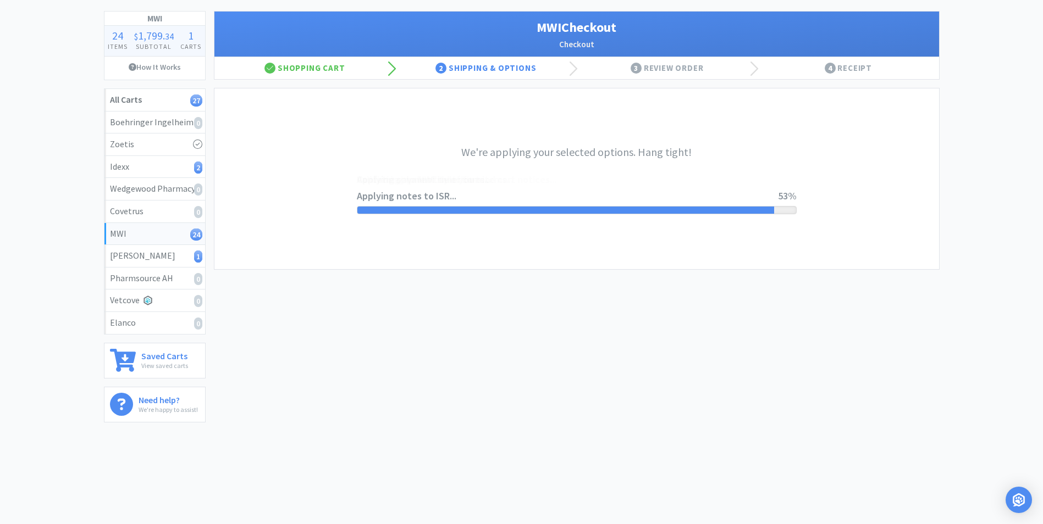
scroll to position [0, 0]
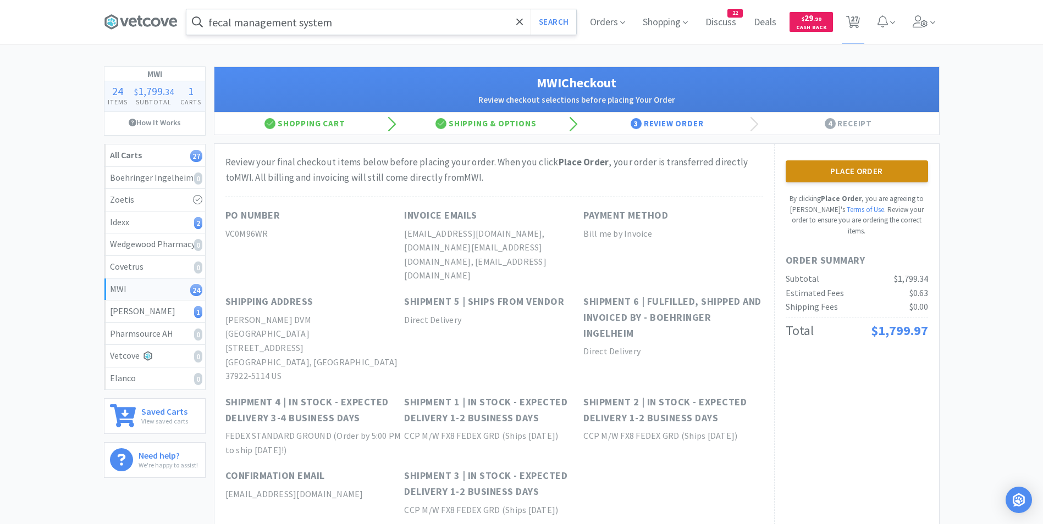
click at [842, 167] on button "Place Order" at bounding box center [857, 172] width 142 height 22
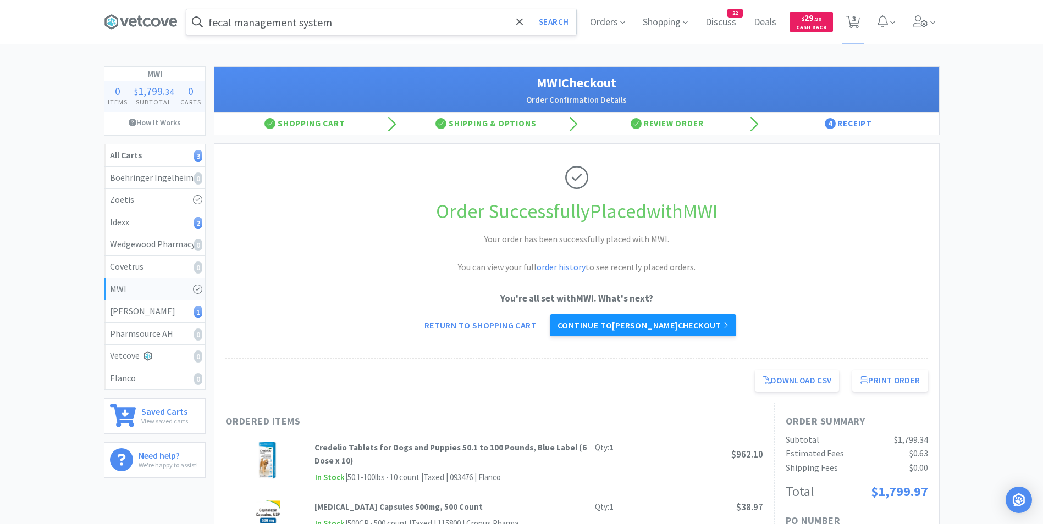
click at [682, 327] on link "Continue to [PERSON_NAME] checkout" at bounding box center [643, 325] width 186 height 22
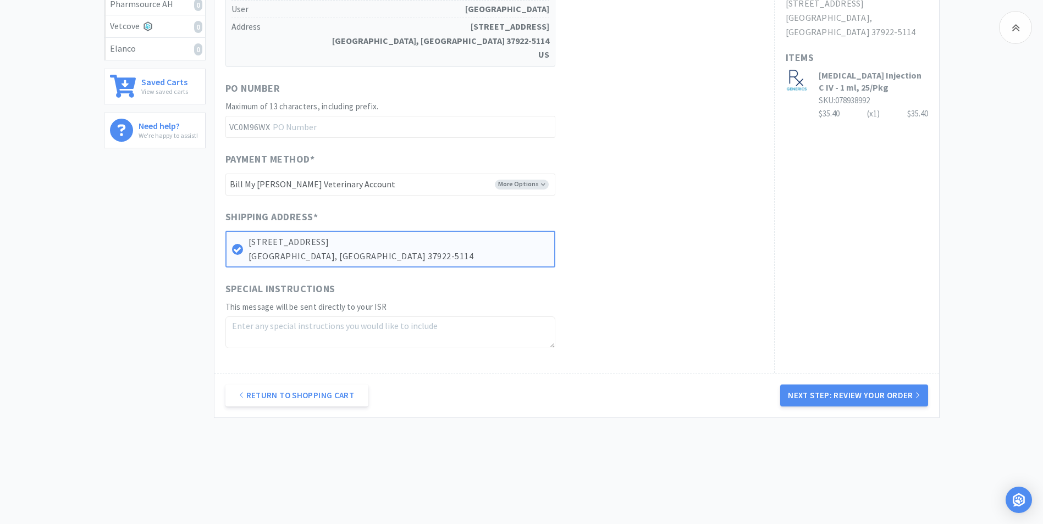
scroll to position [336, 0]
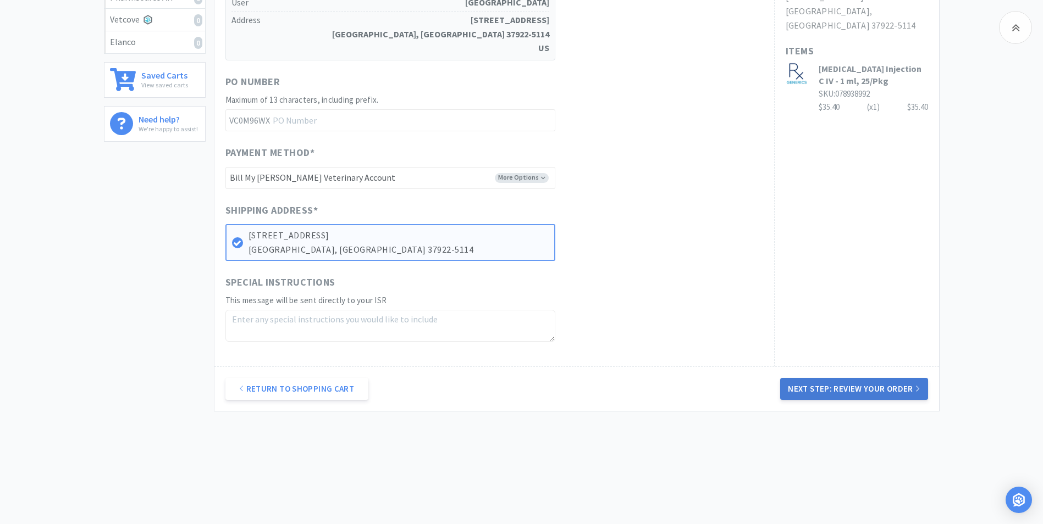
click at [835, 389] on button "Next Step: Review Your Order" at bounding box center [853, 389] width 147 height 22
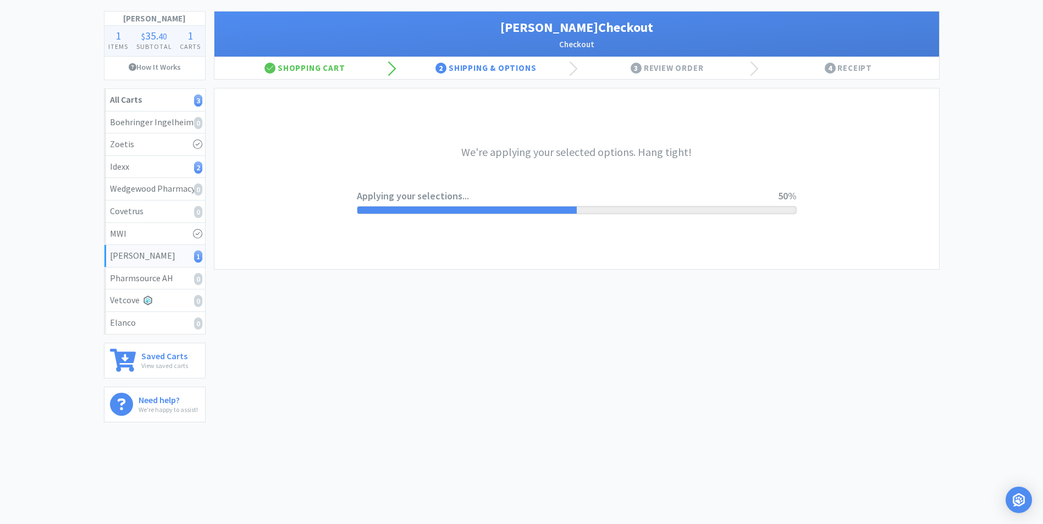
scroll to position [0, 0]
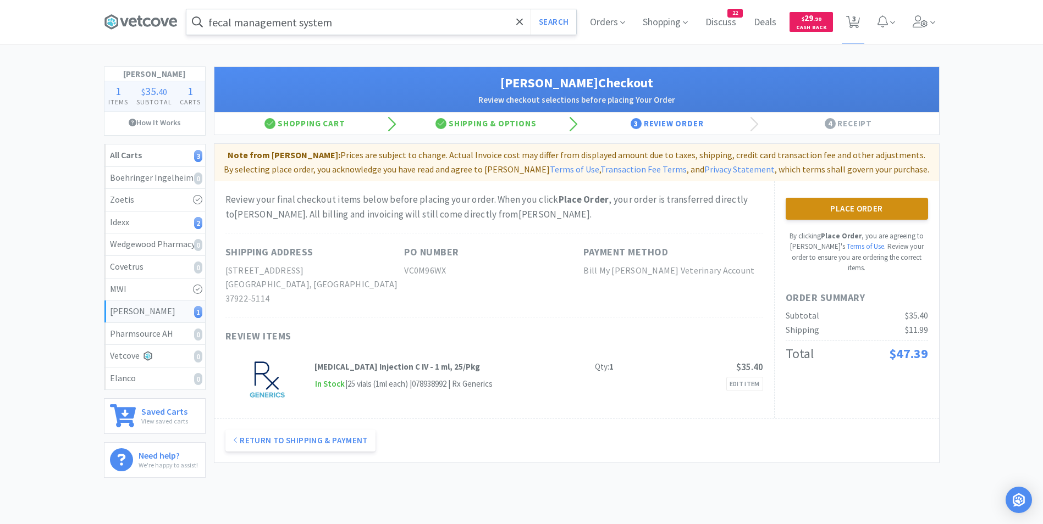
click at [853, 203] on button "Place Order" at bounding box center [857, 209] width 142 height 22
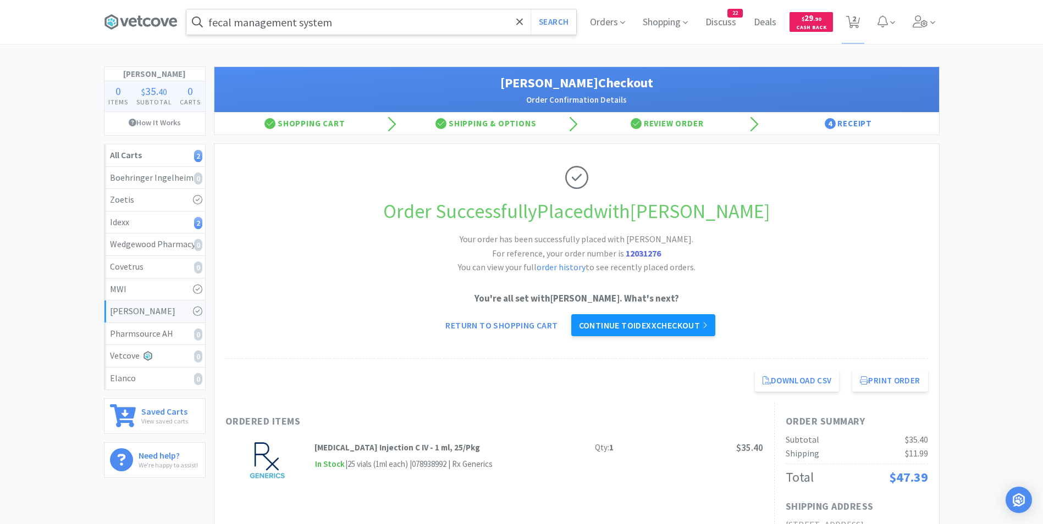
click at [661, 324] on link "Continue to Idexx checkout" at bounding box center [643, 325] width 144 height 22
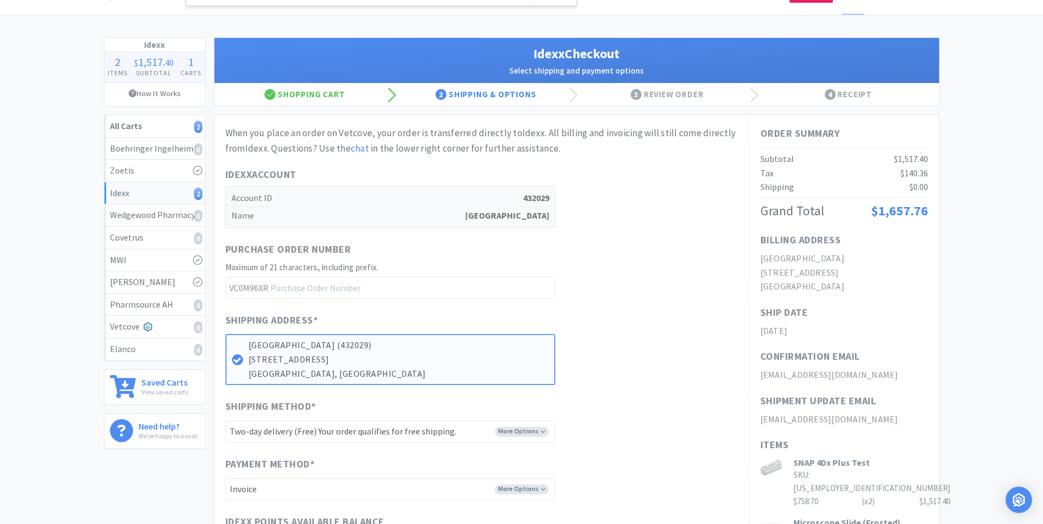
scroll to position [327, 0]
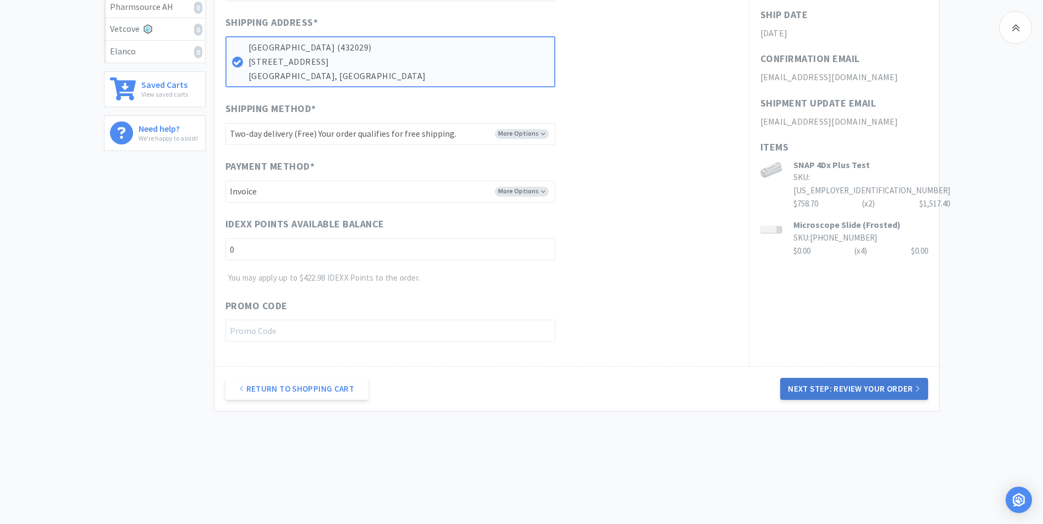
click at [826, 383] on button "Next Step: Review Your Order" at bounding box center [853, 389] width 147 height 22
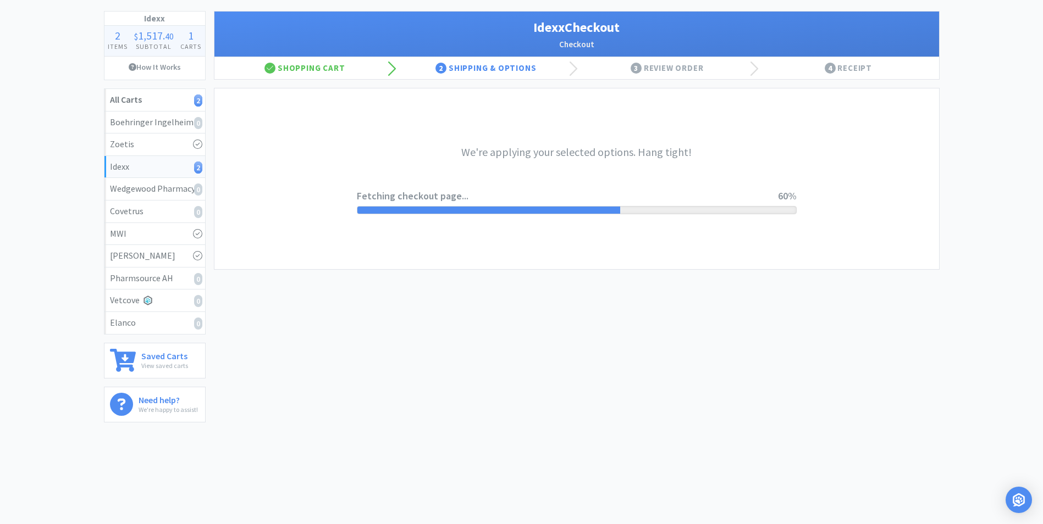
scroll to position [0, 0]
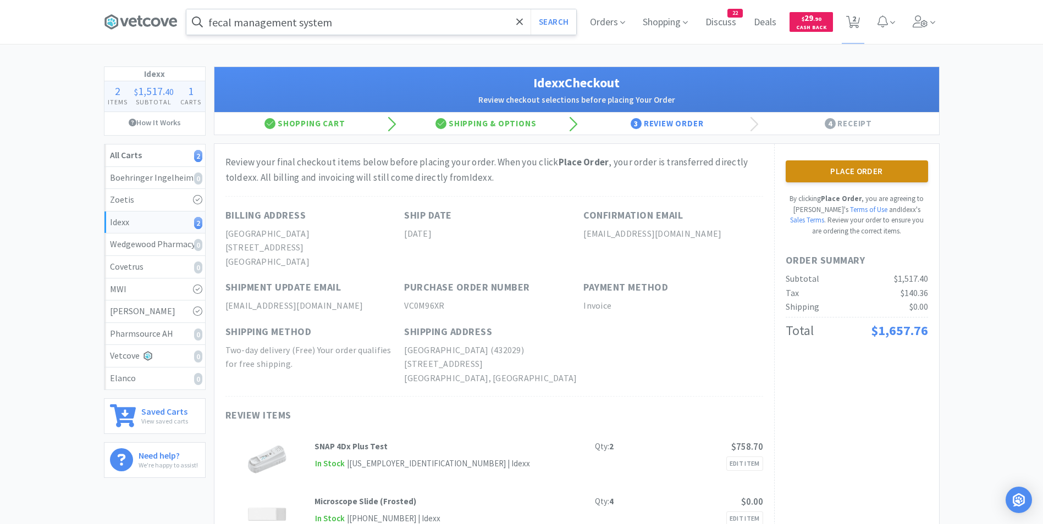
click at [865, 166] on button "Place Order" at bounding box center [857, 172] width 142 height 22
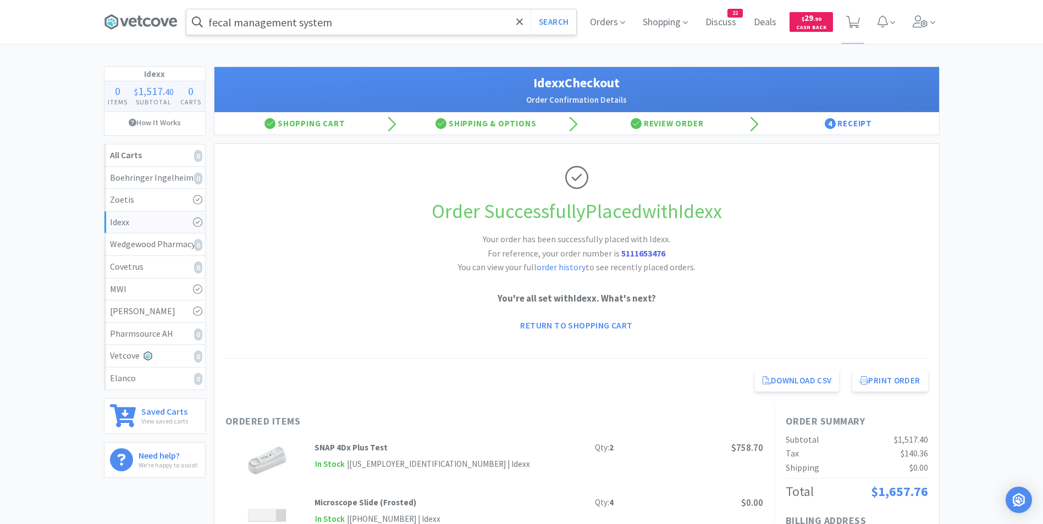
click at [370, 21] on input "fecal management system" at bounding box center [381, 21] width 390 height 25
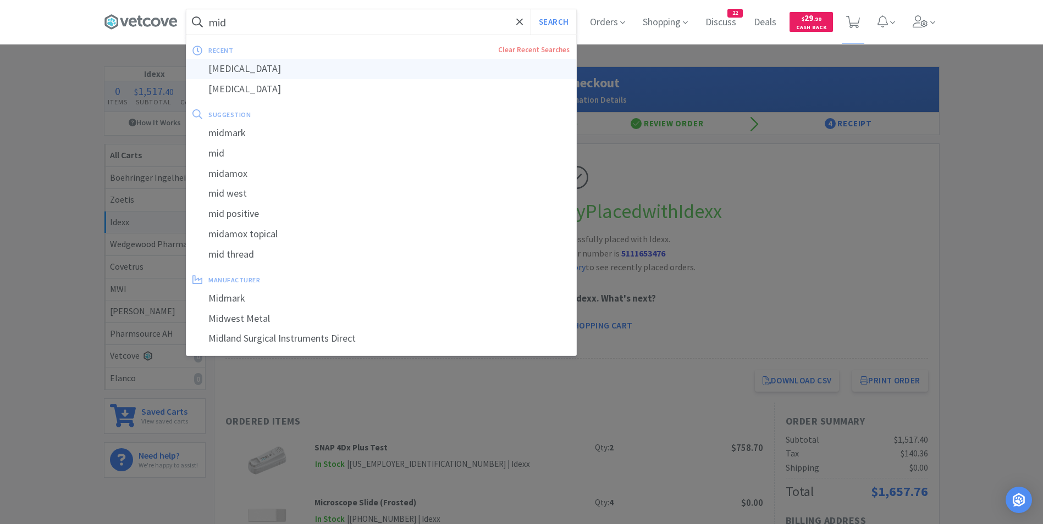
click at [323, 67] on div "[MEDICAL_DATA]" at bounding box center [381, 69] width 390 height 20
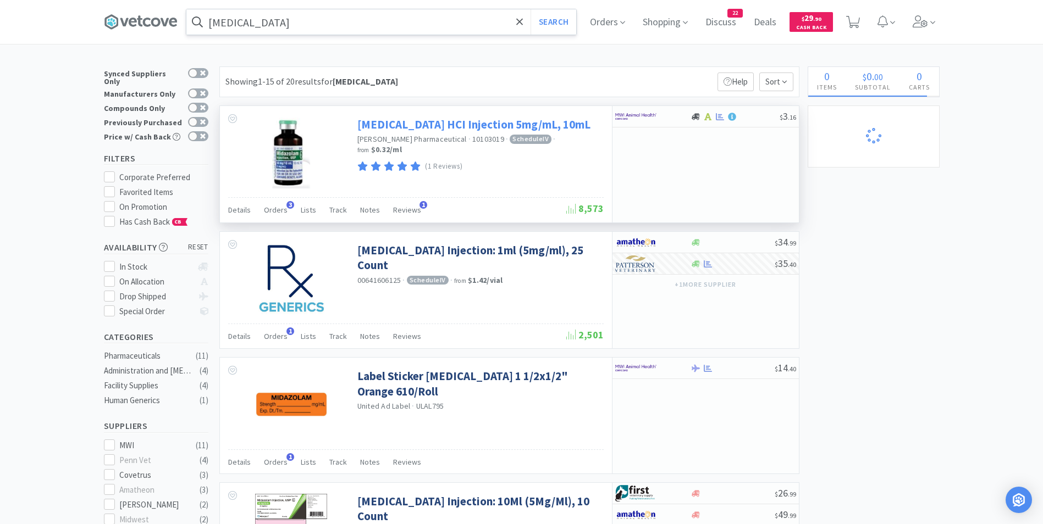
click at [405, 128] on link "[MEDICAL_DATA] HCI Injection 5mg/mL, 10mL" at bounding box center [473, 124] width 233 height 15
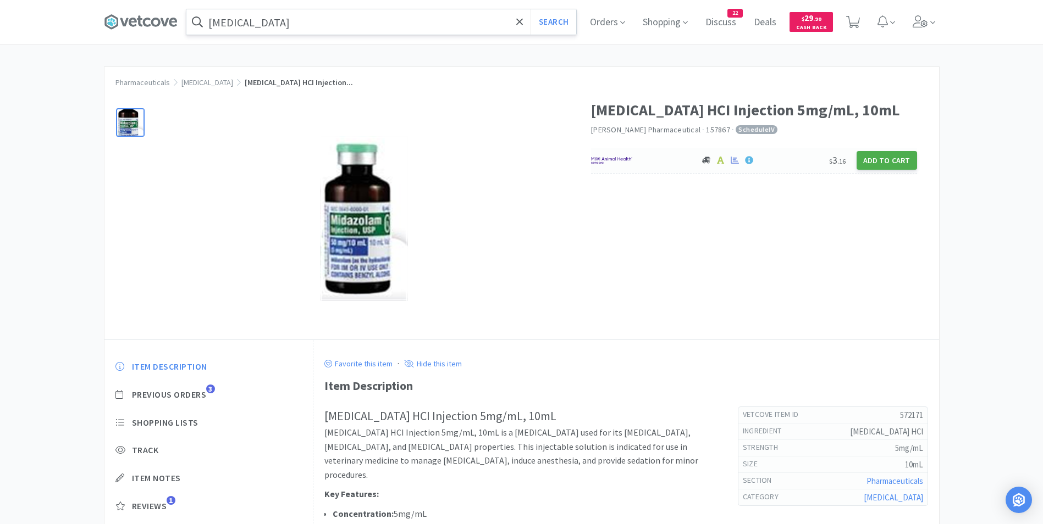
click at [886, 163] on button "Add to Cart" at bounding box center [887, 160] width 60 height 19
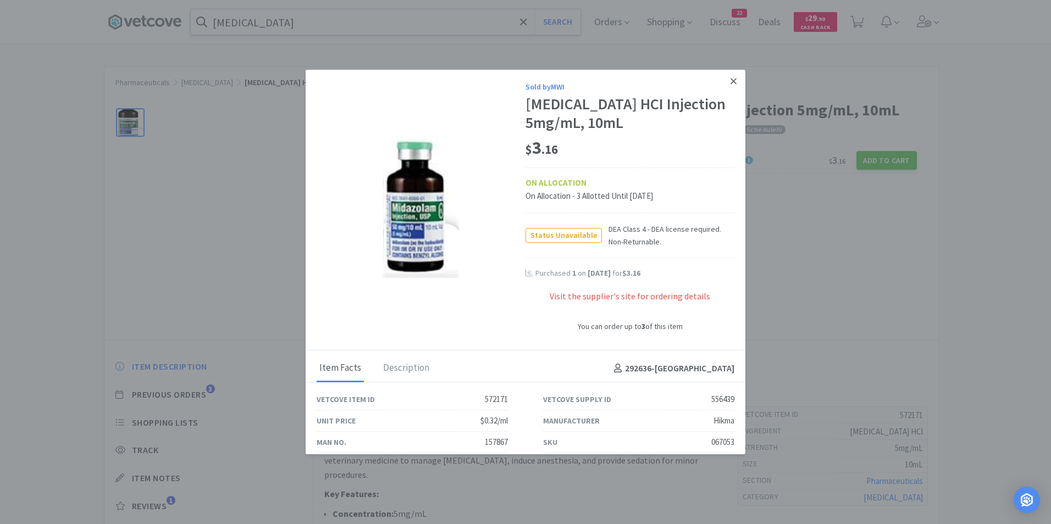
click at [726, 76] on link at bounding box center [733, 82] width 19 height 24
